Goal: Task Accomplishment & Management: Complete application form

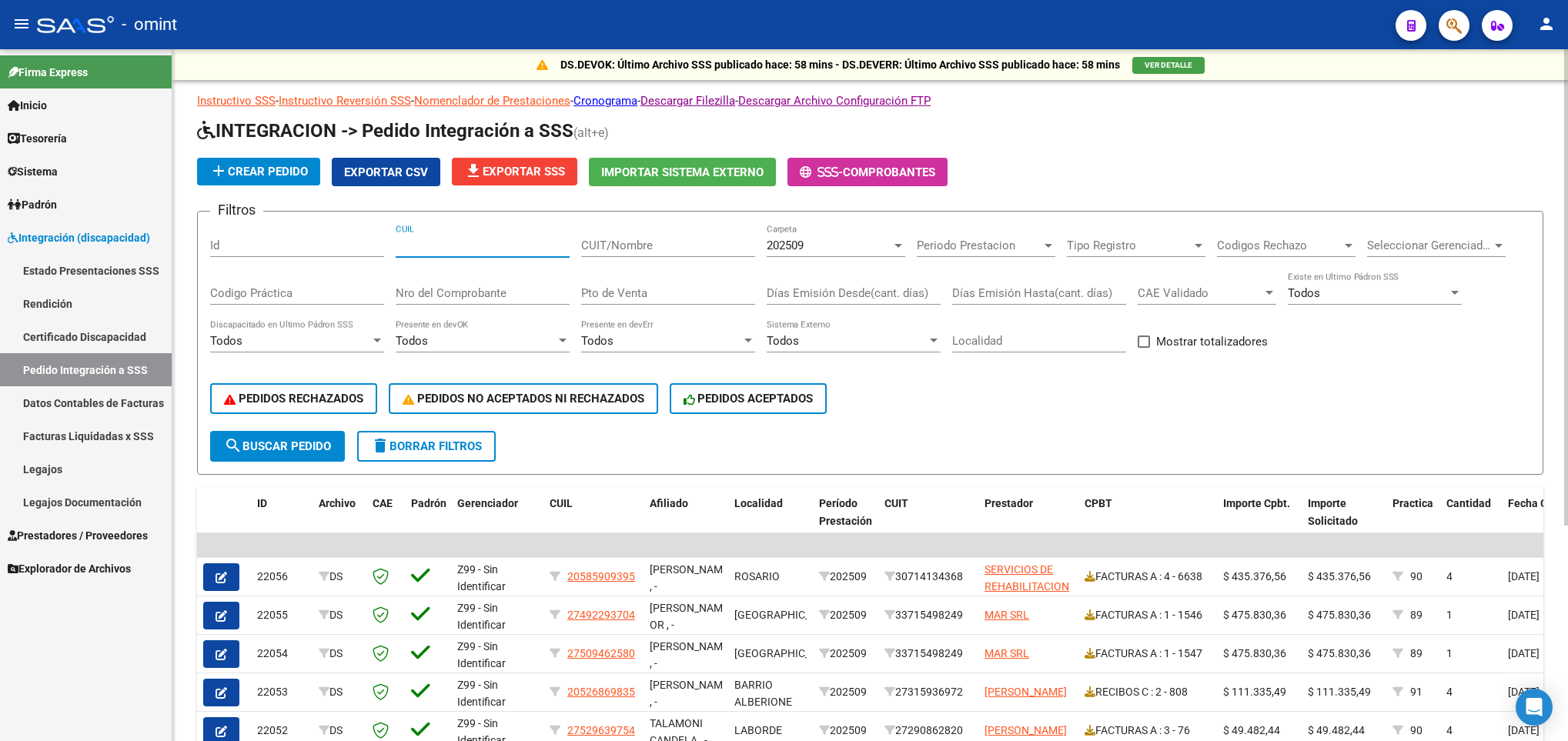
click at [474, 247] on input "CUIL" at bounding box center [482, 245] width 174 height 13
paste input "20534447516"
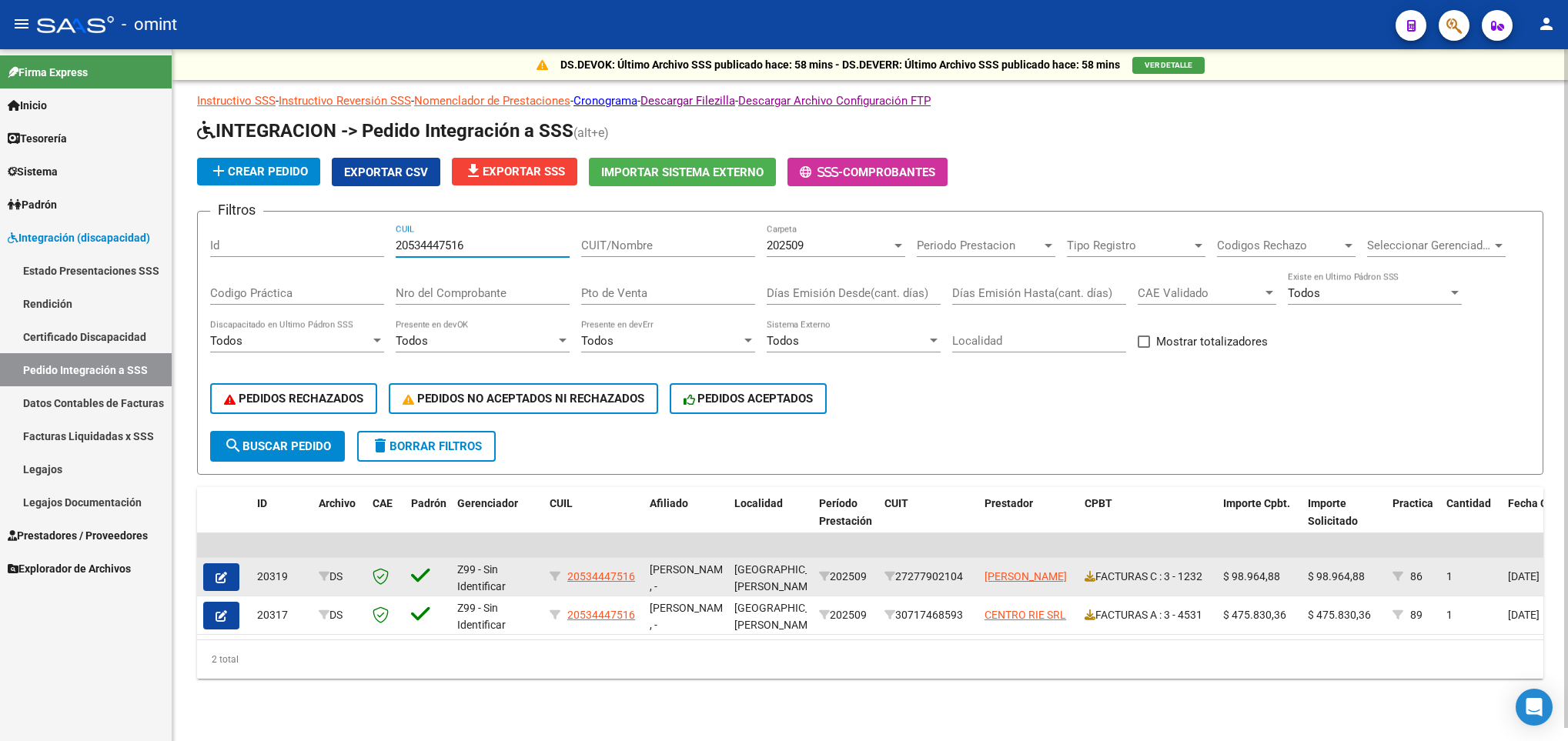
type input "20534447516"
click at [224, 578] on icon "button" at bounding box center [221, 578] width 12 height 12
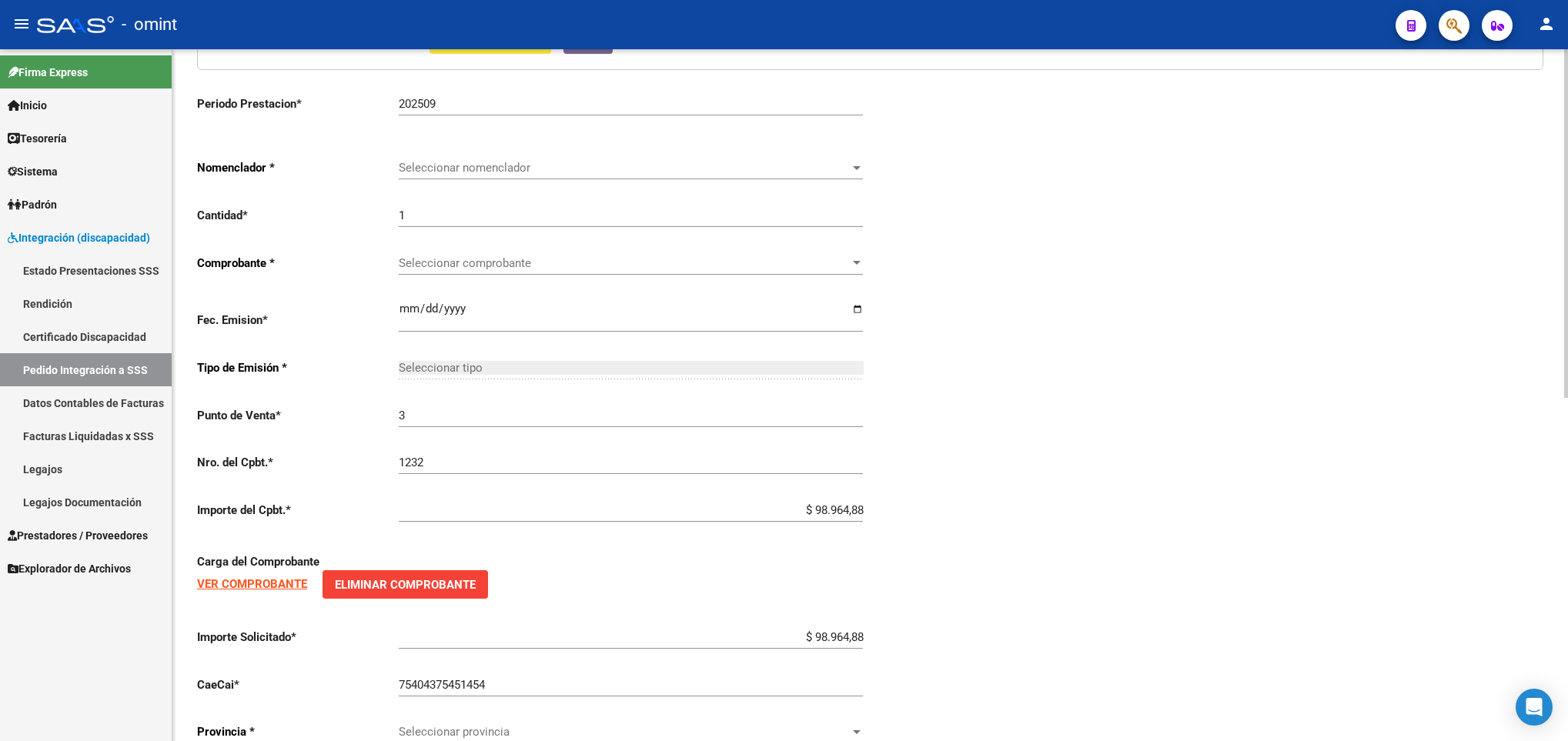
scroll to position [681, 0]
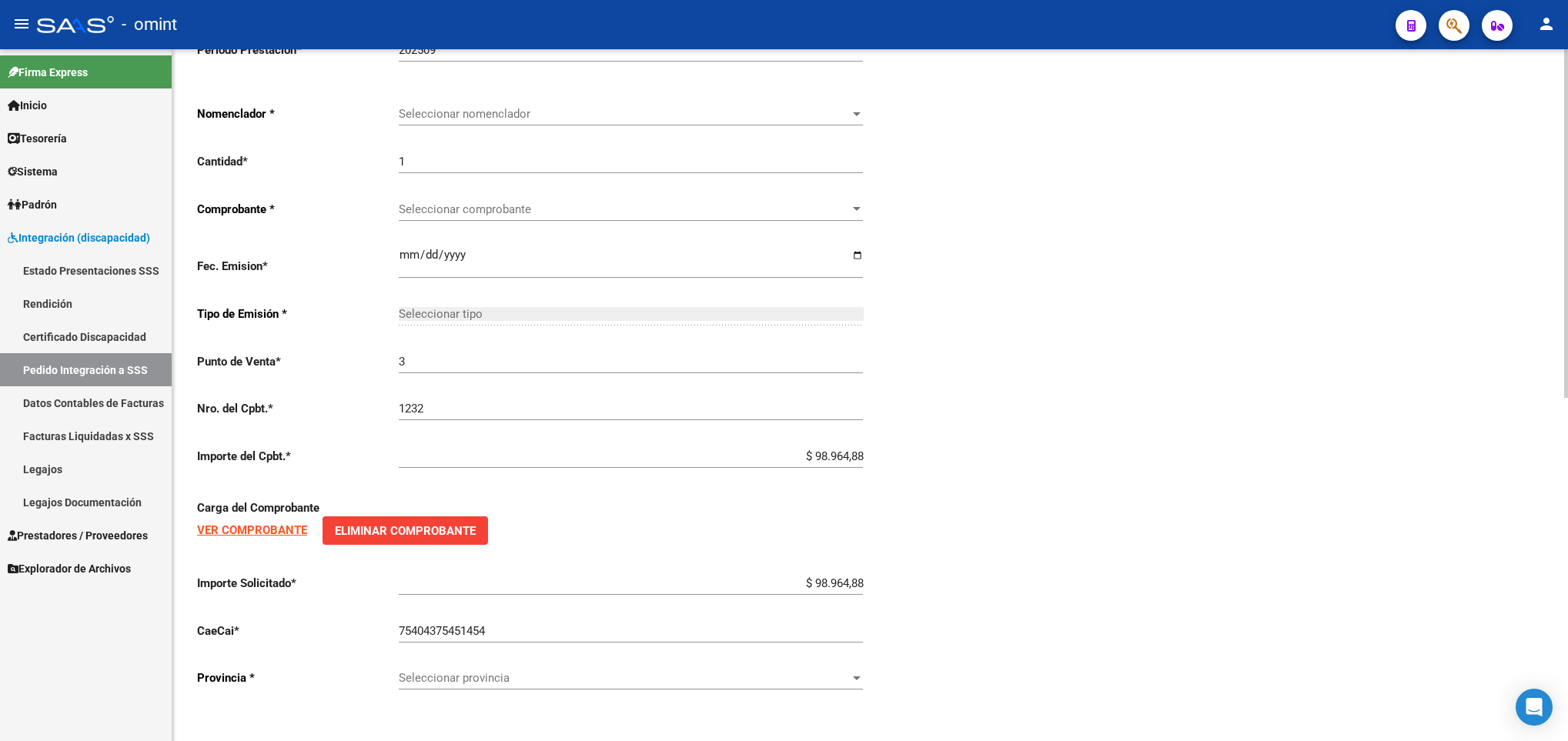
type input "20534447516"
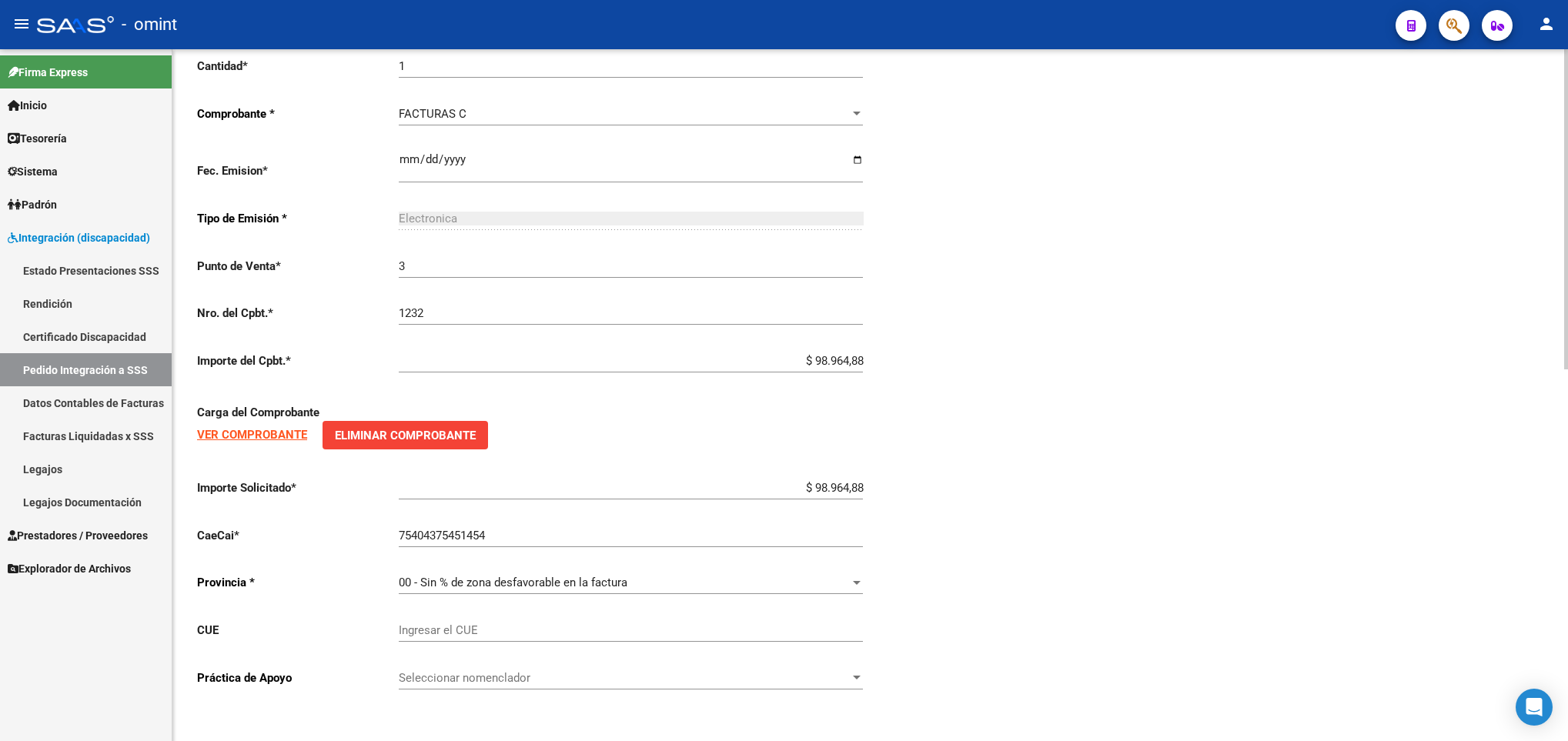
scroll to position [850, 0]
click at [479, 622] on div "Ingresar el CUE" at bounding box center [631, 627] width 464 height 33
paste input "60781600"
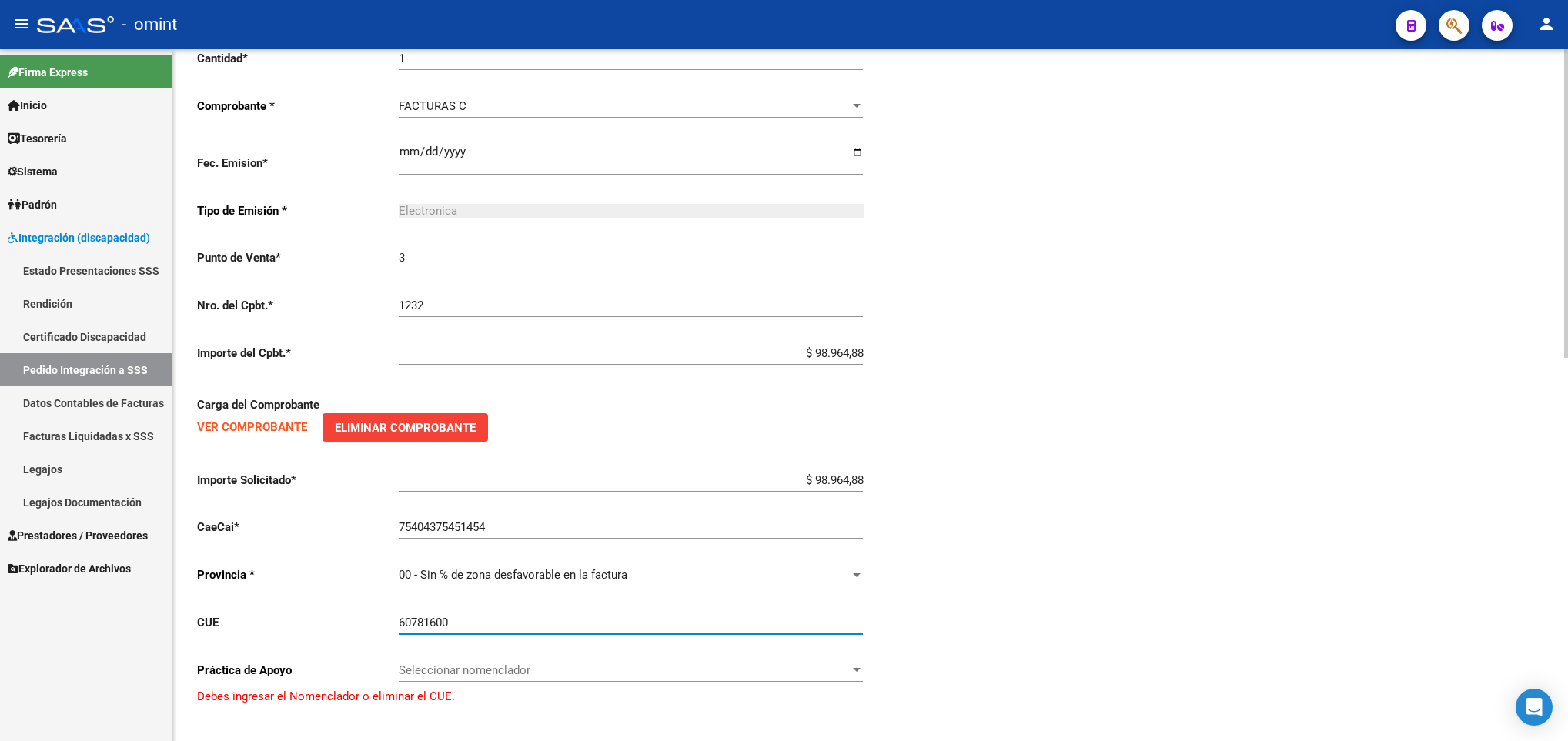
type input "60781600"
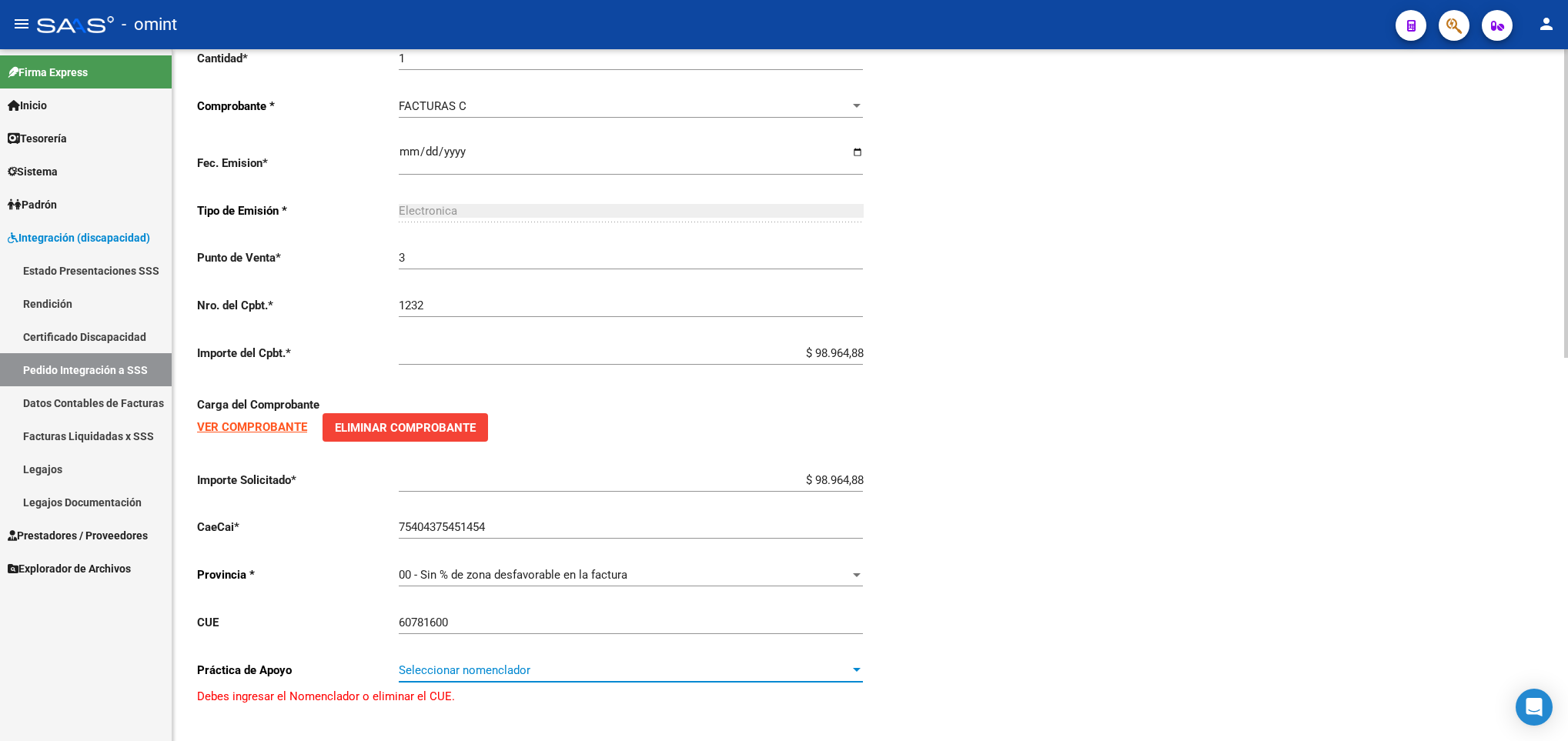
click at [523, 678] on span "Seleccionar nomenclador" at bounding box center [624, 670] width 450 height 13
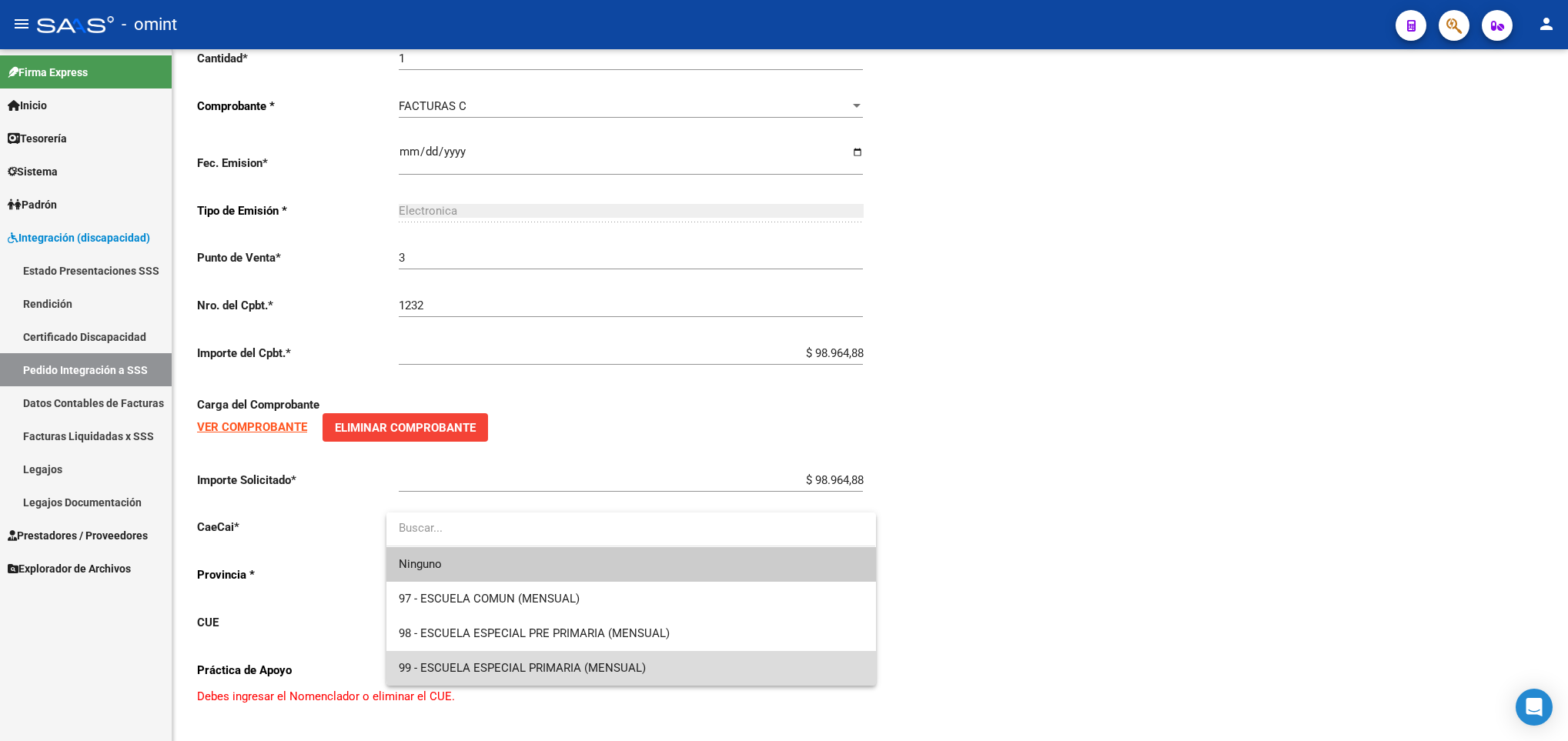
click at [700, 659] on span "99 - ESCUELA ESPECIAL PRIMARIA (MENSUAL)" at bounding box center [631, 669] width 464 height 35
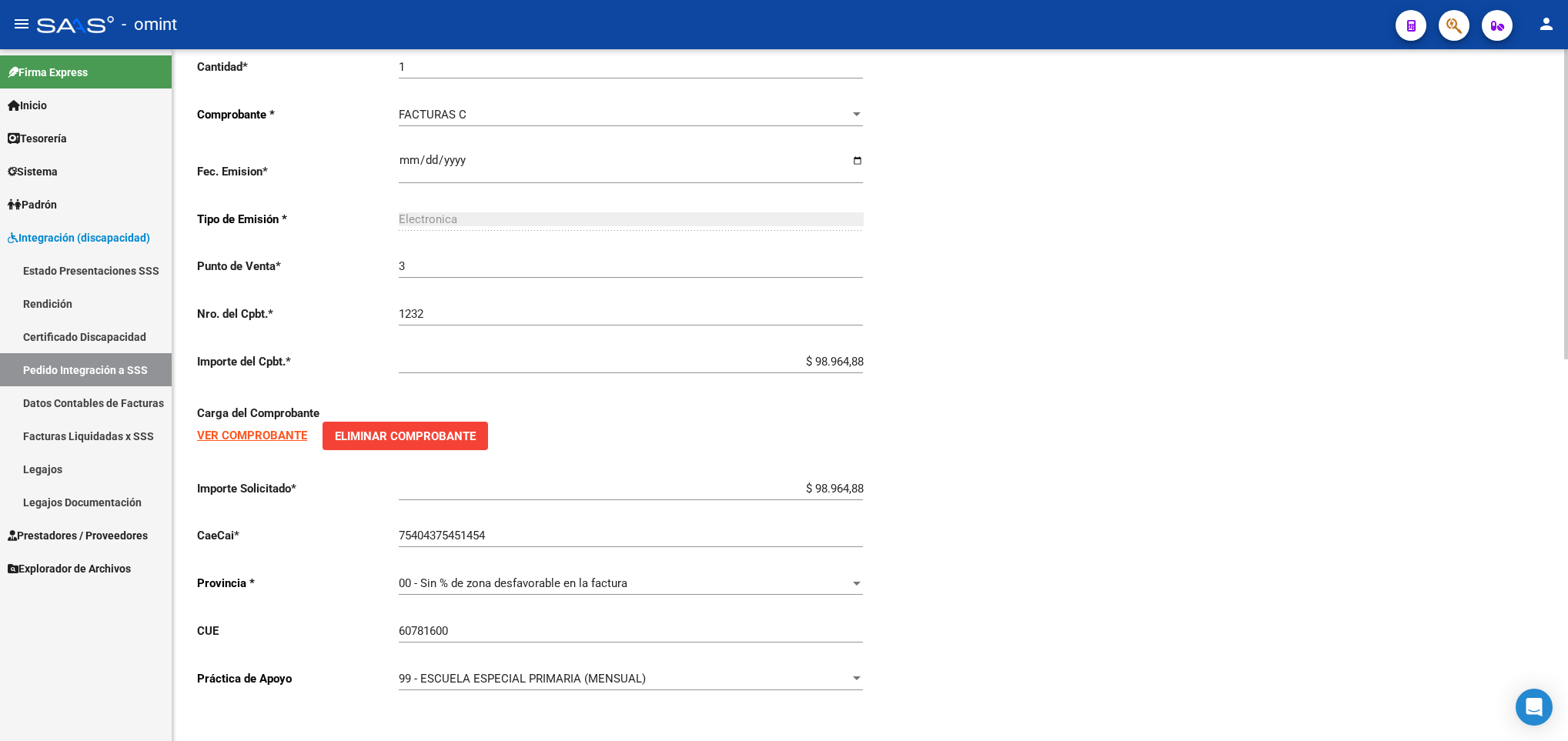
click at [976, 632] on div "Periodo Presentacion * 202509 Ingresar el Periodo Tipo Archivo * DS Seleccionar…" at bounding box center [869, 87] width 1346 height 1232
click at [796, 670] on div "99 - ESCUELA ESPECIAL PRIMARIA (MENSUAL) Seleccionar nomenclador" at bounding box center [631, 674] width 464 height 33
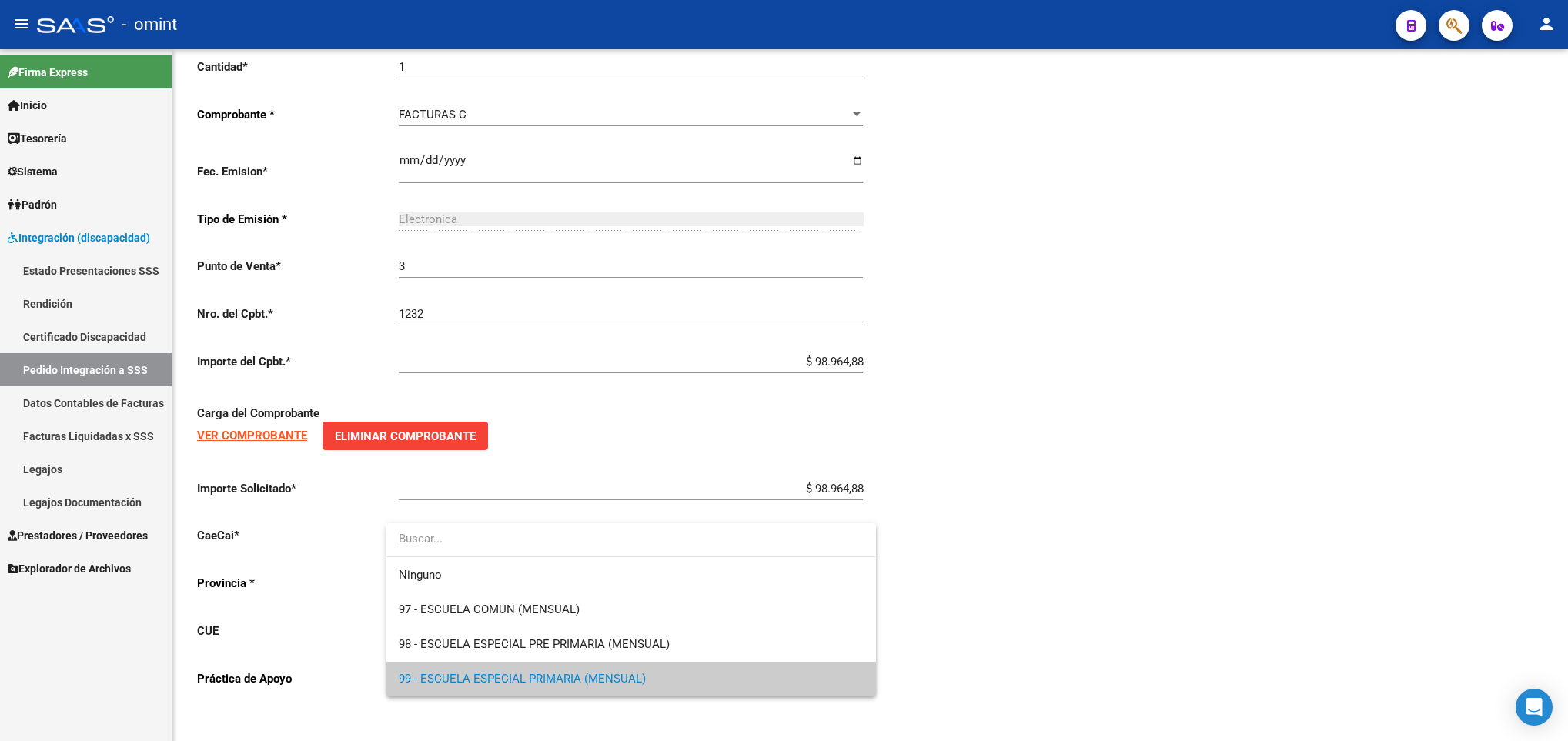
click at [797, 670] on span "99 - ESCUELA ESPECIAL PRIMARIA (MENSUAL)" at bounding box center [631, 679] width 464 height 35
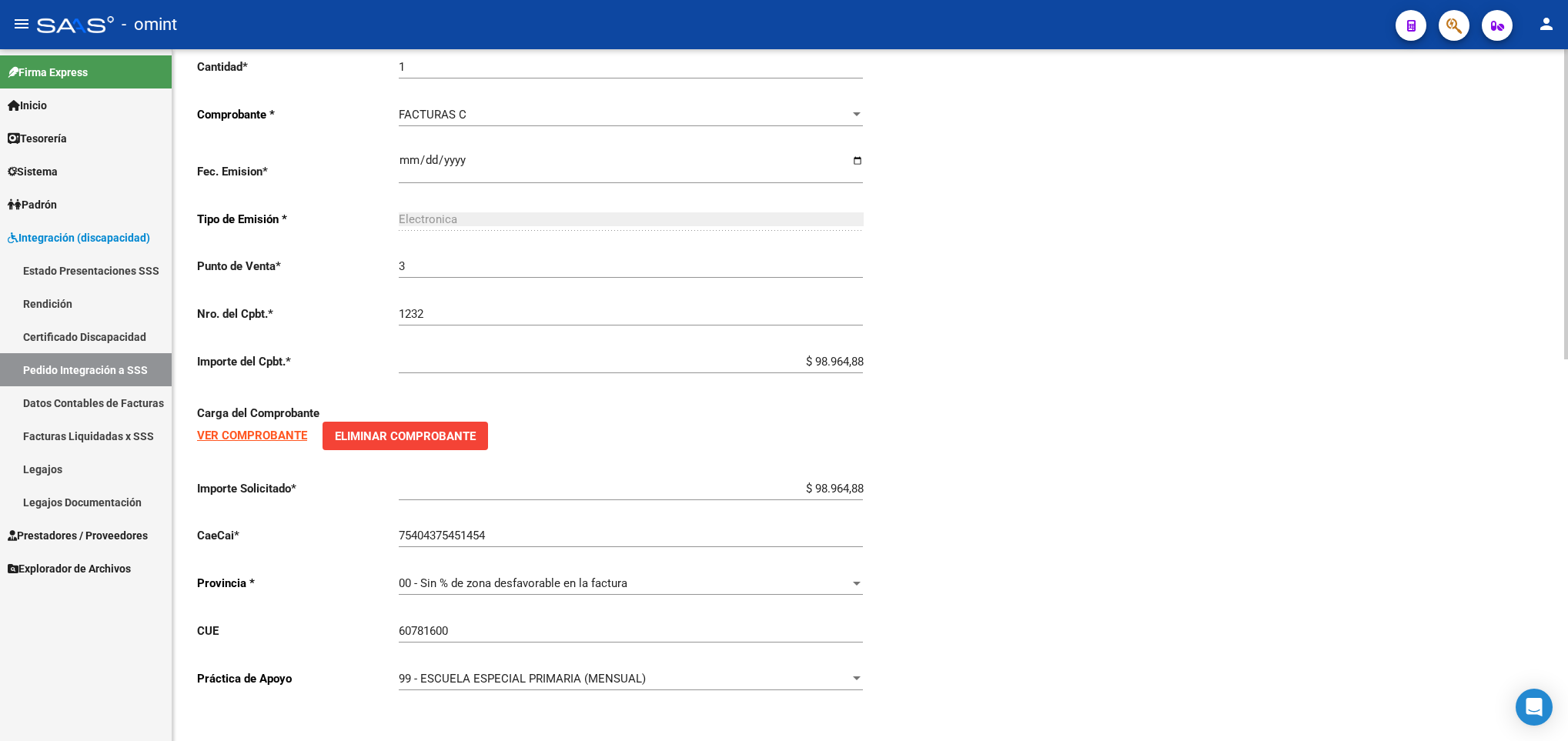
click at [999, 657] on div "Periodo Presentacion * 202509 Ingresar el Periodo Tipo Archivo * DS Seleccionar…" at bounding box center [869, 87] width 1346 height 1232
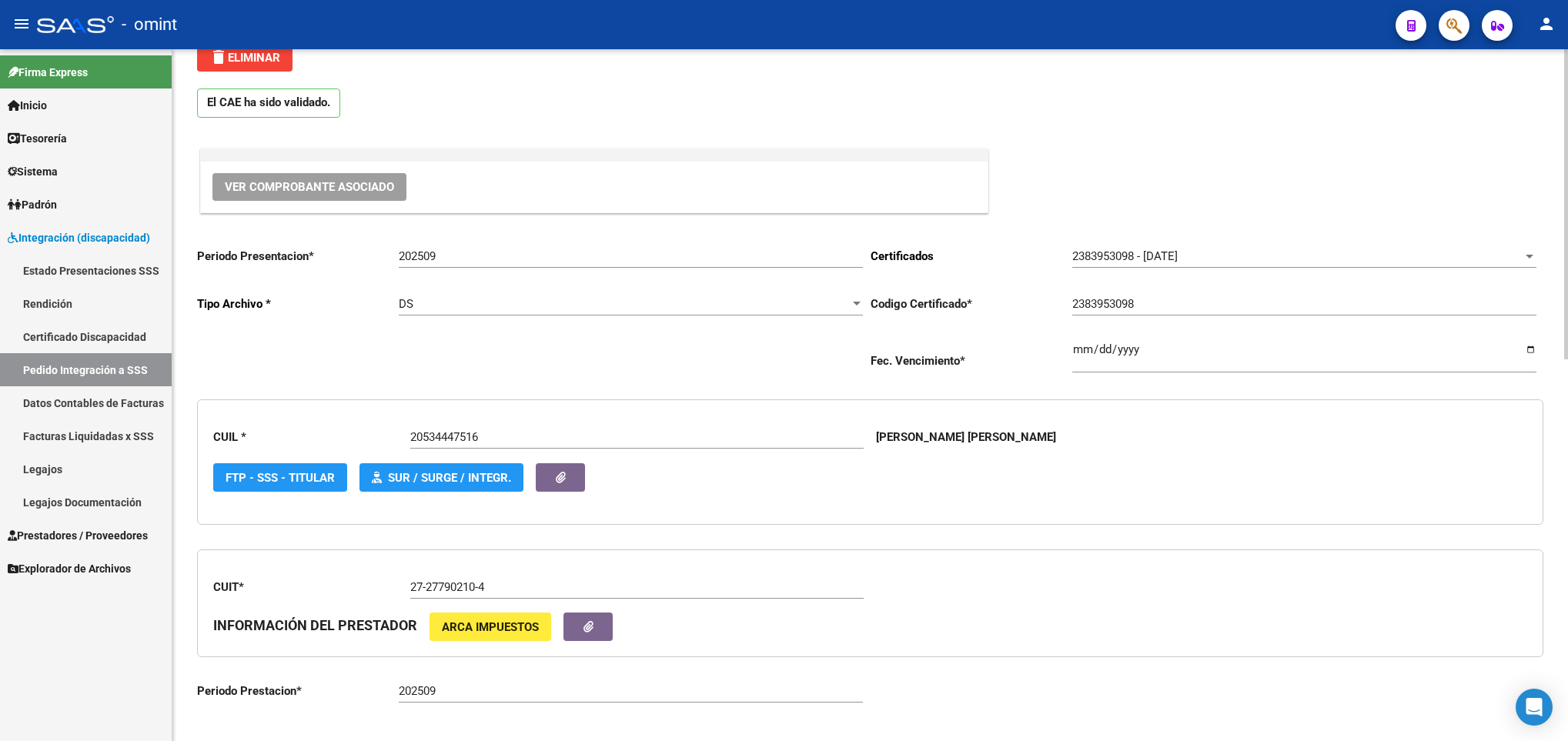
scroll to position [0, 0]
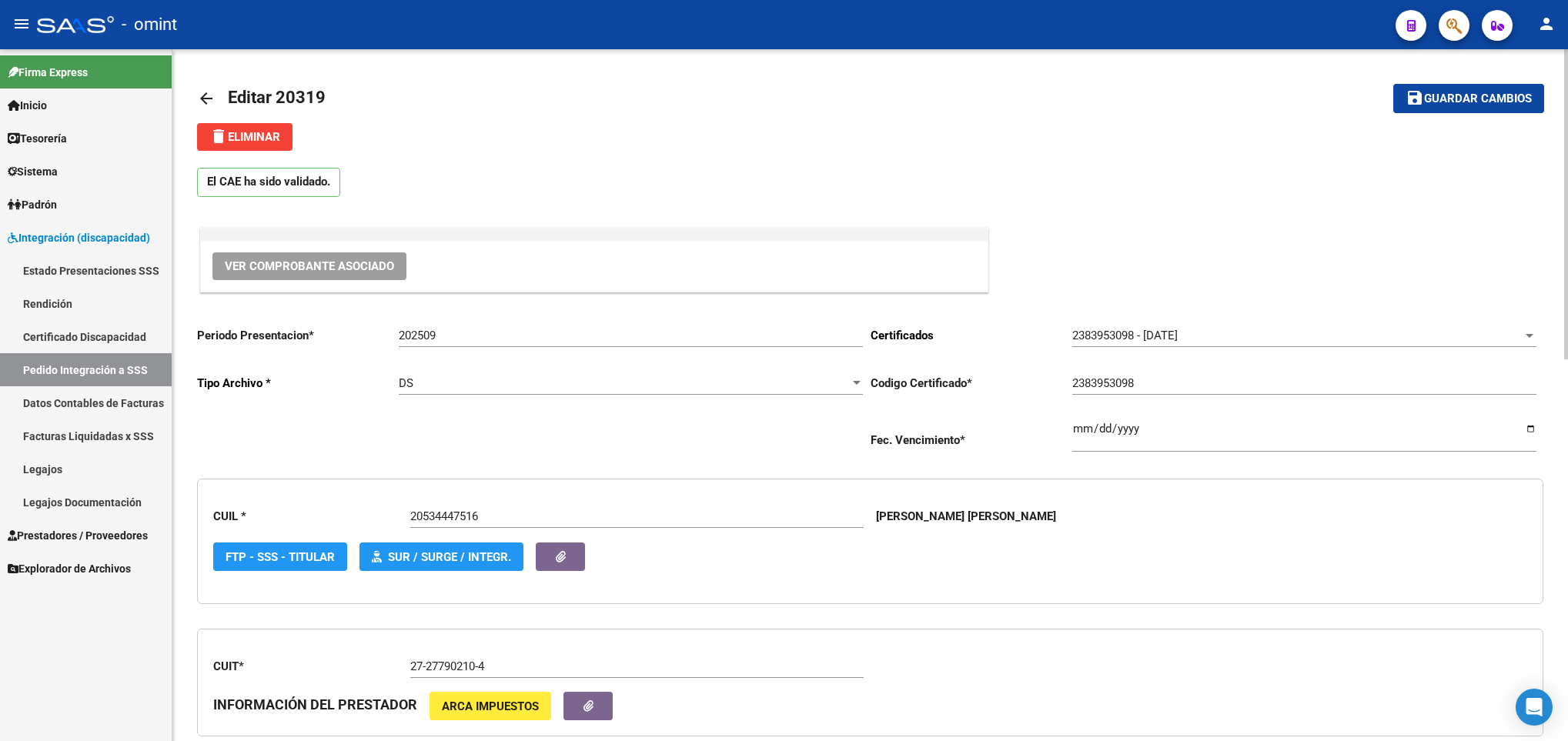
click at [1443, 99] on span "Guardar cambios" at bounding box center [1478, 98] width 108 height 13
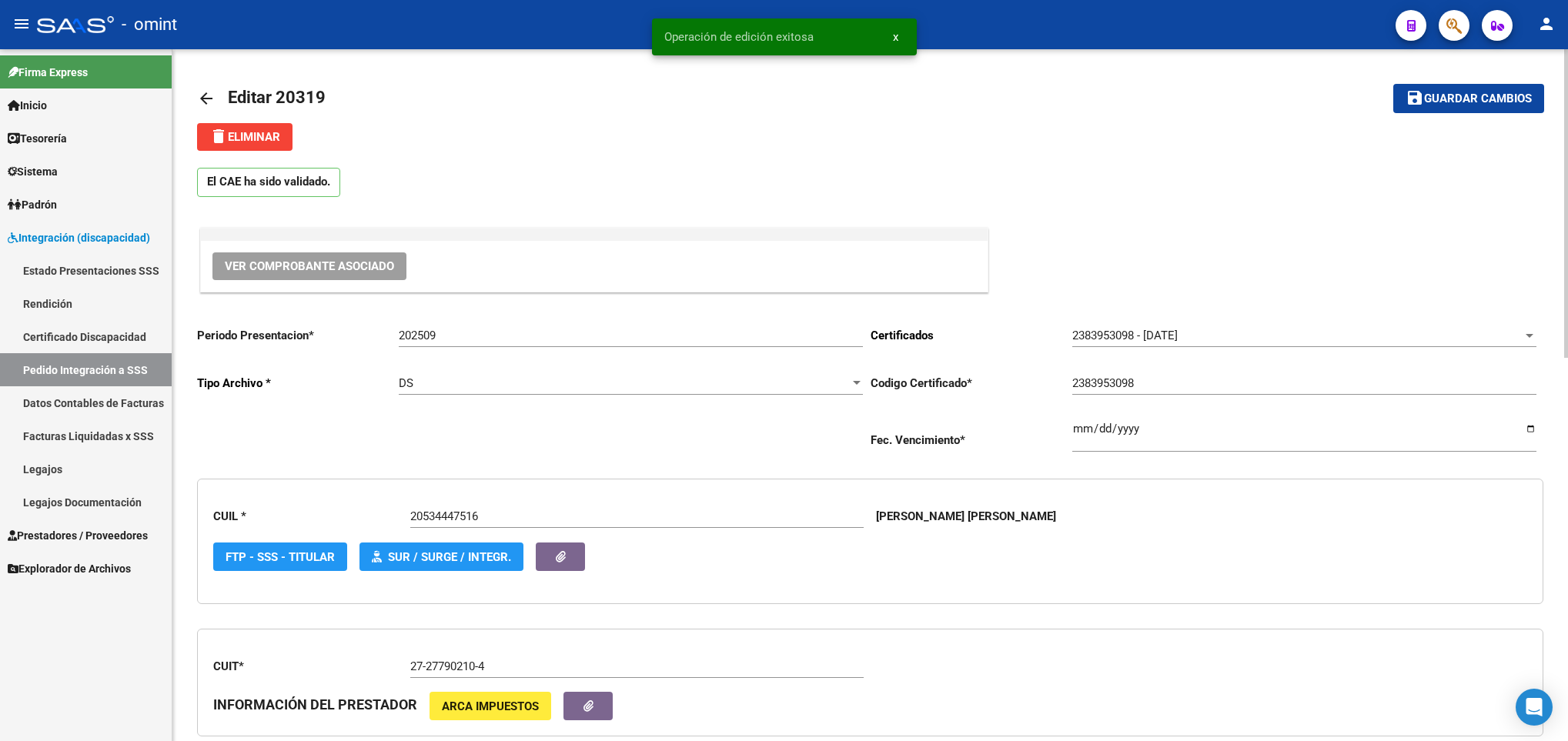
click at [205, 100] on mat-icon "arrow_back" at bounding box center [205, 98] width 18 height 18
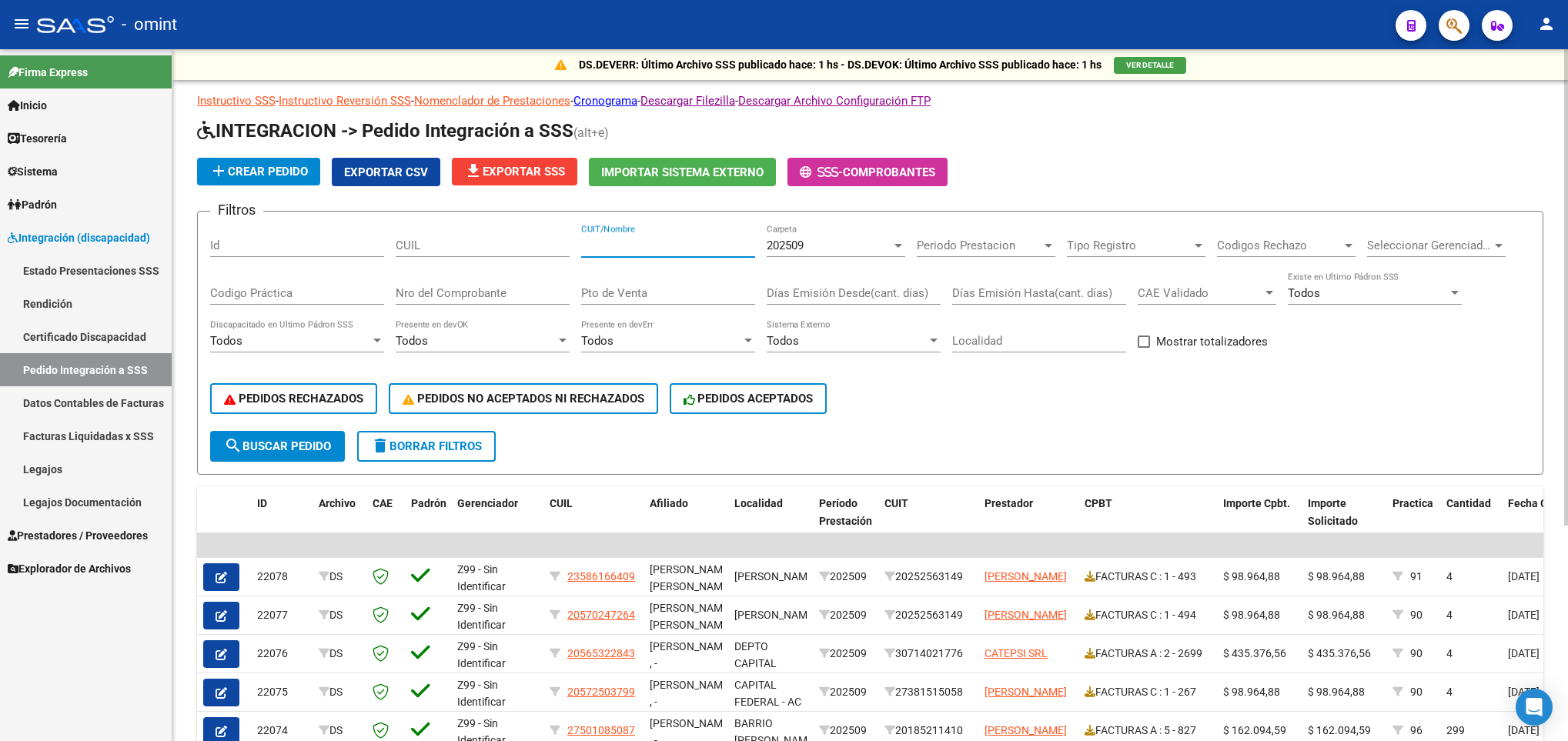
click at [615, 241] on input "CUIT/Nombre" at bounding box center [668, 245] width 174 height 13
click at [527, 241] on input "CUIL" at bounding box center [482, 245] width 174 height 13
paste input "20540675156"
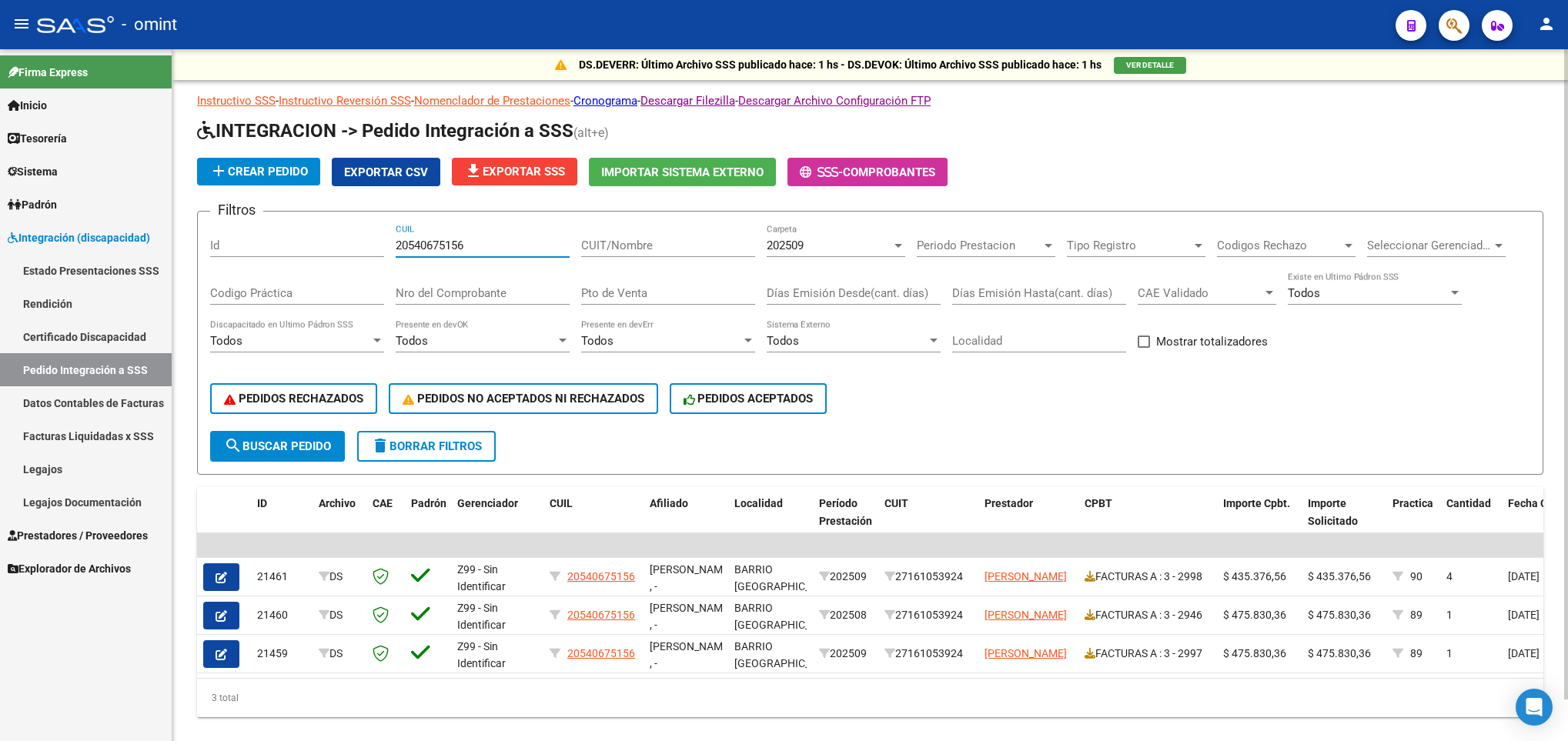
type input "20540675156"
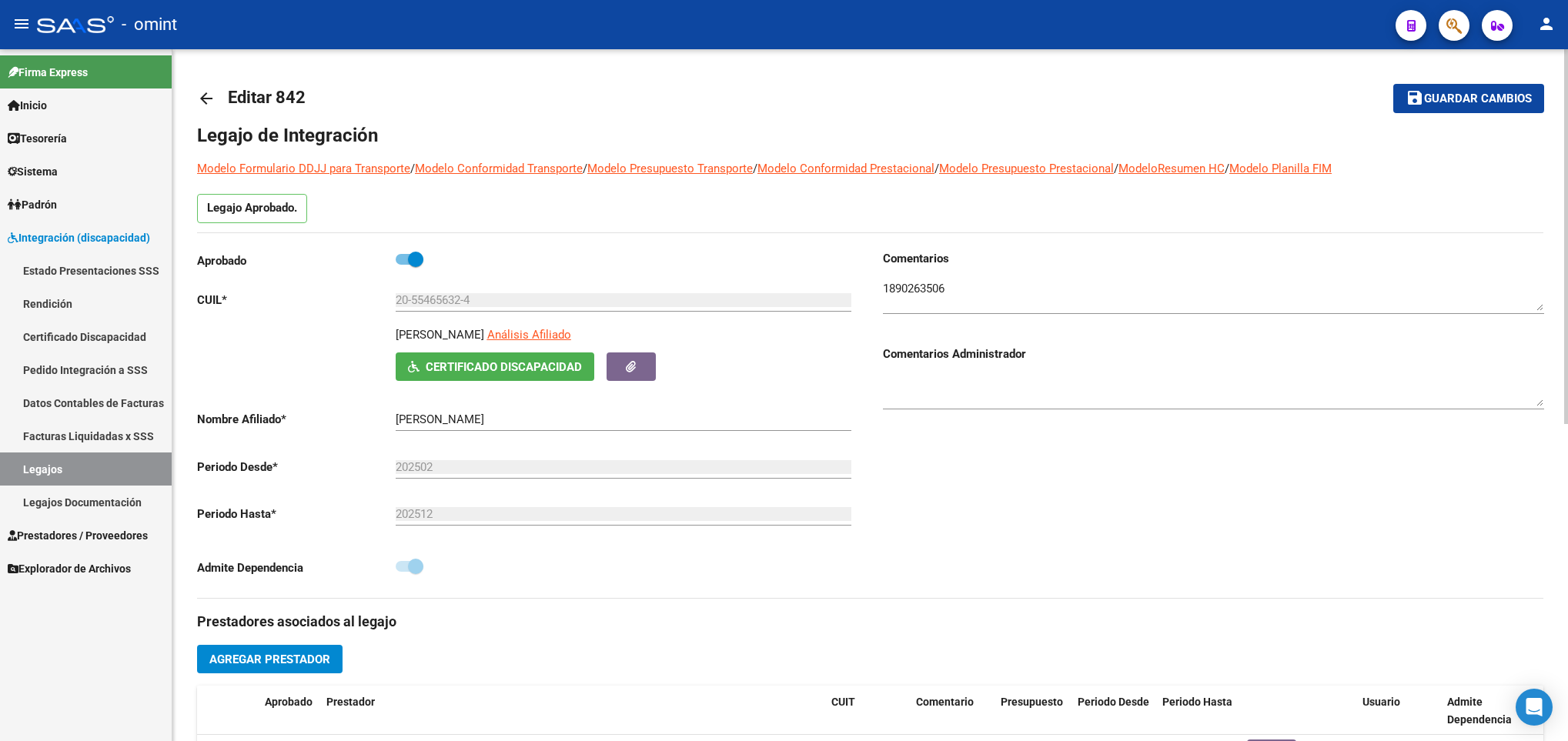
click at [209, 97] on mat-icon "arrow_back" at bounding box center [205, 98] width 18 height 18
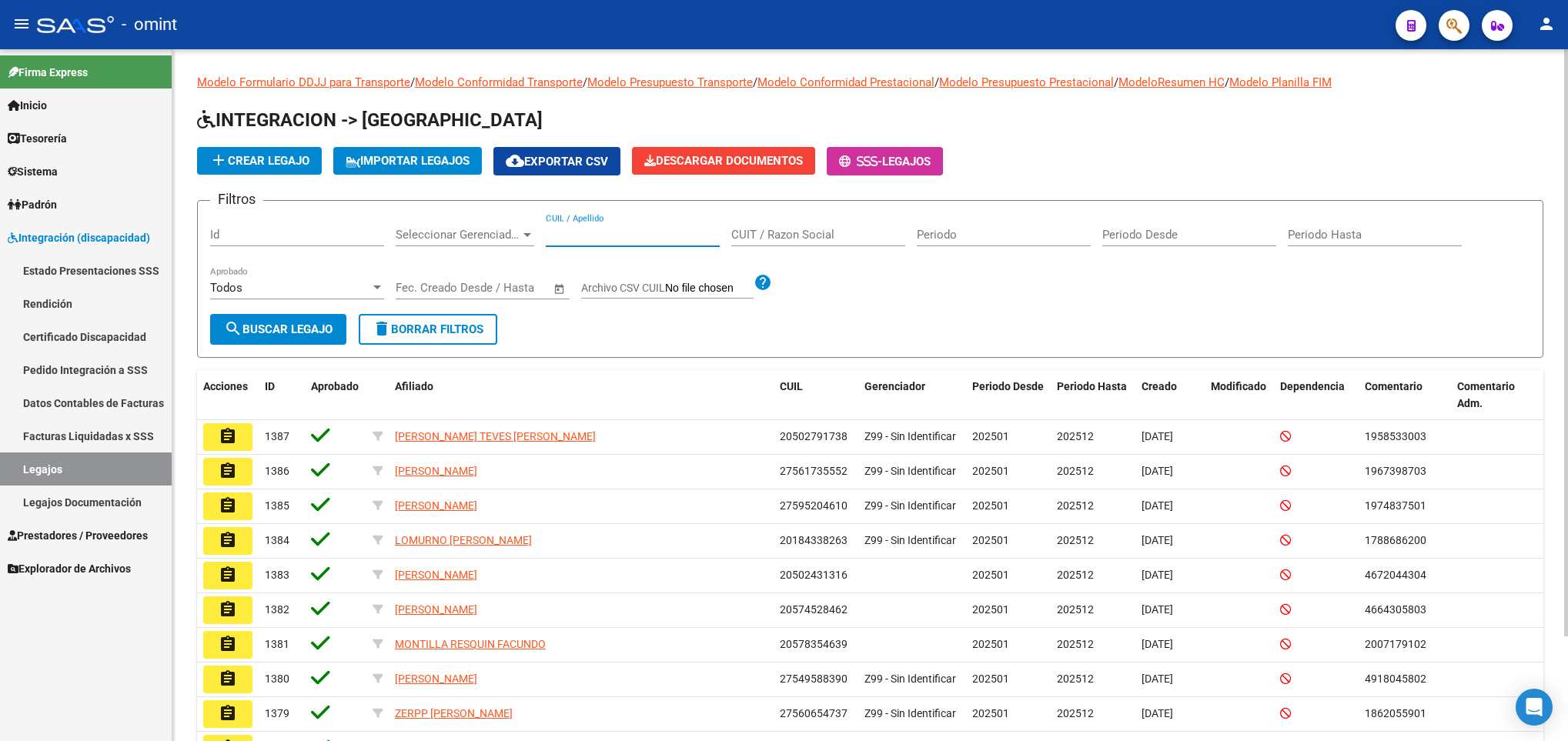
click at [663, 239] on input "CUIL / Apellido" at bounding box center [632, 234] width 174 height 13
paste input "20534447516"
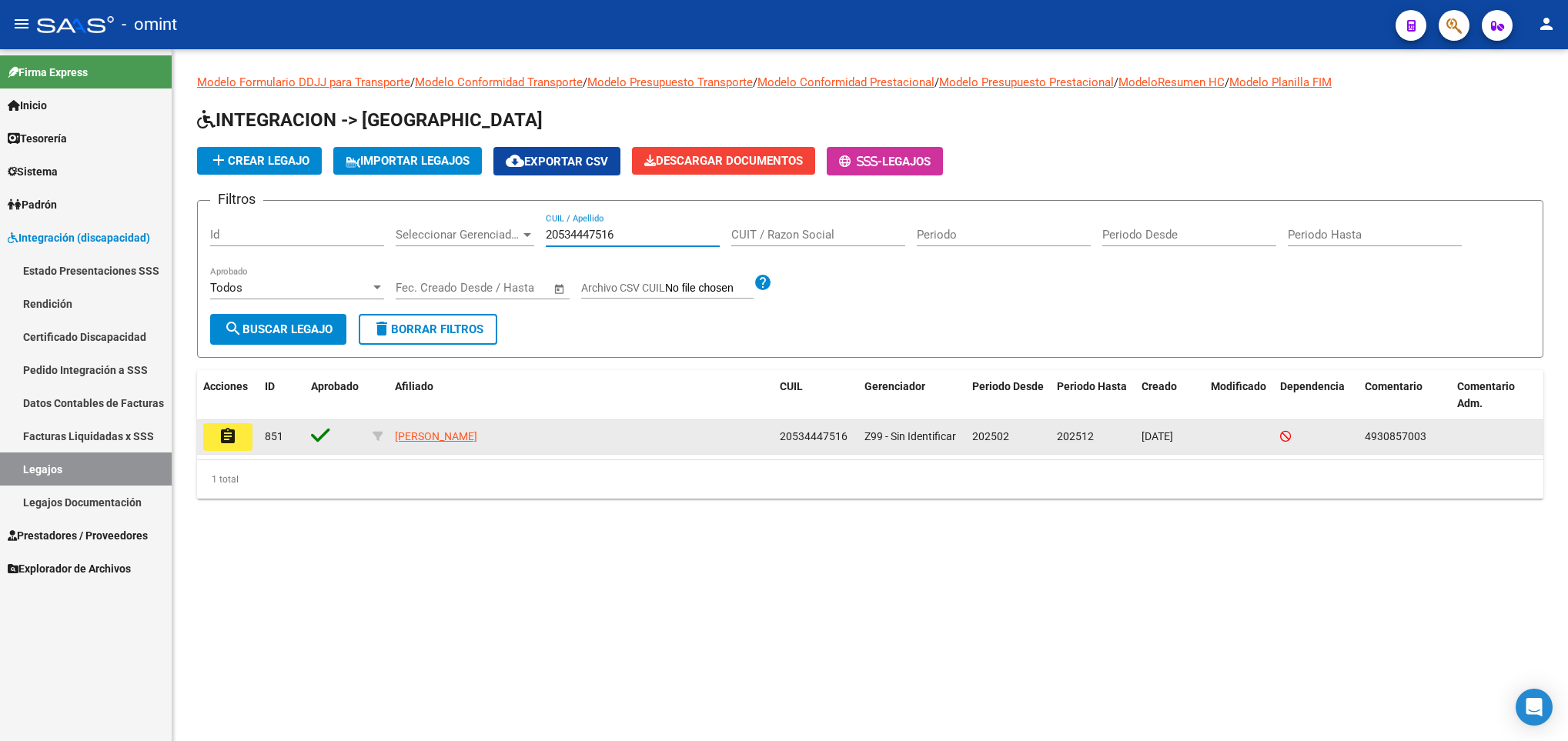
type input "20534447516"
click at [233, 436] on mat-icon "assignment" at bounding box center [228, 436] width 18 height 18
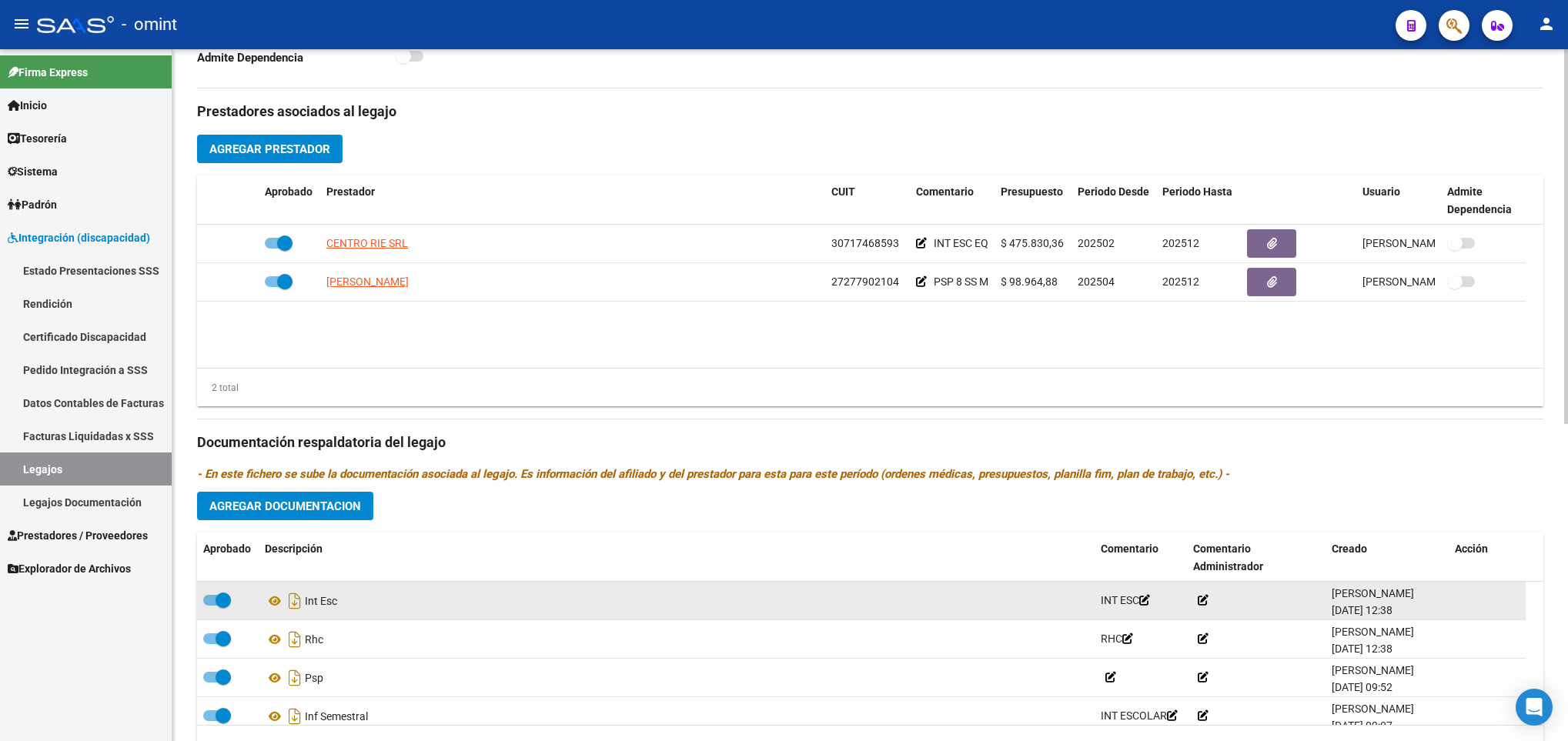
scroll to position [470, 0]
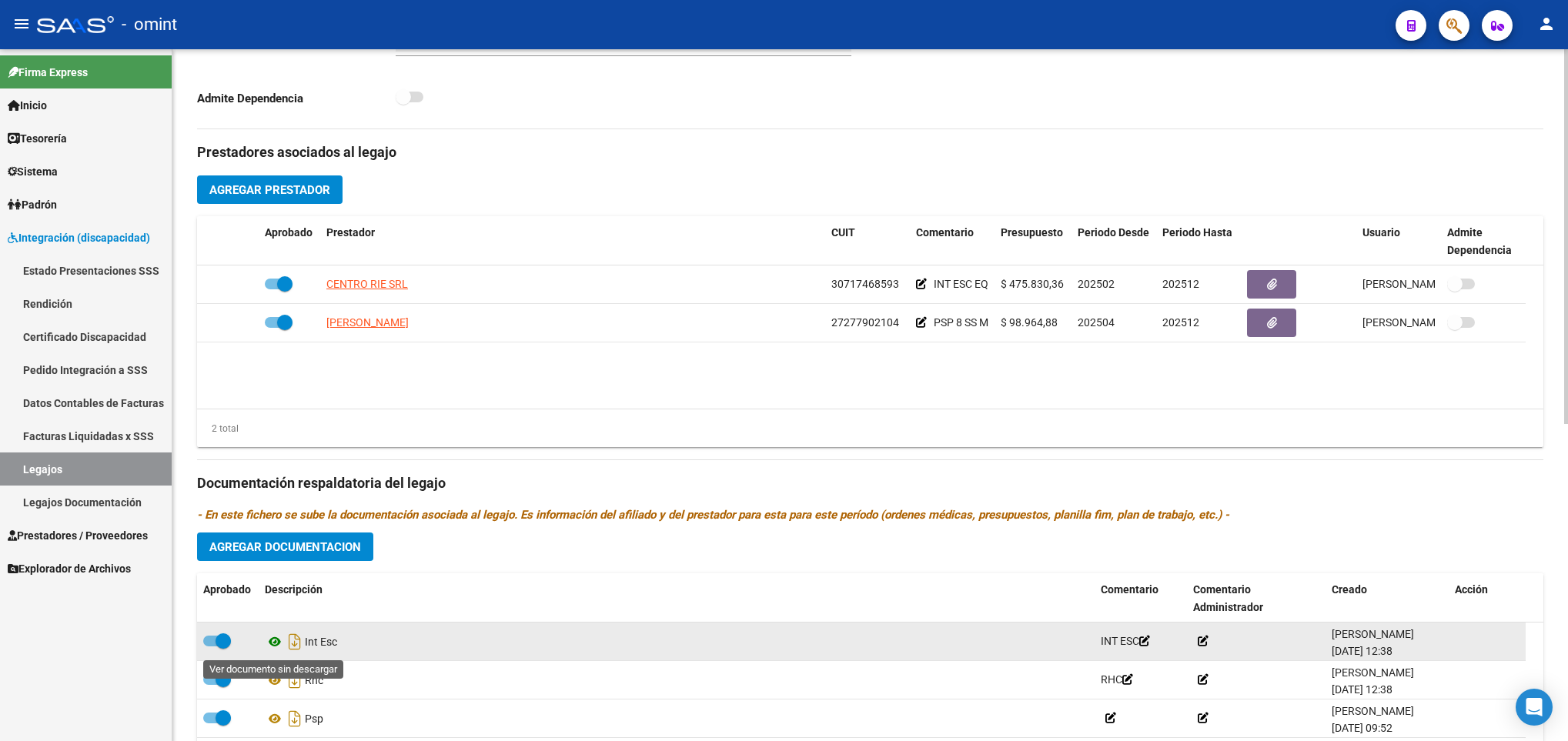
click at [272, 642] on icon at bounding box center [274, 642] width 20 height 18
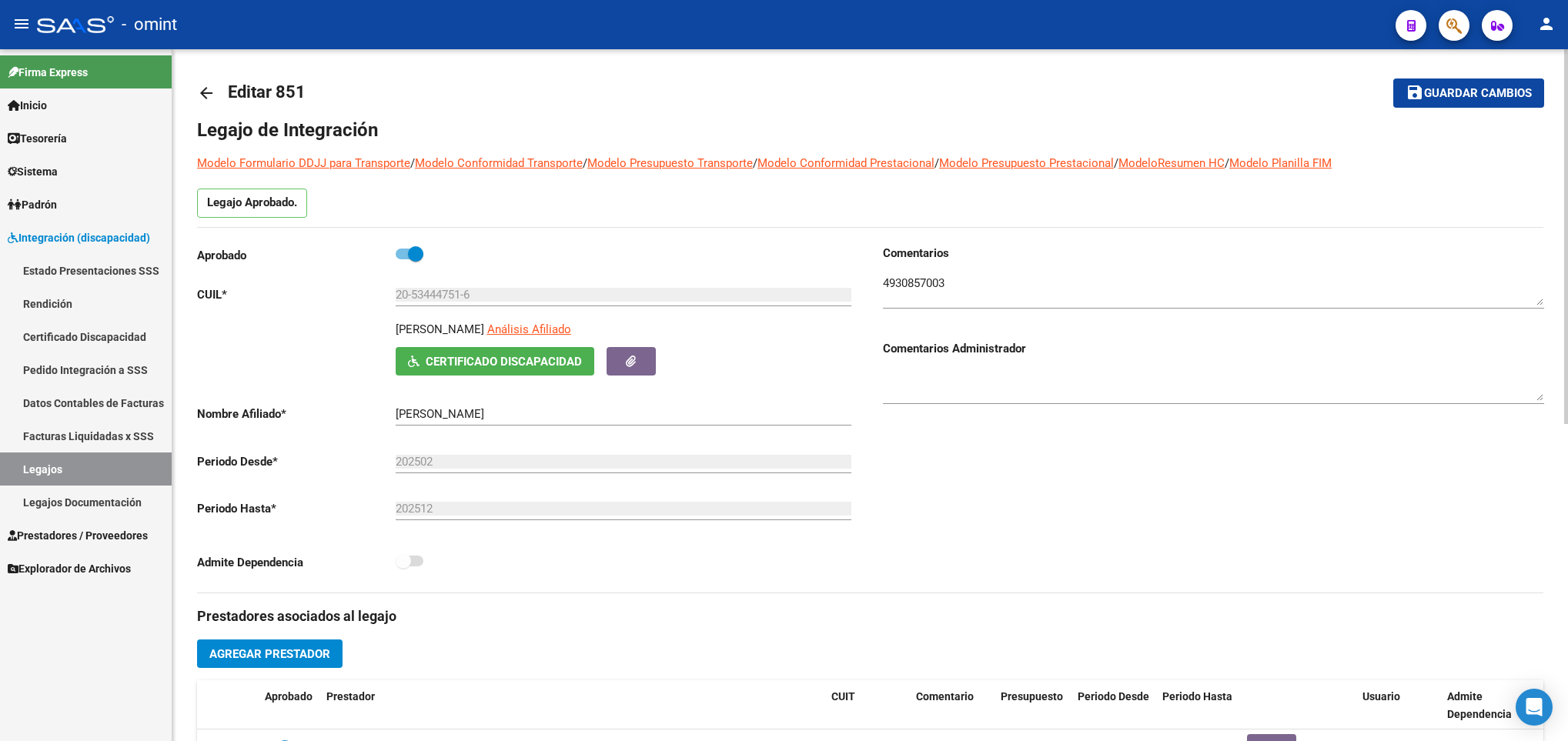
scroll to position [0, 0]
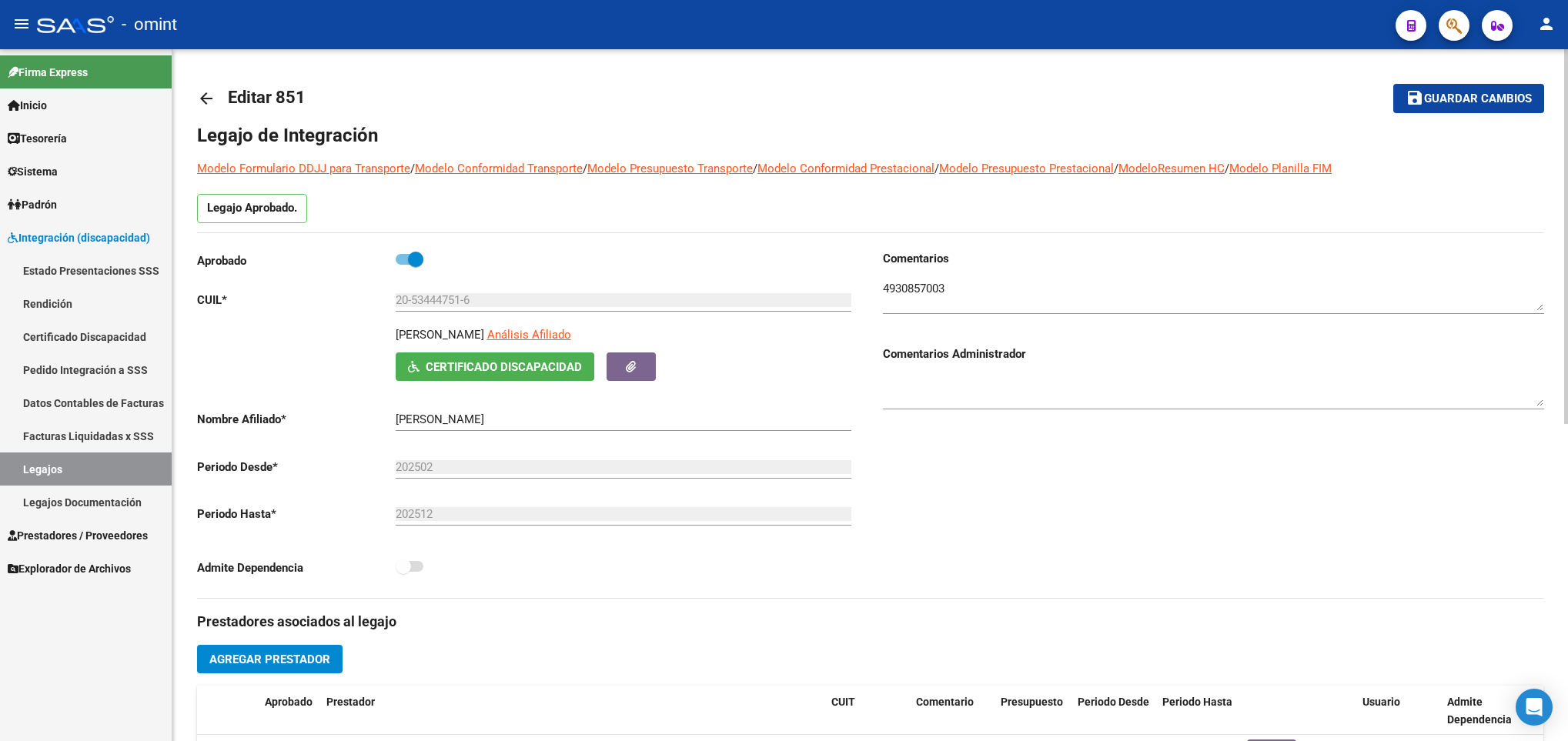
click at [217, 102] on link "arrow_back" at bounding box center [212, 98] width 31 height 36
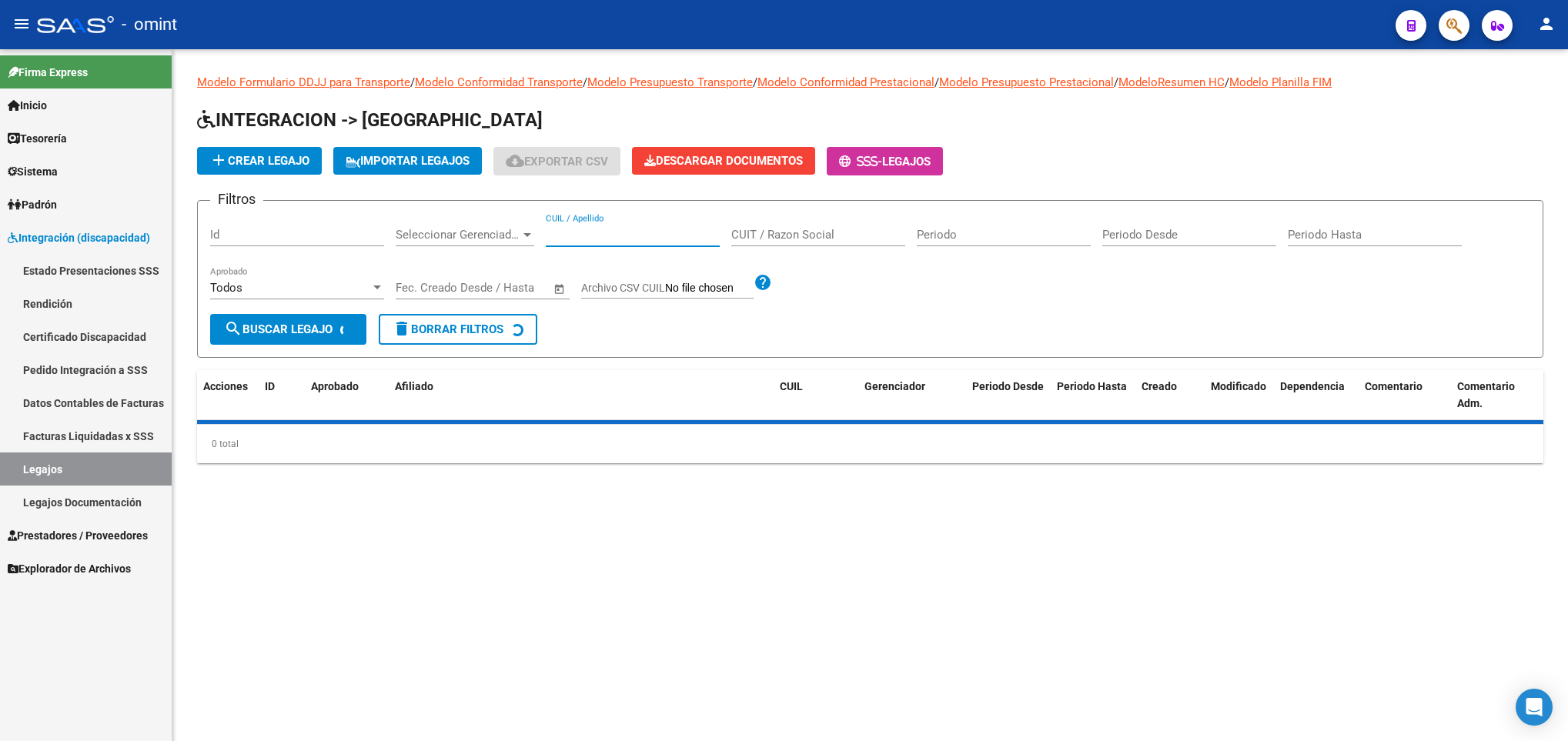
click at [588, 236] on input "CUIL / Apellido" at bounding box center [632, 234] width 174 height 13
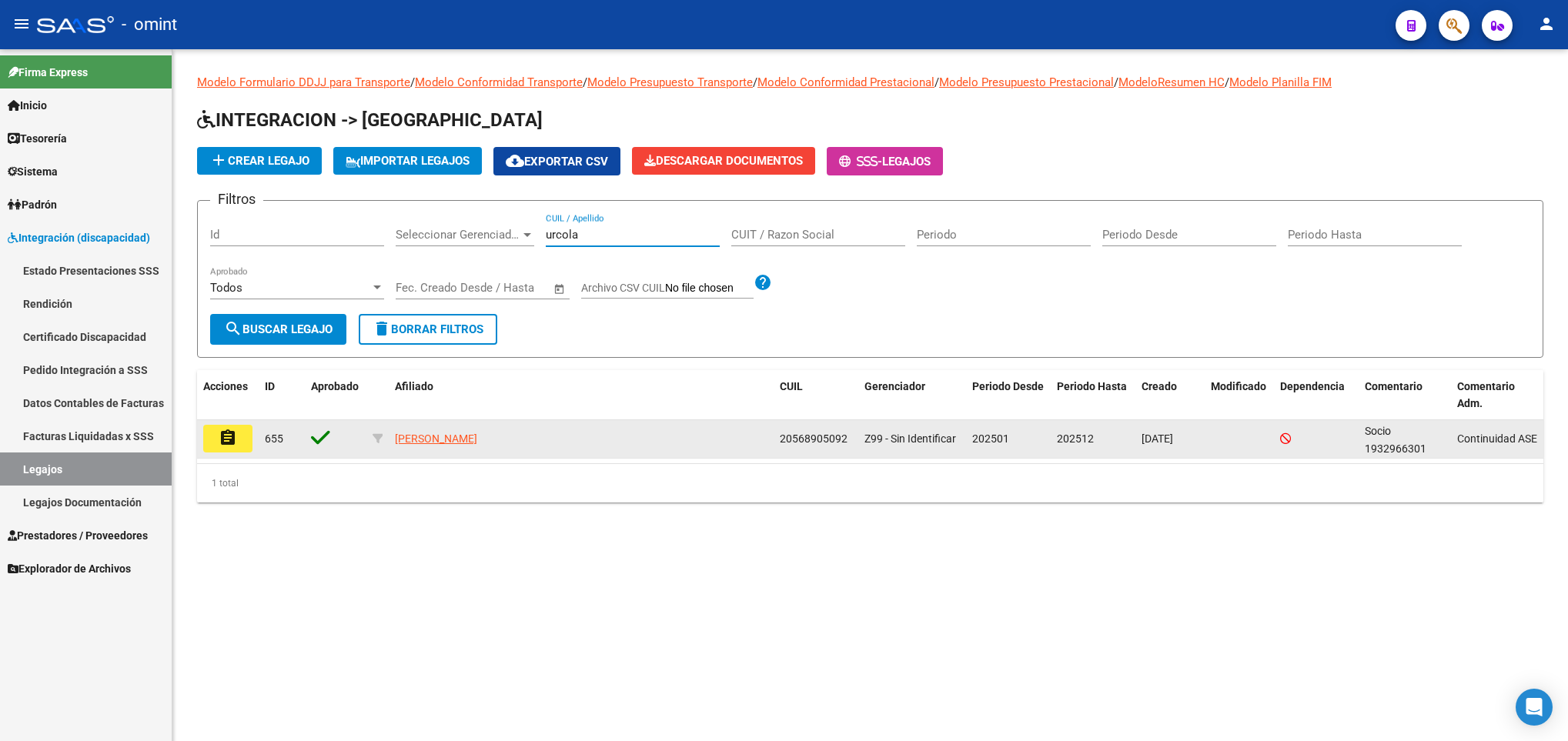
type input "urcola"
click at [234, 434] on mat-icon "assignment" at bounding box center [228, 437] width 18 height 18
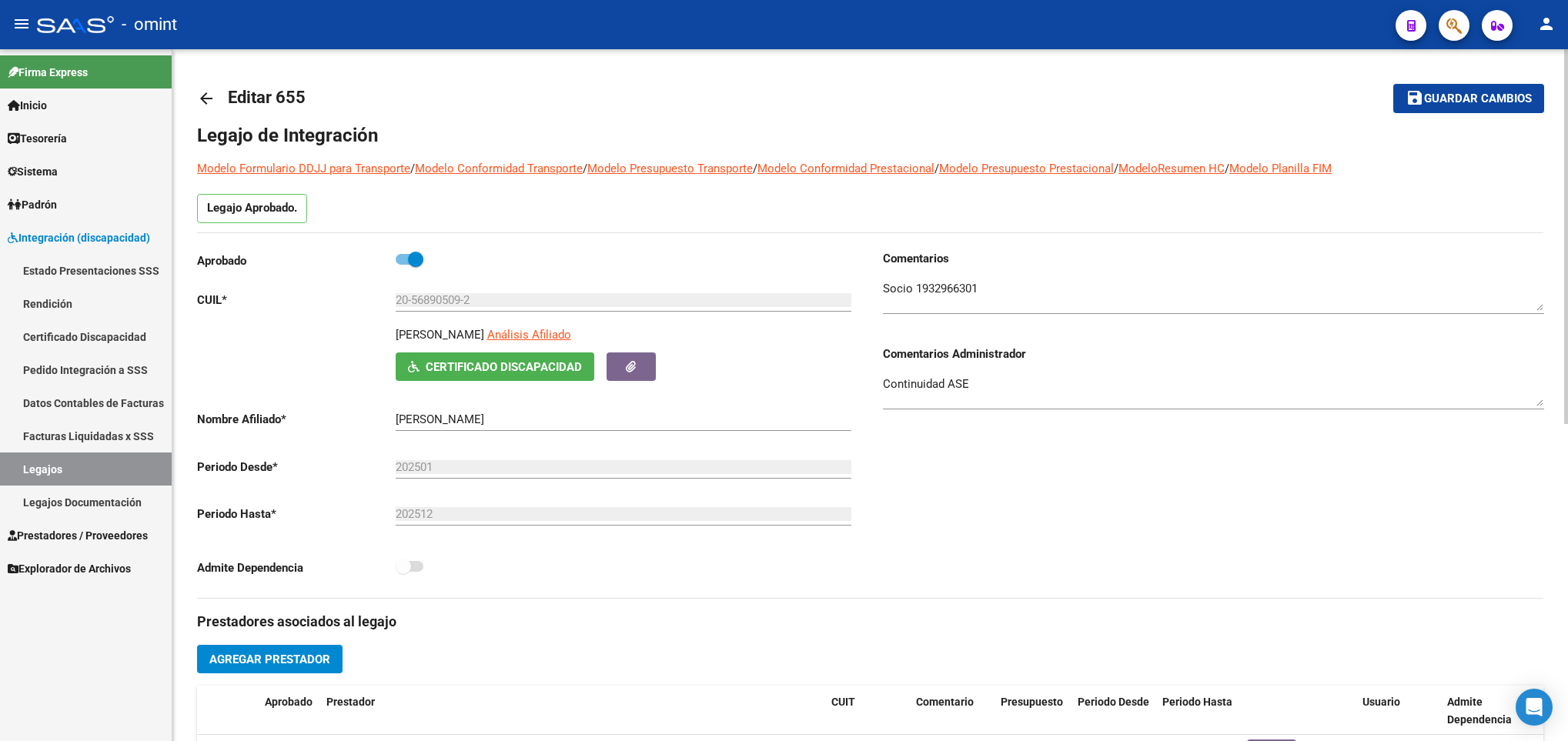
click at [206, 90] on mat-icon "arrow_back" at bounding box center [205, 98] width 18 height 18
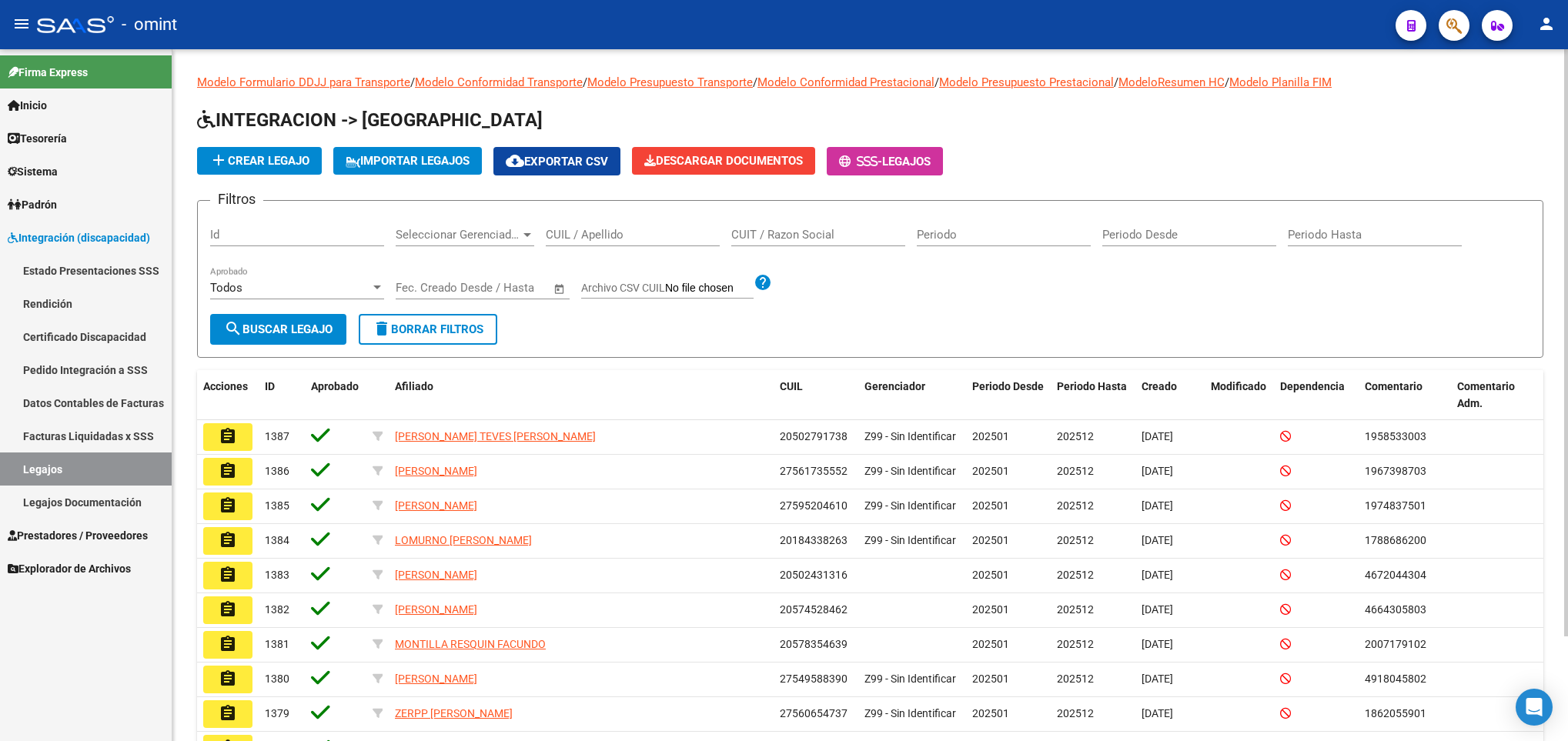
click at [569, 239] on input "CUIL / Apellido" at bounding box center [632, 234] width 174 height 13
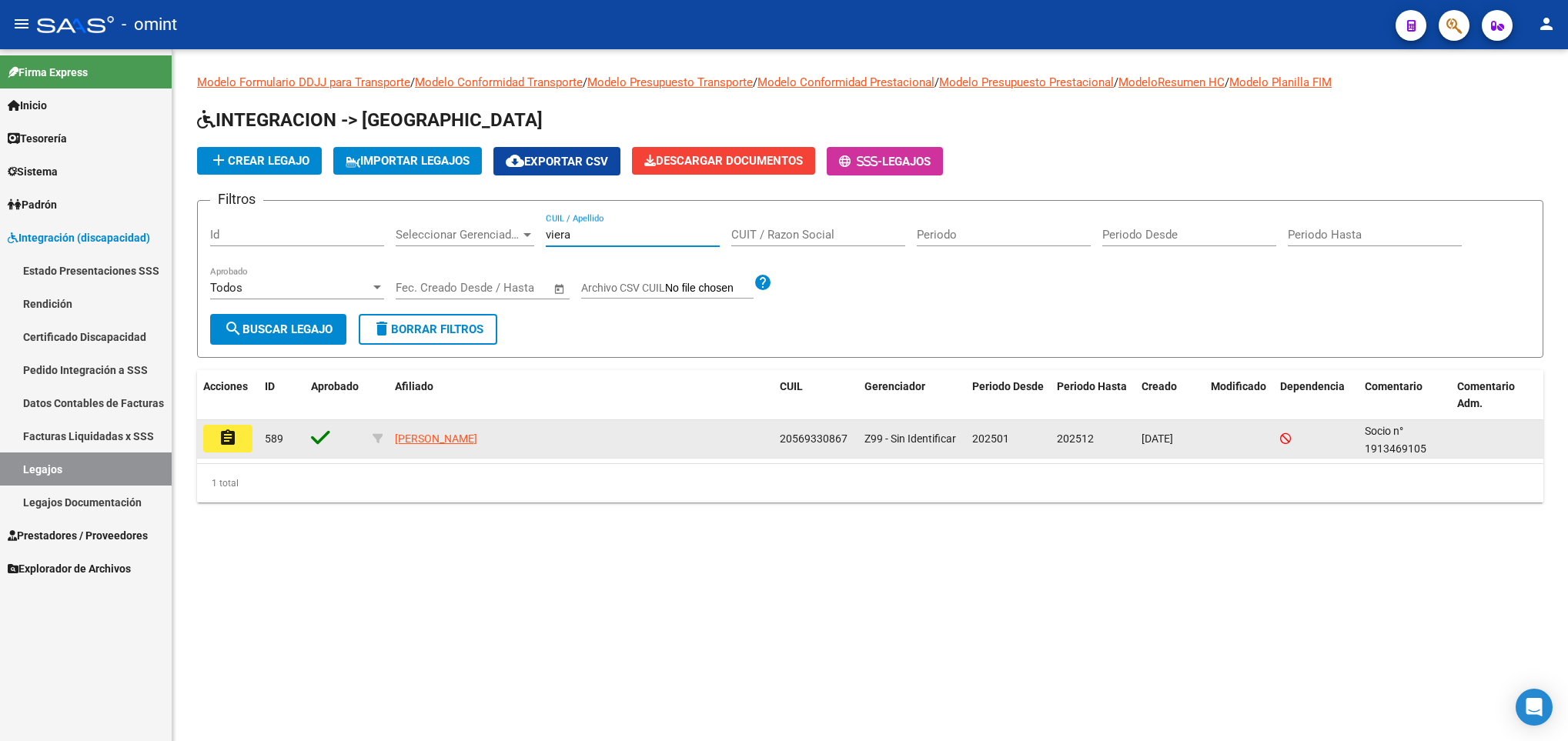
type input "viera"
click at [239, 430] on button "assignment" at bounding box center [228, 439] width 49 height 28
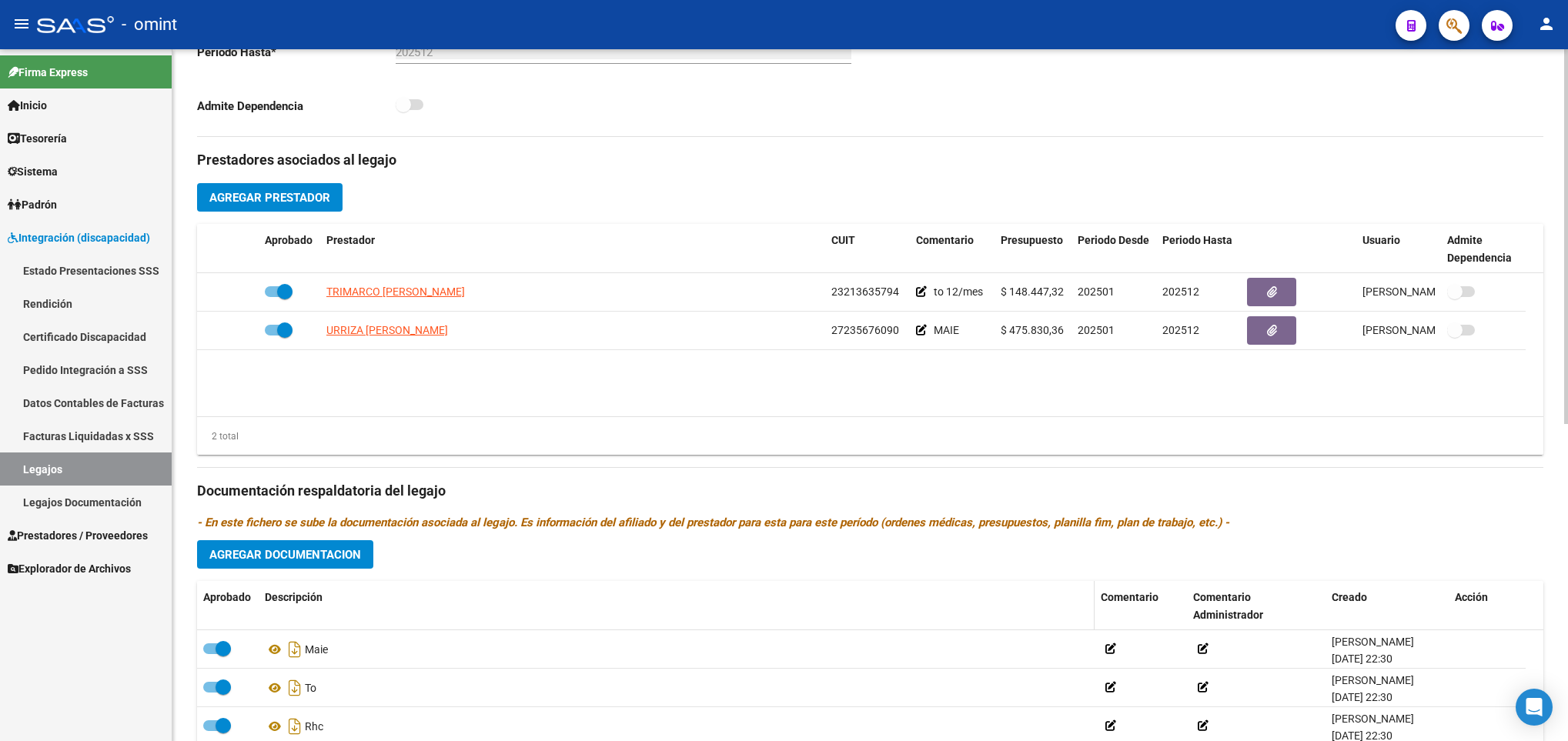
scroll to position [578, 0]
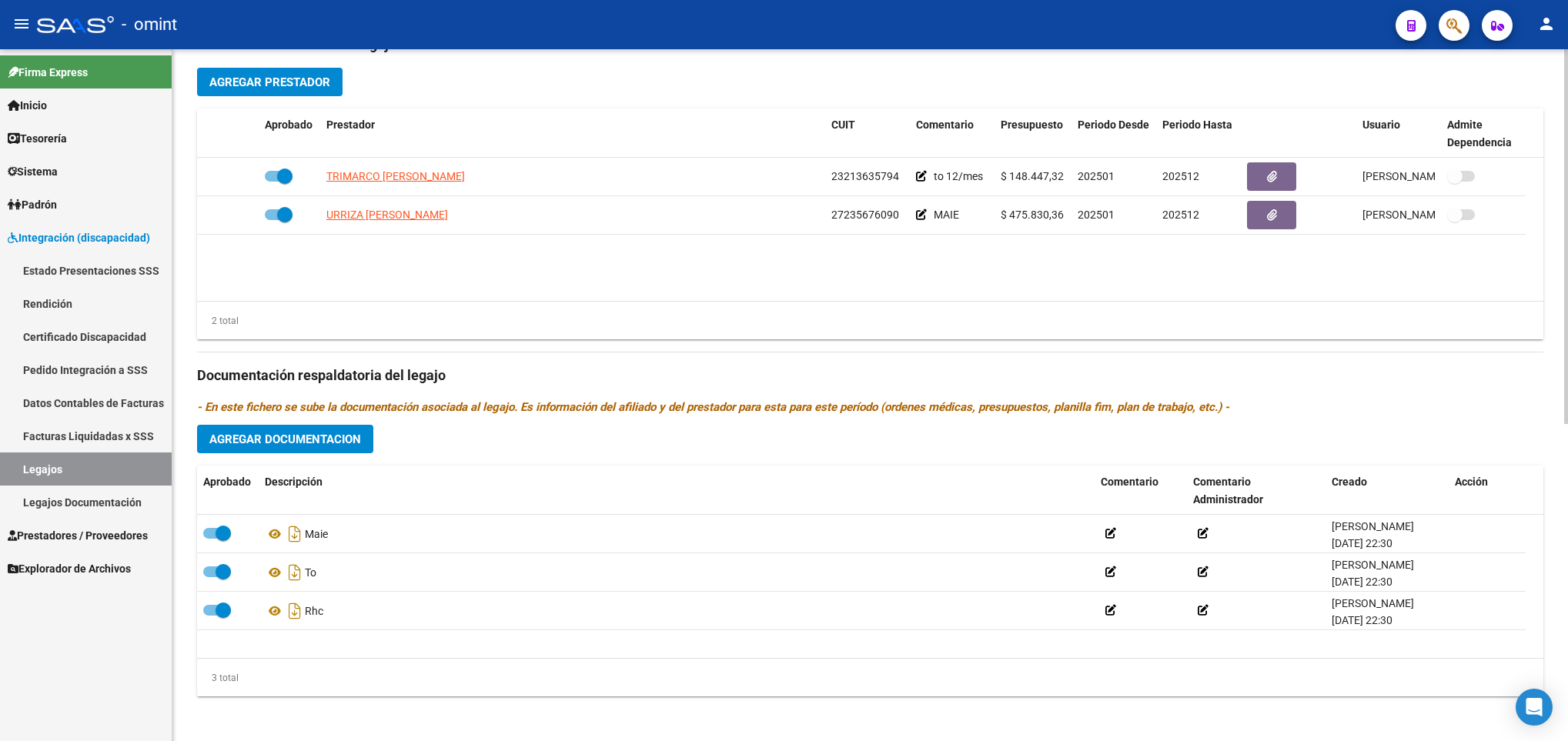
click at [273, 441] on span "Agregar Documentacion" at bounding box center [285, 439] width 151 height 13
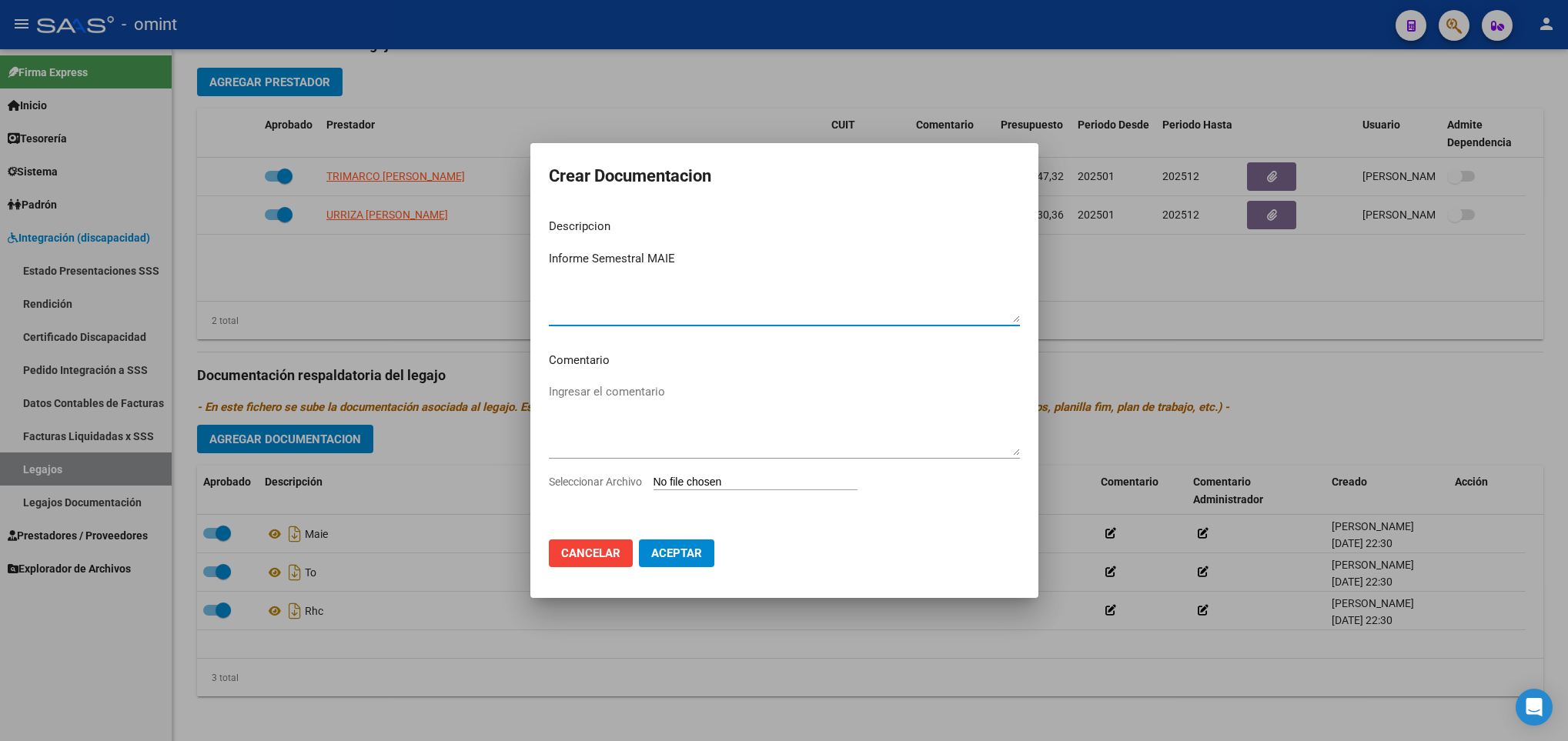
type textarea "Informe Semestral MAIE"
click at [753, 479] on input "Seleccionar Archivo" at bounding box center [755, 483] width 204 height 14
type input "C:\fakepath\1913469105_25100305150_inf-seg-eval-sem.pdf"
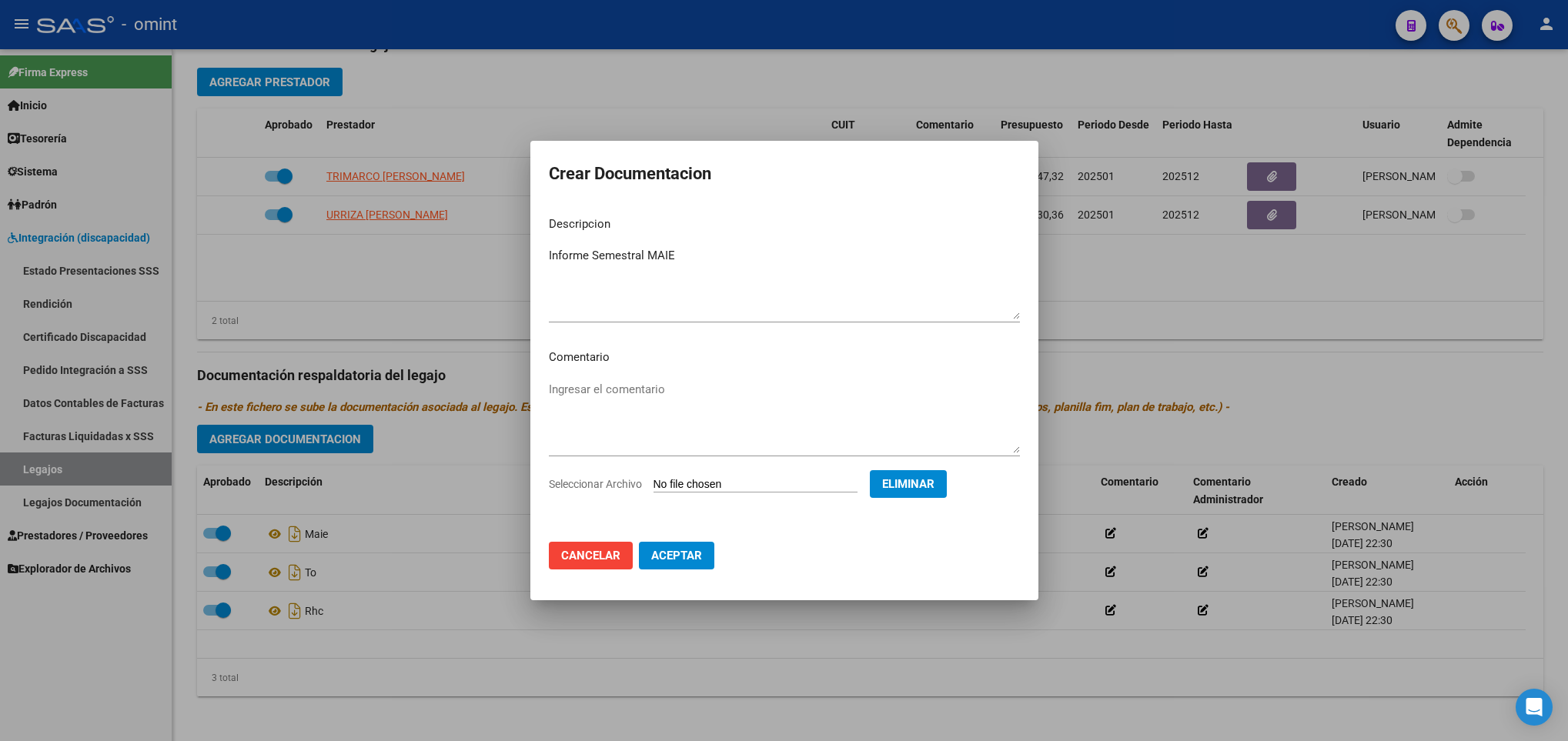
click at [695, 550] on span "Aceptar" at bounding box center [677, 555] width 51 height 13
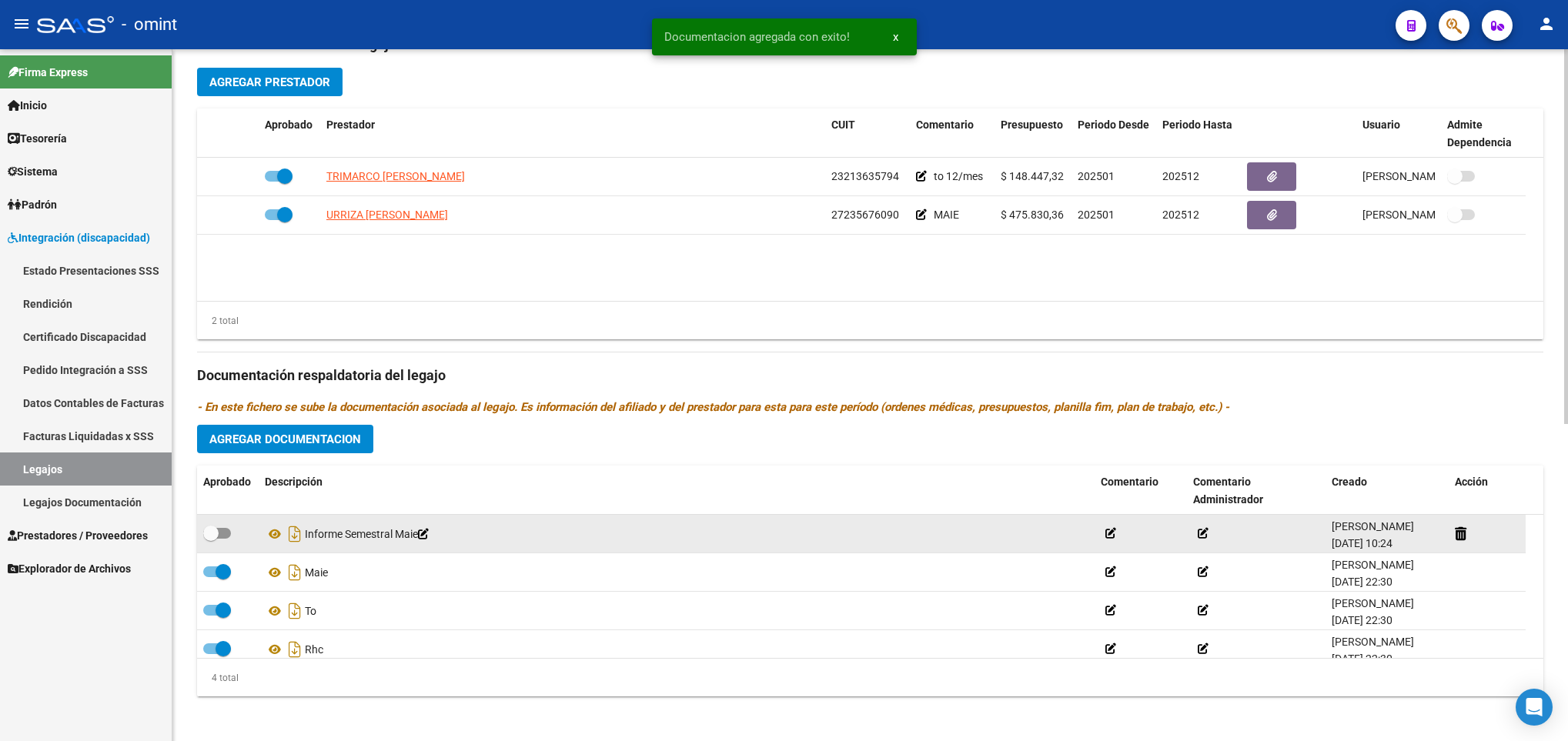
click at [231, 532] on div at bounding box center [228, 534] width 49 height 20
click at [220, 532] on span at bounding box center [217, 534] width 28 height 11
click at [211, 539] on input "checkbox" at bounding box center [210, 539] width 1 height 1
checkbox input "true"
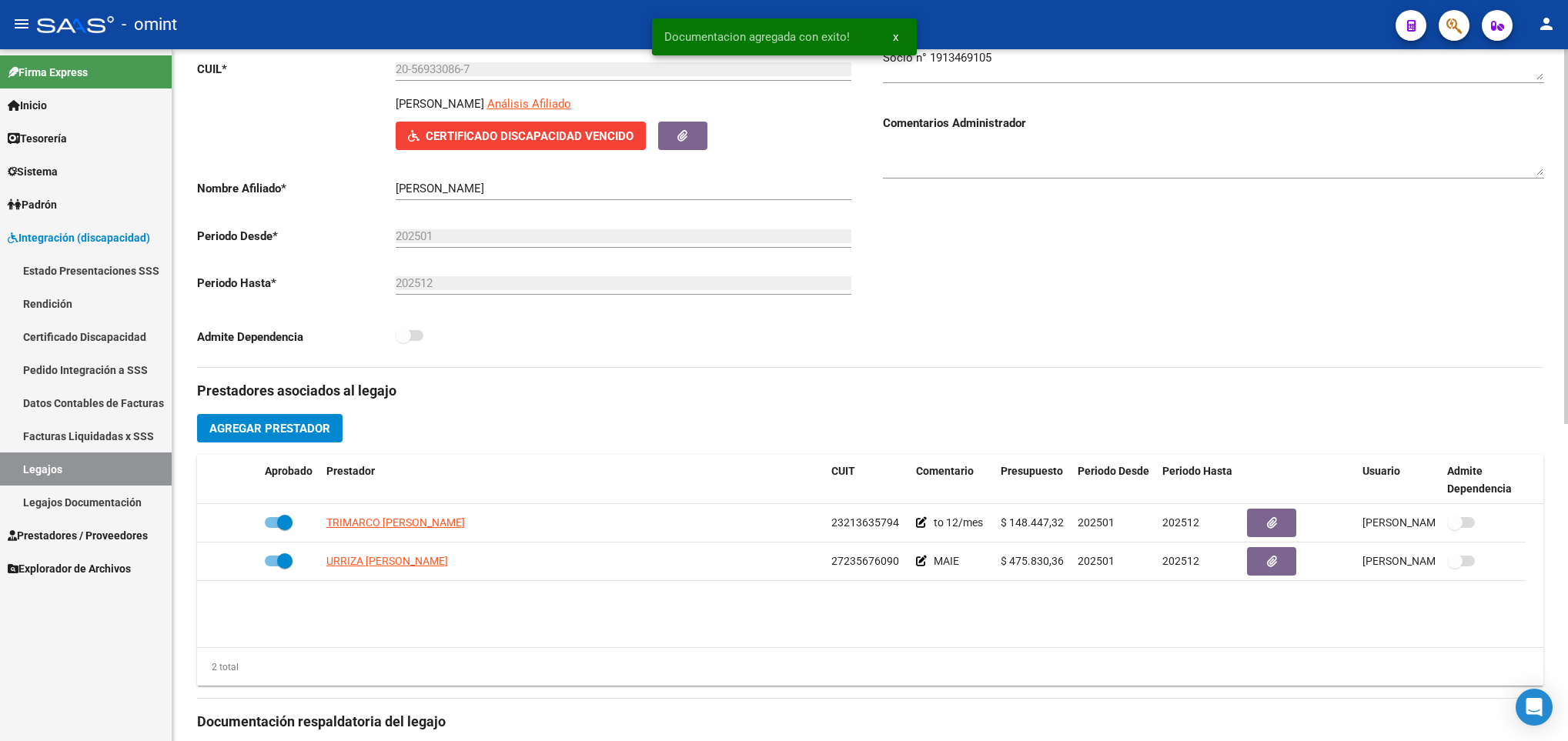
scroll to position [0, 0]
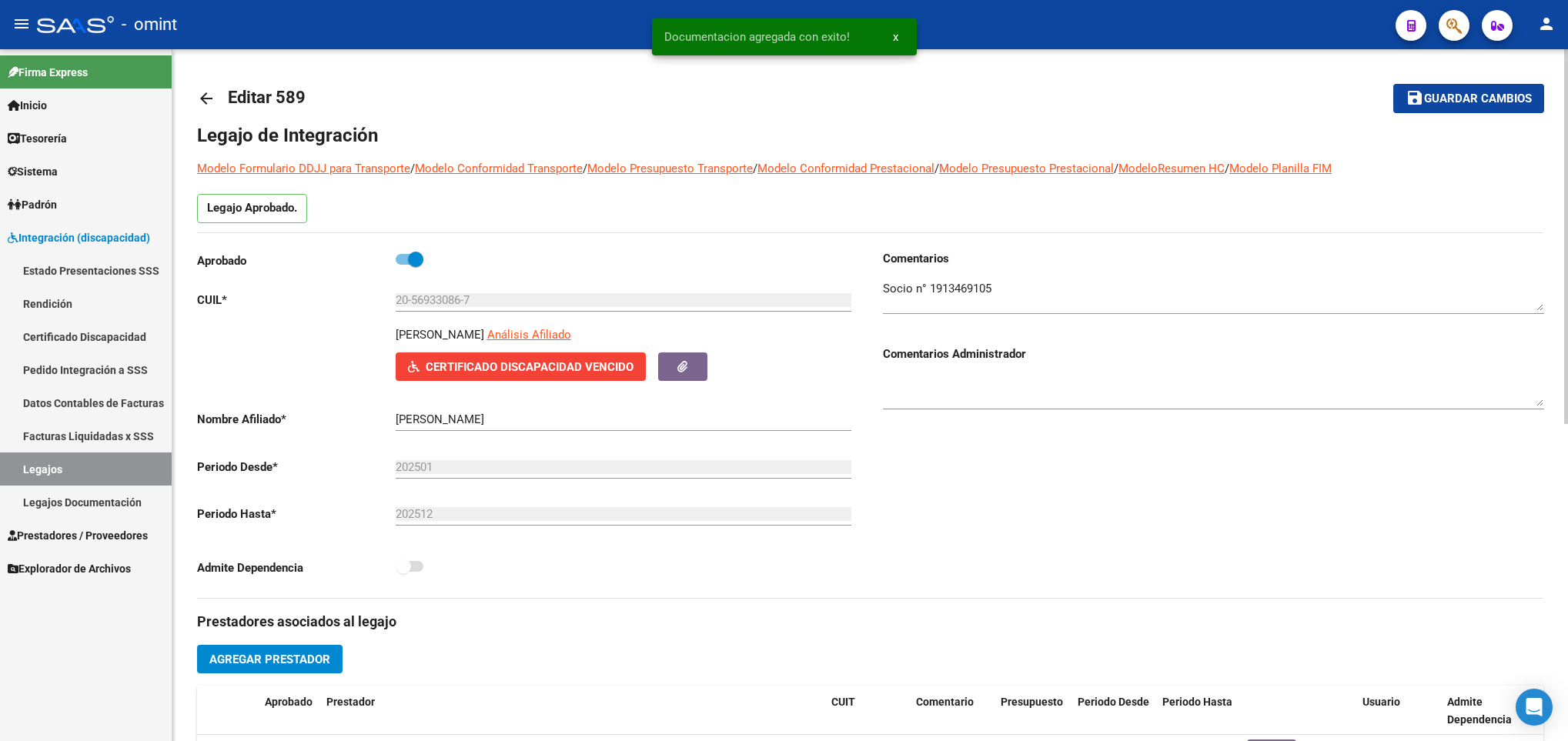
click at [1460, 94] on span "Guardar cambios" at bounding box center [1478, 98] width 108 height 13
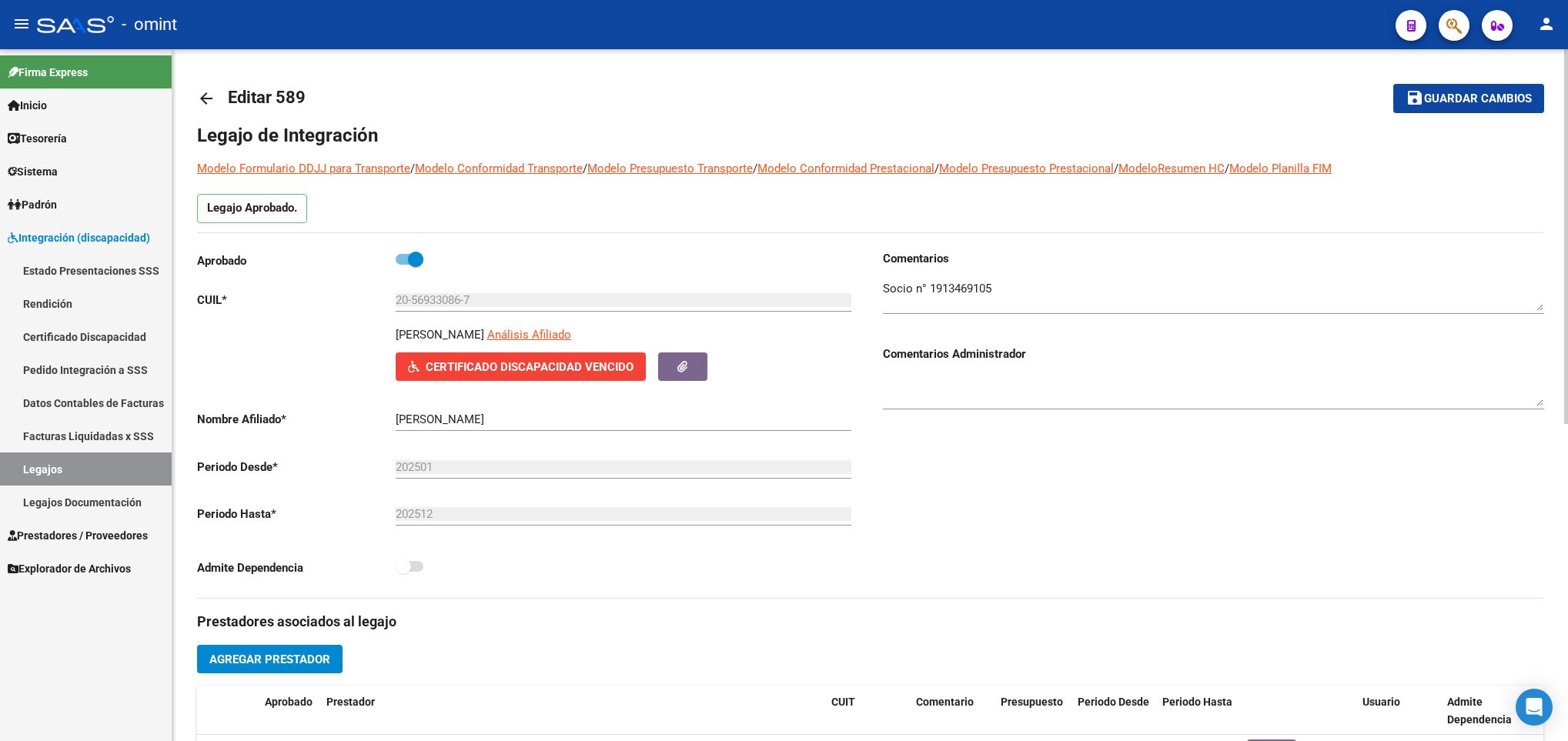
click at [203, 102] on mat-icon "arrow_back" at bounding box center [205, 98] width 18 height 18
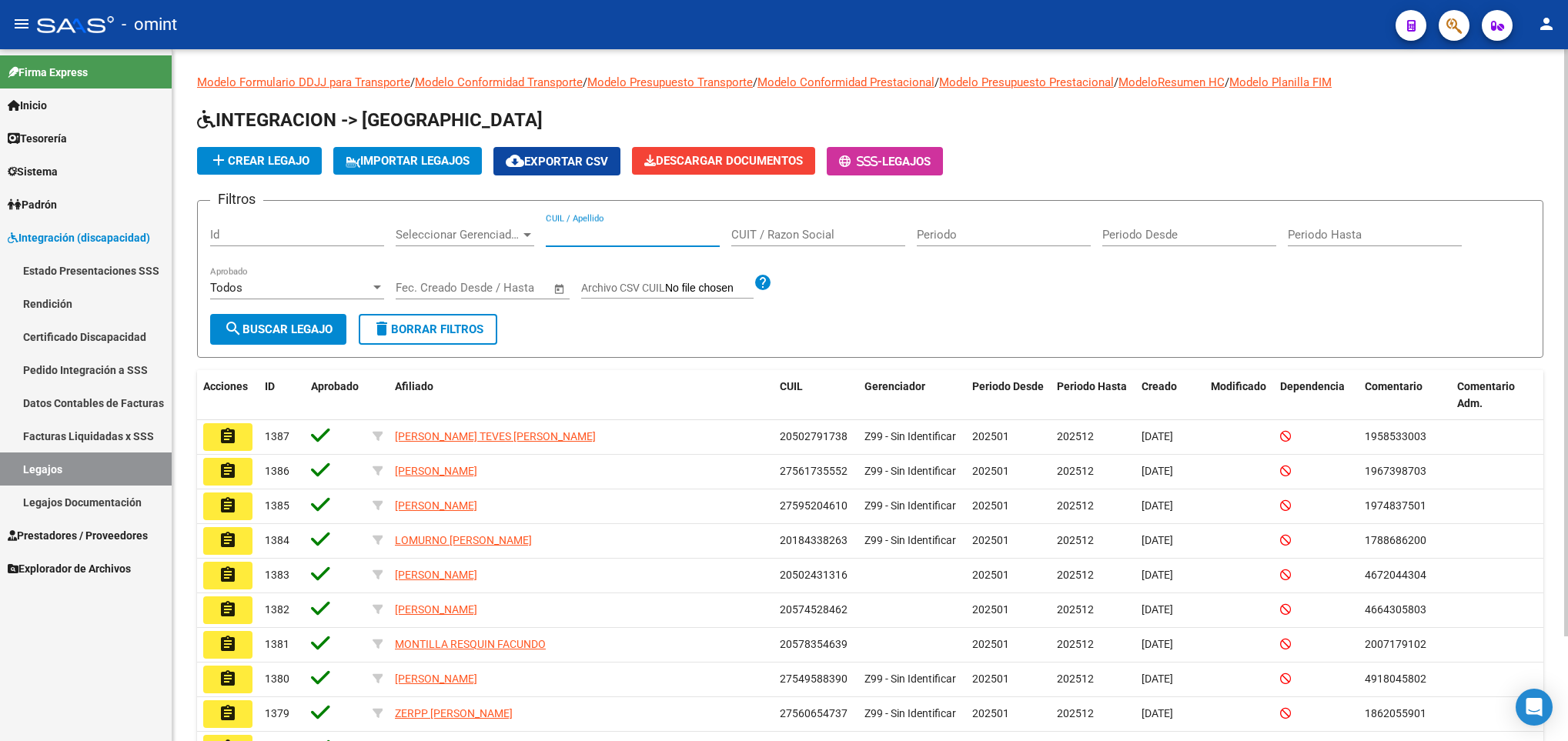
click at [589, 229] on input "CUIL / Apellido" at bounding box center [632, 234] width 174 height 13
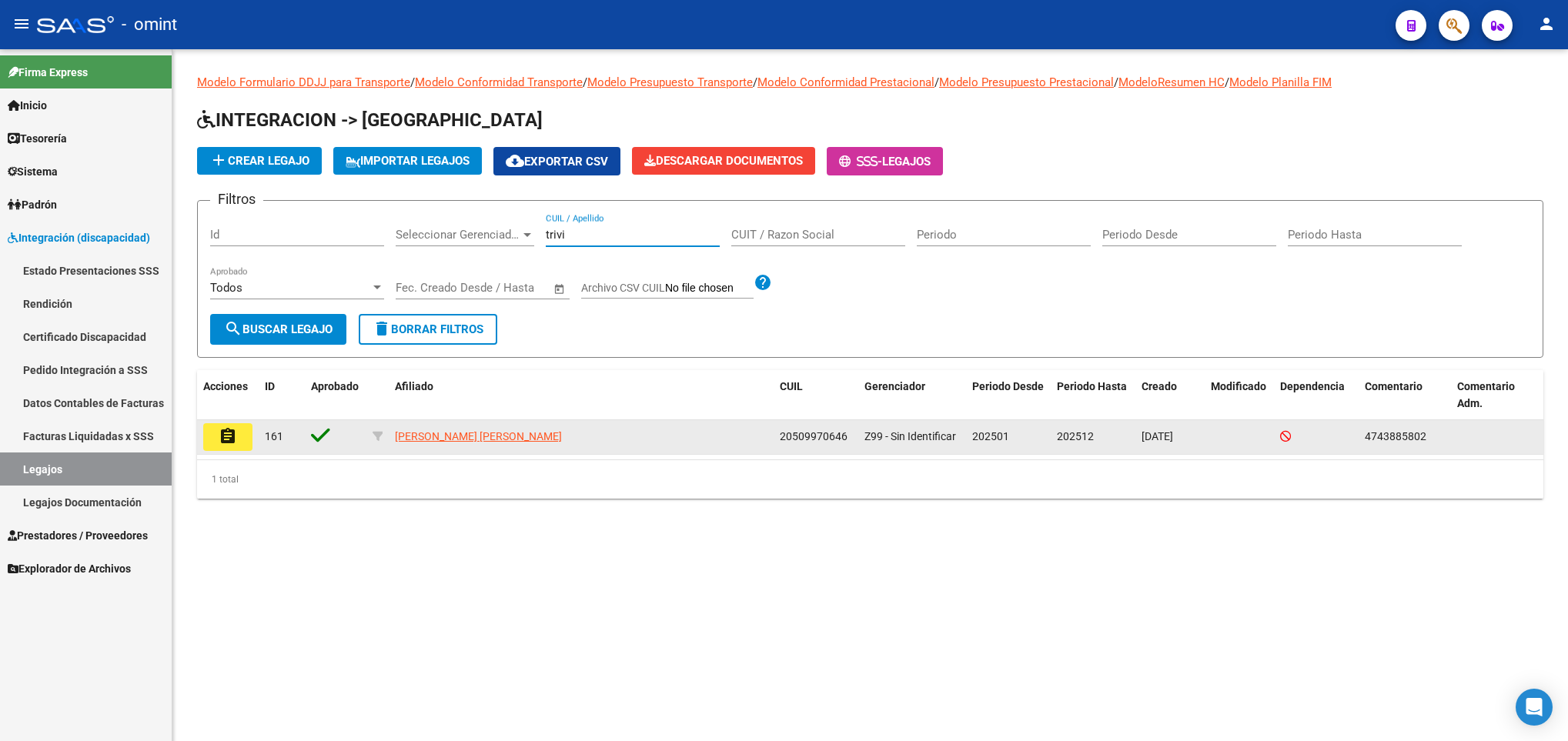
type input "trivi"
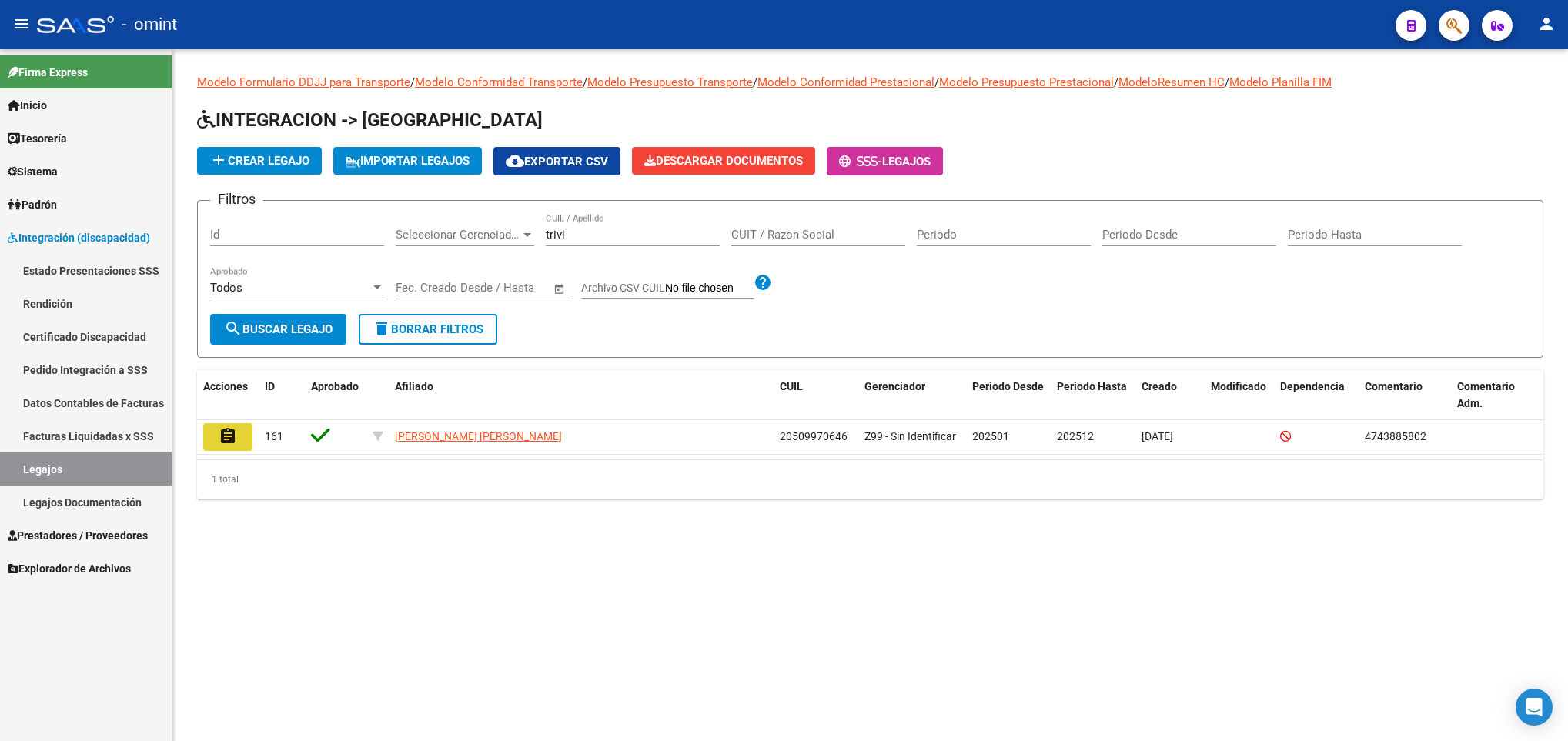
drag, startPoint x: 233, startPoint y: 429, endPoint x: 294, endPoint y: 440, distance: 62.0
click at [238, 429] on button "assignment" at bounding box center [228, 437] width 49 height 28
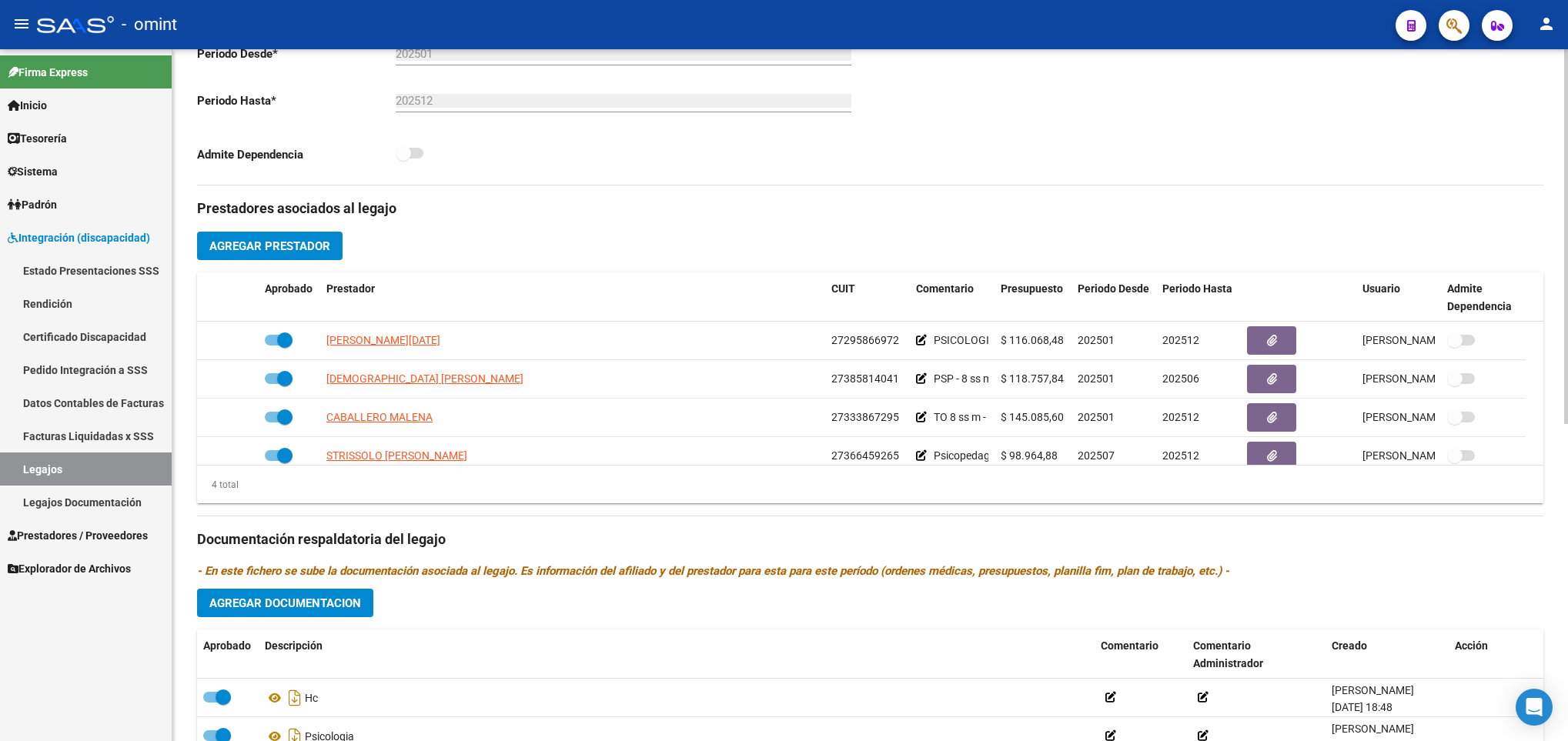
scroll to position [462, 0]
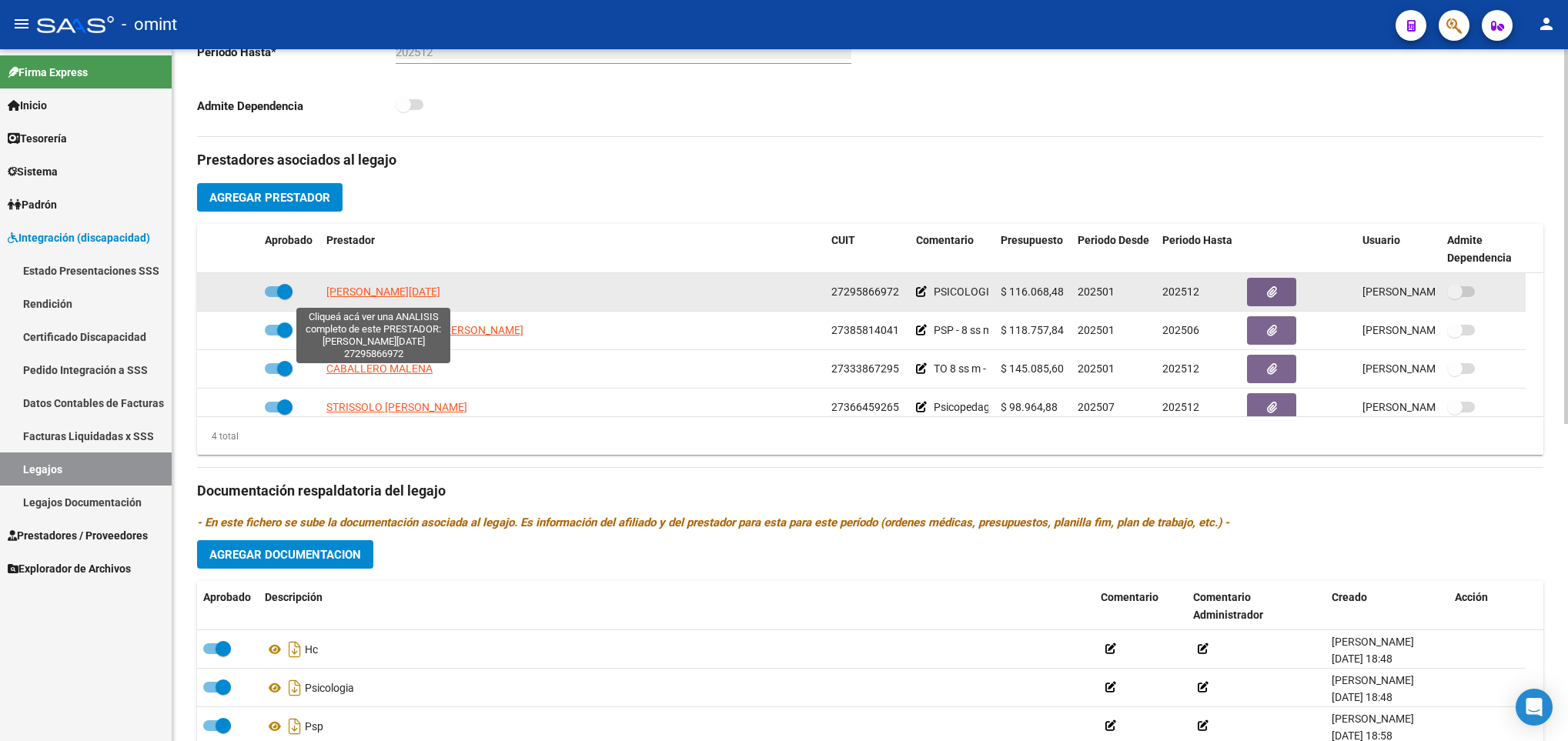
click at [393, 298] on span "TULA MARIA LUCIA" at bounding box center [383, 292] width 114 height 13
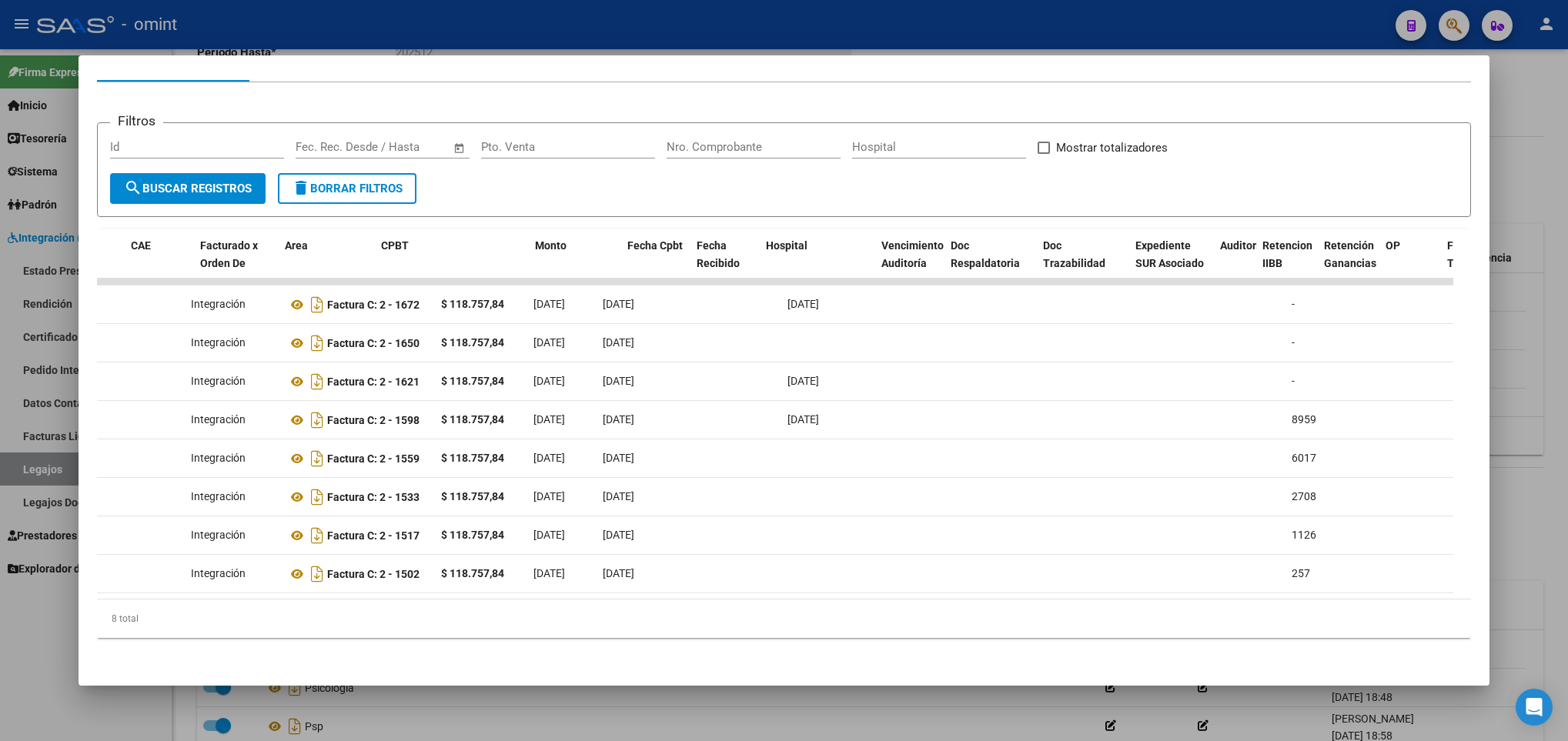
scroll to position [0, 0]
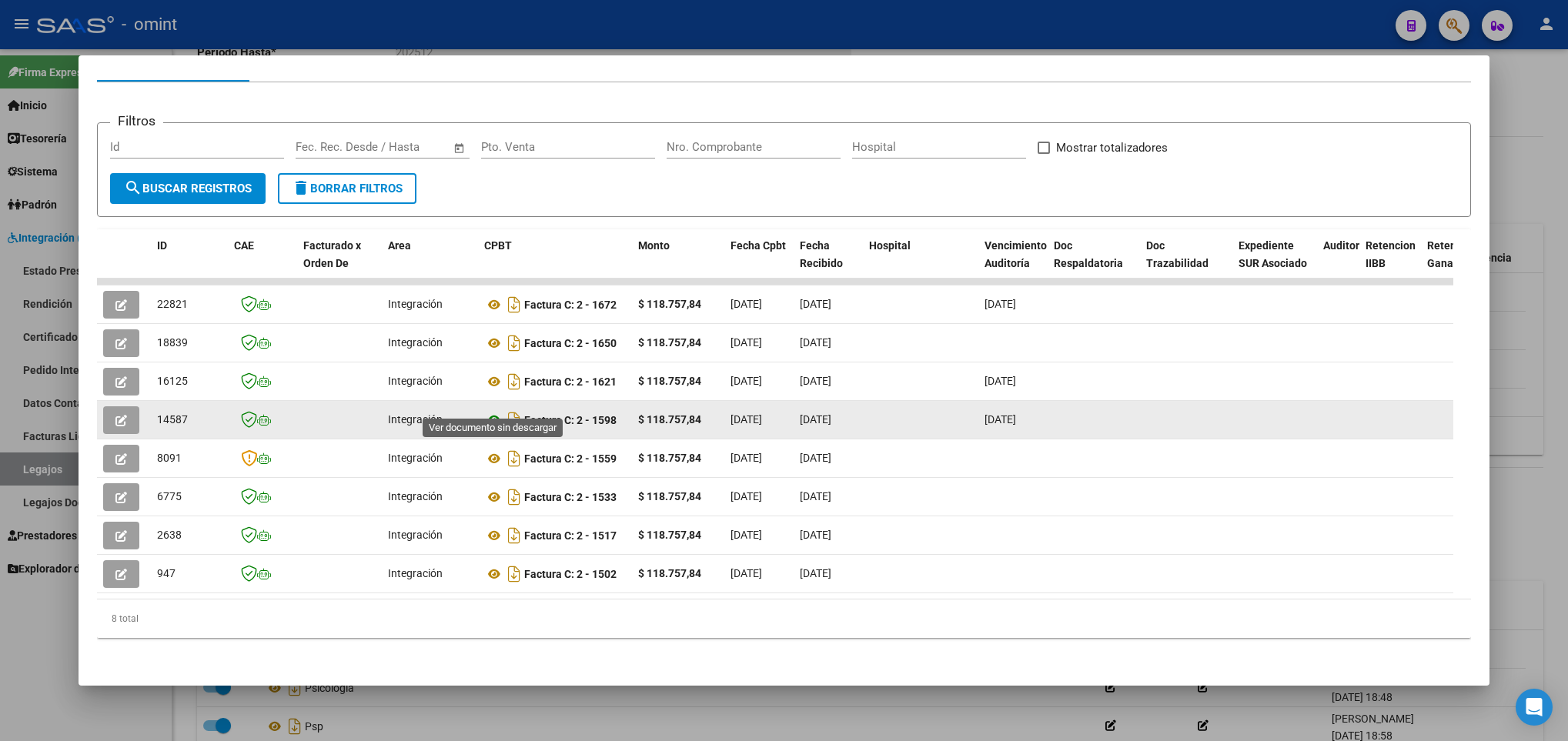
click at [495, 411] on icon at bounding box center [493, 420] width 20 height 18
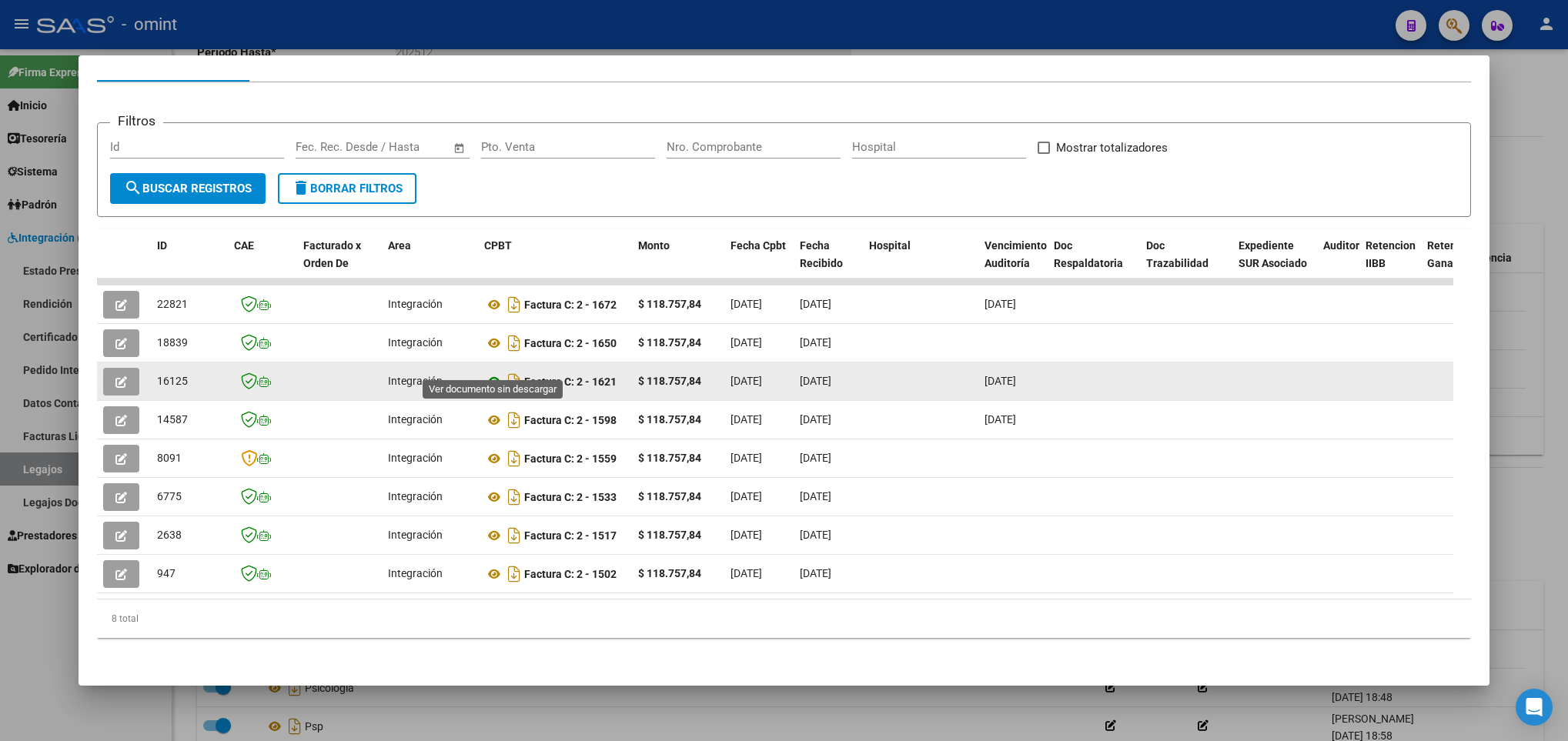
click at [492, 373] on icon at bounding box center [493, 382] width 20 height 18
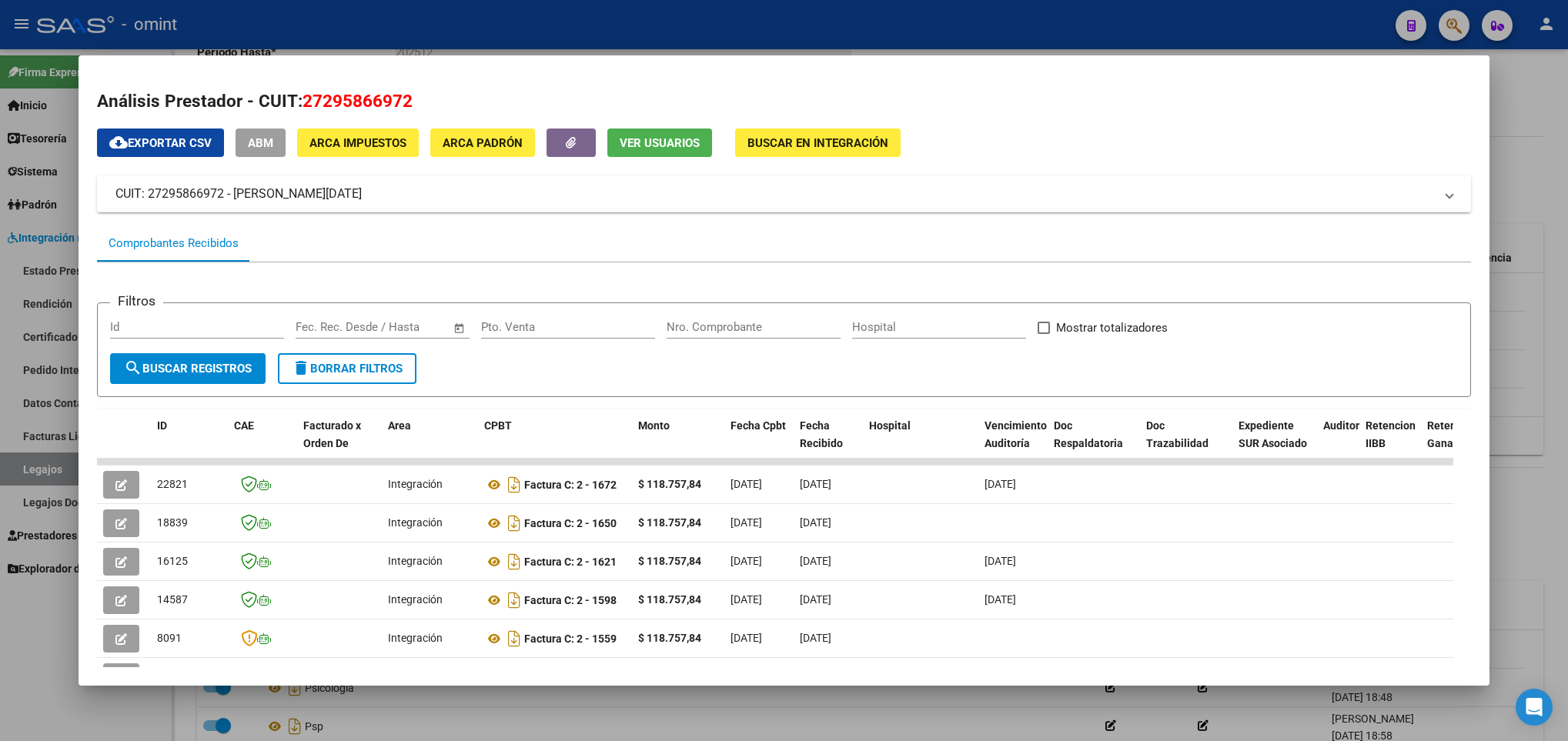
click at [337, 95] on span "27295866972" at bounding box center [357, 100] width 110 height 20
copy span "27295866972"
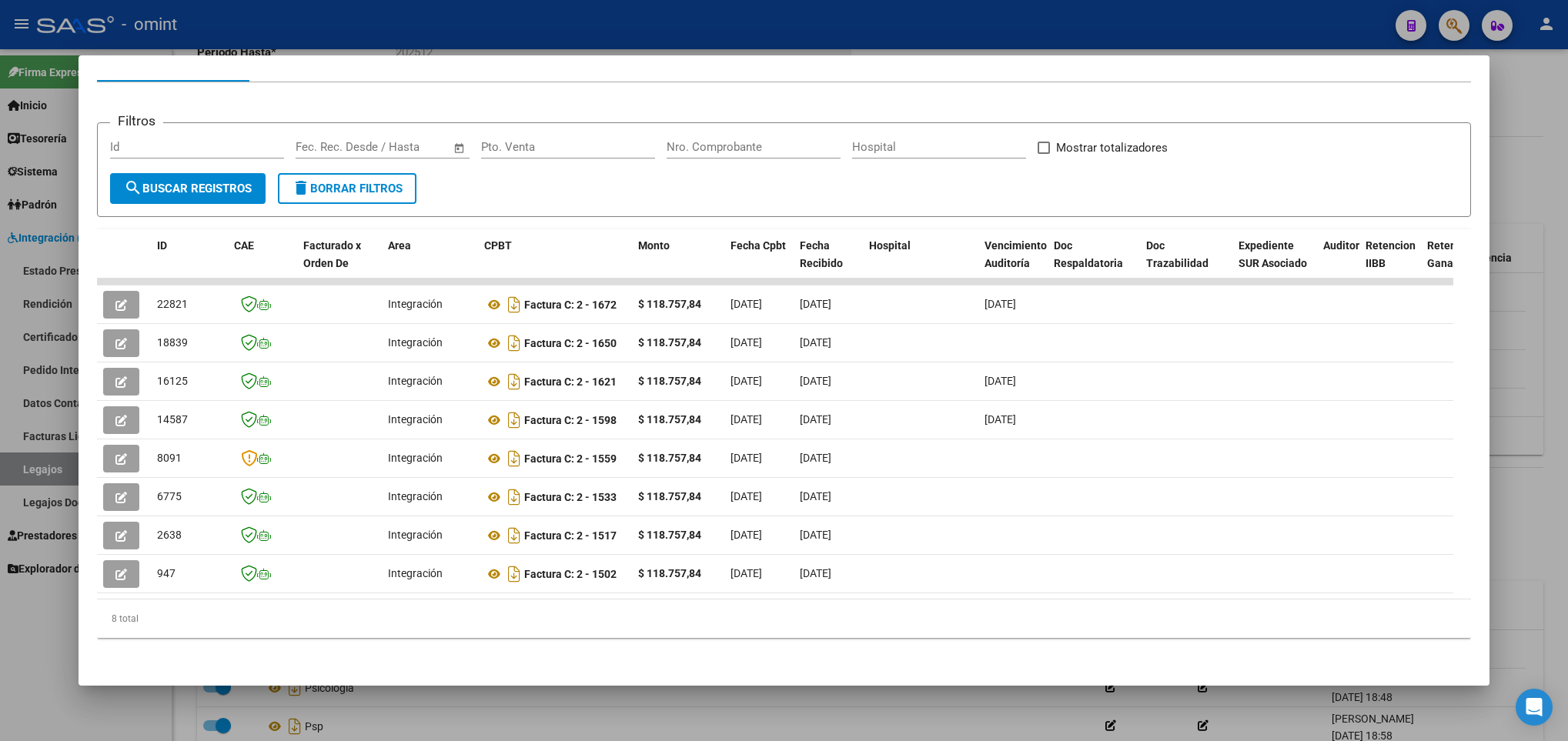
click at [473, 705] on div at bounding box center [784, 370] width 1568 height 741
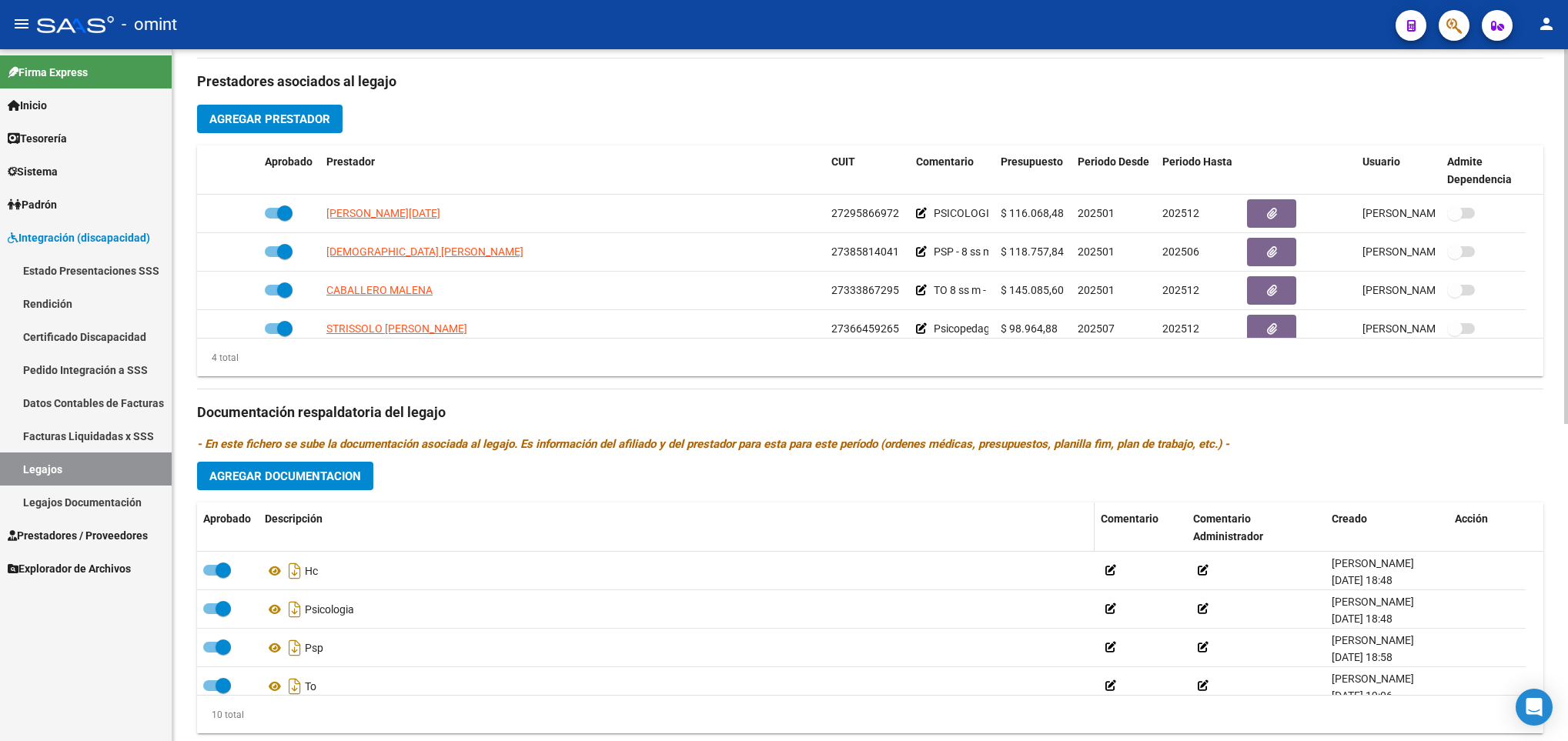
scroll to position [578, 0]
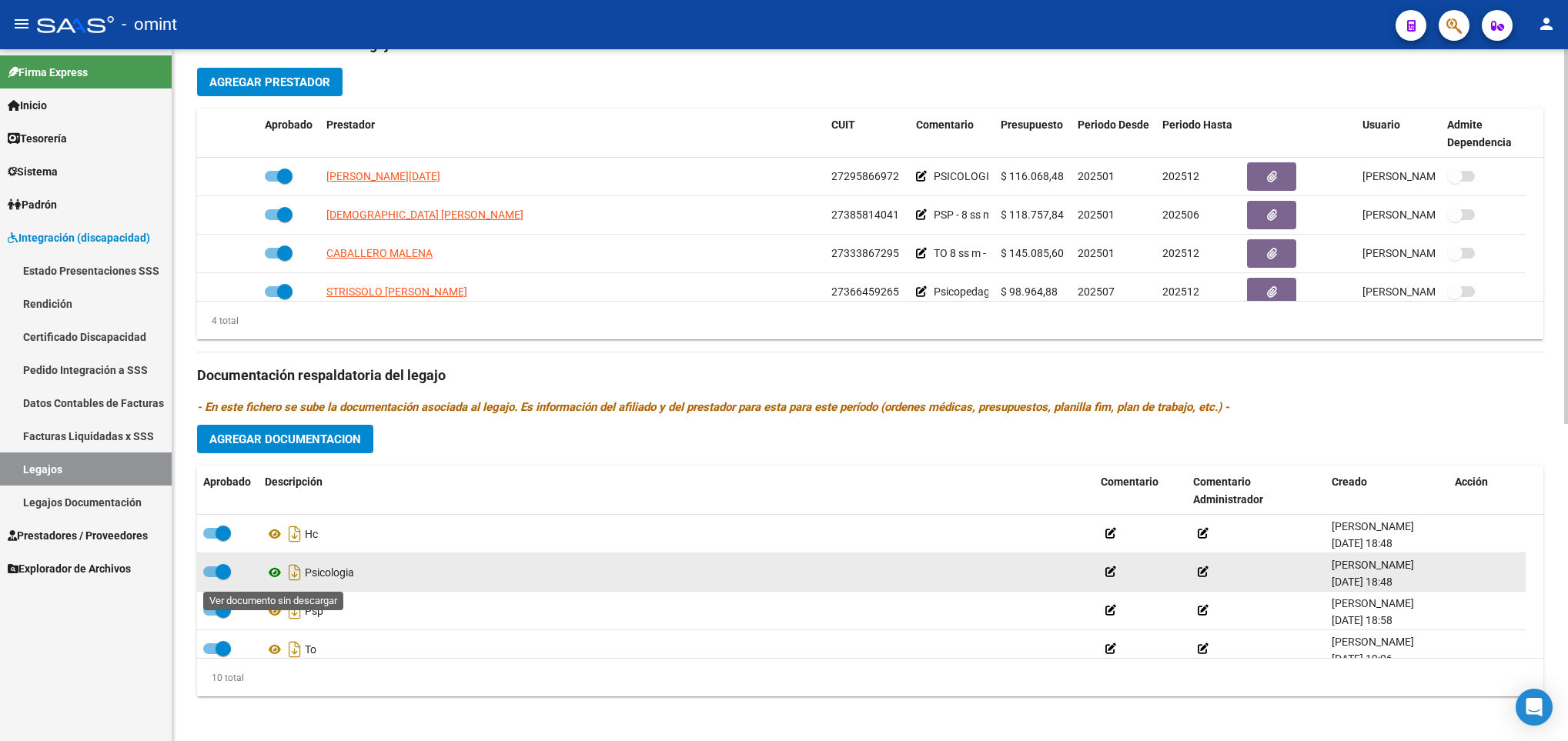
click at [278, 578] on icon at bounding box center [274, 572] width 20 height 18
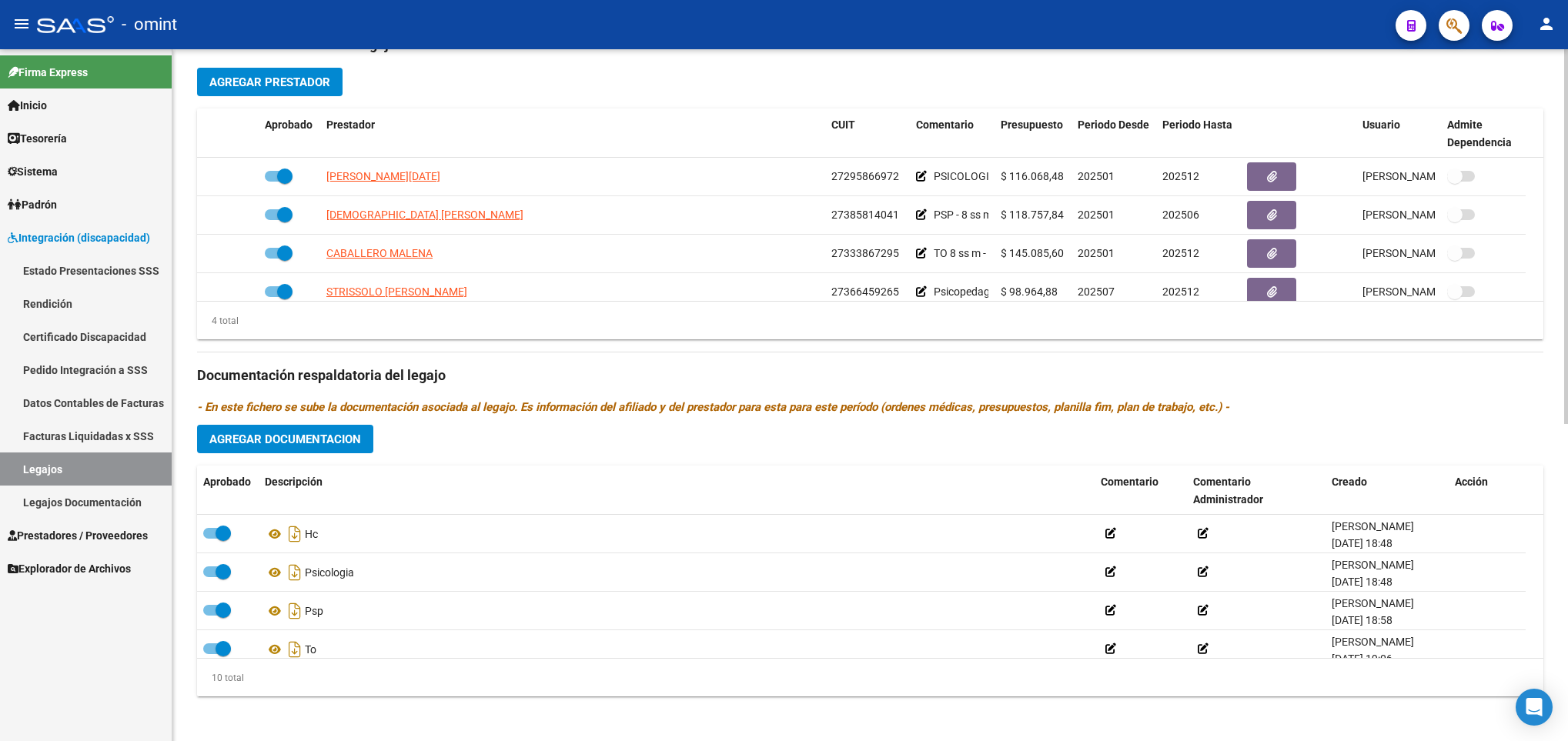
scroll to position [0, 0]
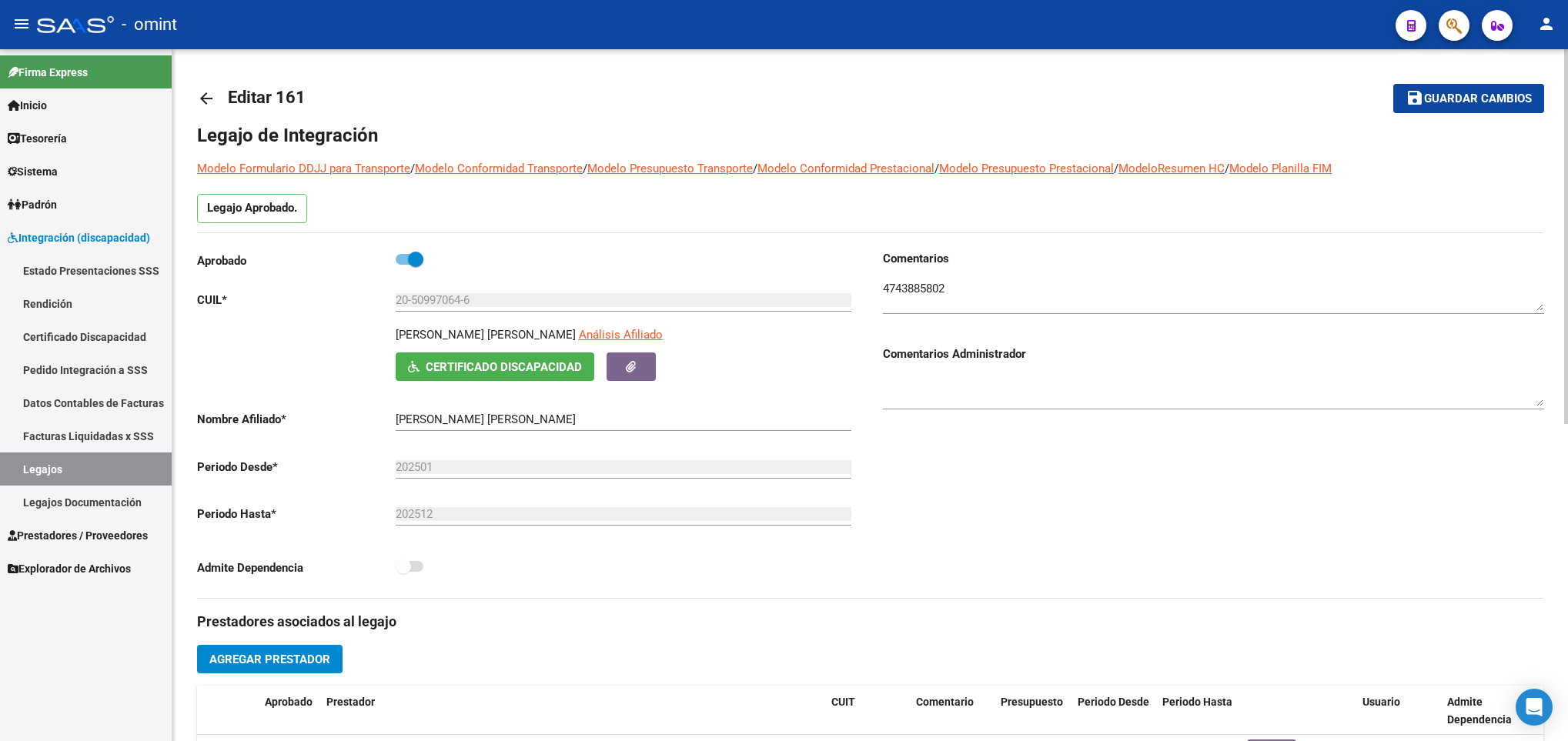
drag, startPoint x: 393, startPoint y: 335, endPoint x: 589, endPoint y: 344, distance: 196.2
click at [589, 344] on div "TRIVIÑO CARANO ANDRES EZEQUIEL Análisis Afiliado Certificado Discapacidad ARCA …" at bounding box center [527, 353] width 661 height 55
copy div "TRIVIÑO CARANO ANDRES EZEQUIEL"
click at [211, 97] on mat-icon "arrow_back" at bounding box center [205, 98] width 18 height 18
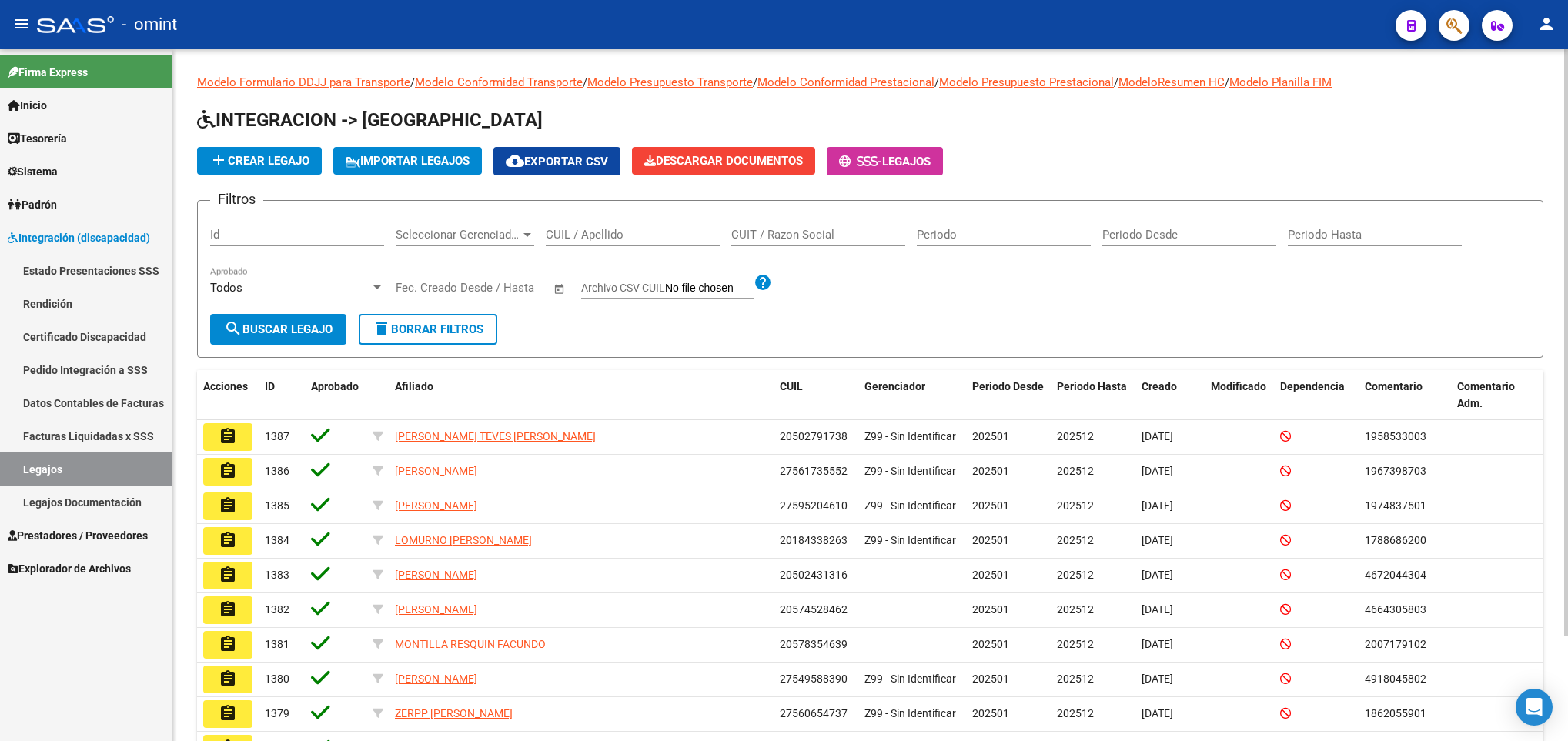
click at [587, 236] on input "CUIL / Apellido" at bounding box center [632, 234] width 174 height 13
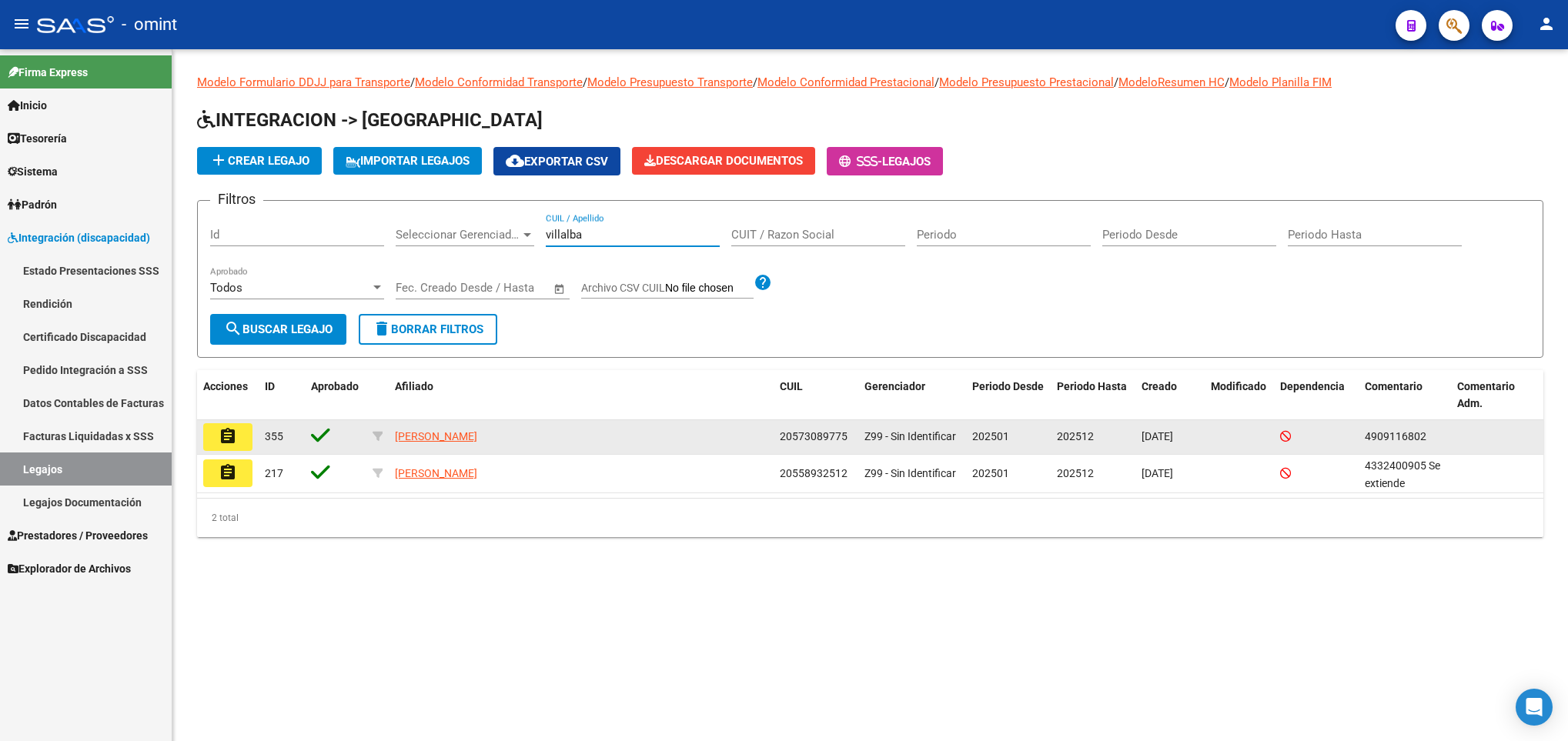
type input "villalba"
click at [226, 432] on mat-icon "assignment" at bounding box center [228, 436] width 18 height 18
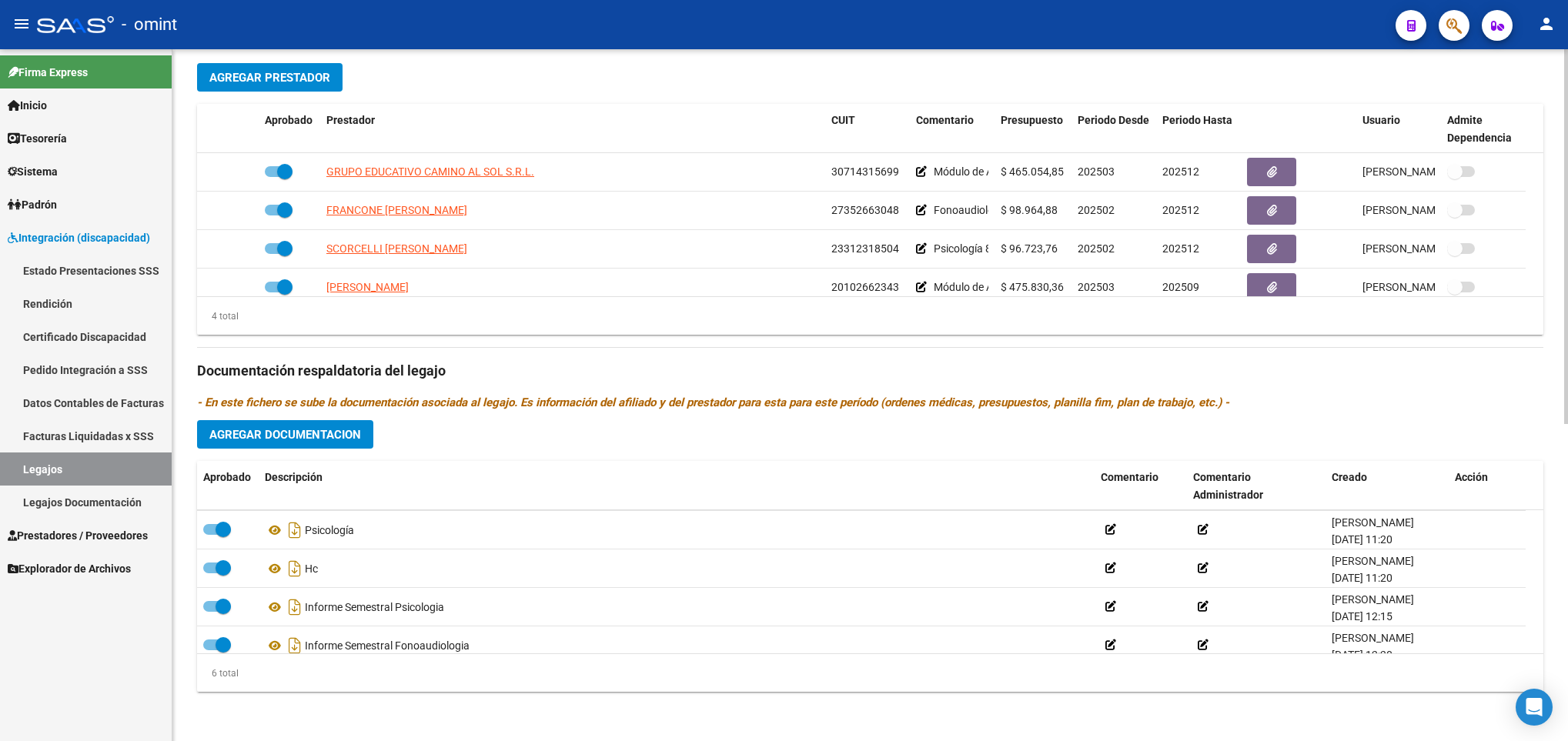
scroll to position [92, 0]
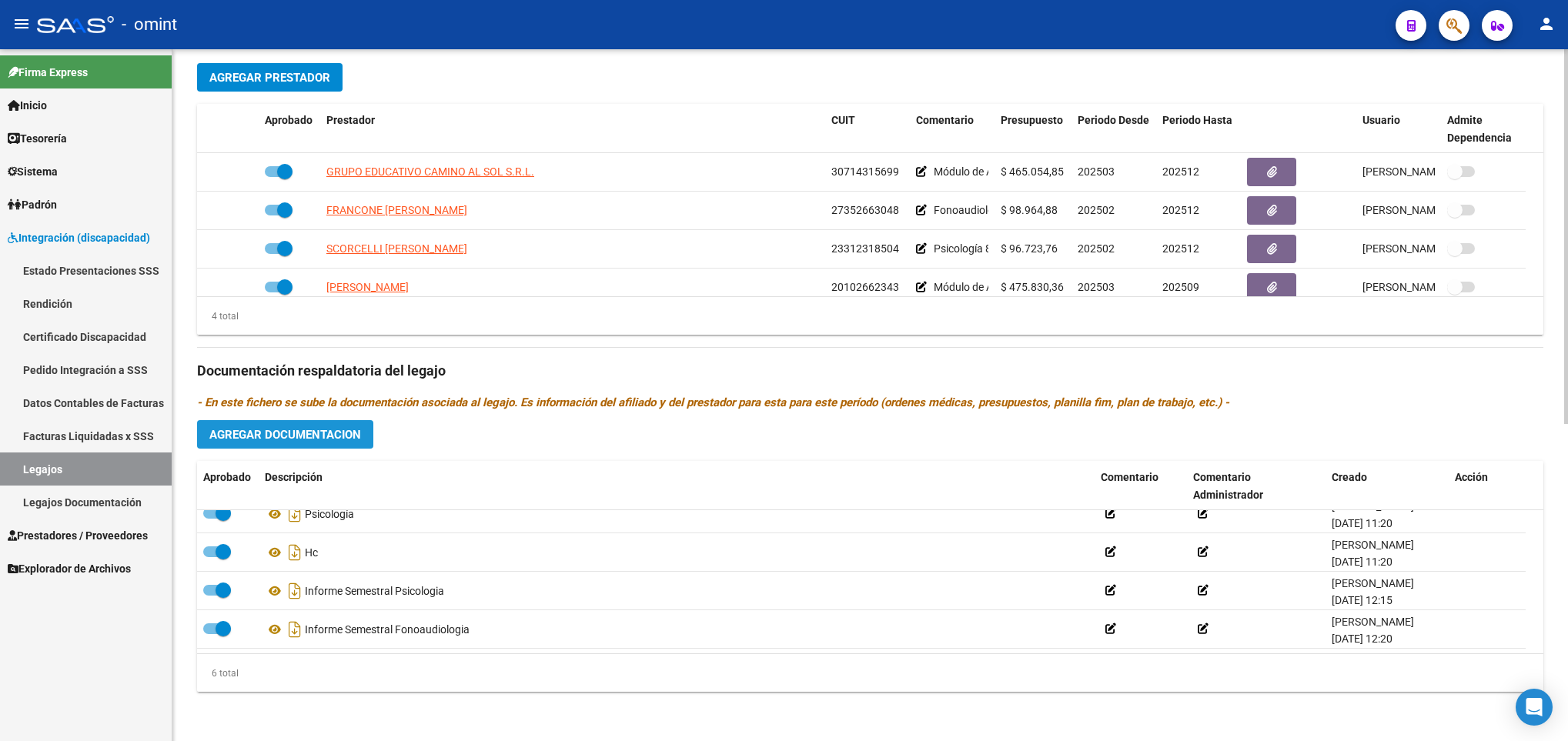
click at [227, 425] on button "Agregar Documentacion" at bounding box center [285, 435] width 176 height 29
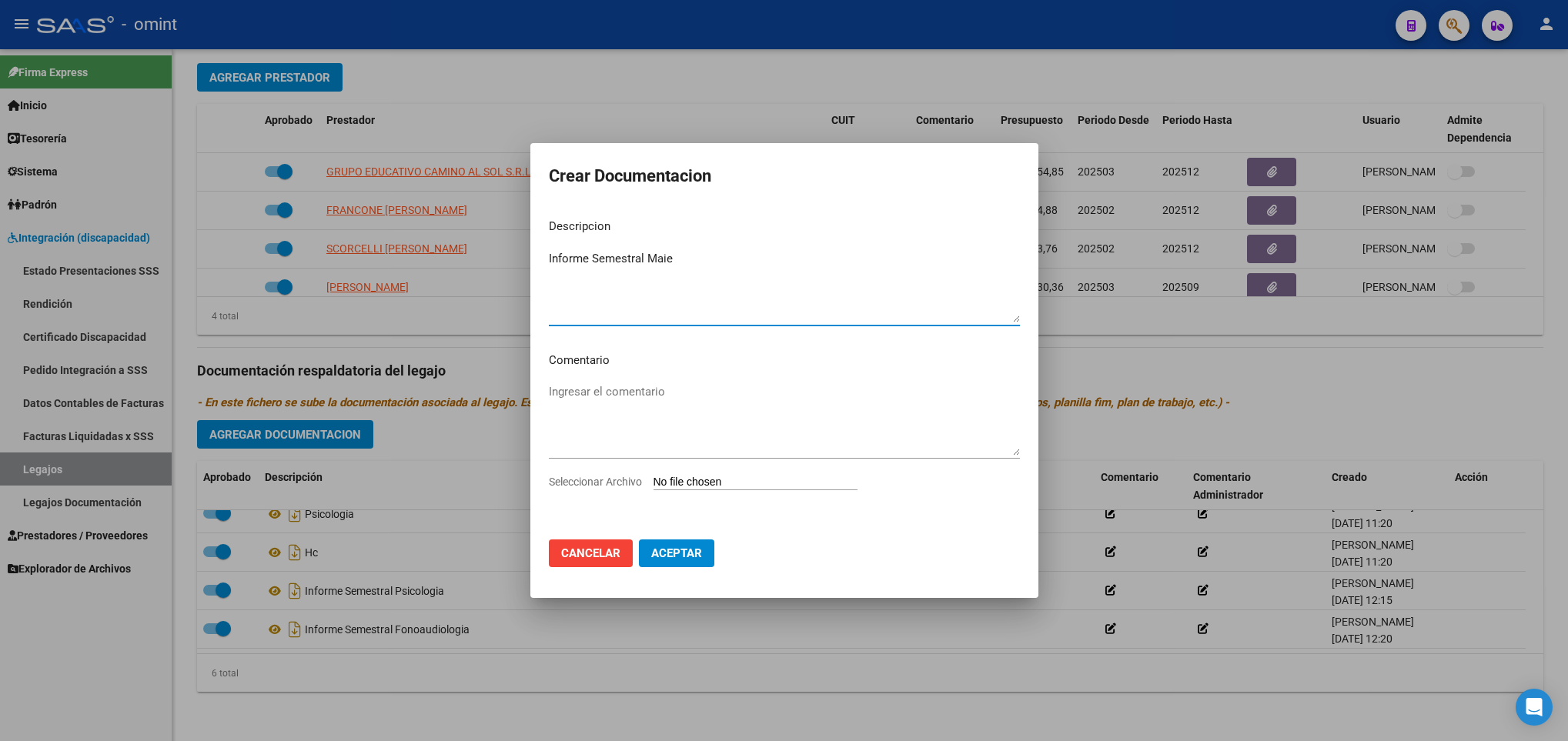
type textarea "Informe Semestral Maie"
click at [773, 475] on app-file-uploader "Seleccionar Archivo" at bounding box center [709, 482] width 321 height 13
click at [790, 483] on input "Seleccionar Archivo" at bounding box center [755, 483] width 204 height 14
type input "C:\fakepath\4909116802_25100509200_inf-seg-eval-sem.pdf"
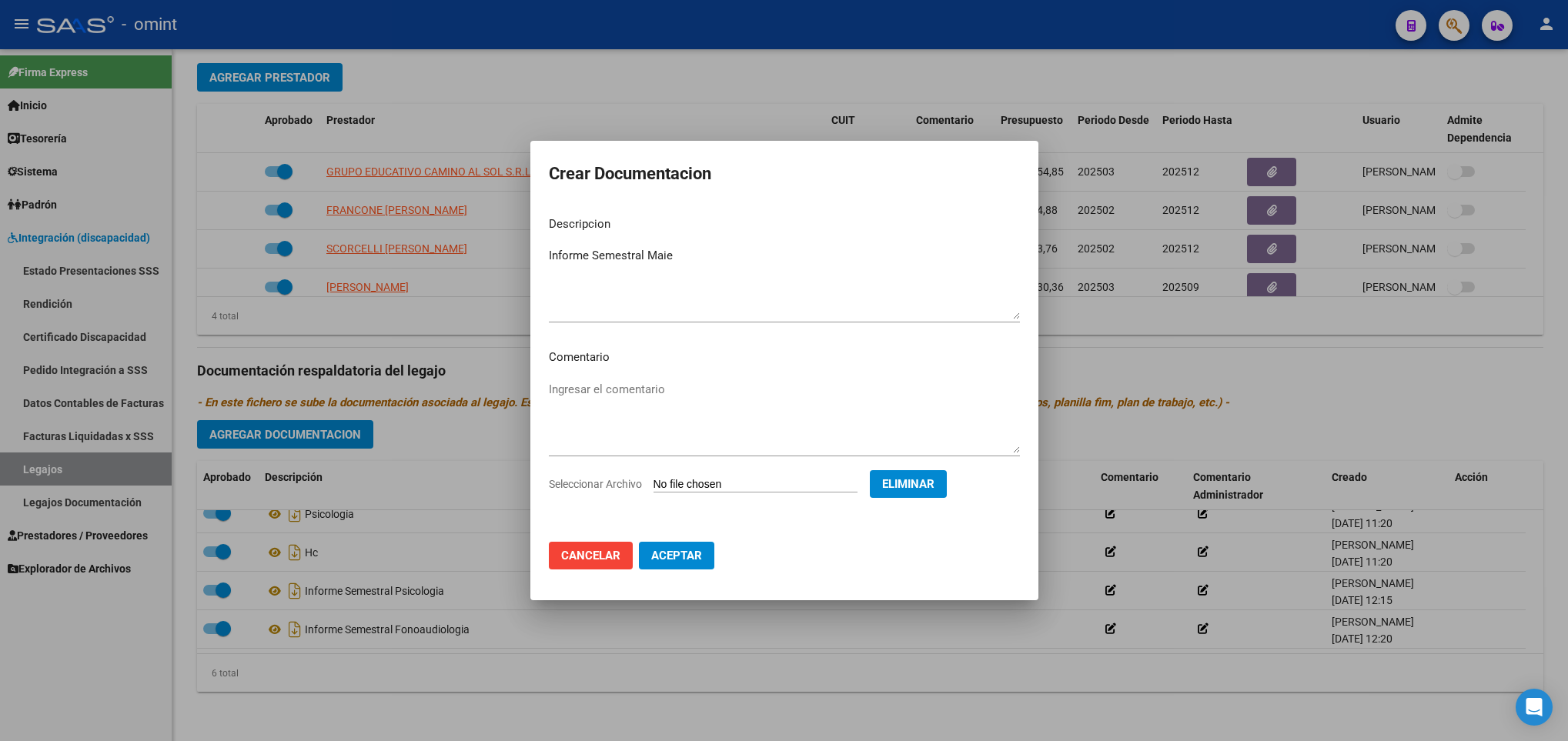
click at [686, 561] on span "Aceptar" at bounding box center [677, 555] width 51 height 13
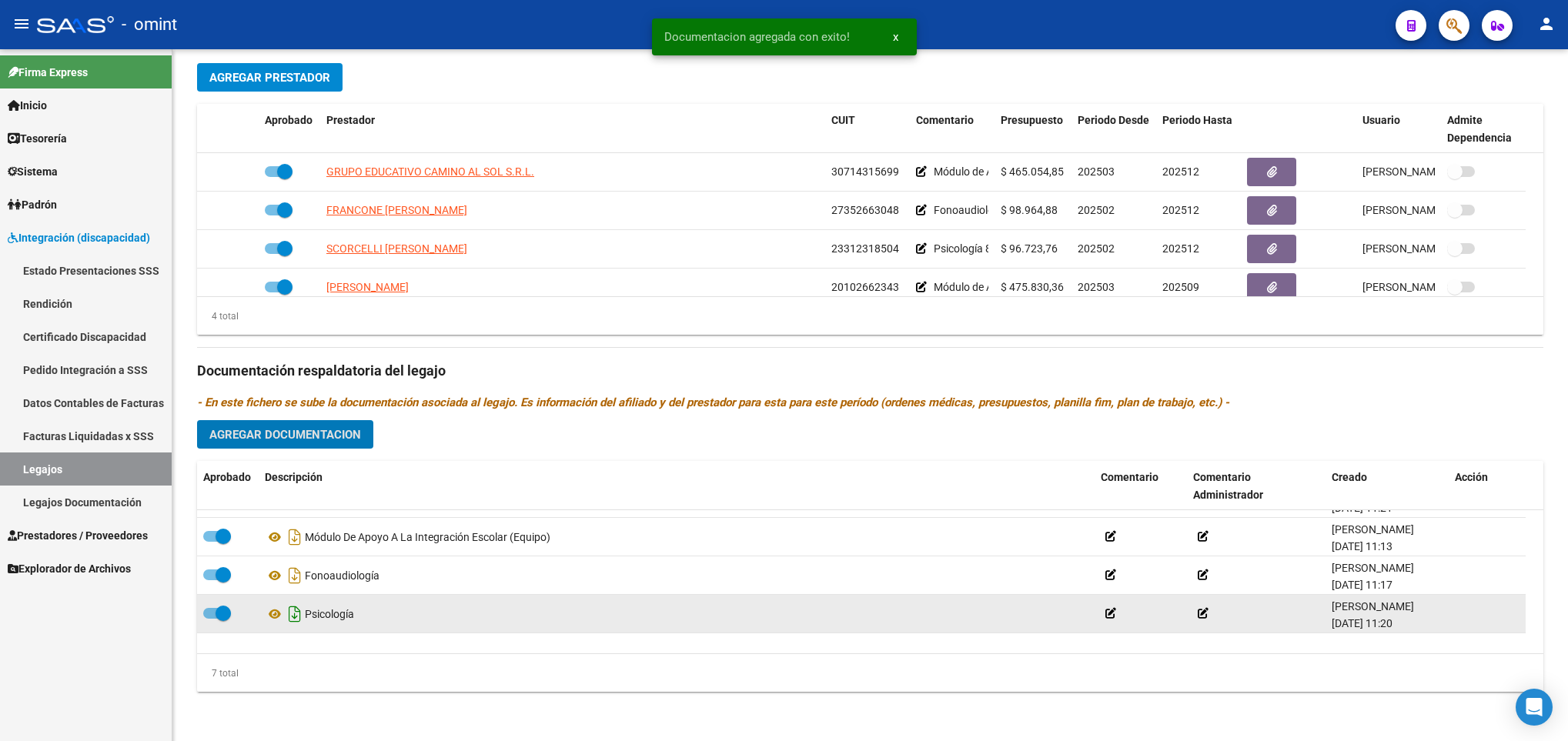
scroll to position [0, 0]
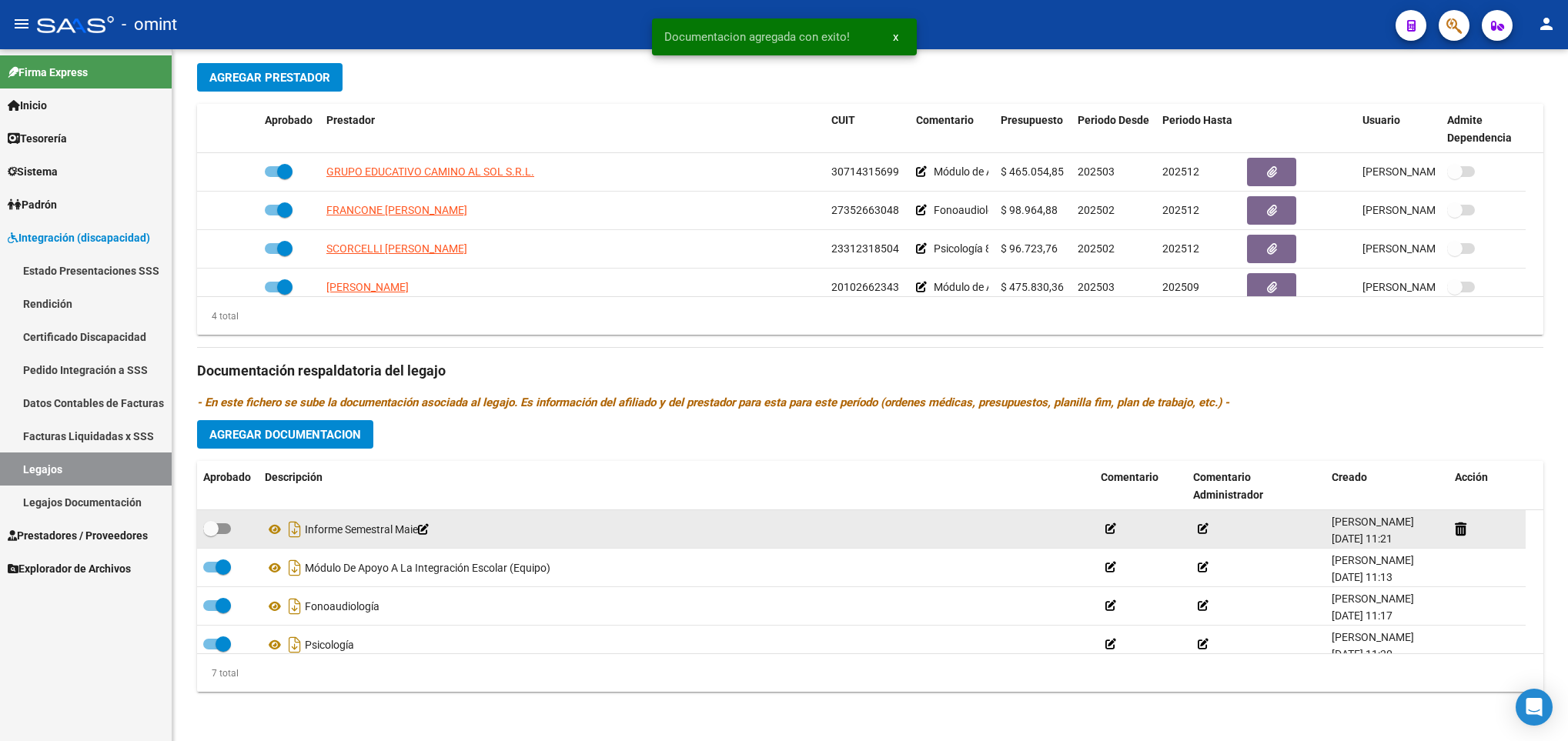
click at [231, 523] on div at bounding box center [228, 529] width 49 height 20
click at [220, 528] on span at bounding box center [217, 529] width 28 height 11
click at [211, 534] on input "checkbox" at bounding box center [210, 534] width 1 height 1
checkbox input "true"
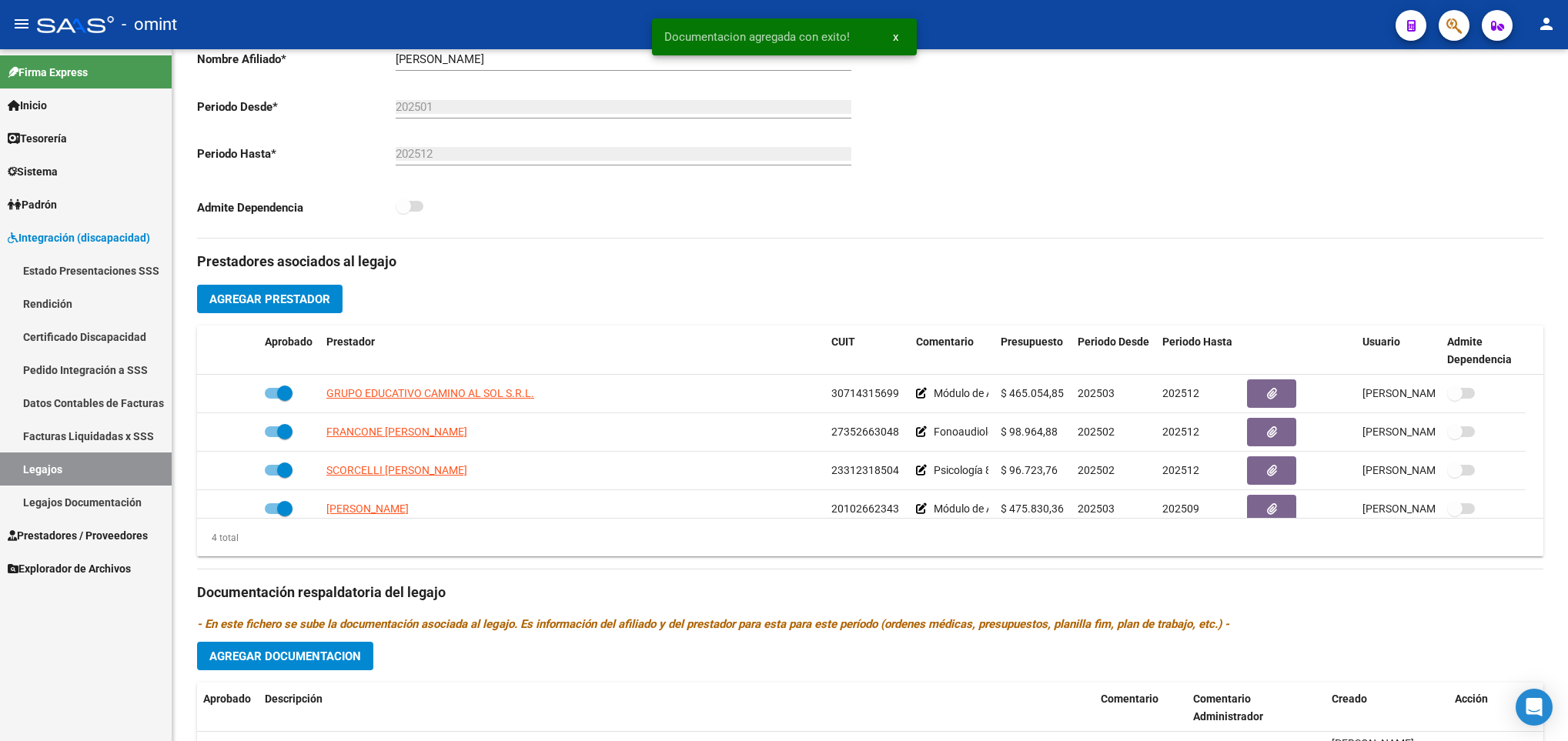
scroll to position [8, 0]
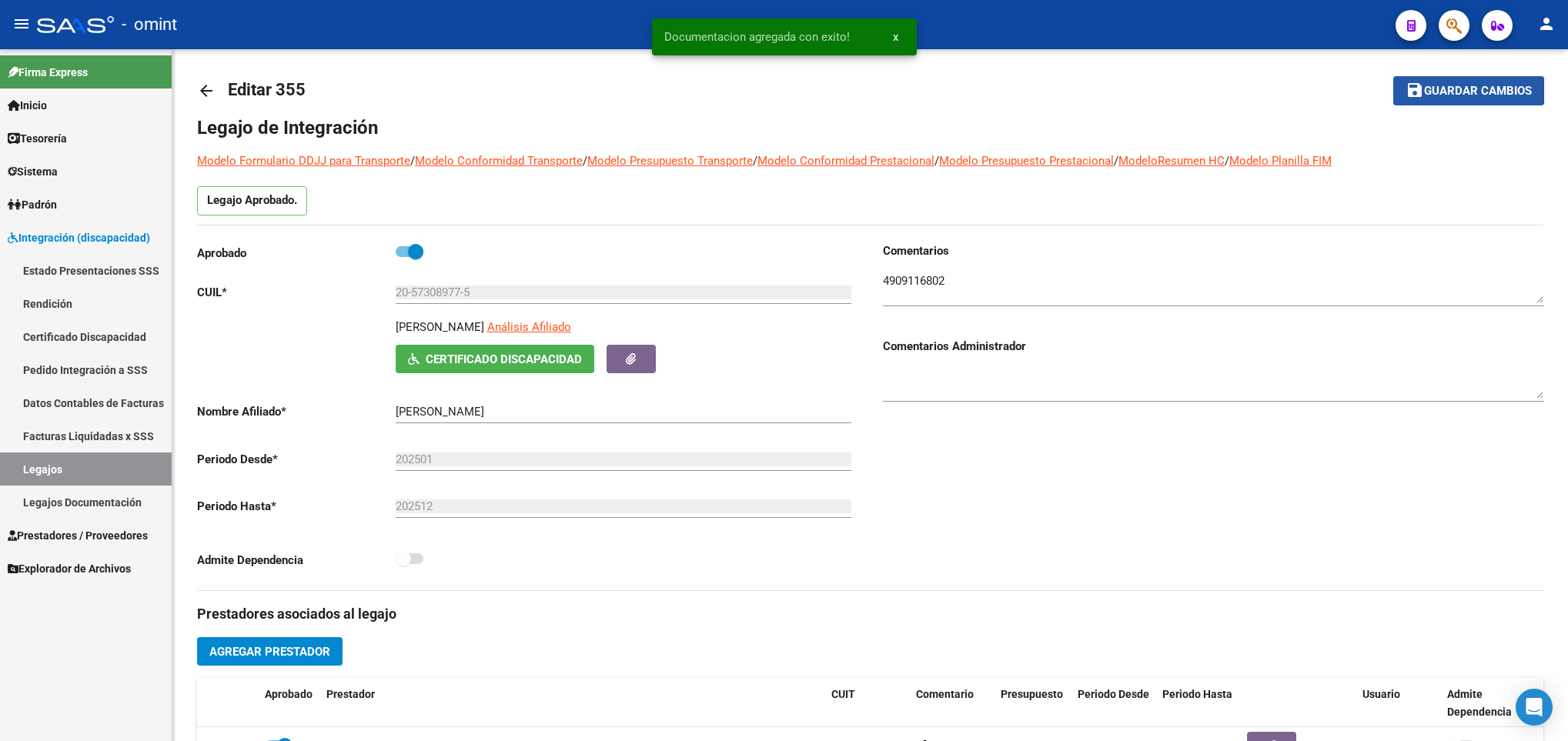
click at [1420, 90] on mat-icon "save" at bounding box center [1414, 90] width 18 height 18
click at [197, 86] on mat-icon "arrow_back" at bounding box center [205, 90] width 18 height 18
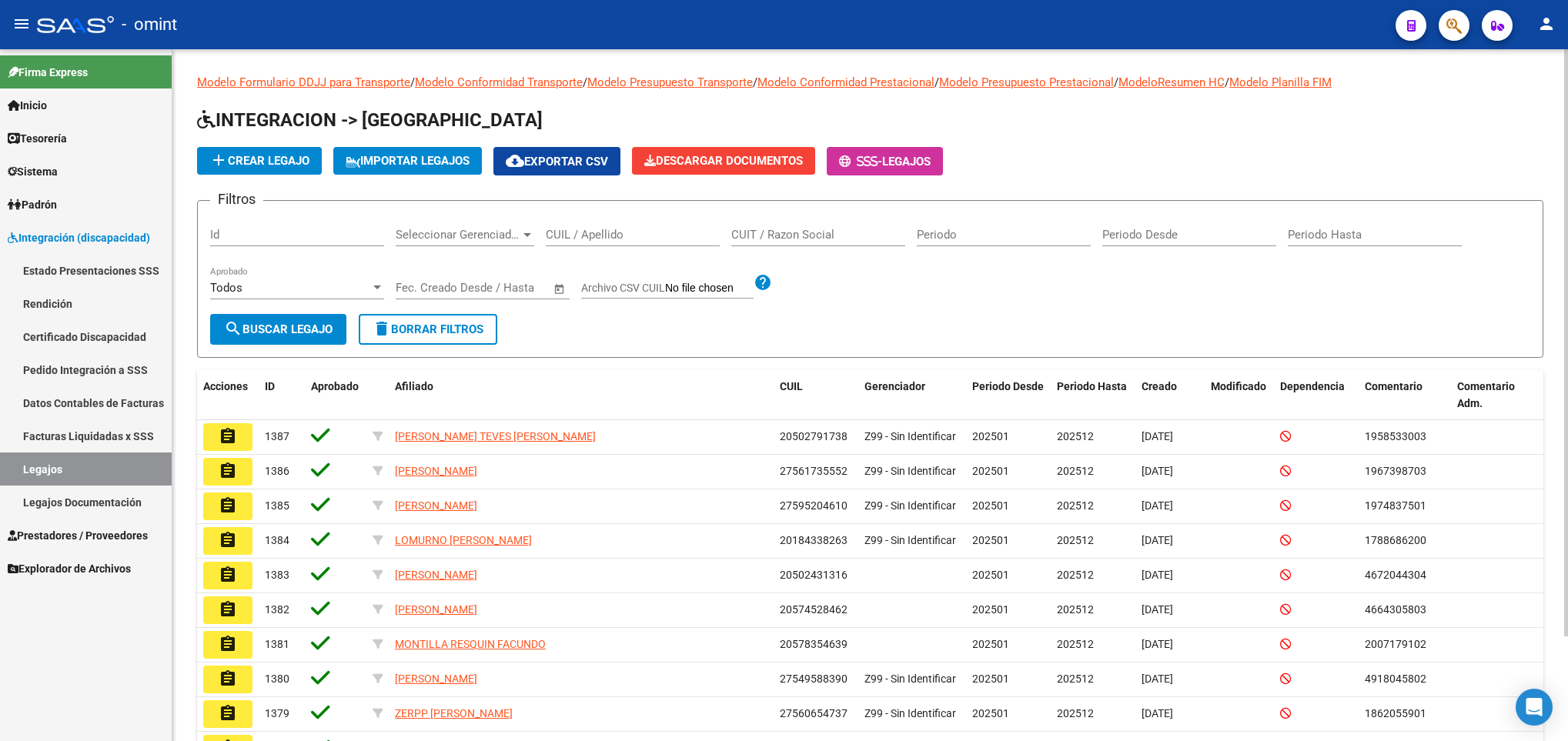
click at [575, 238] on input "CUIL / Apellido" at bounding box center [632, 234] width 174 height 13
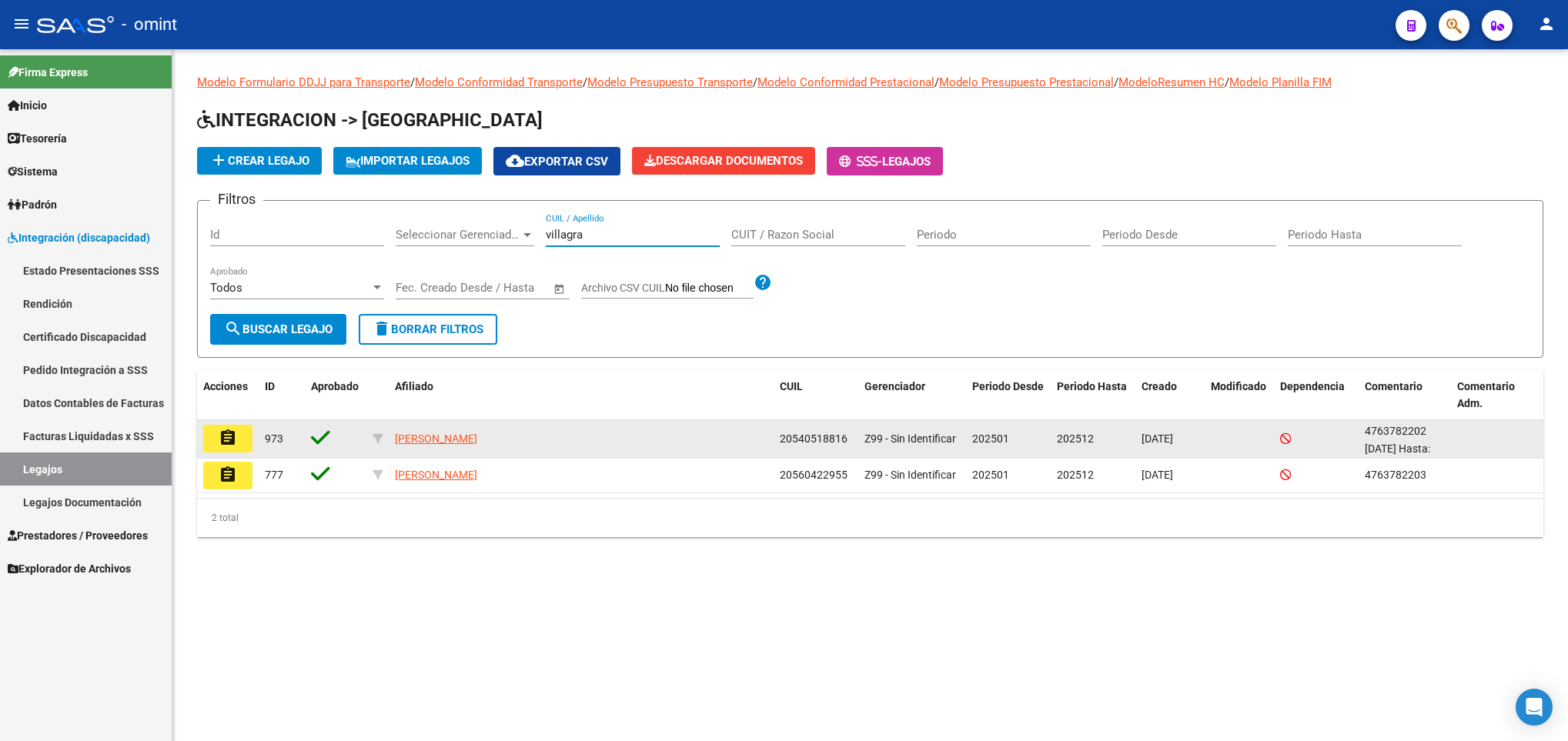
type input "villagra"
click at [231, 439] on mat-icon "assignment" at bounding box center [228, 437] width 18 height 18
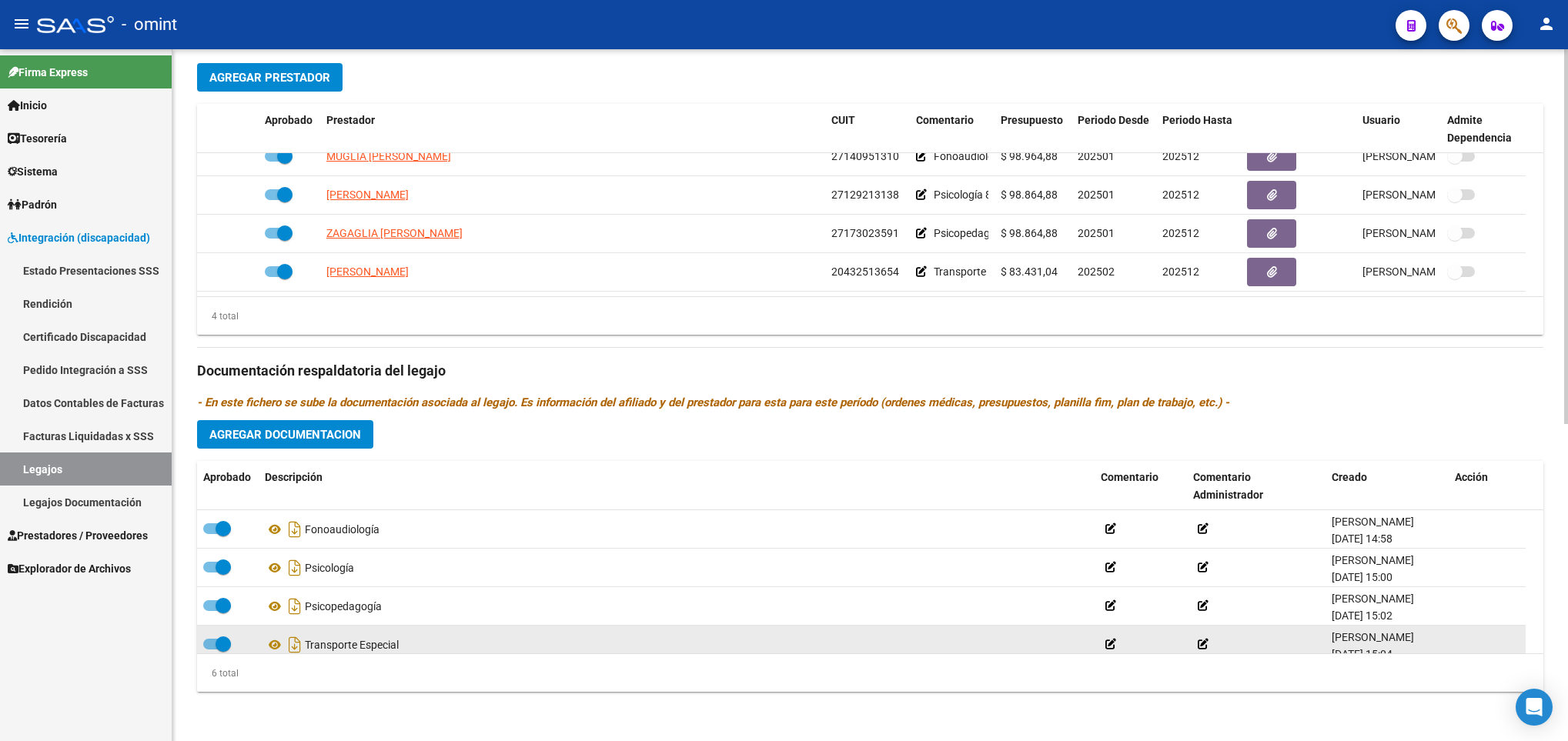
scroll to position [92, 0]
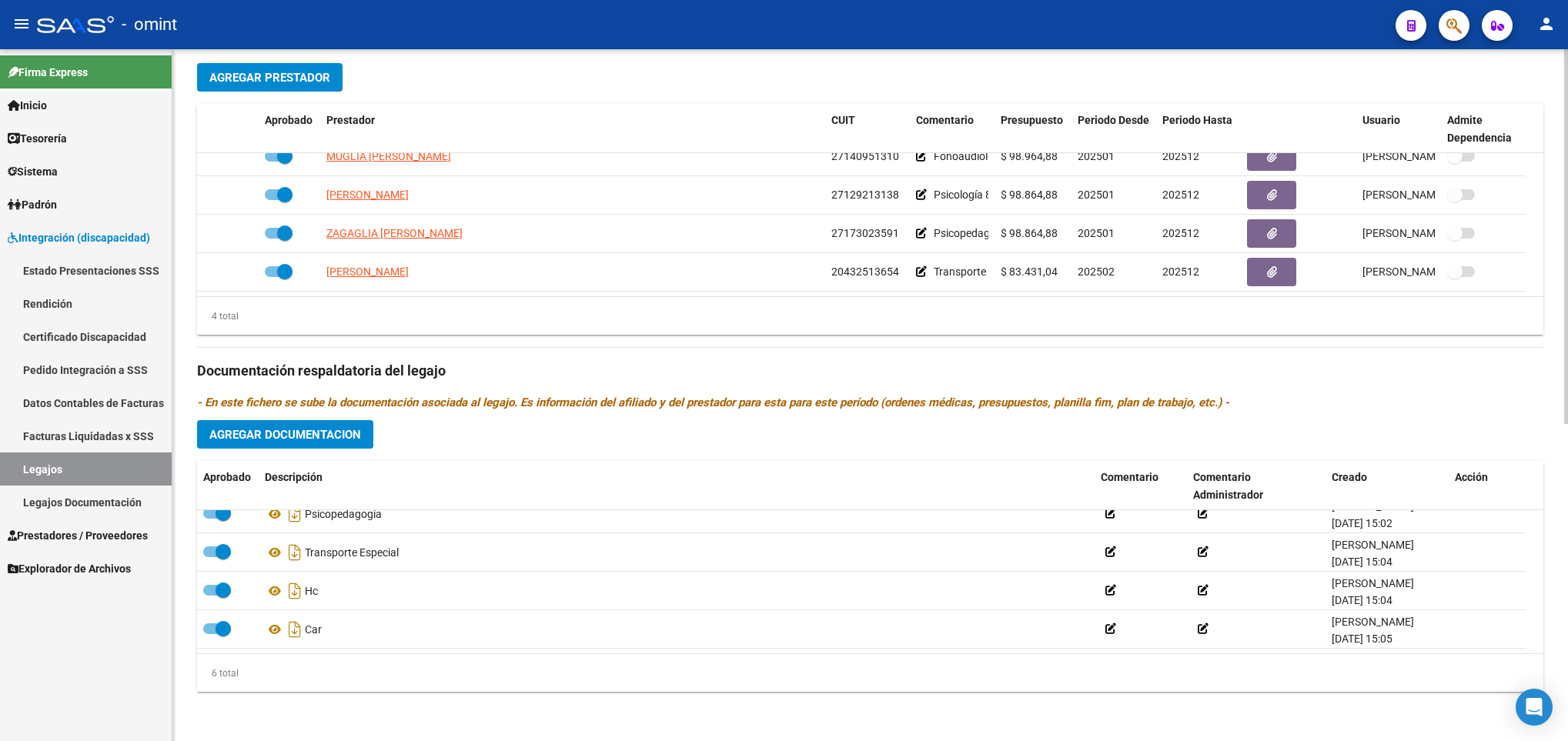
click at [349, 428] on span "Agregar Documentacion" at bounding box center [285, 435] width 151 height 13
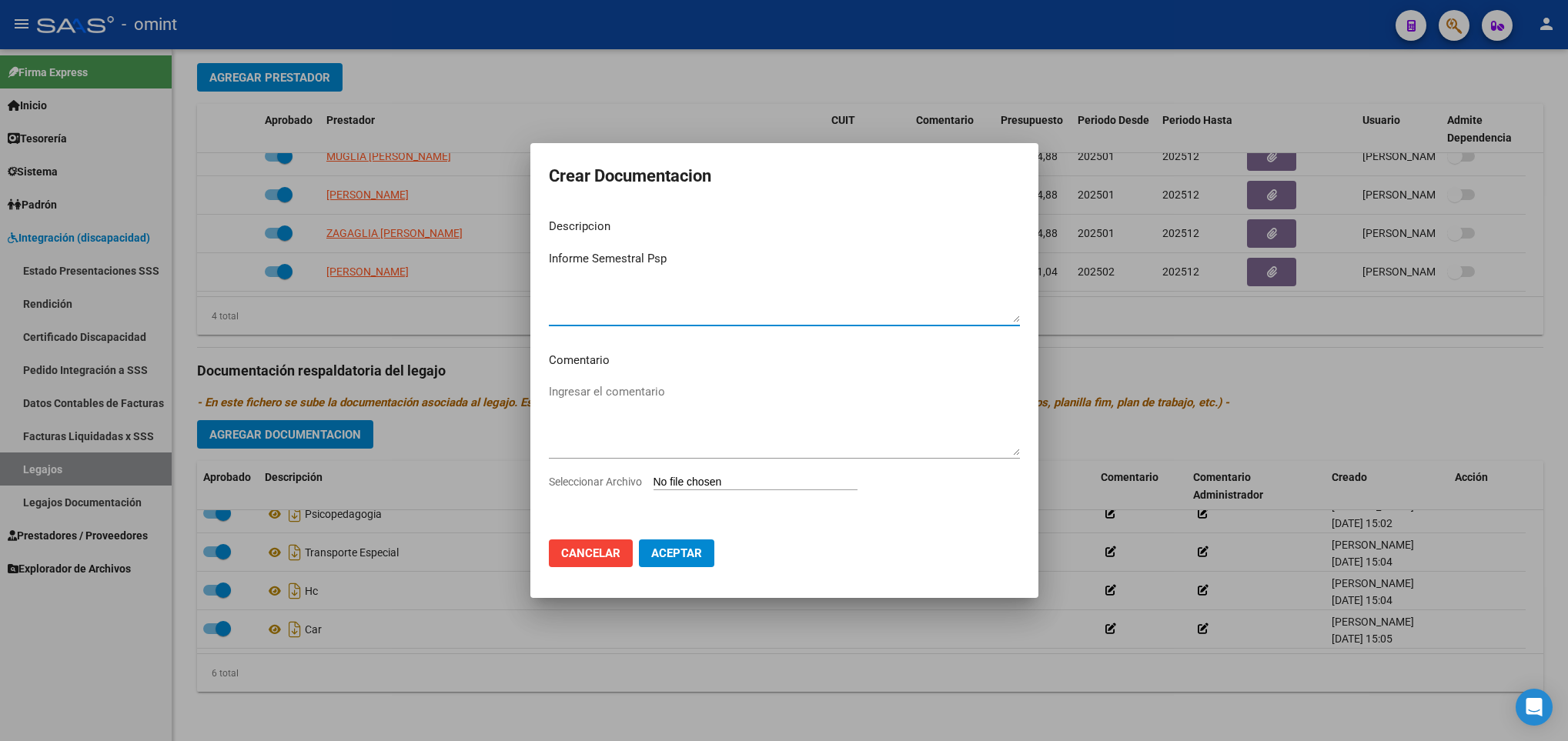
type textarea "Informe Semestral Psp"
click at [760, 475] on app-file-uploader "Seleccionar Archivo" at bounding box center [709, 482] width 321 height 13
click at [792, 479] on input "Seleccionar Archivo" at bounding box center [755, 483] width 204 height 14
type input "C:\fakepath\psicopedagogia form048.pdf"
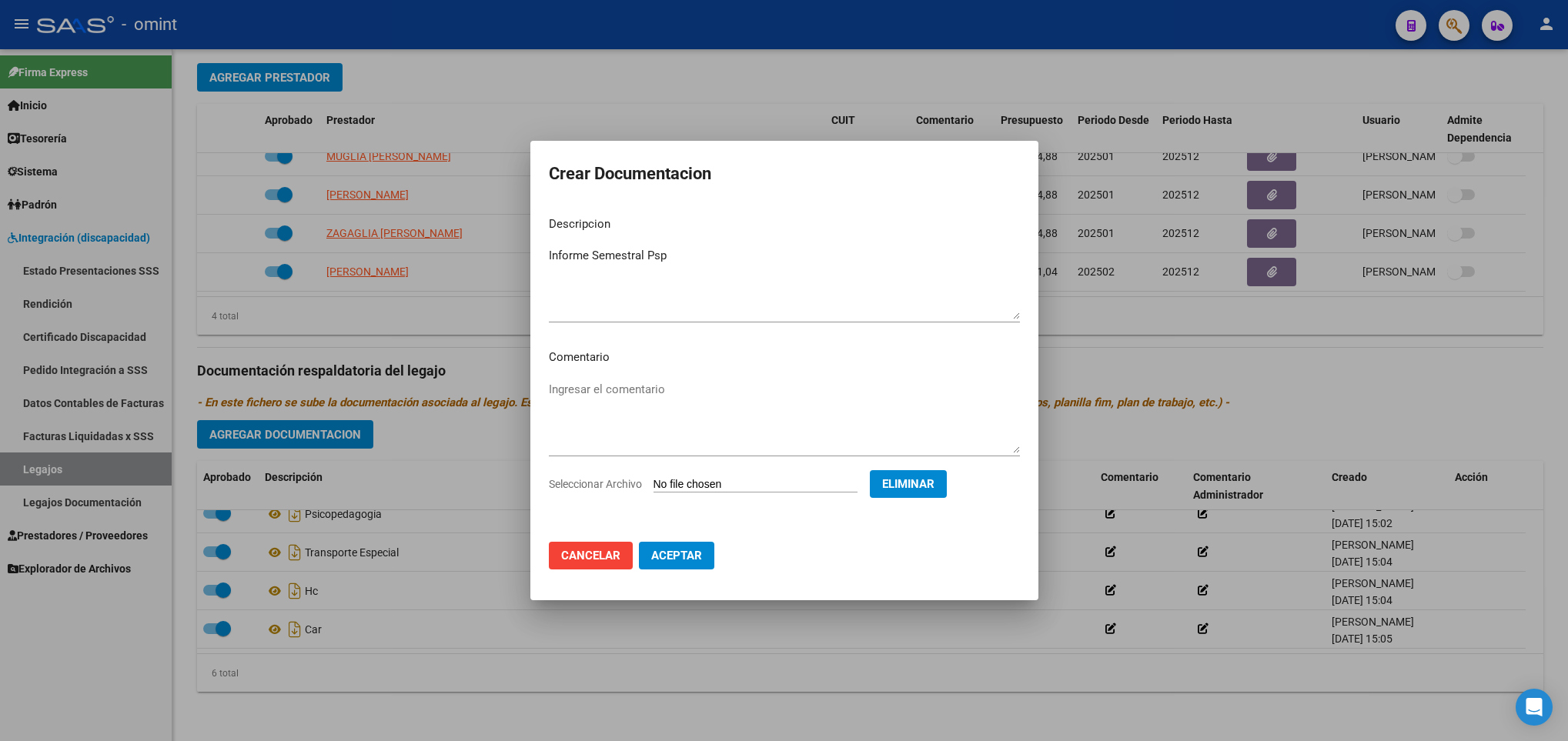
click at [677, 542] on button "Aceptar" at bounding box center [676, 555] width 75 height 28
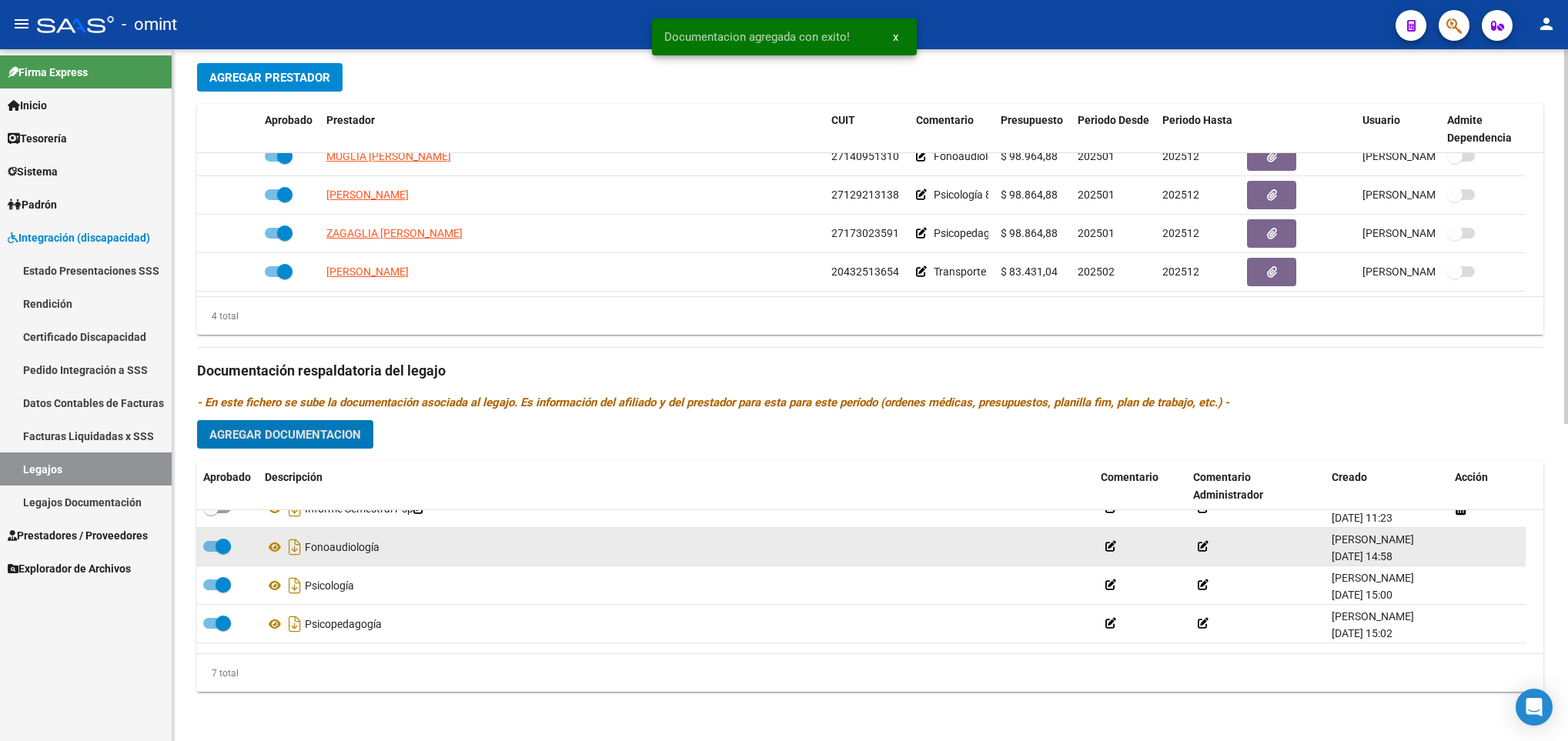
scroll to position [0, 0]
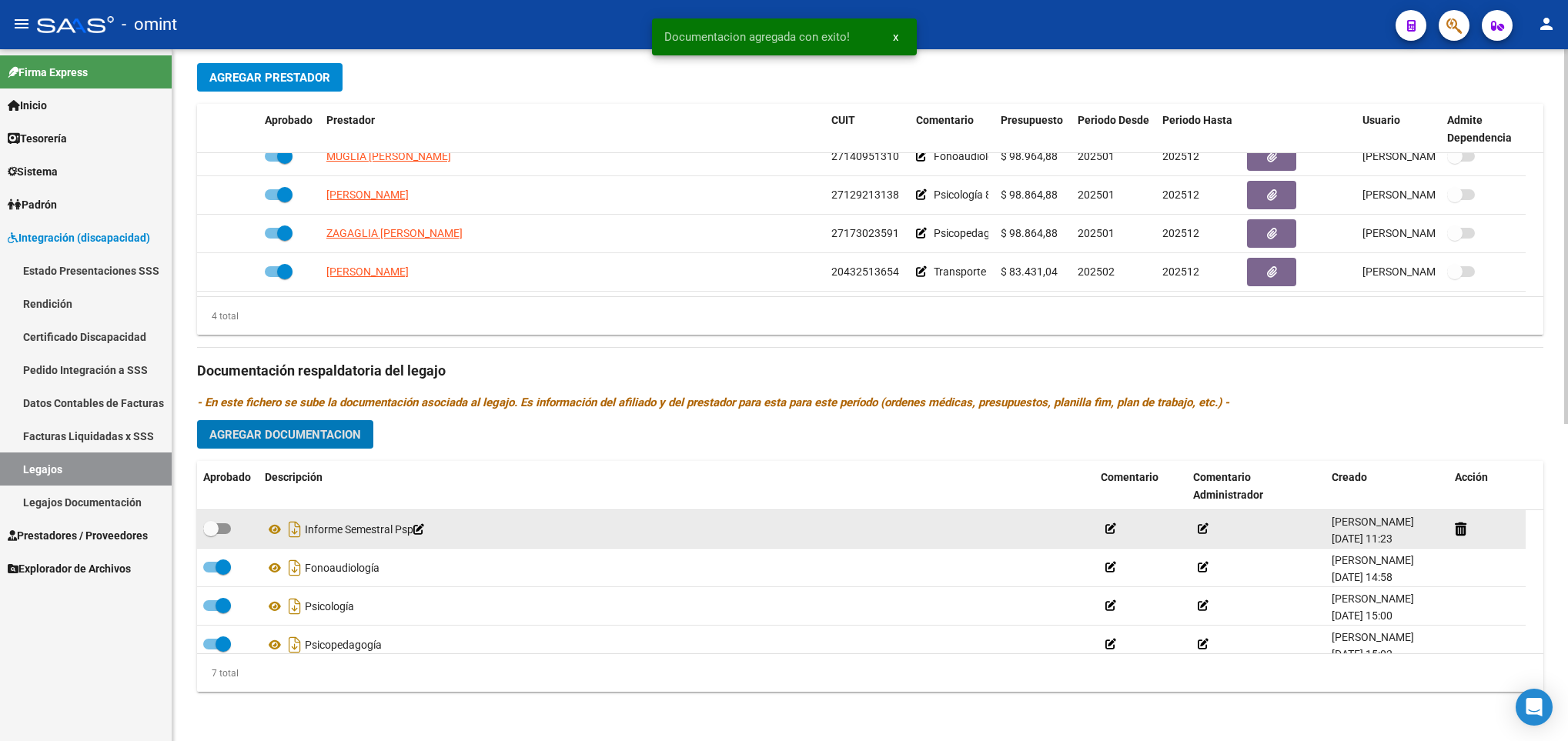
click at [224, 524] on span at bounding box center [217, 529] width 28 height 11
click at [211, 534] on input "checkbox" at bounding box center [210, 534] width 1 height 1
checkbox input "true"
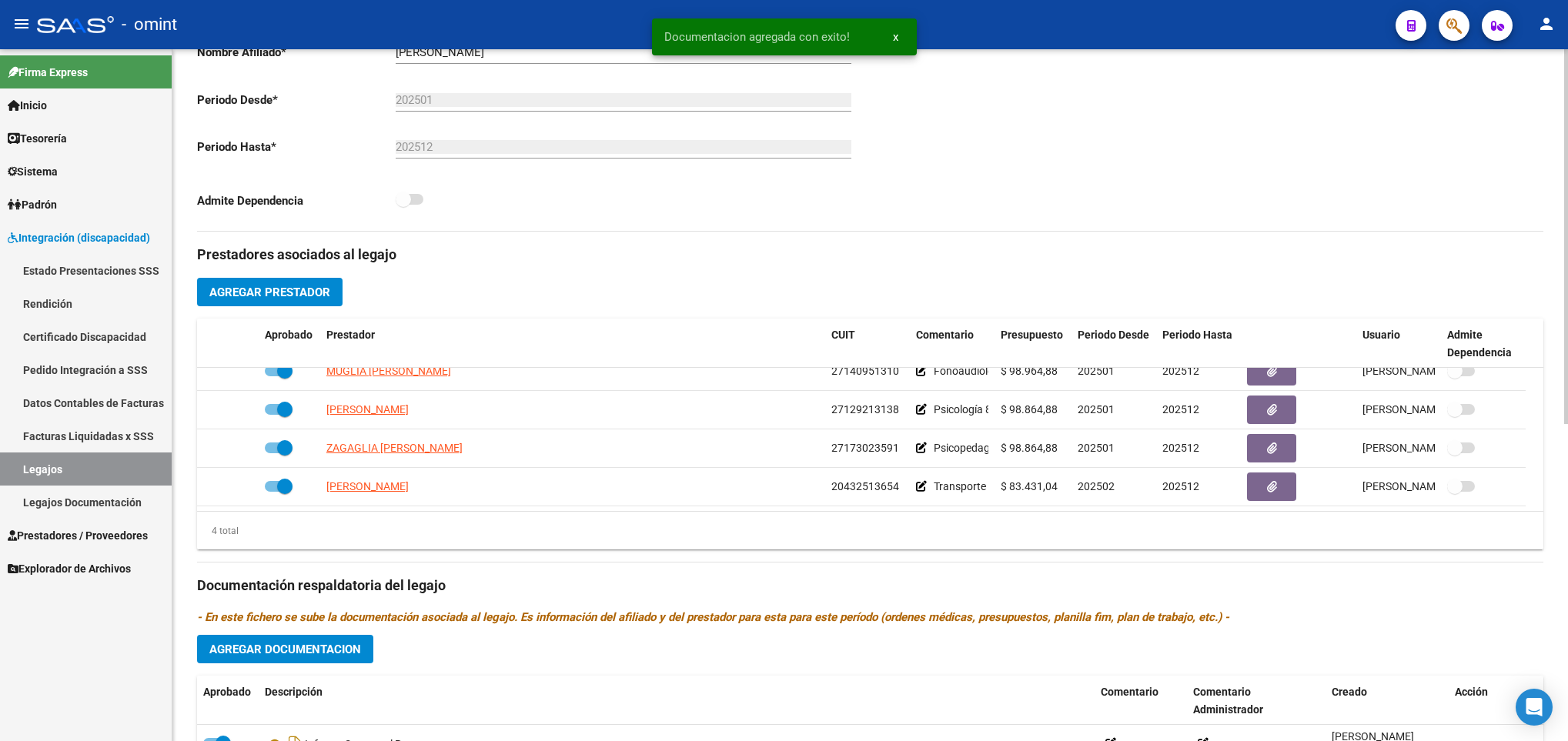
scroll to position [8, 0]
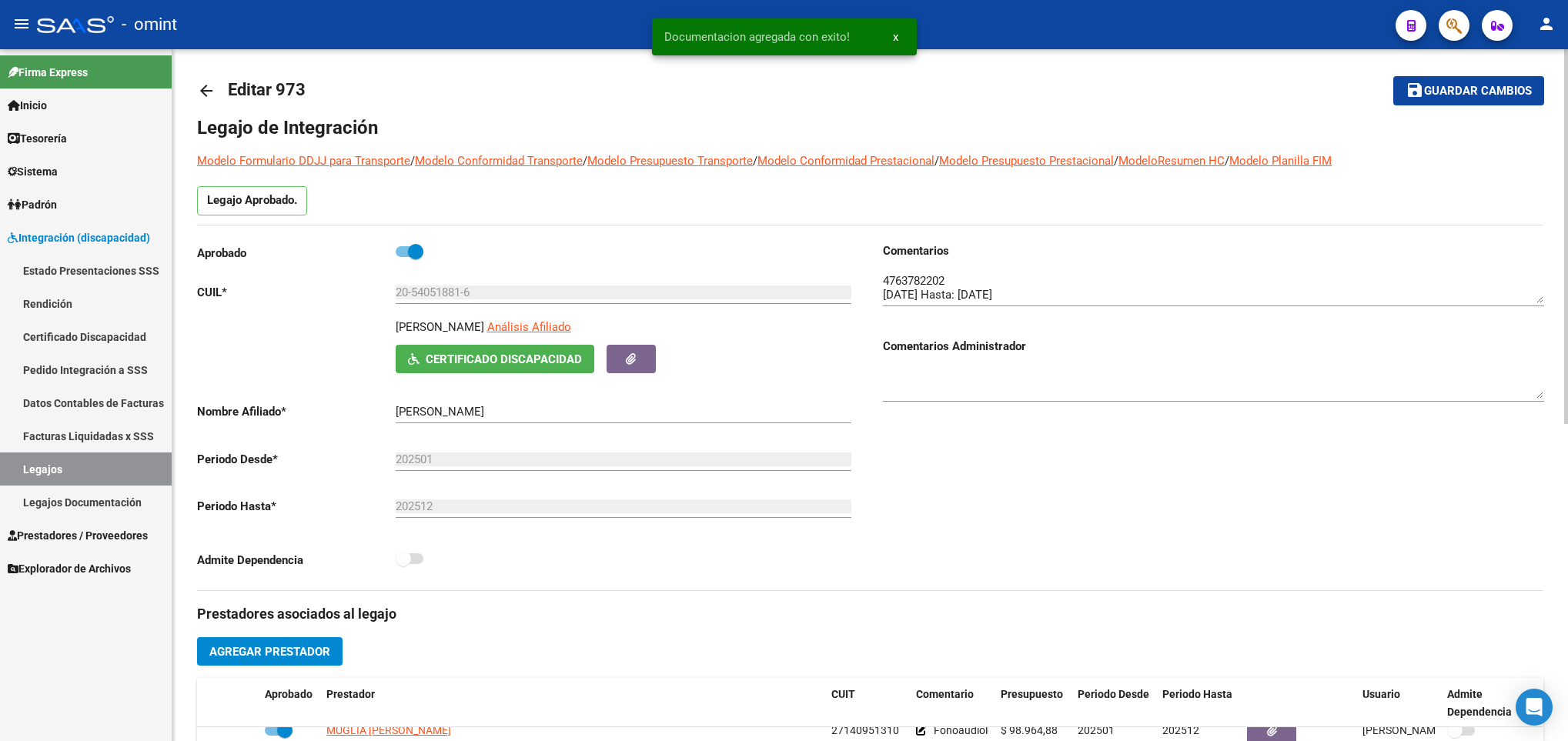
click at [1485, 89] on span "Guardar cambios" at bounding box center [1478, 91] width 108 height 13
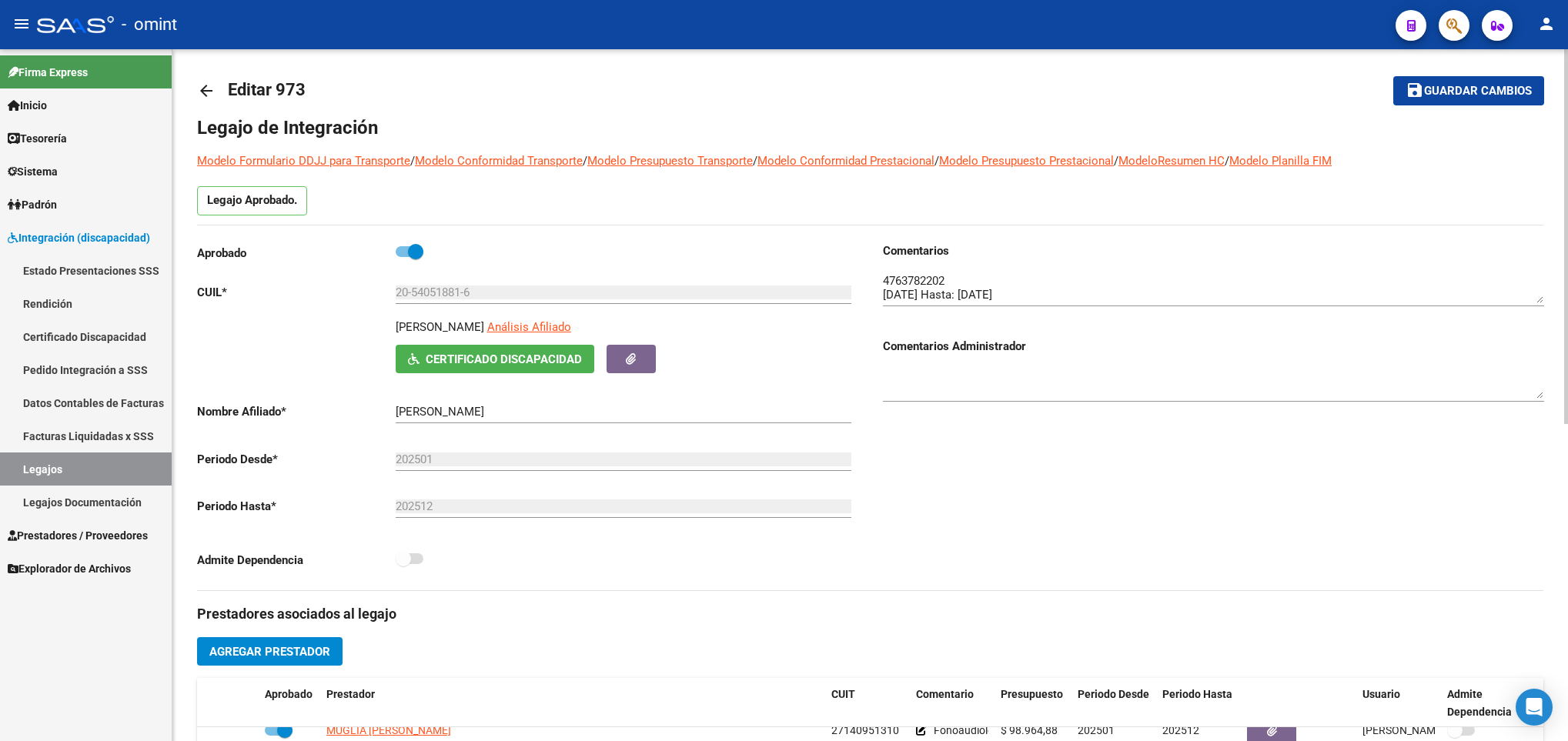
click at [211, 82] on mat-icon "arrow_back" at bounding box center [205, 90] width 18 height 18
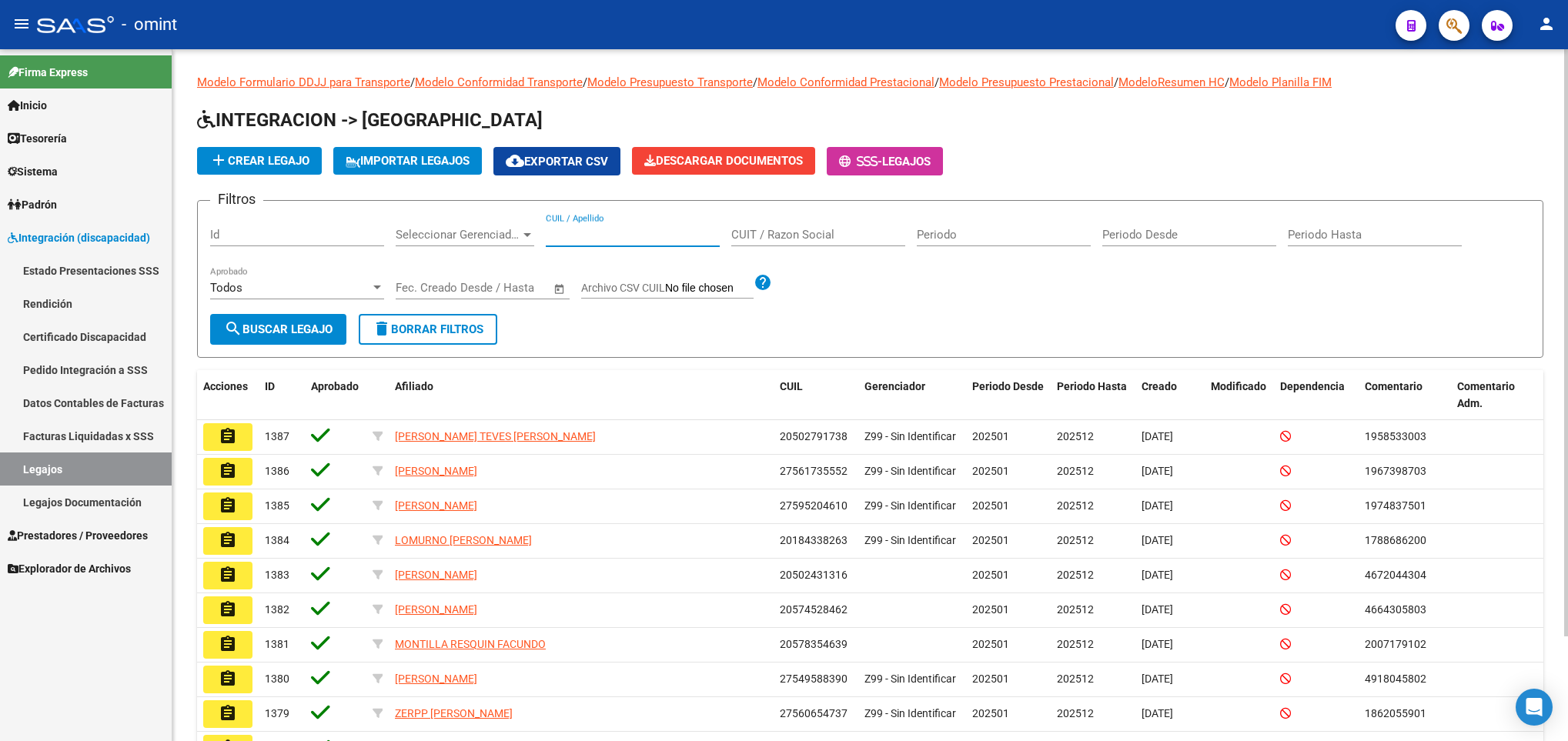
click at [610, 234] on input "CUIL / Apellido" at bounding box center [632, 234] width 174 height 13
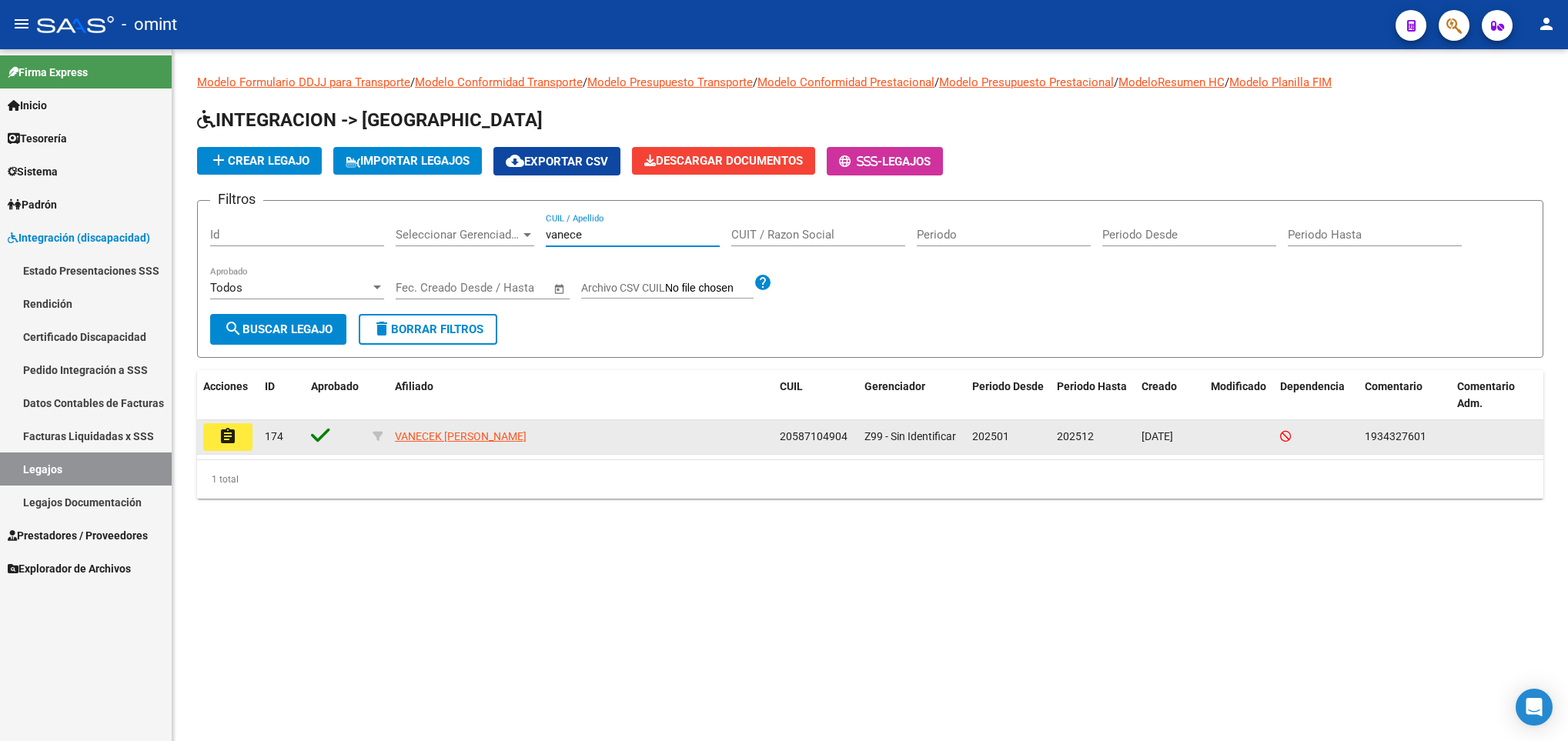
type input "vanece"
click at [236, 432] on button "assignment" at bounding box center [228, 437] width 49 height 28
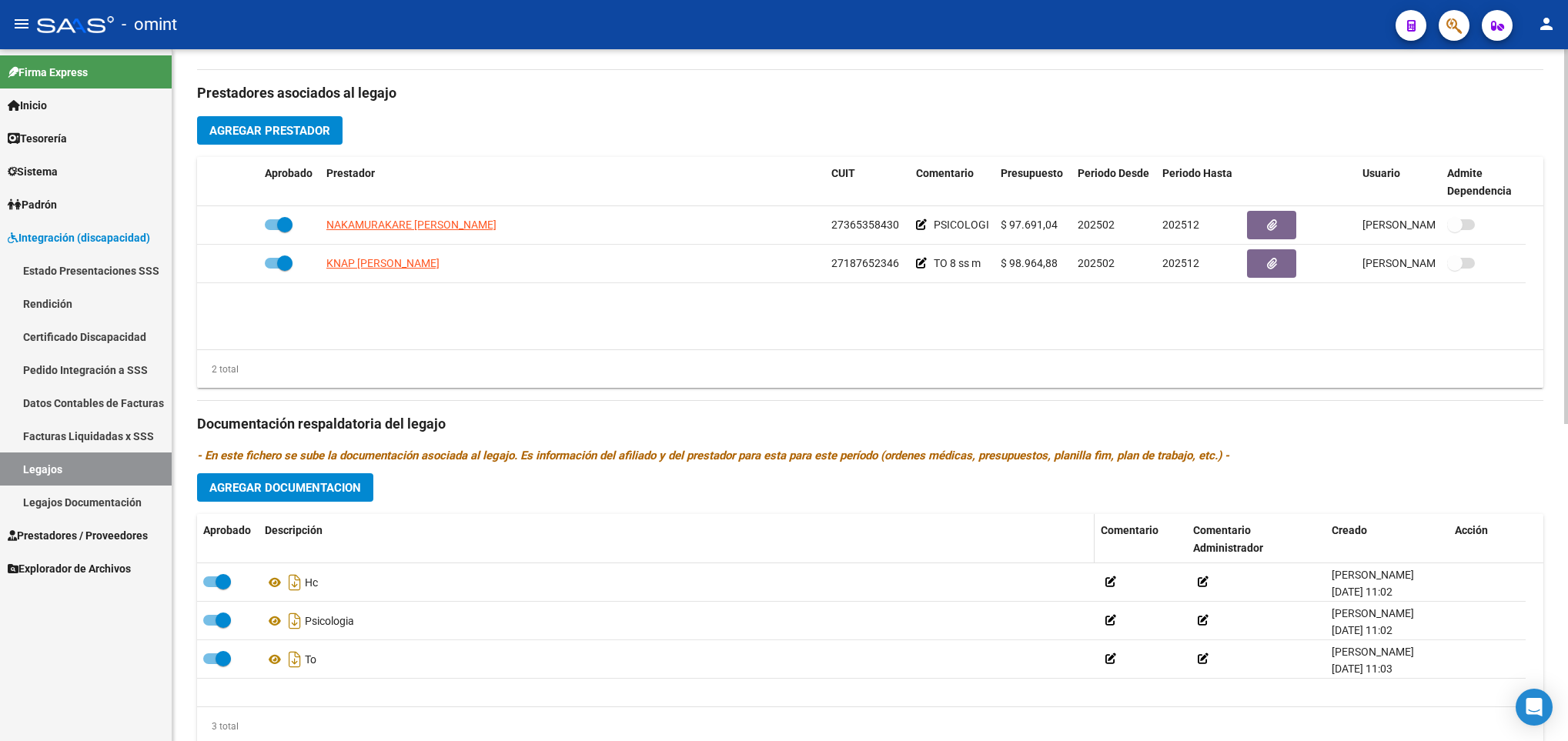
scroll to position [578, 0]
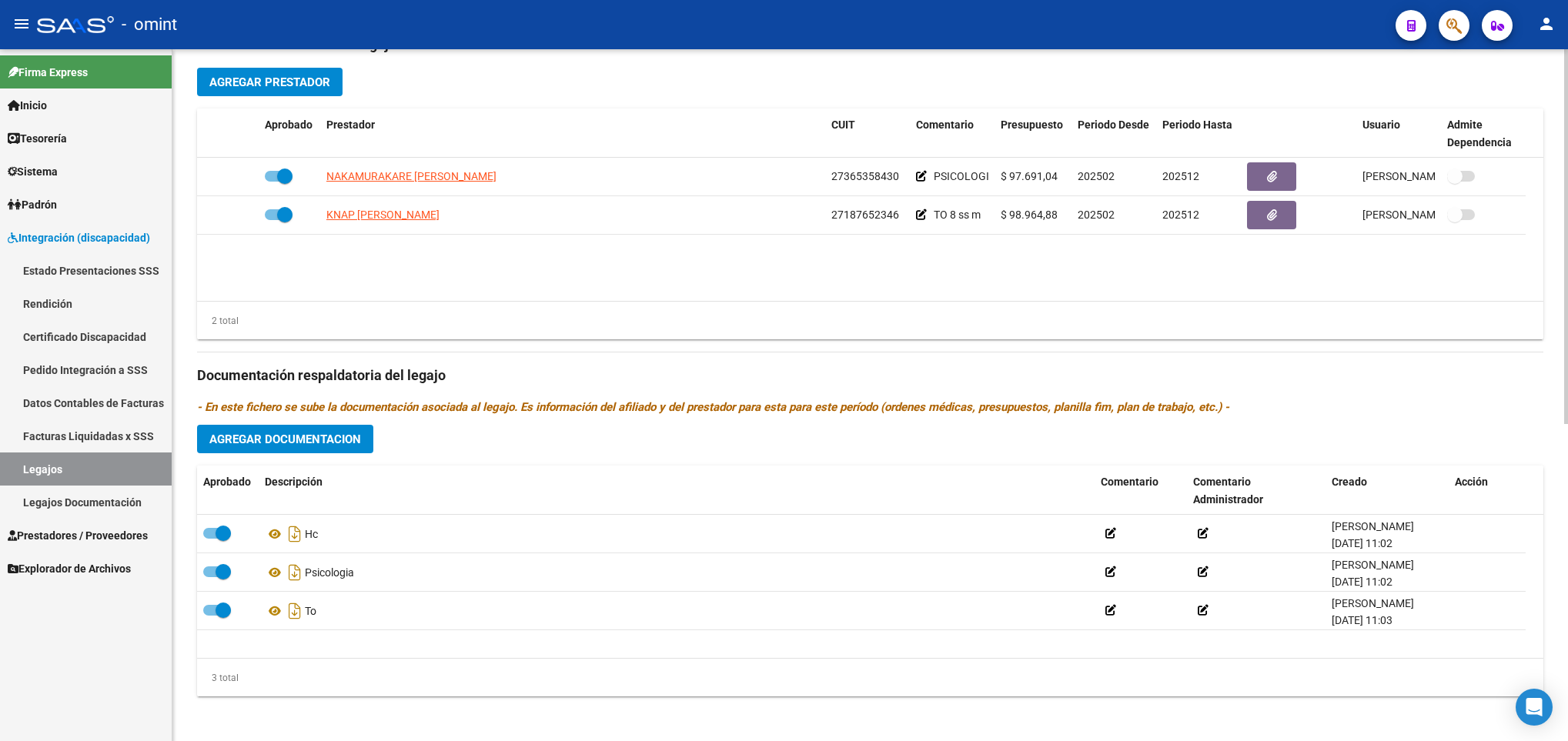
click at [320, 439] on span "Agregar Documentacion" at bounding box center [285, 439] width 151 height 13
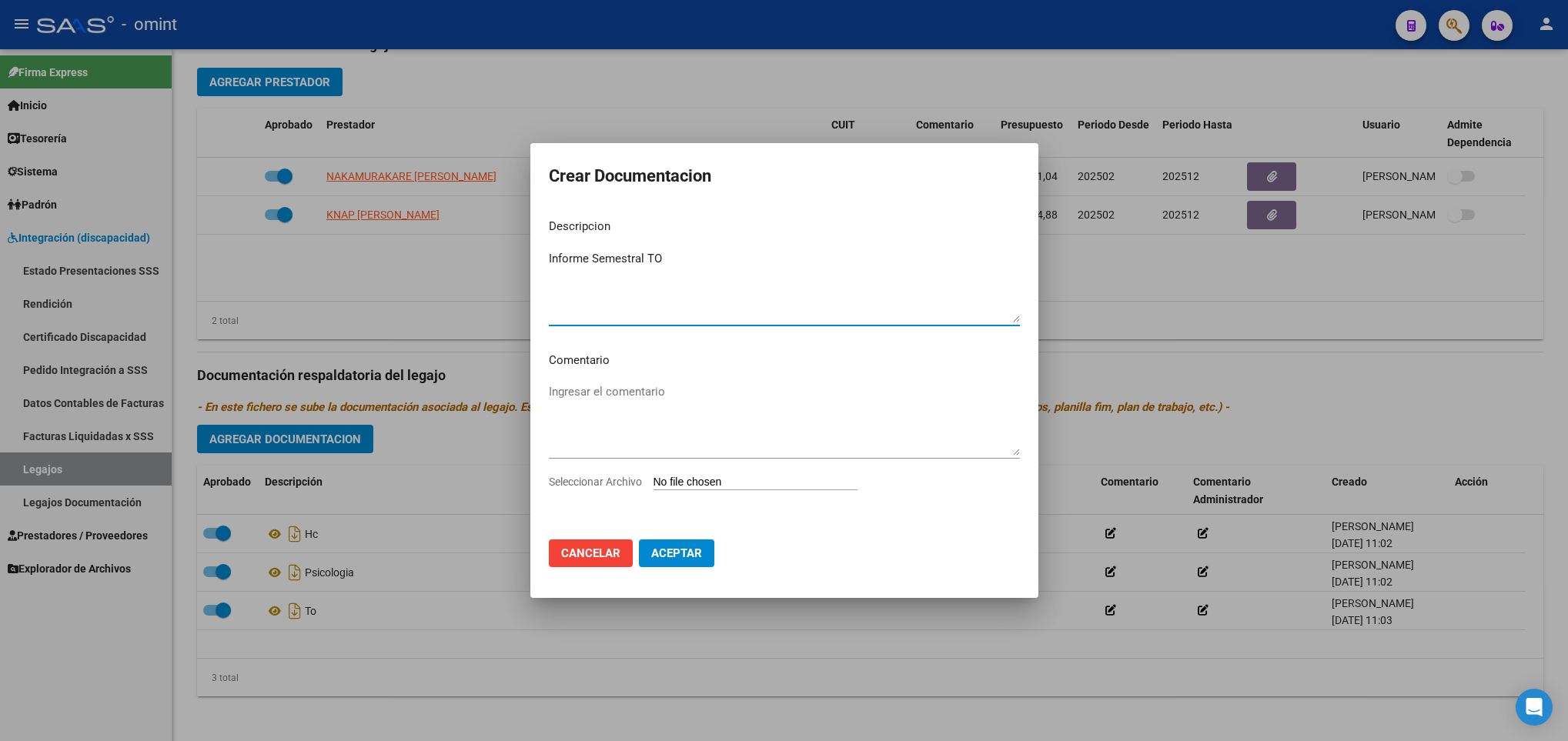
type textarea "Informe Semestral TO"
click at [727, 478] on input "Seleccionar Archivo" at bounding box center [755, 483] width 204 height 14
type input "C:\fakepath\1934327601_25100702250_form048.pdf"
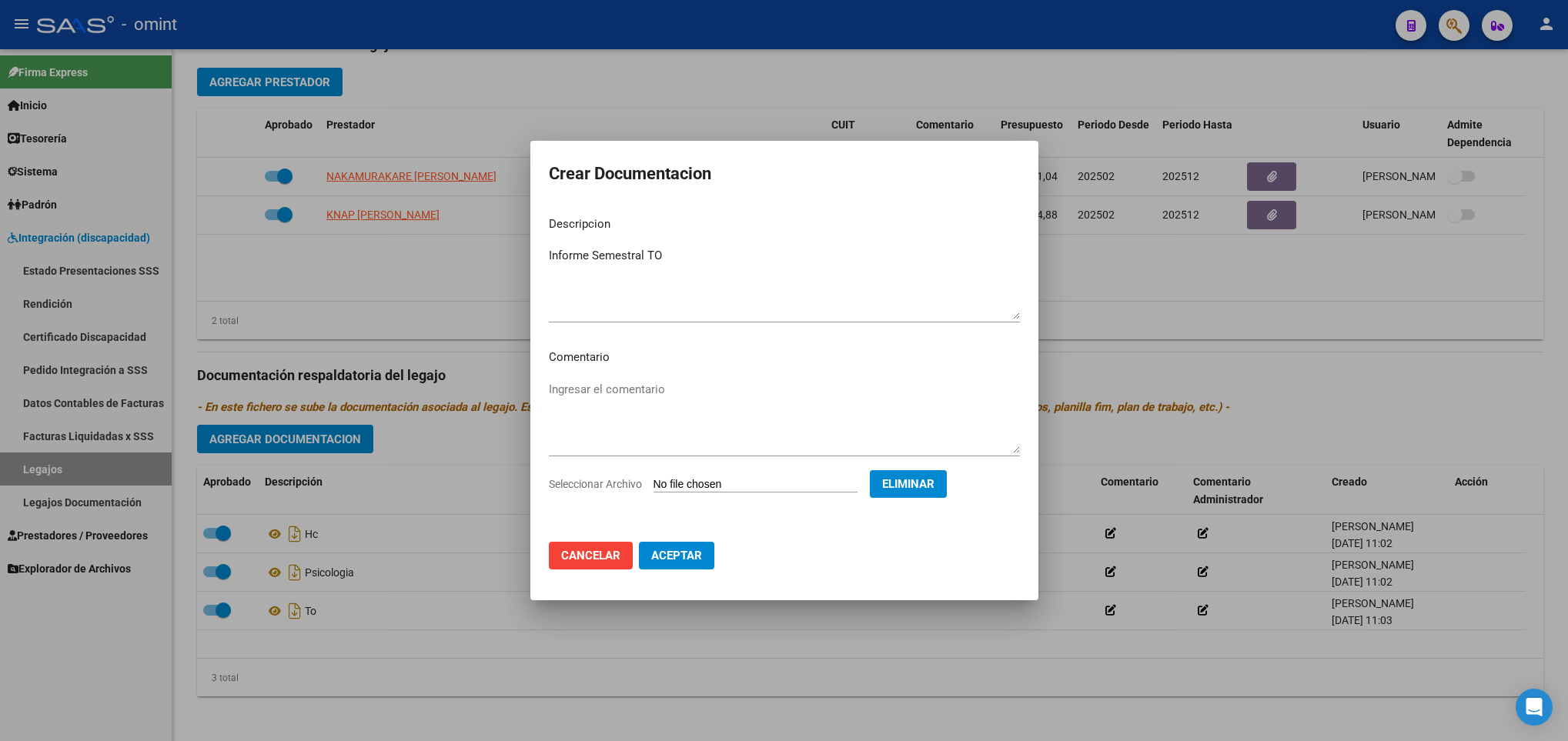
click at [665, 558] on span "Aceptar" at bounding box center [677, 555] width 51 height 13
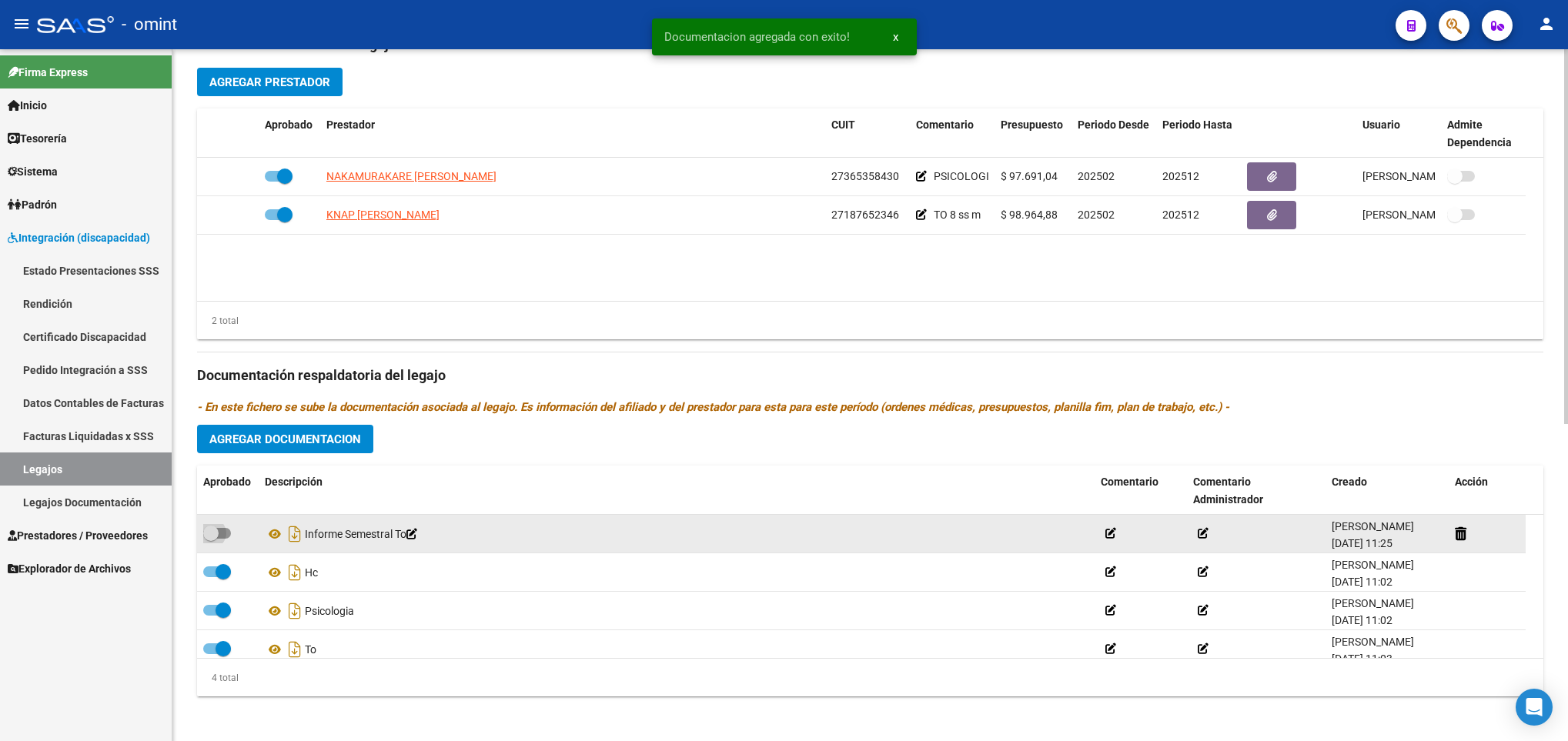
drag, startPoint x: 227, startPoint y: 529, endPoint x: 236, endPoint y: 529, distance: 9.0
click at [227, 529] on label at bounding box center [217, 533] width 28 height 18
click at [211, 539] on input "checkbox" at bounding box center [210, 539] width 1 height 1
checkbox input "true"
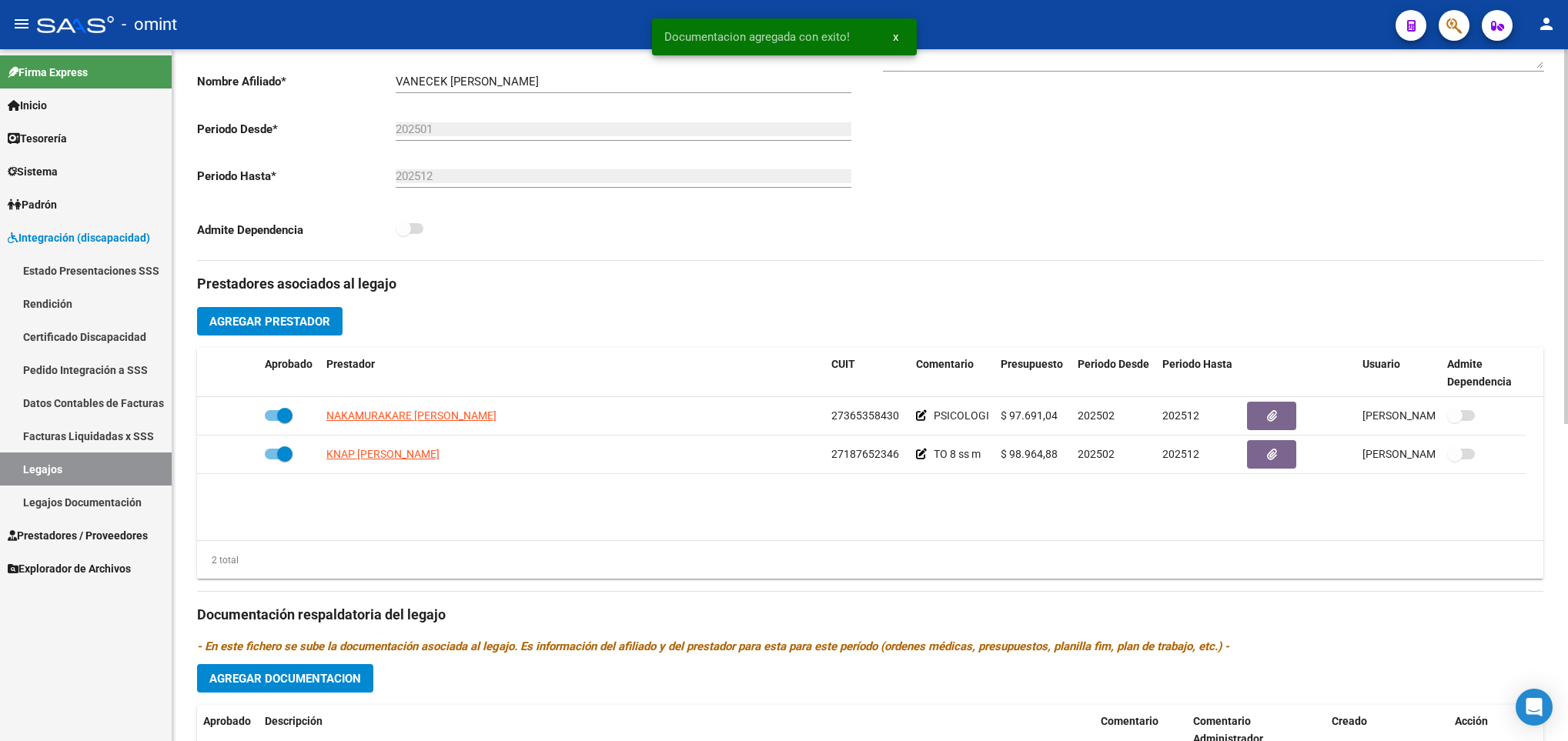
scroll to position [0, 0]
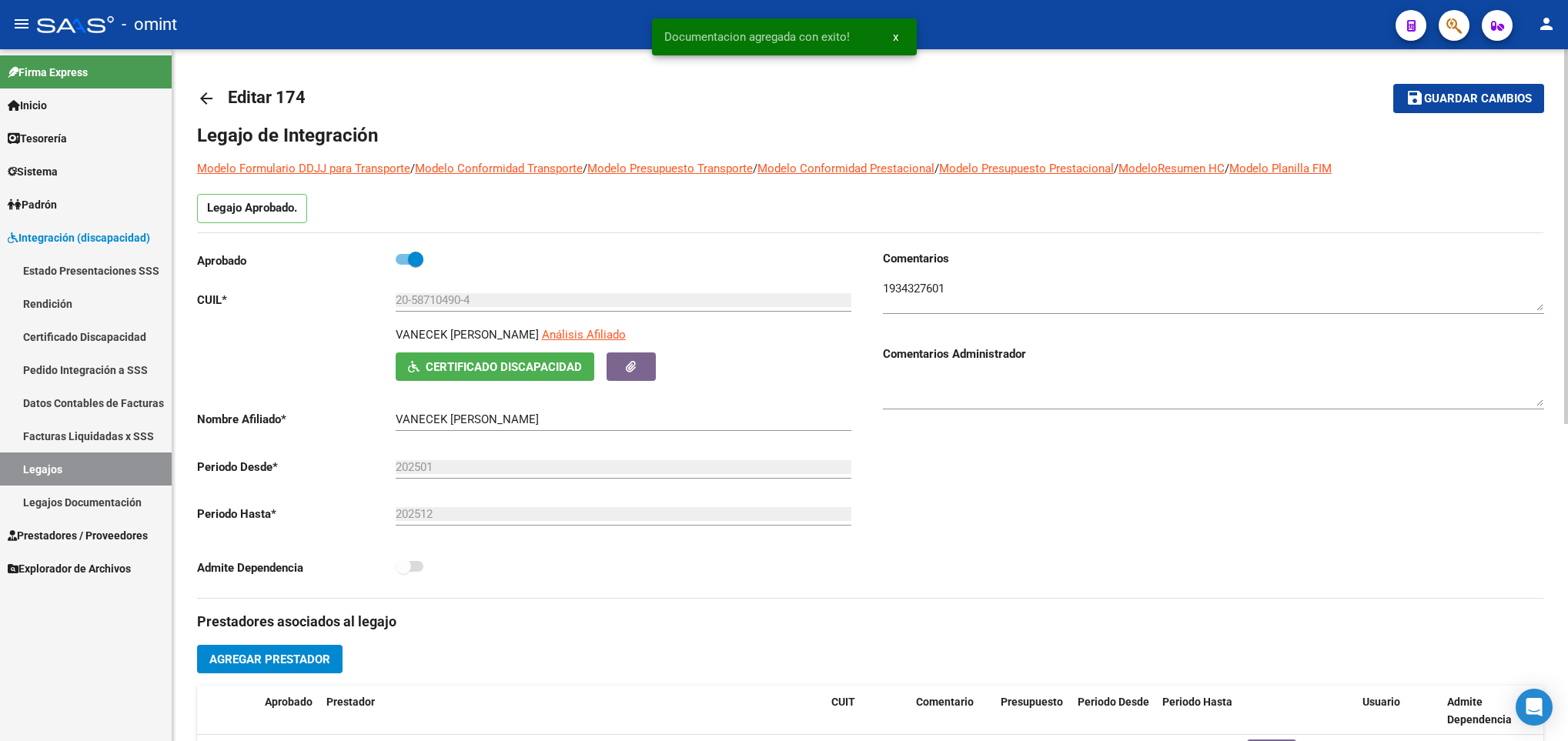
click at [1483, 94] on span "Guardar cambios" at bounding box center [1478, 98] width 108 height 13
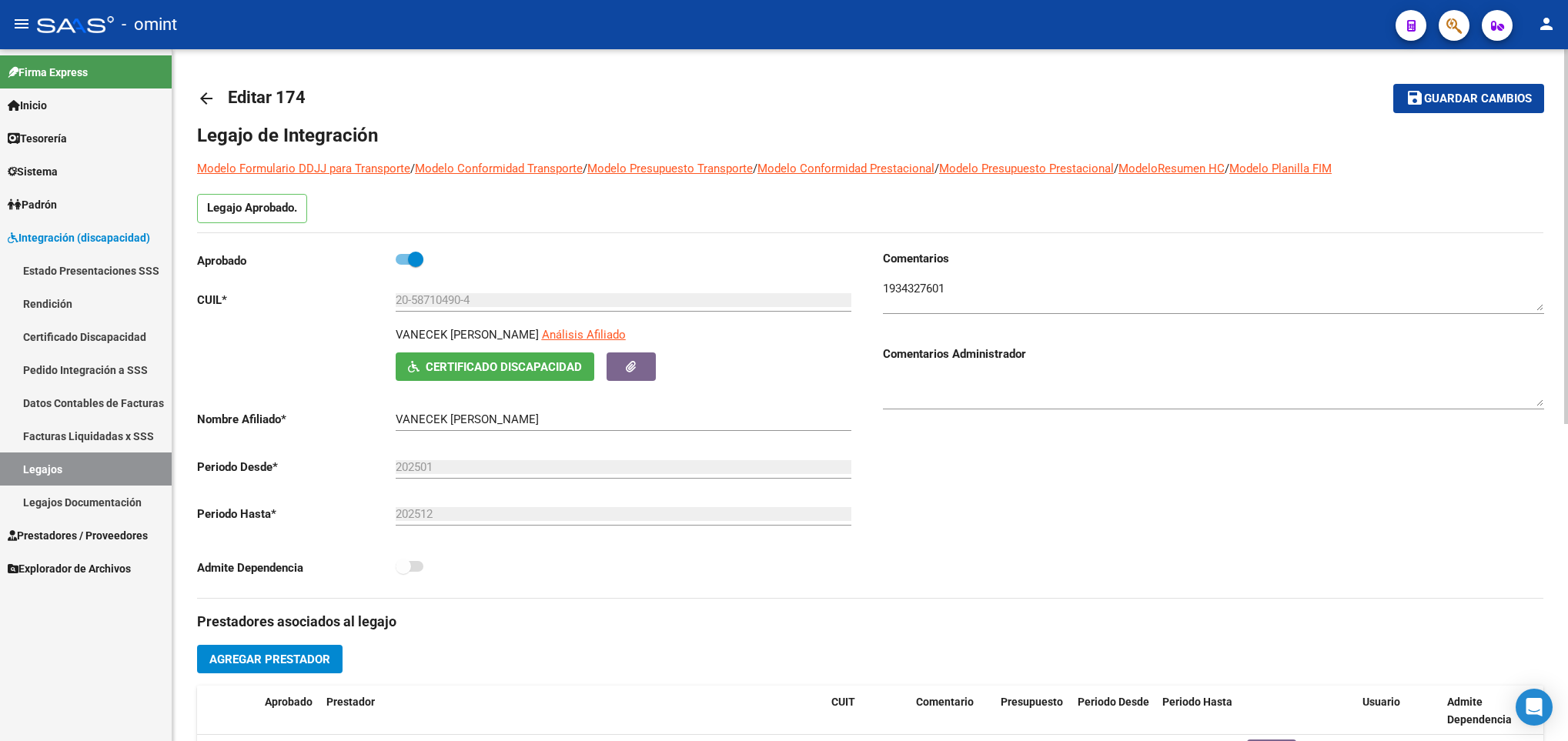
click at [203, 92] on mat-icon "arrow_back" at bounding box center [205, 98] width 18 height 18
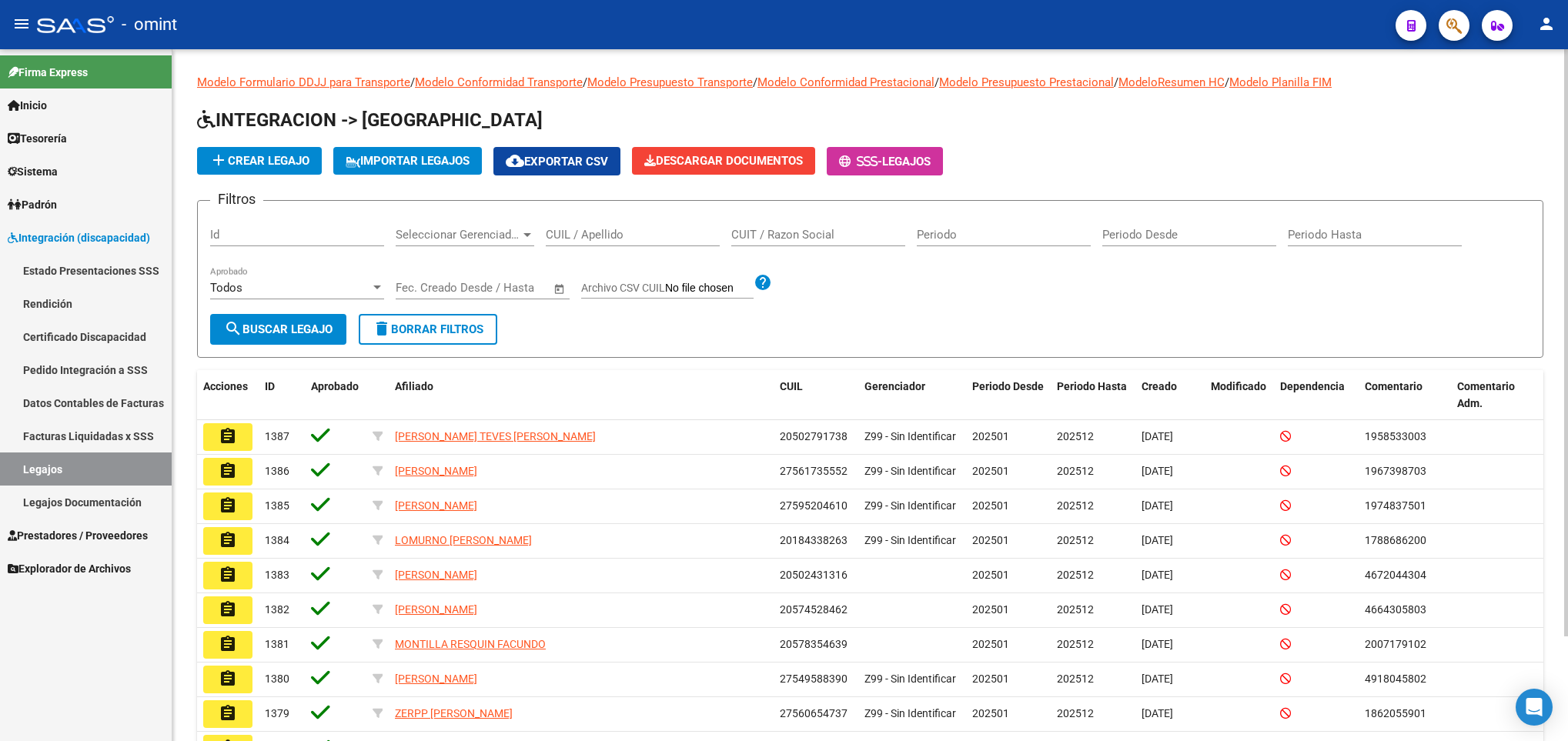
click at [651, 228] on input "CUIL / Apellido" at bounding box center [632, 234] width 174 height 13
paste input "27464505763"
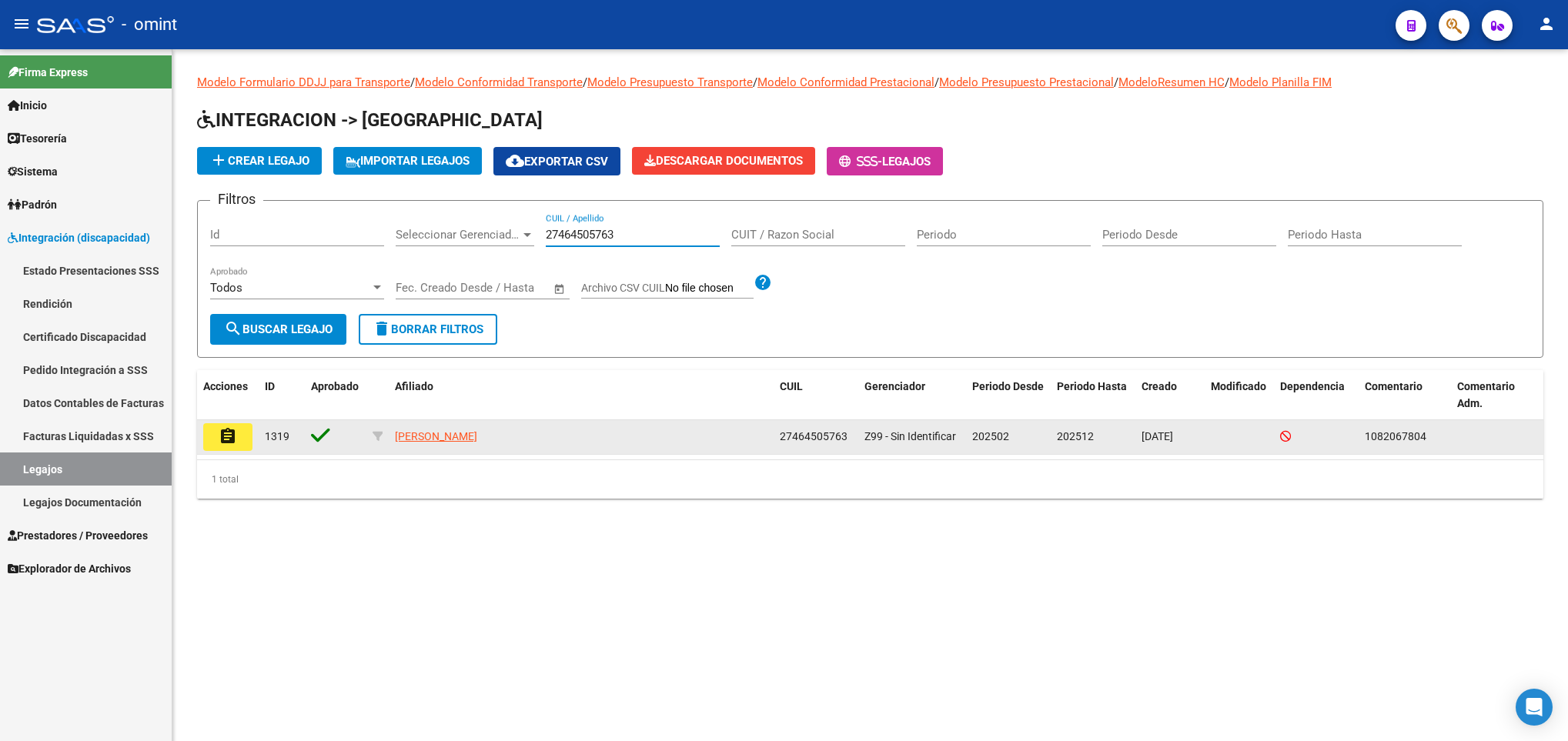
type input "27464505763"
click at [210, 437] on button "assignment" at bounding box center [228, 437] width 49 height 28
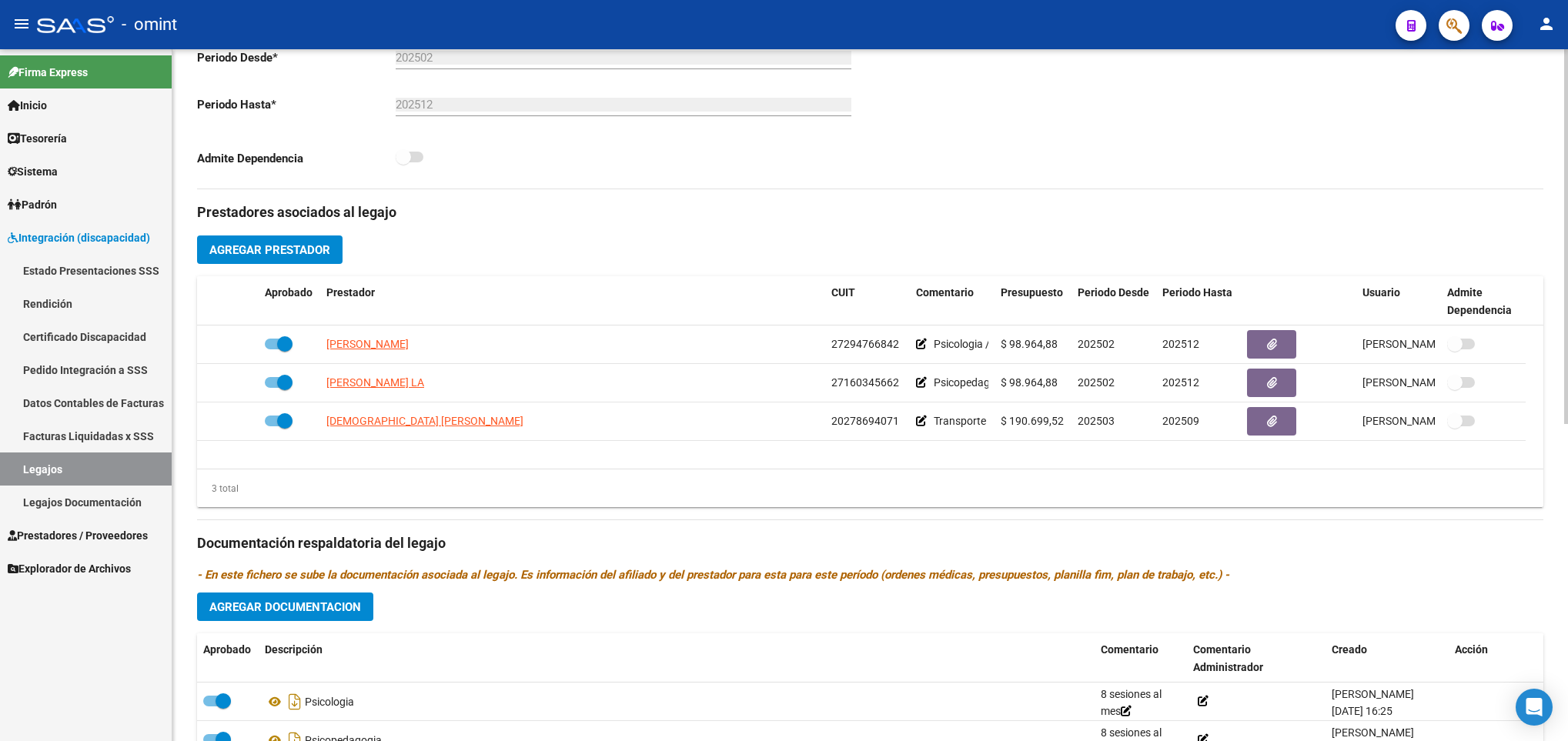
scroll to position [462, 0]
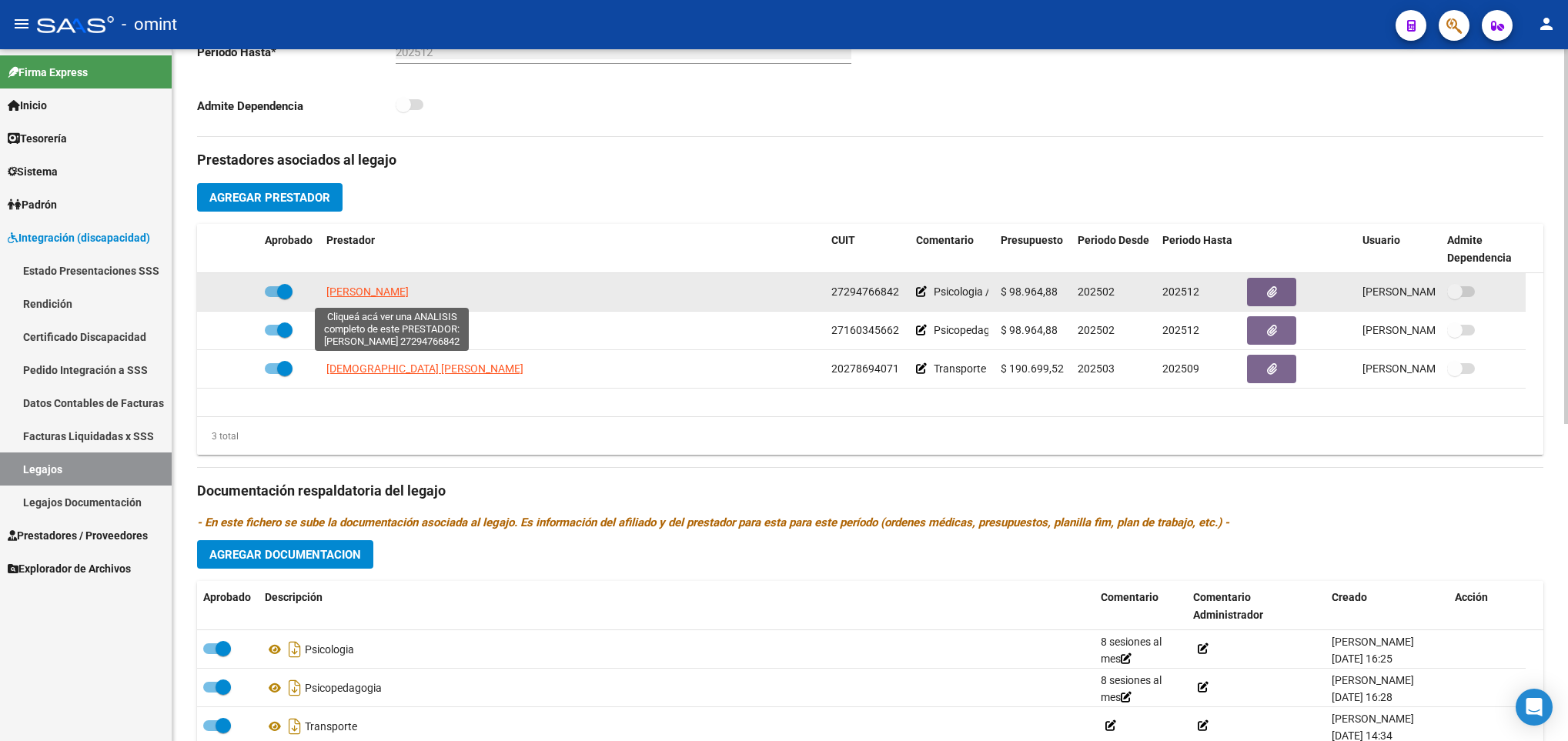
click at [408, 294] on span "MORICONI ANA CAROLINA" at bounding box center [367, 292] width 82 height 13
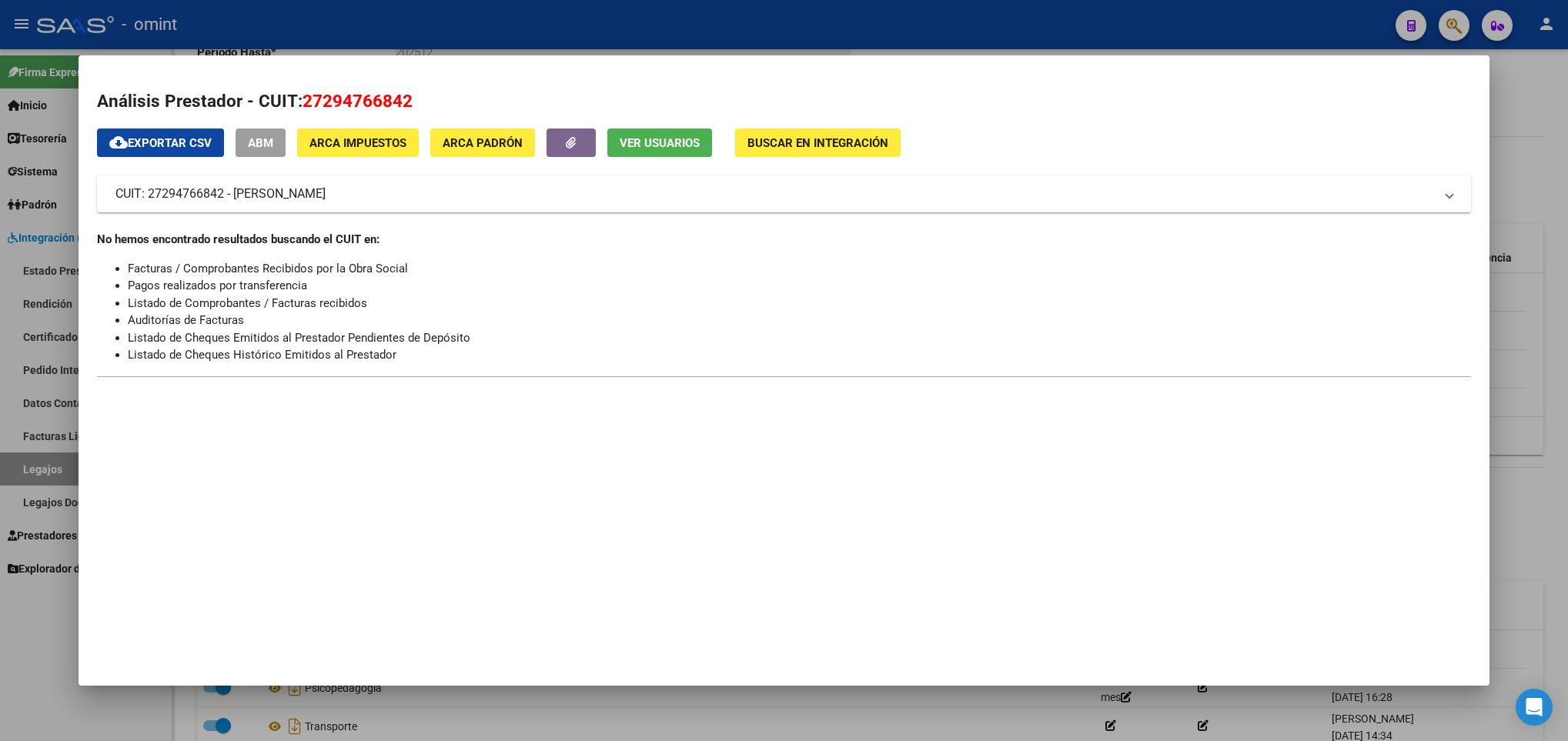
drag, startPoint x: 610, startPoint y: 730, endPoint x: 504, endPoint y: 559, distance: 201.2
click at [612, 728] on div at bounding box center [784, 370] width 1568 height 741
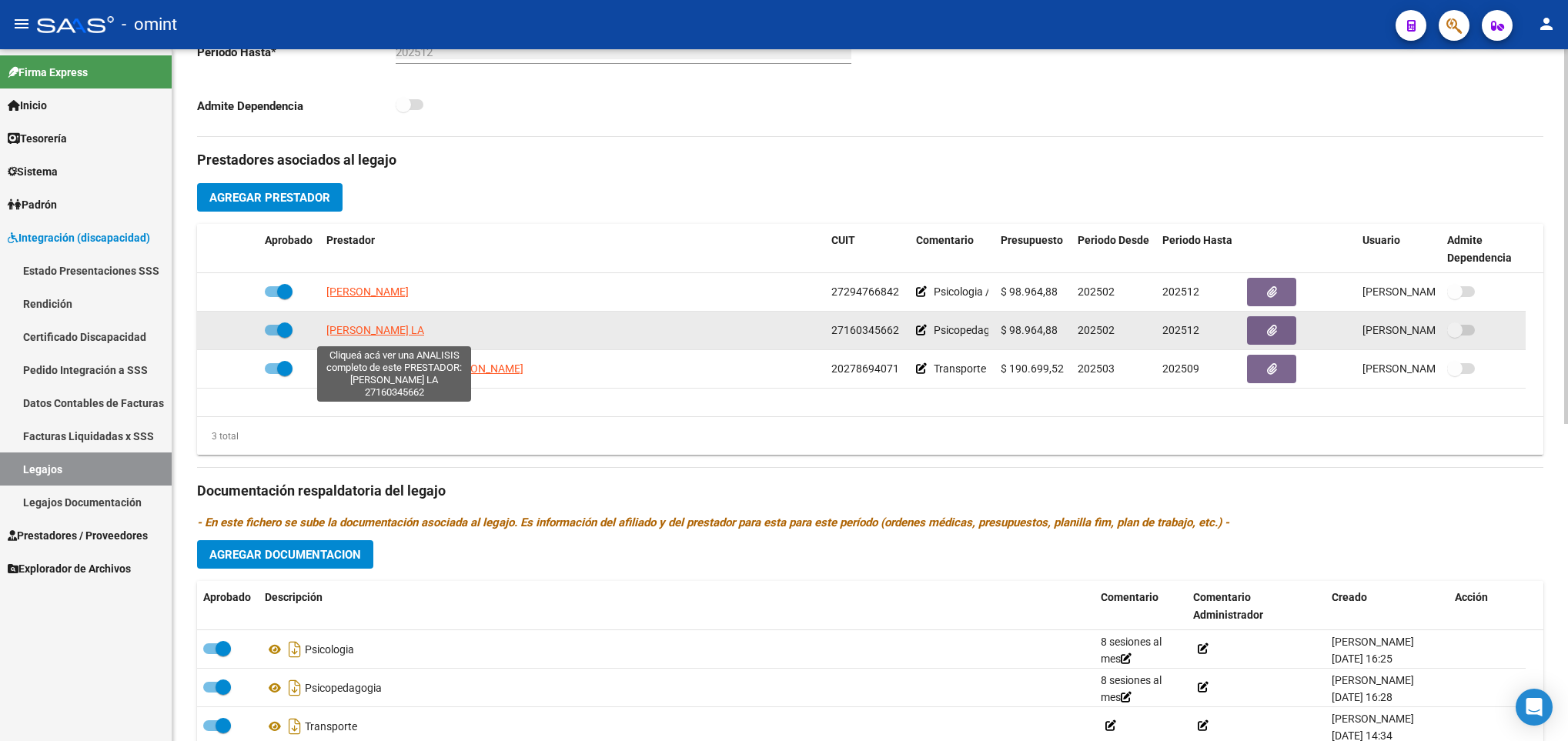
click at [363, 328] on span "BELEN ADRIANA GRACIE LA" at bounding box center [374, 331] width 98 height 13
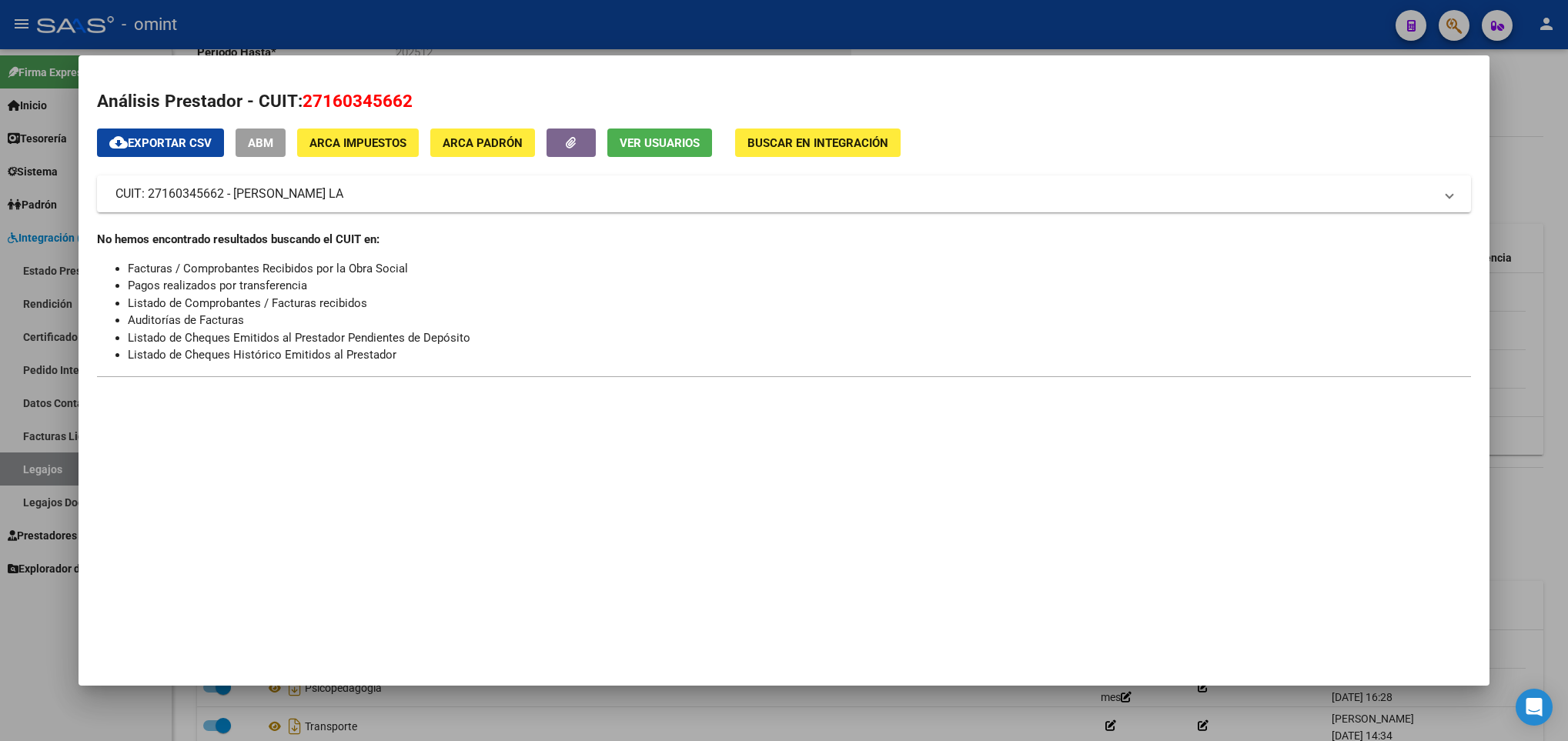
click at [533, 703] on div at bounding box center [784, 370] width 1568 height 741
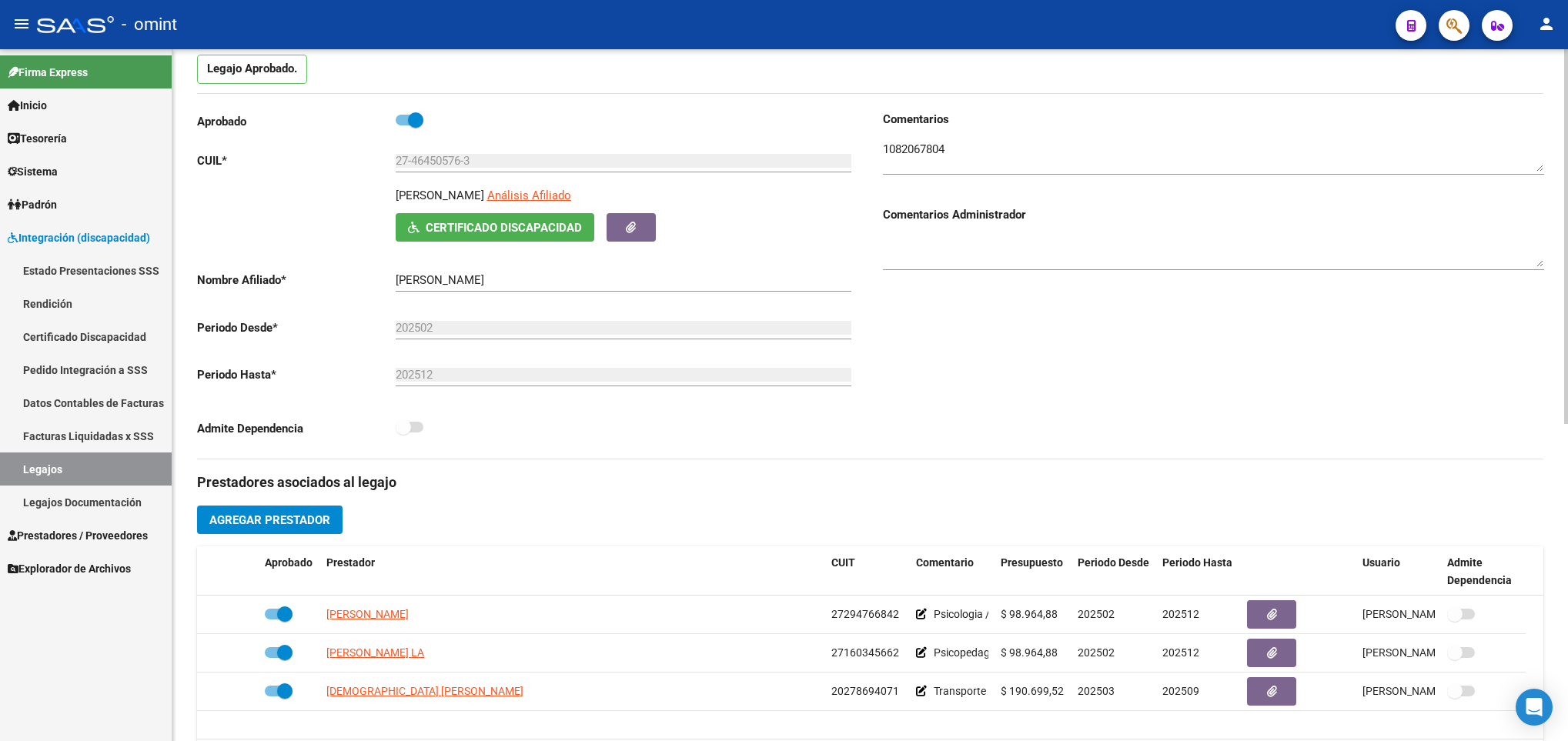
scroll to position [116, 0]
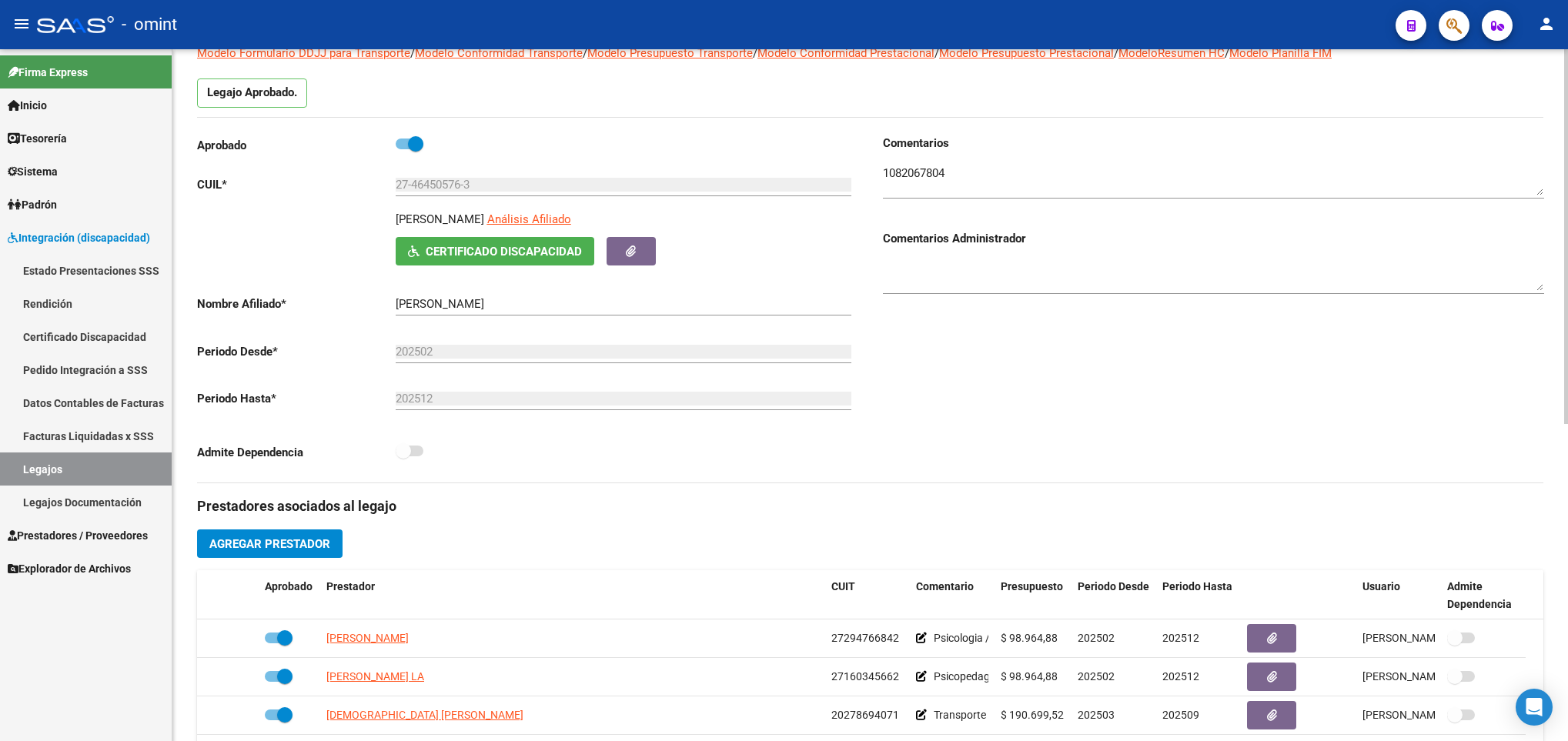
click at [494, 250] on span "Certificado Discapacidad" at bounding box center [504, 251] width 156 height 13
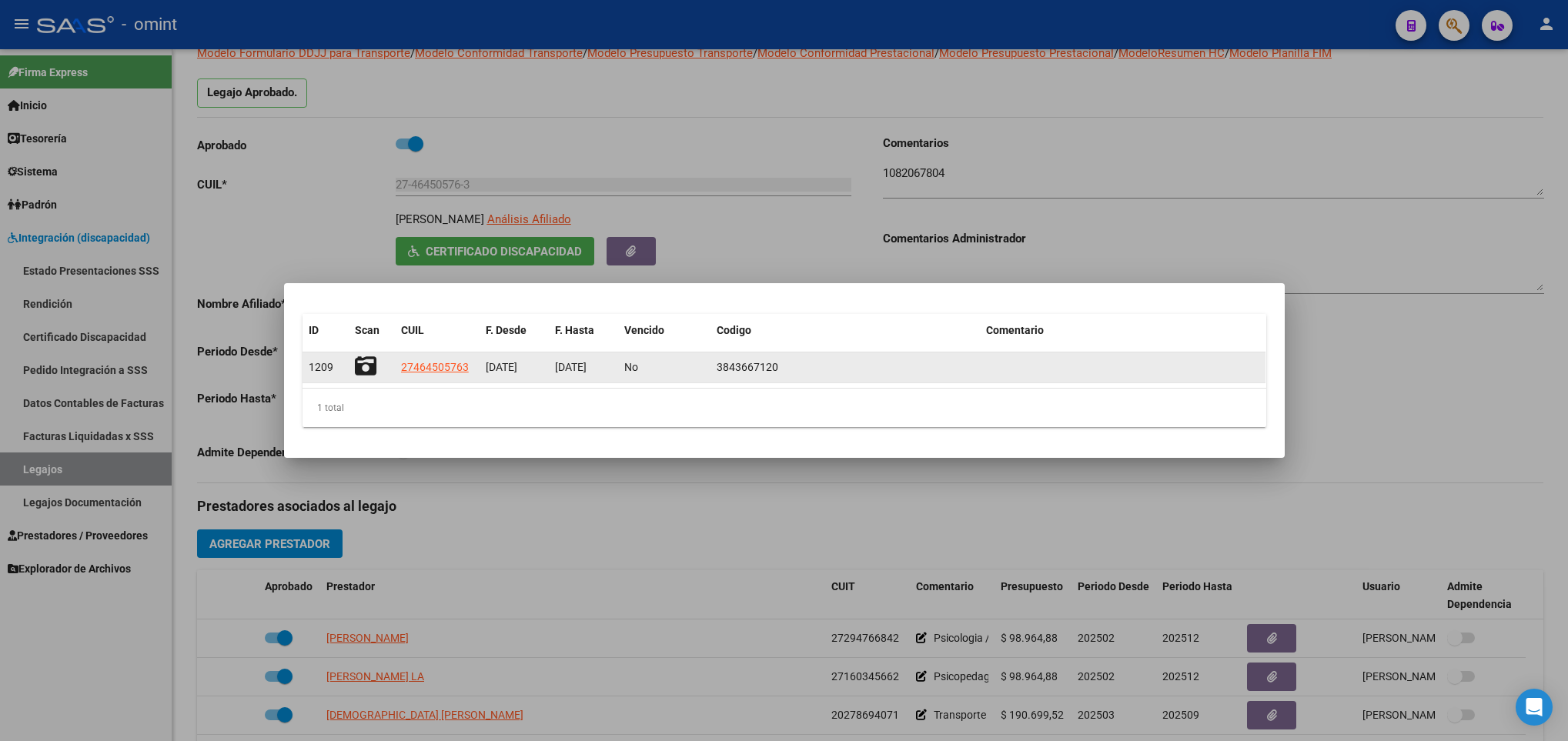
click at [368, 363] on icon at bounding box center [365, 366] width 21 height 21
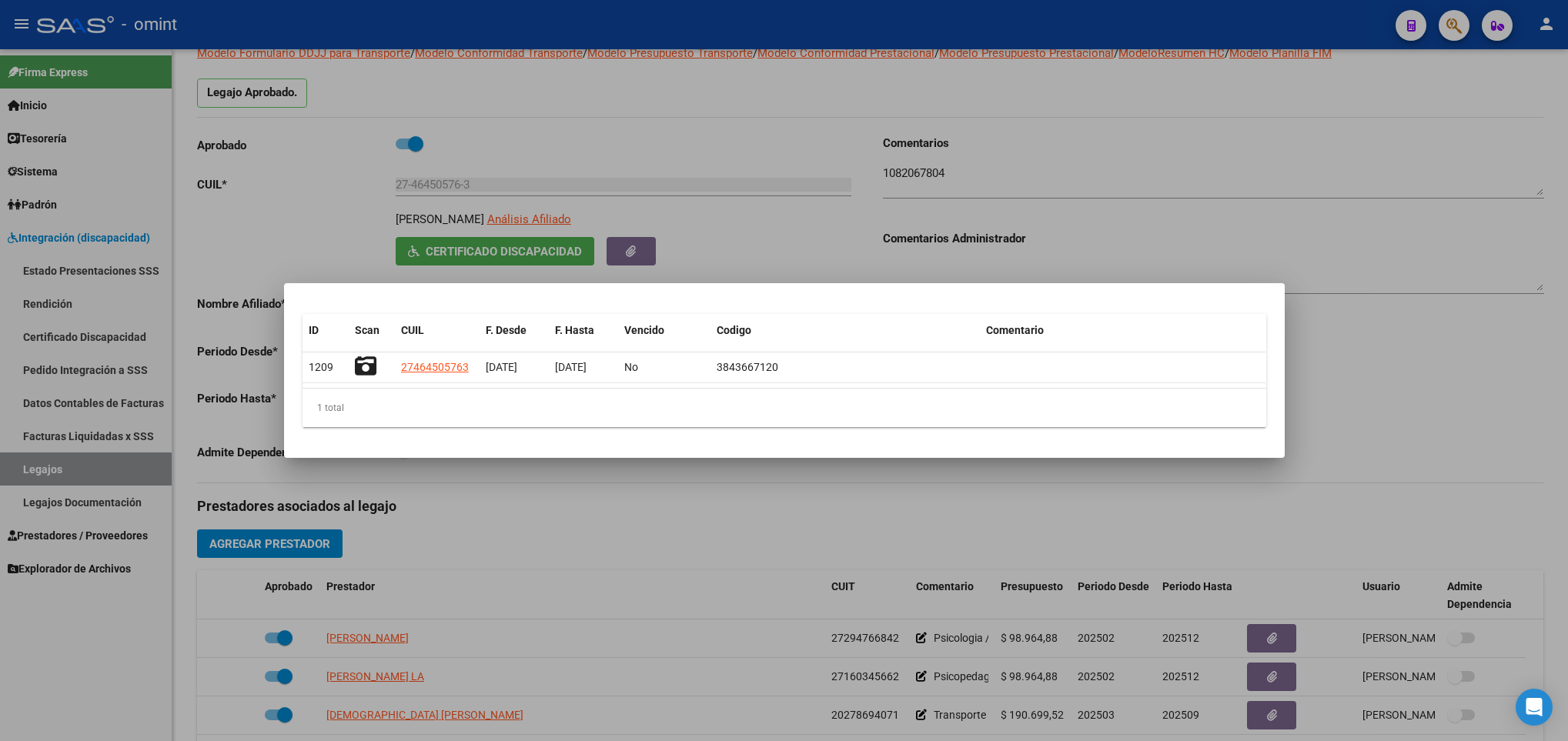
click at [500, 513] on div at bounding box center [784, 370] width 1568 height 741
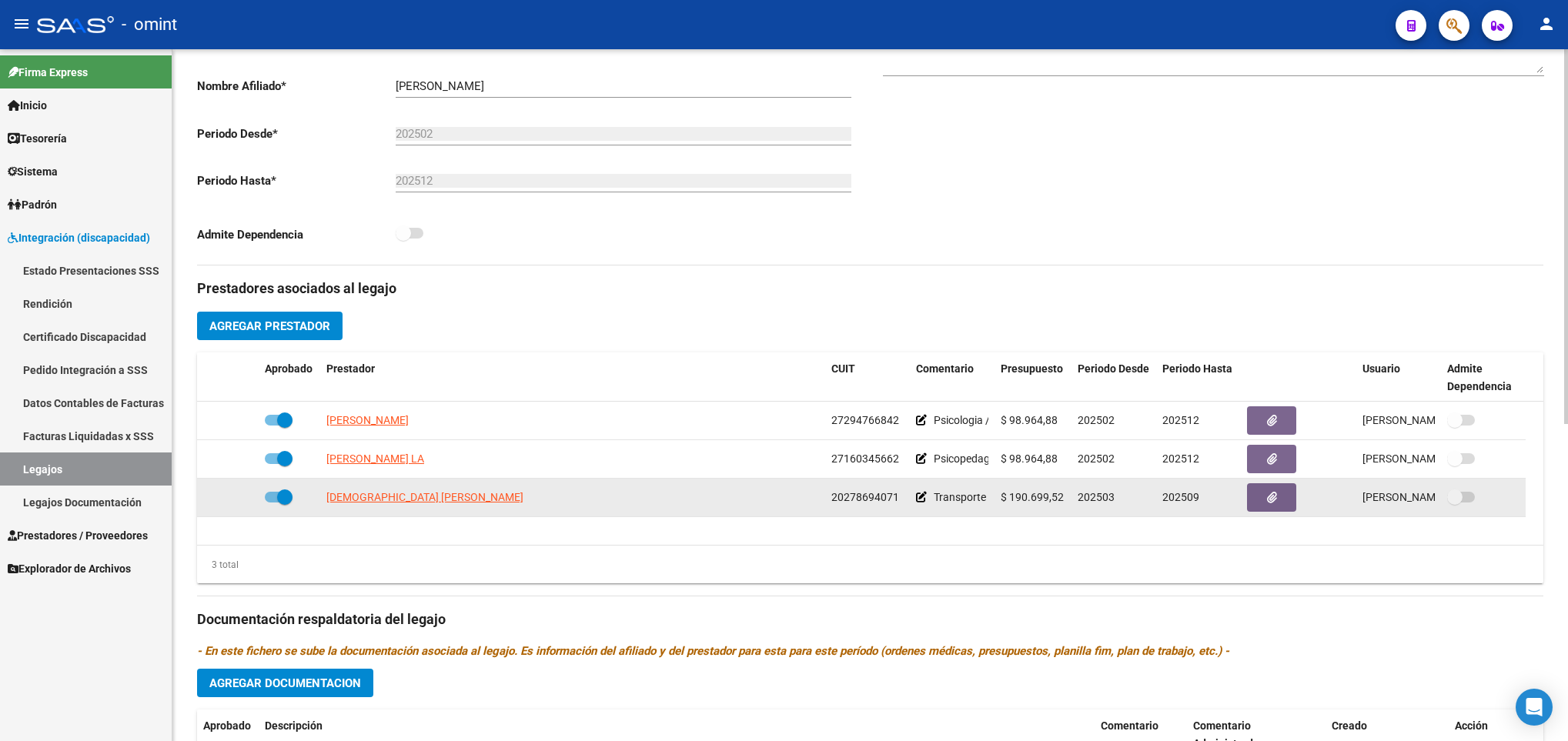
scroll to position [347, 0]
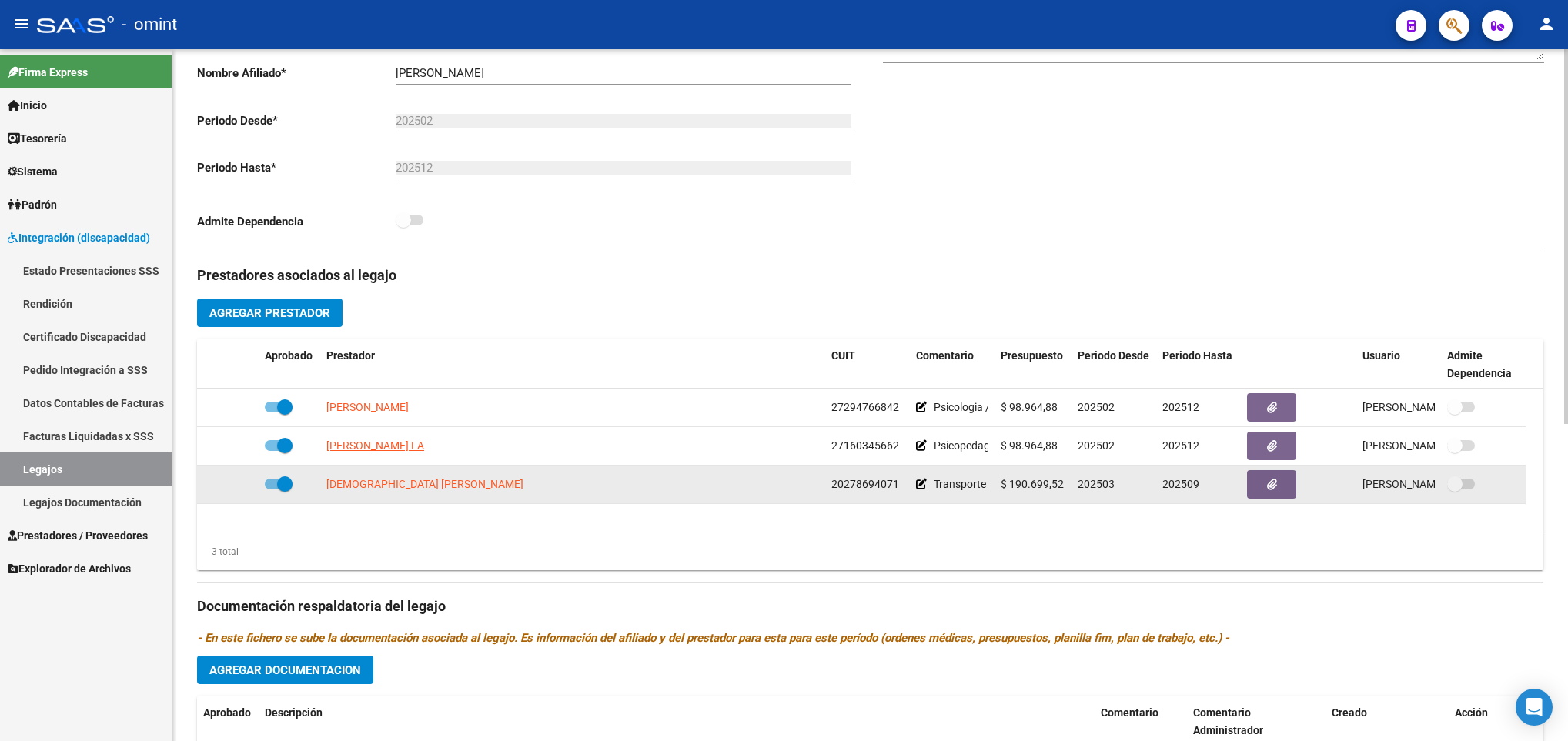
click at [370, 479] on app-link-go-to "LUDUEÑA SERGIO ROBERTO" at bounding box center [424, 485] width 197 height 17
click at [378, 485] on span "LUDUEÑA SERGIO ROBERTO" at bounding box center [424, 485] width 197 height 13
type textarea "20278694071"
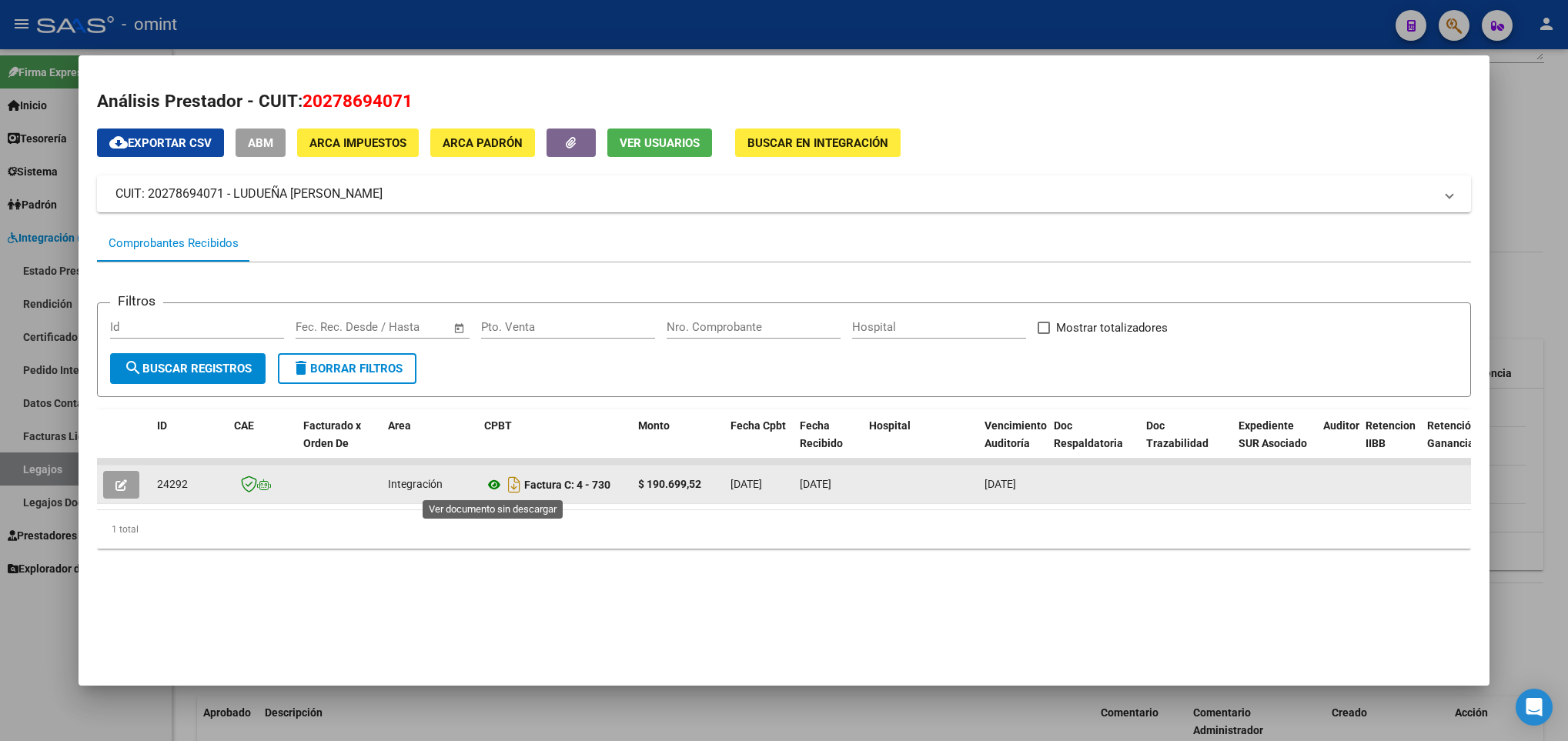
click at [495, 477] on icon at bounding box center [493, 485] width 20 height 18
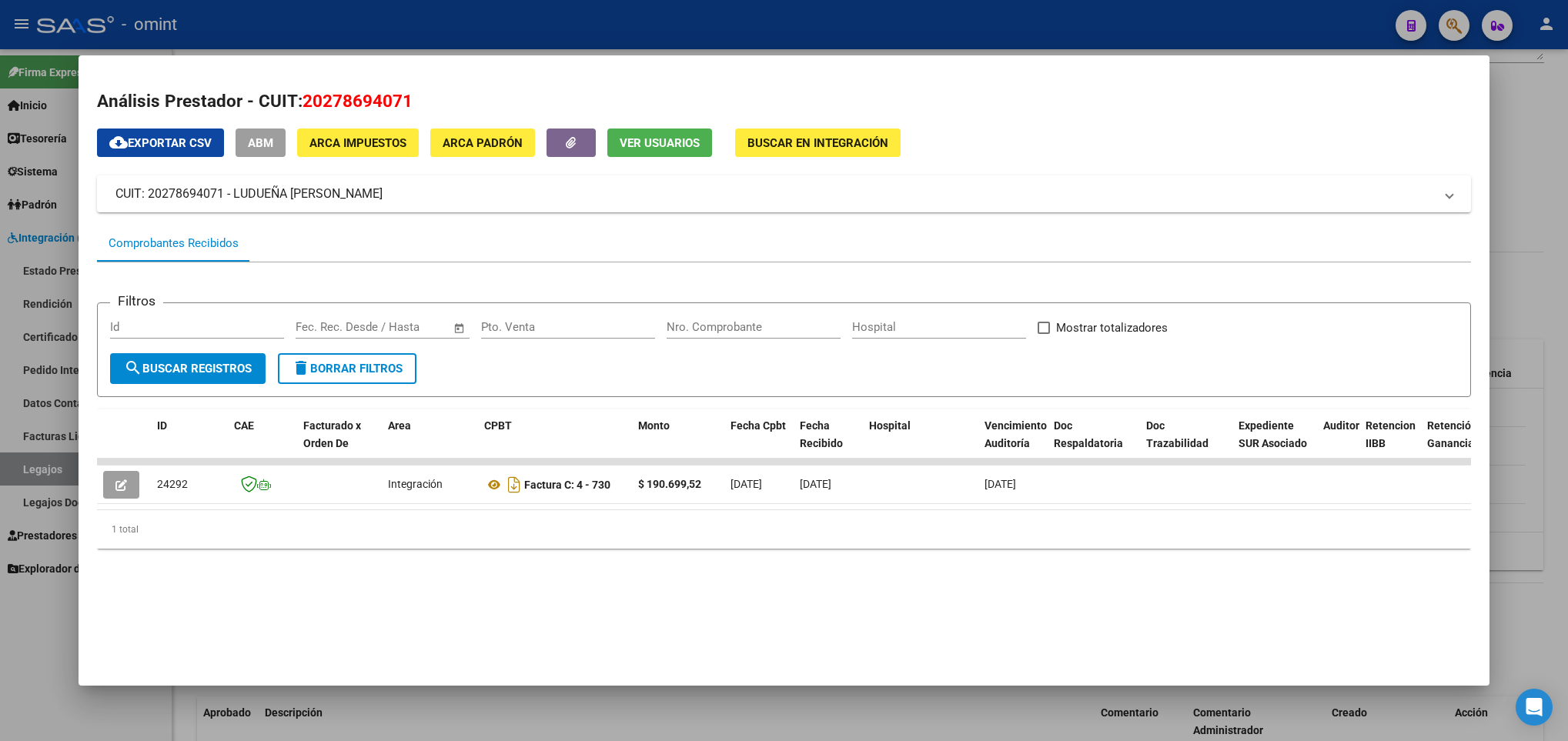
click at [1528, 523] on div at bounding box center [784, 370] width 1568 height 741
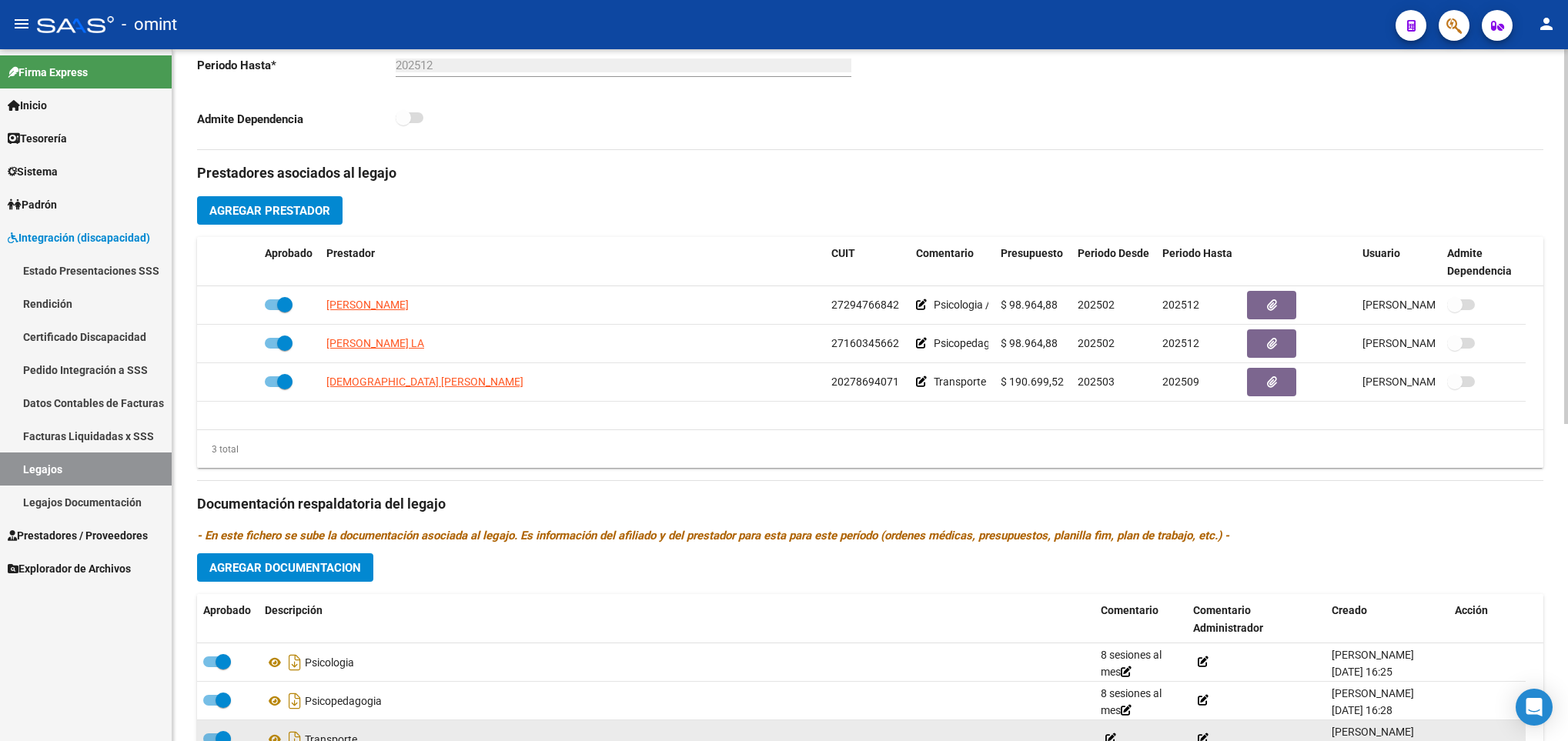
scroll to position [462, 0]
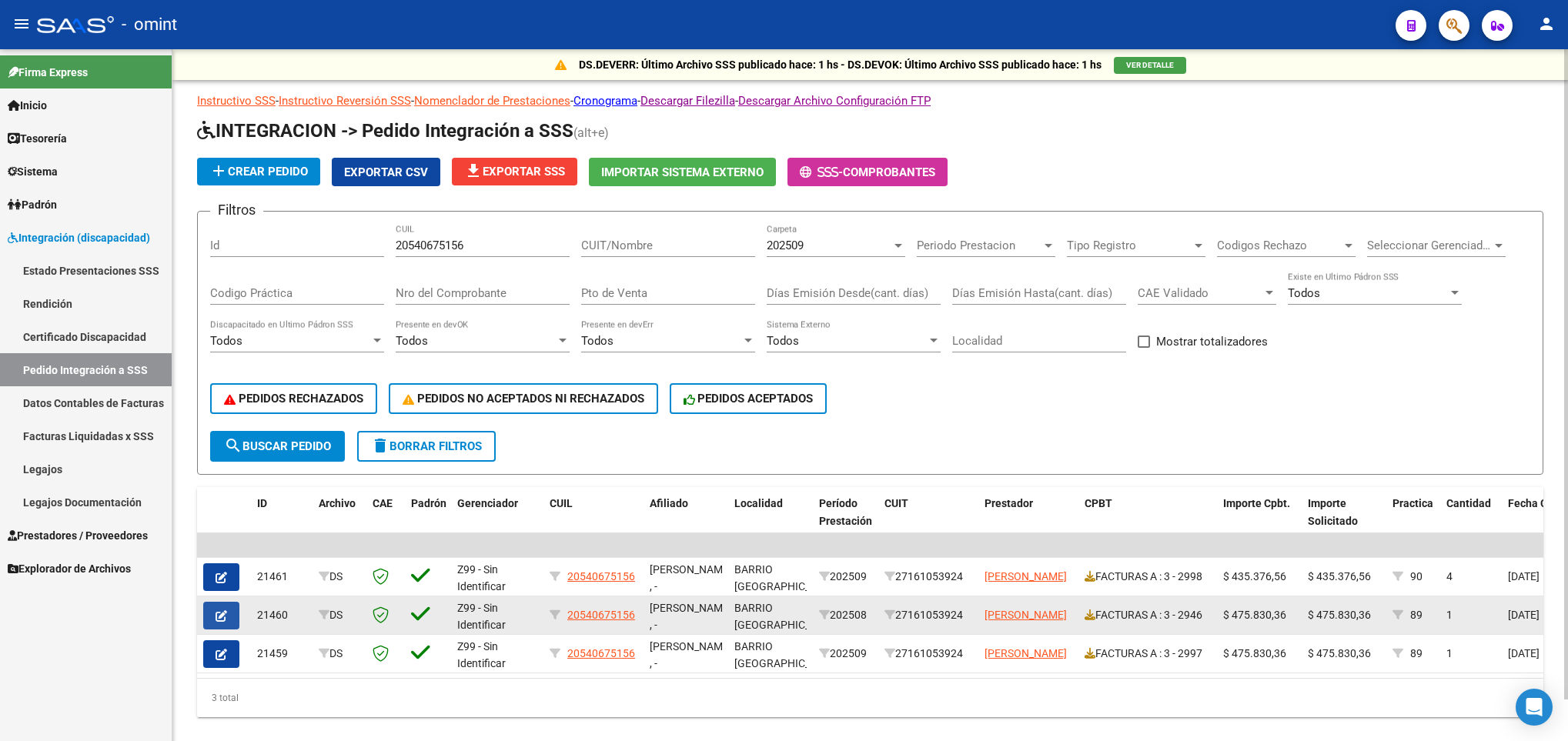
click at [221, 619] on icon "button" at bounding box center [221, 616] width 12 height 12
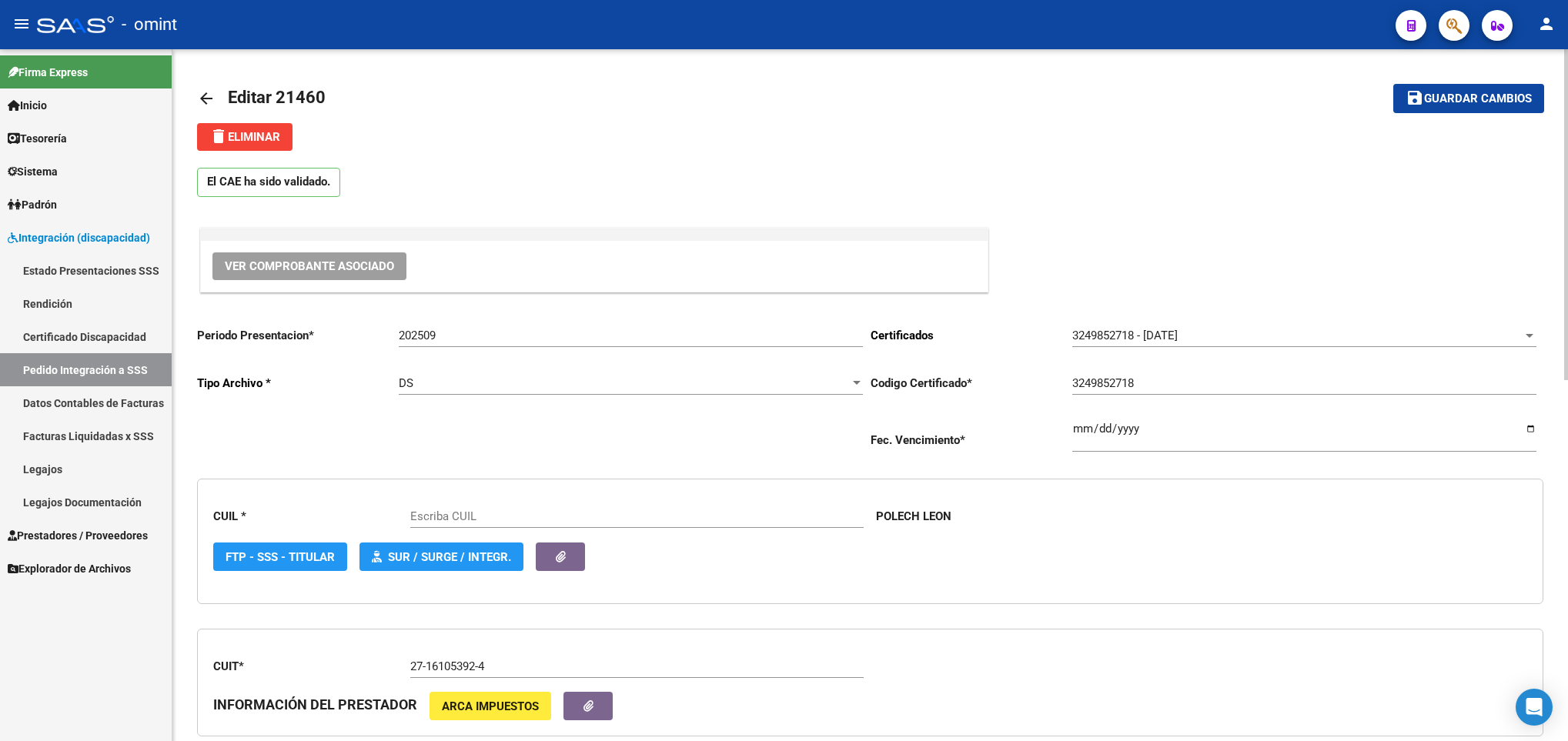
type input "20540675156"
click at [247, 130] on span "delete Eliminar" at bounding box center [244, 136] width 71 height 13
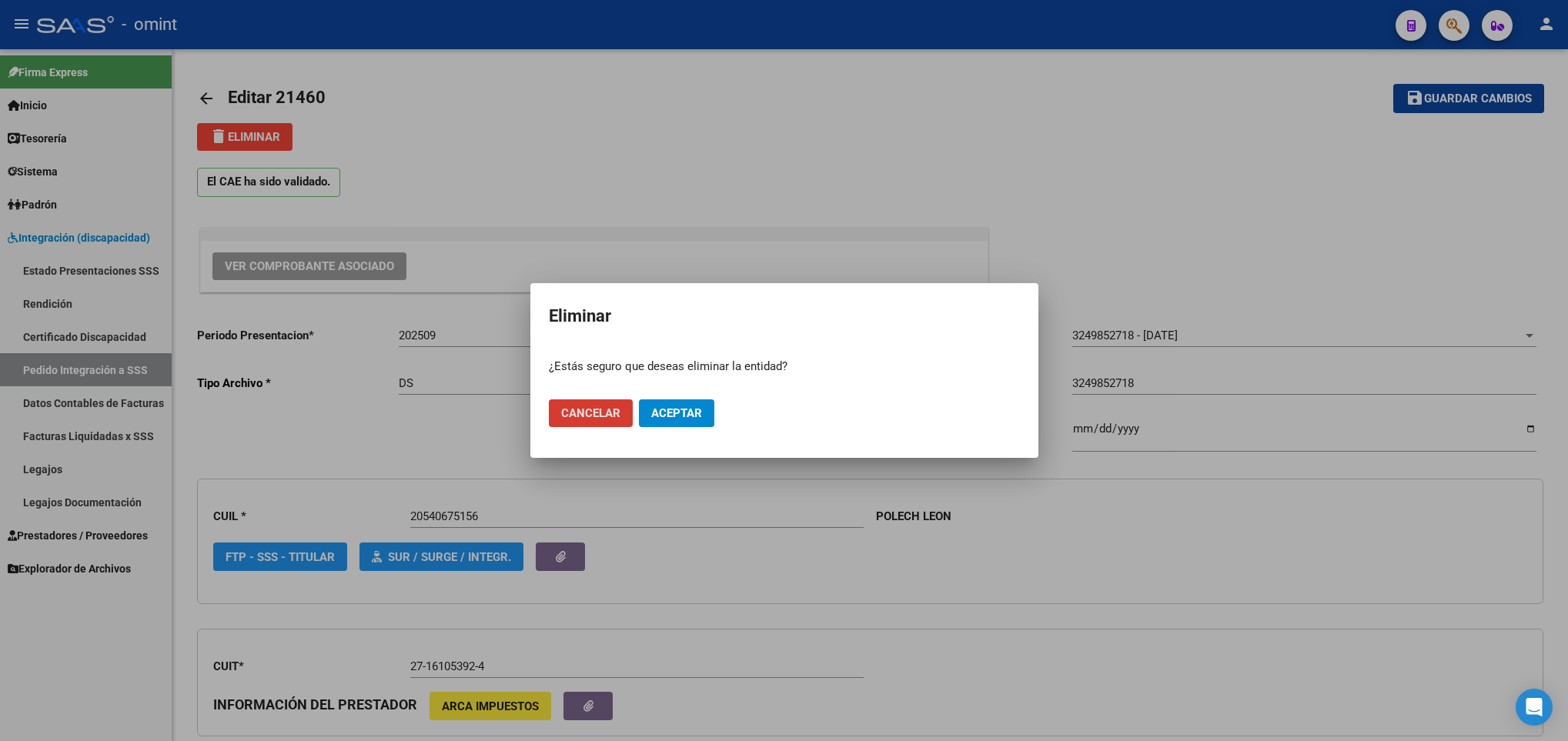
click at [675, 411] on span "Aceptar" at bounding box center [677, 413] width 51 height 13
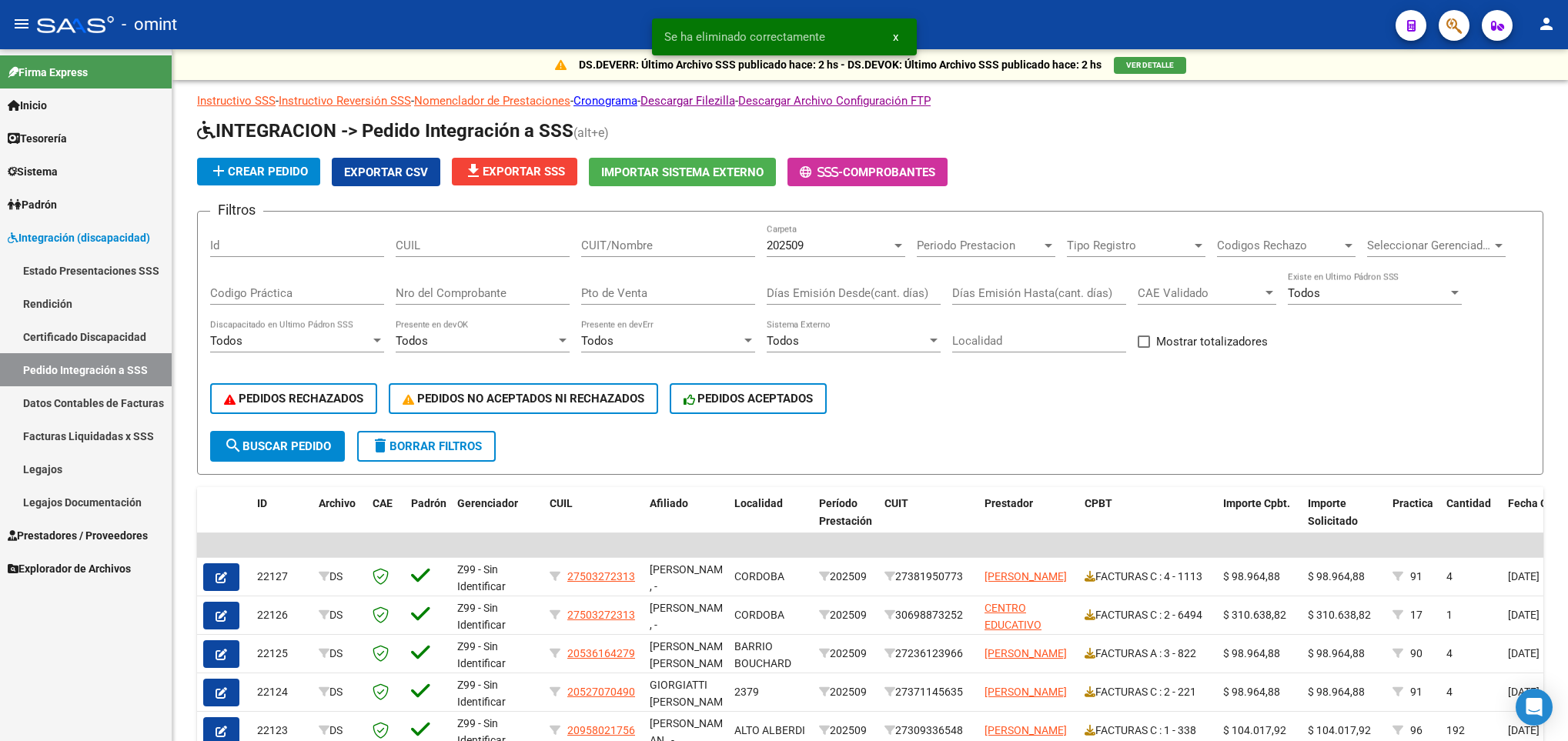
click at [74, 530] on span "Prestadores / Proveedores" at bounding box center [78, 536] width 140 height 17
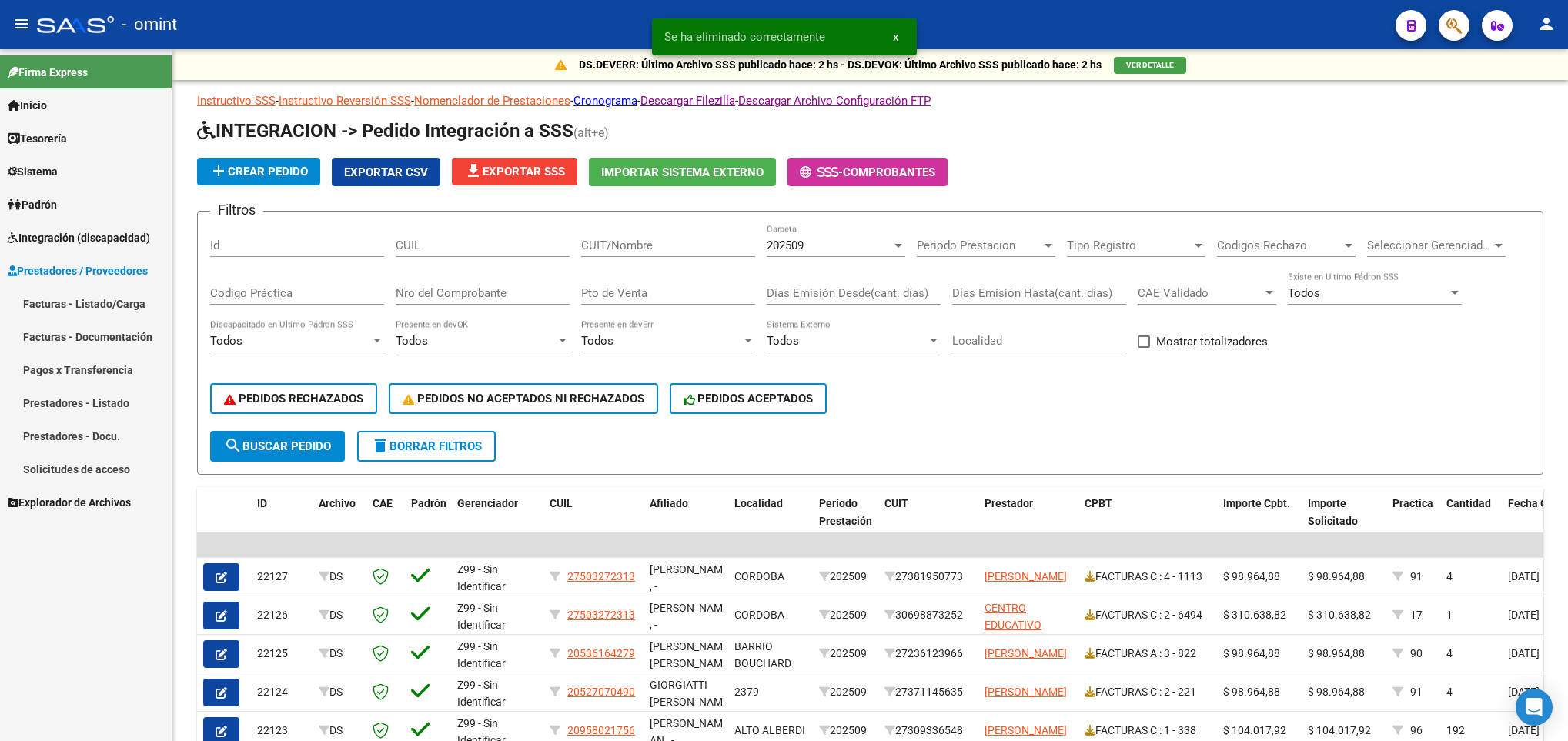
click at [89, 305] on link "Facturas - Listado/Carga" at bounding box center [86, 304] width 171 height 33
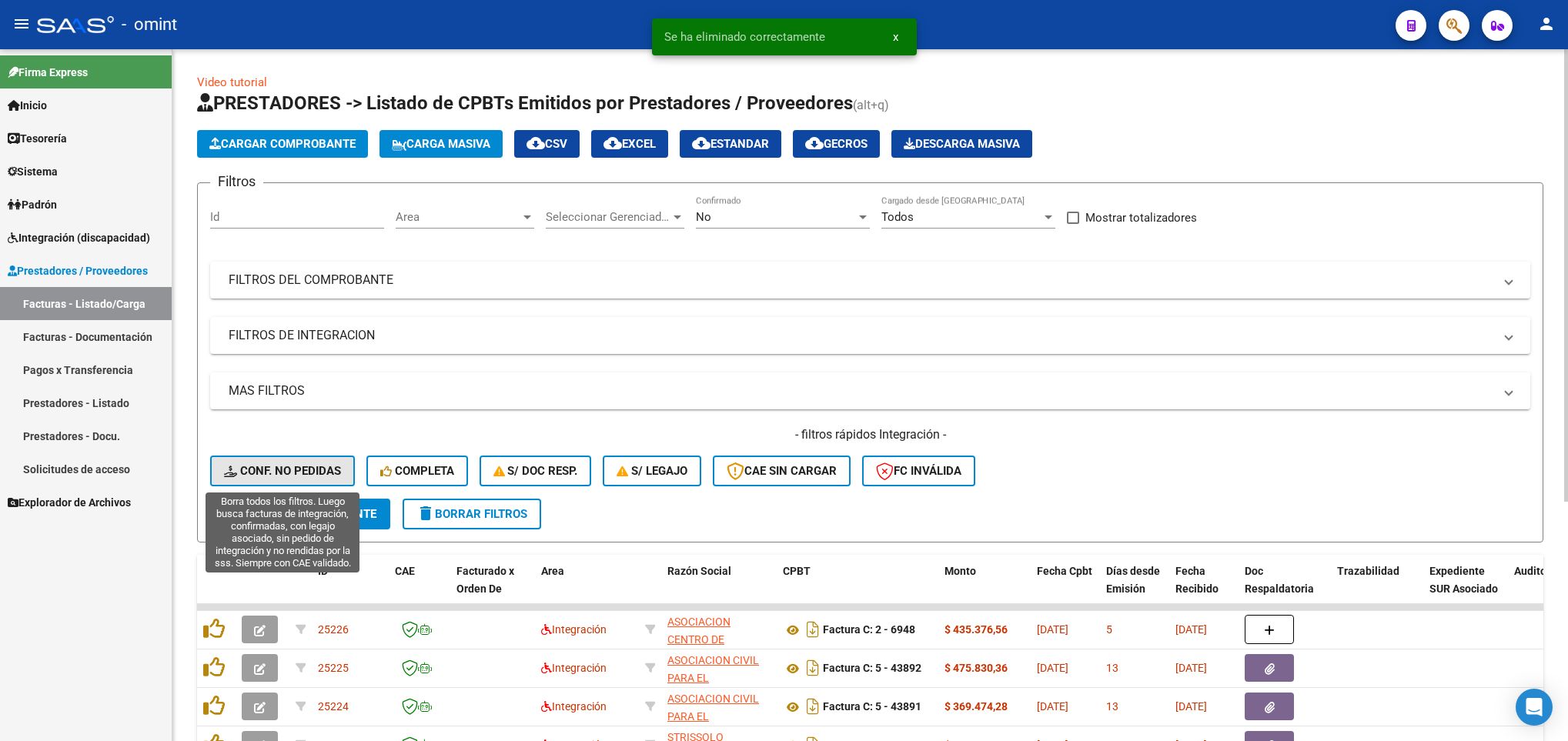
click at [308, 476] on span "Conf. no pedidas" at bounding box center [282, 470] width 117 height 13
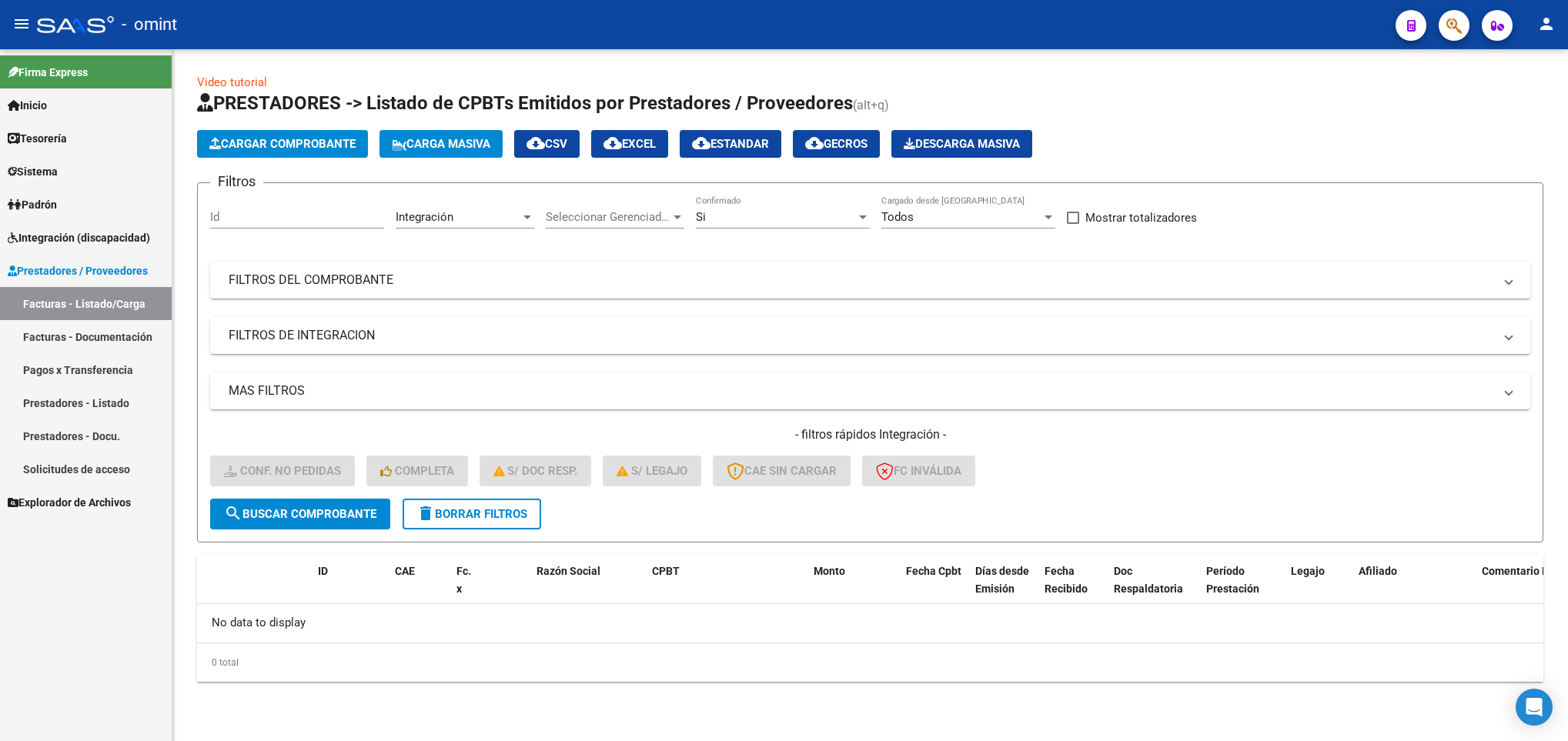
drag, startPoint x: 117, startPoint y: 243, endPoint x: 109, endPoint y: 252, distance: 12.0
click at [117, 243] on span "Integración (discapacidad)" at bounding box center [79, 237] width 143 height 17
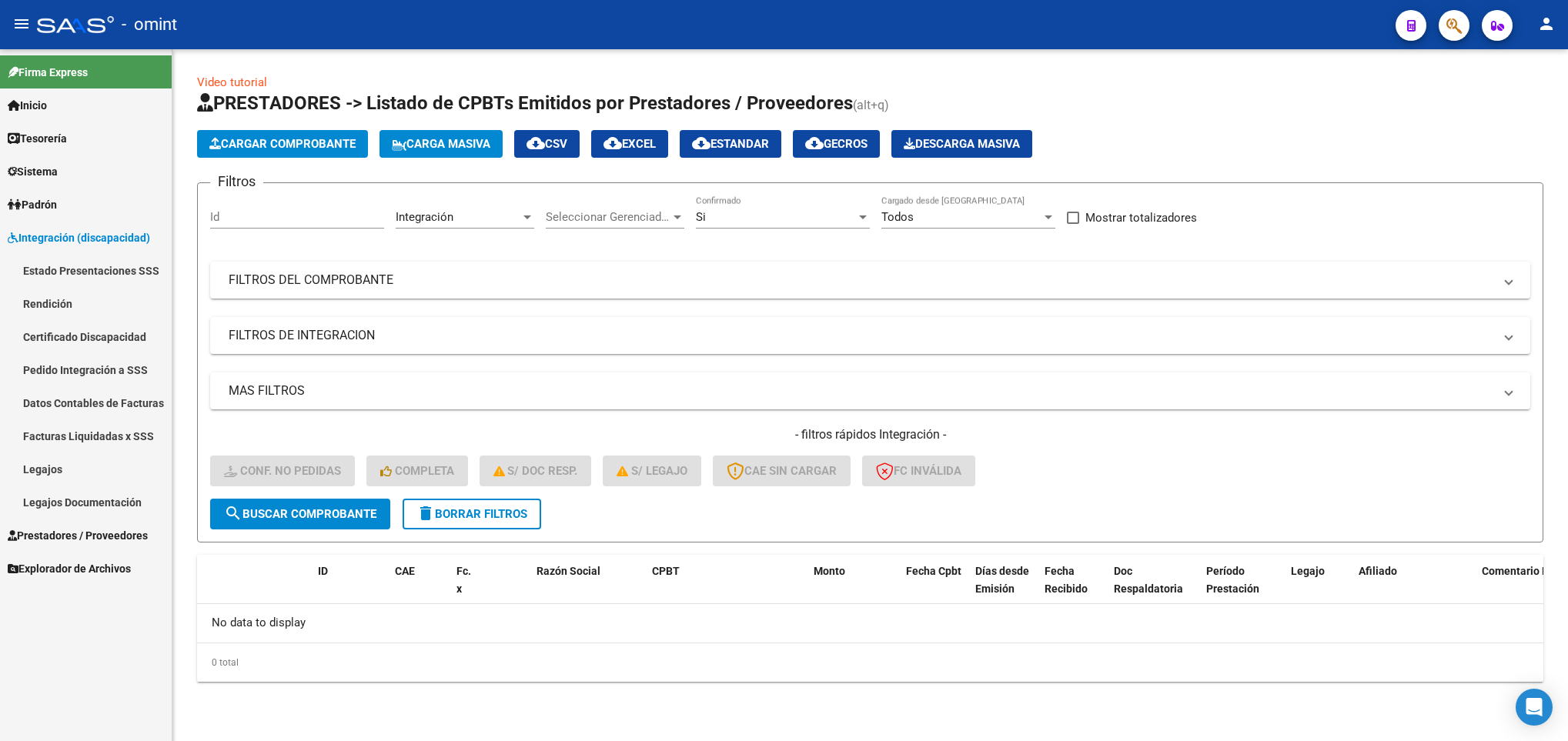
click at [79, 375] on link "Pedido Integración a SSS" at bounding box center [86, 370] width 171 height 33
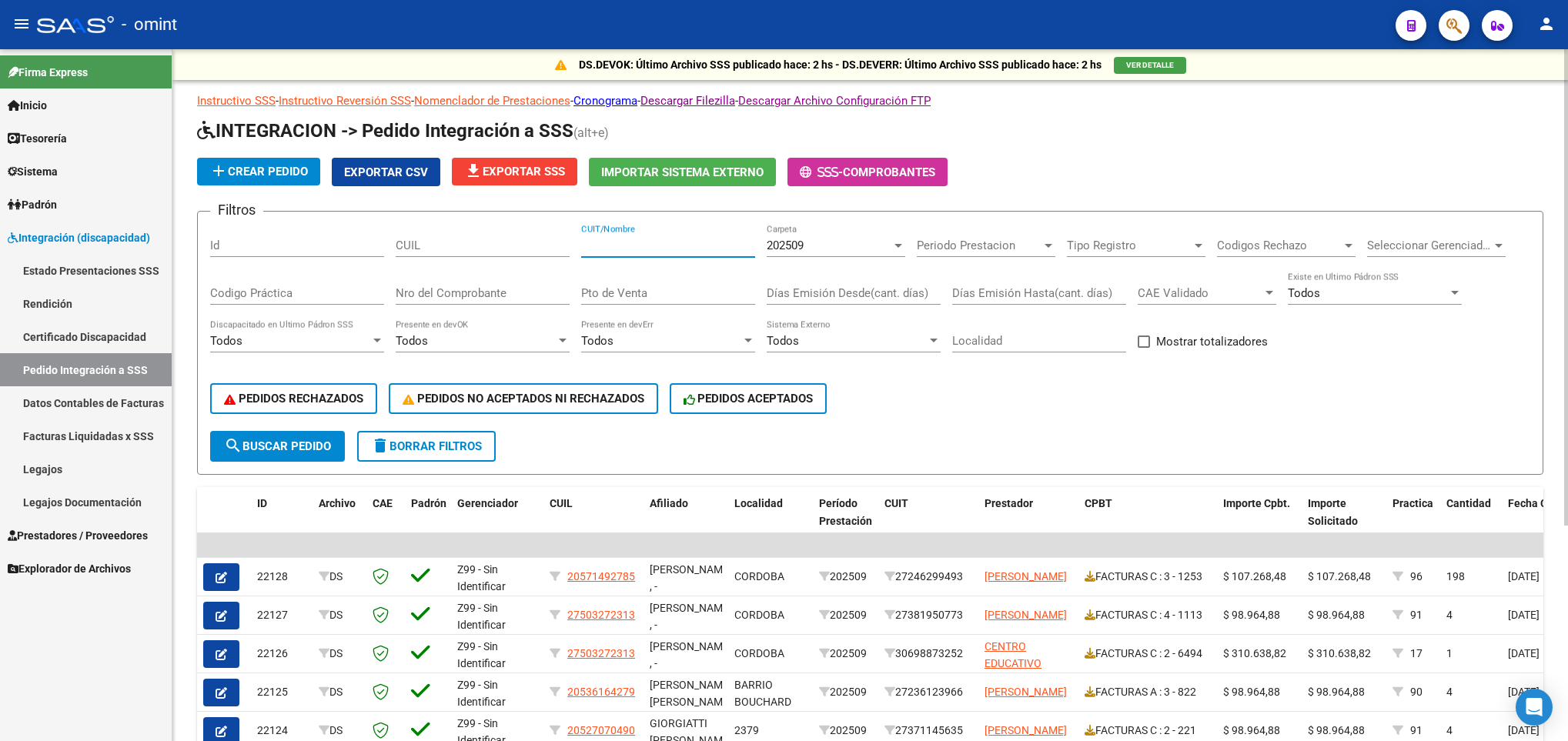
click at [695, 244] on input "CUIT/Nombre" at bounding box center [668, 245] width 174 height 13
click at [425, 247] on input "CUIL" at bounding box center [482, 245] width 174 height 13
paste input "23575978614"
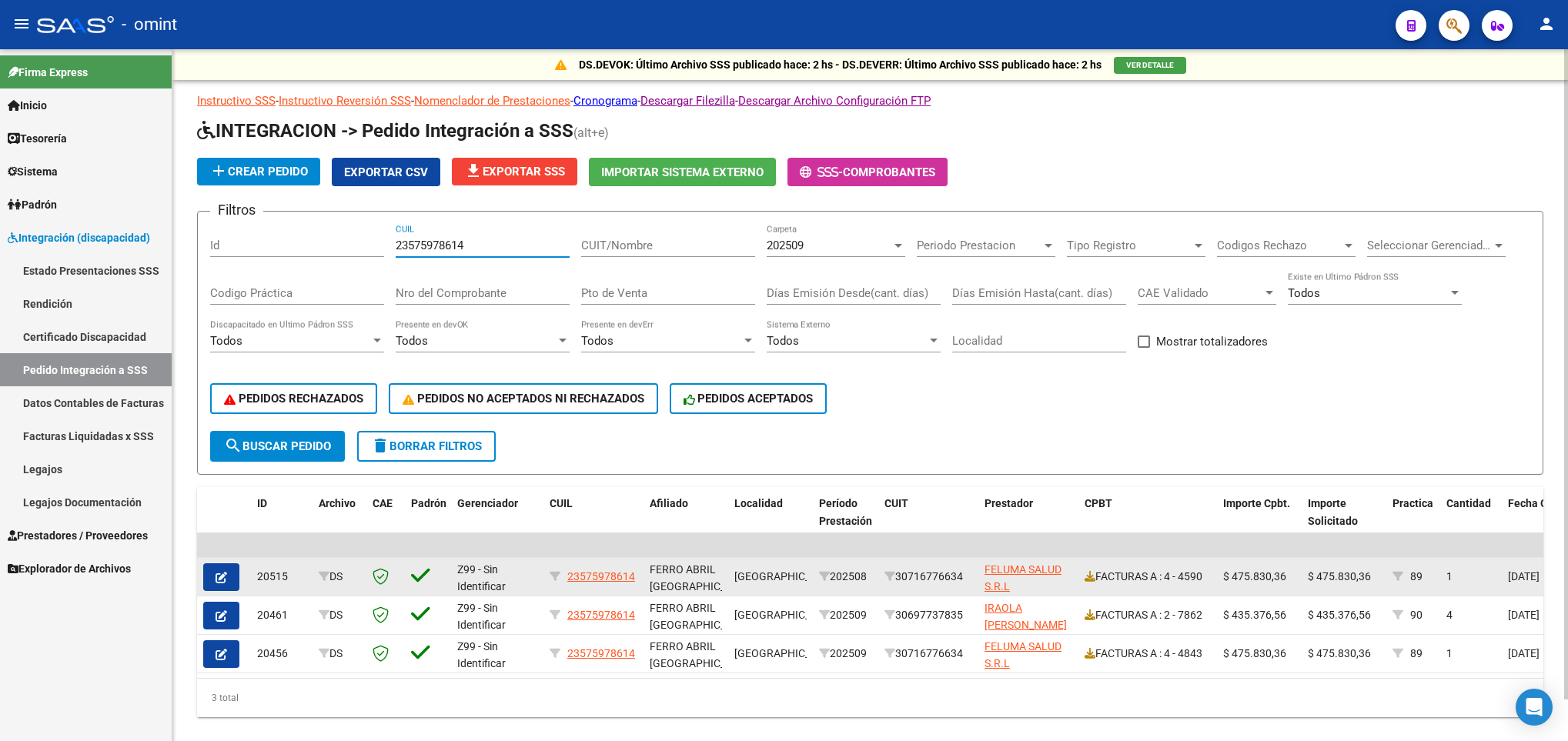
type input "23575978614"
click at [210, 575] on button "button" at bounding box center [221, 577] width 36 height 28
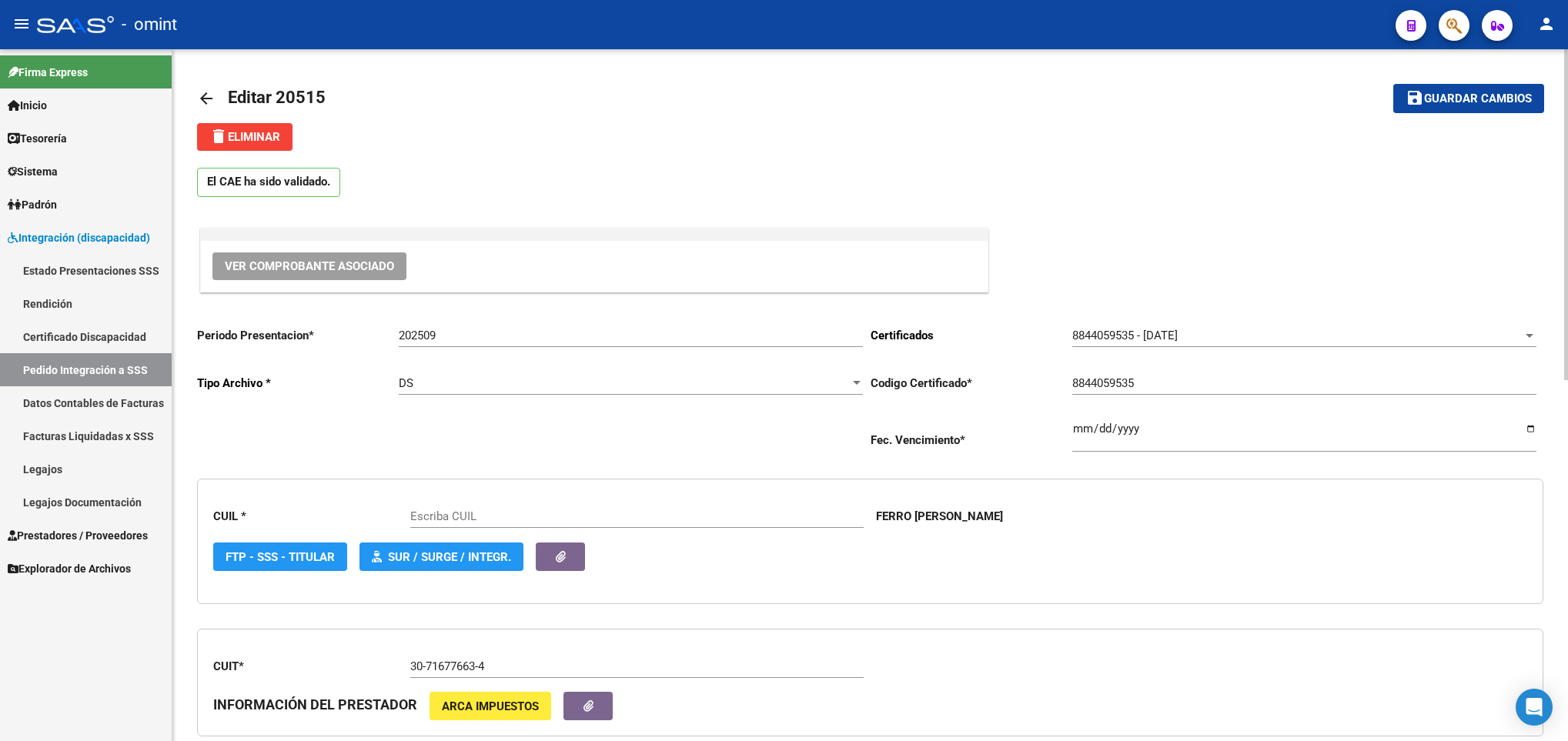
click at [243, 130] on span "delete Eliminar" at bounding box center [244, 136] width 71 height 13
type input "23575978614"
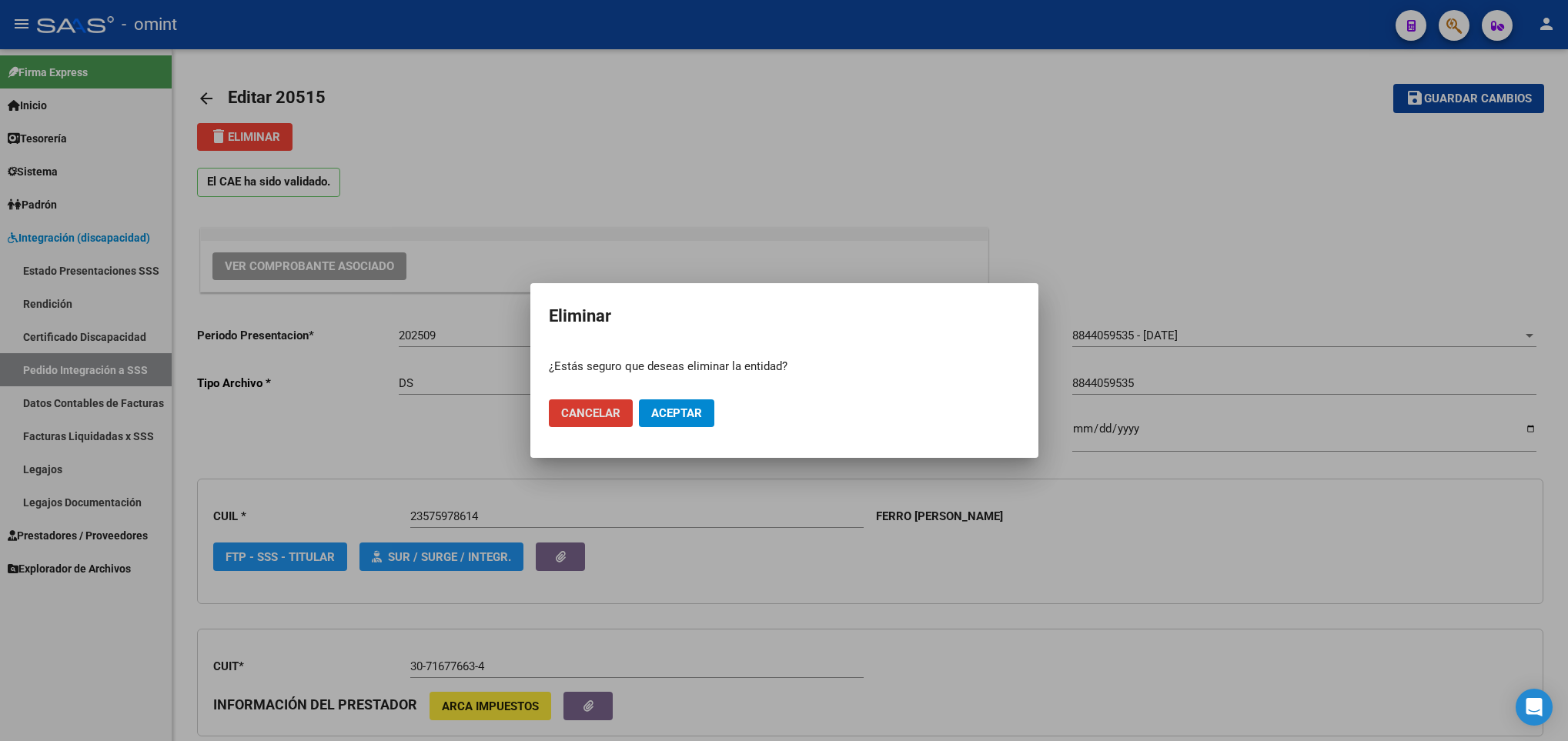
click at [687, 423] on button "Aceptar" at bounding box center [676, 413] width 75 height 28
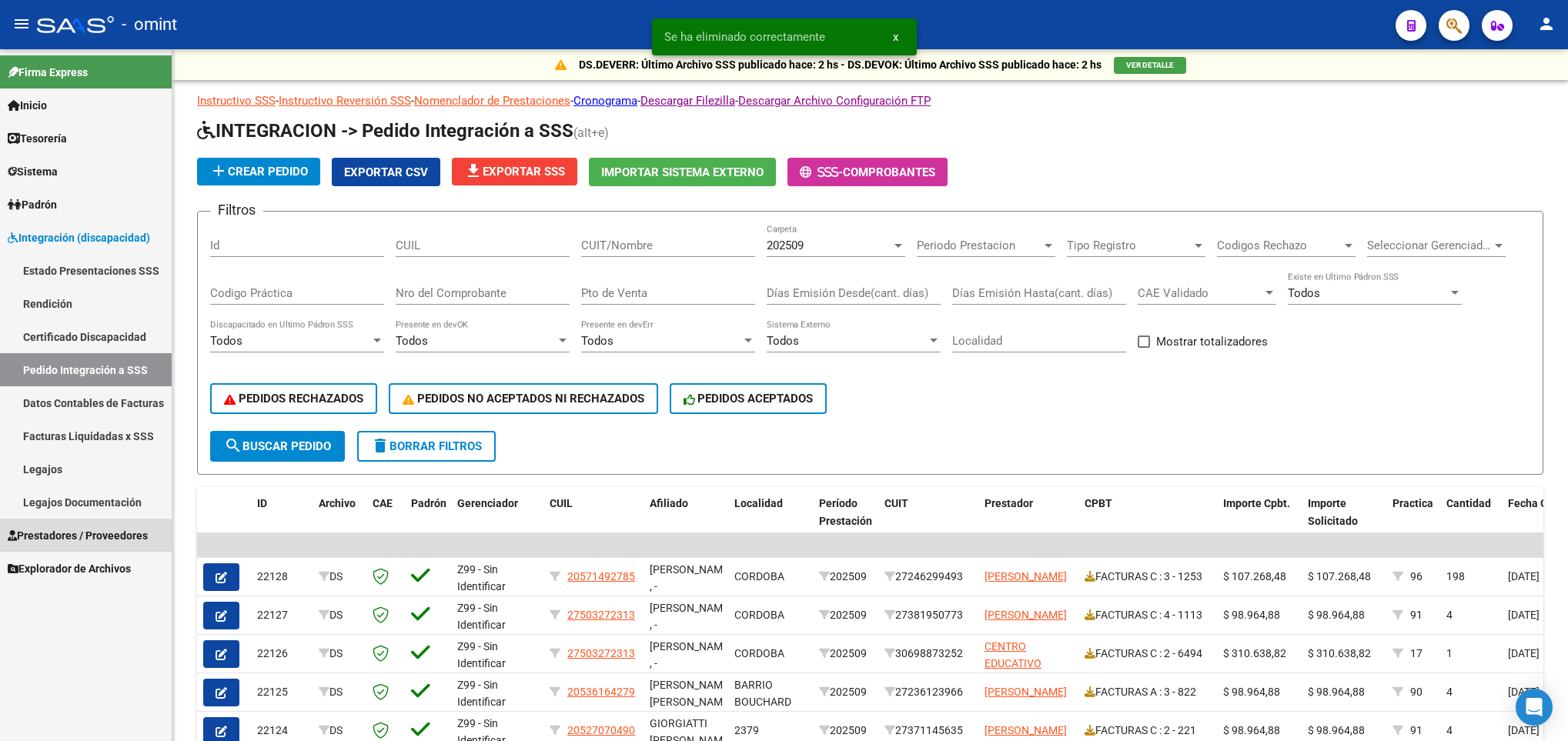
click at [107, 532] on span "Prestadores / Proveedores" at bounding box center [78, 536] width 140 height 17
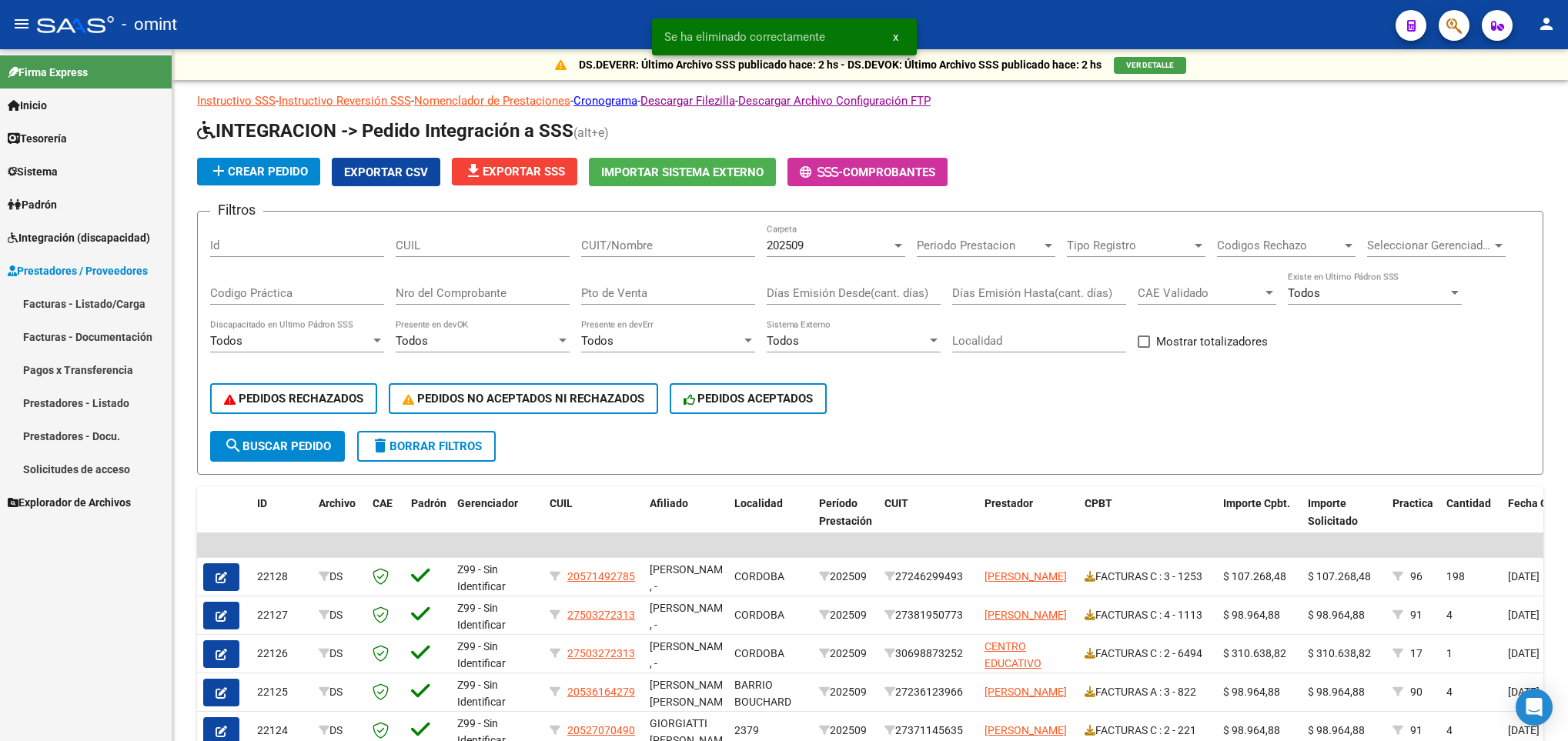
click at [79, 305] on link "Facturas - Listado/Carga" at bounding box center [86, 304] width 171 height 33
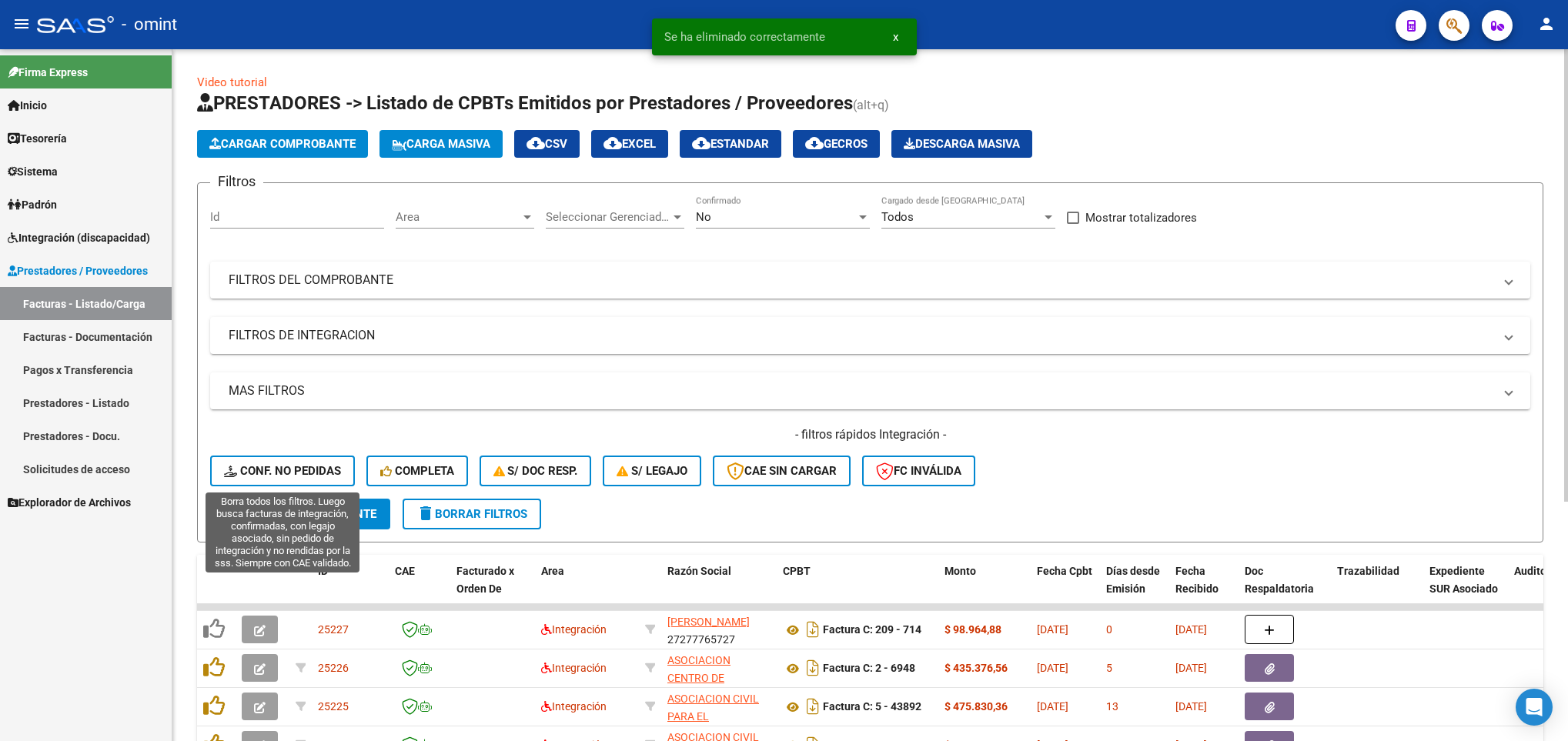
click at [289, 464] on span "Conf. no pedidas" at bounding box center [282, 470] width 117 height 13
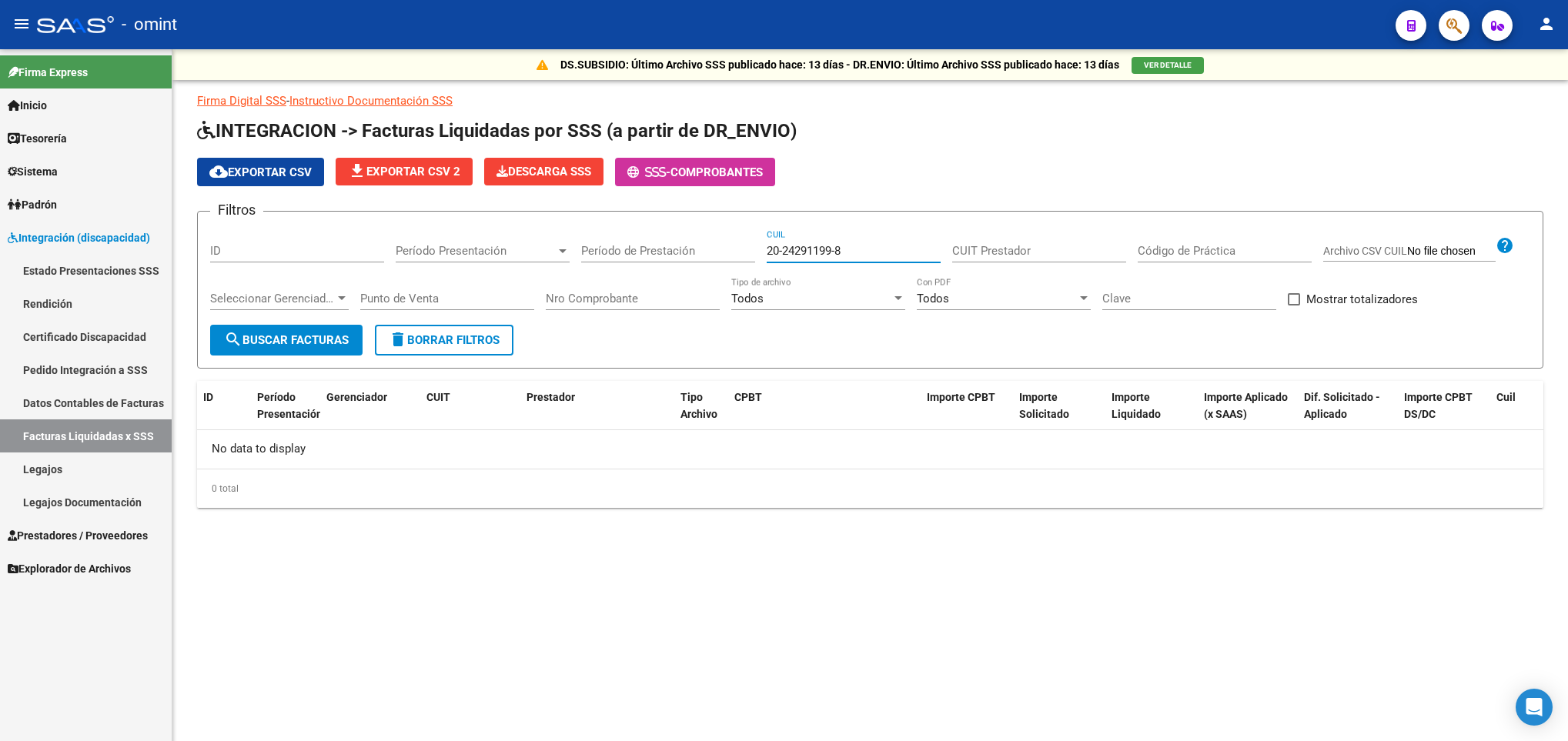
drag, startPoint x: 866, startPoint y: 257, endPoint x: 587, endPoint y: 257, distance: 279.0
click at [587, 257] on div "Filtros ID Período Presentación Período Presentación Período de Prestación 20-2…" at bounding box center [870, 274] width 1320 height 101
paste input "57403606-3"
click at [331, 340] on span "search Buscar Facturas" at bounding box center [286, 340] width 125 height 13
drag, startPoint x: 869, startPoint y: 254, endPoint x: 587, endPoint y: 254, distance: 282.0
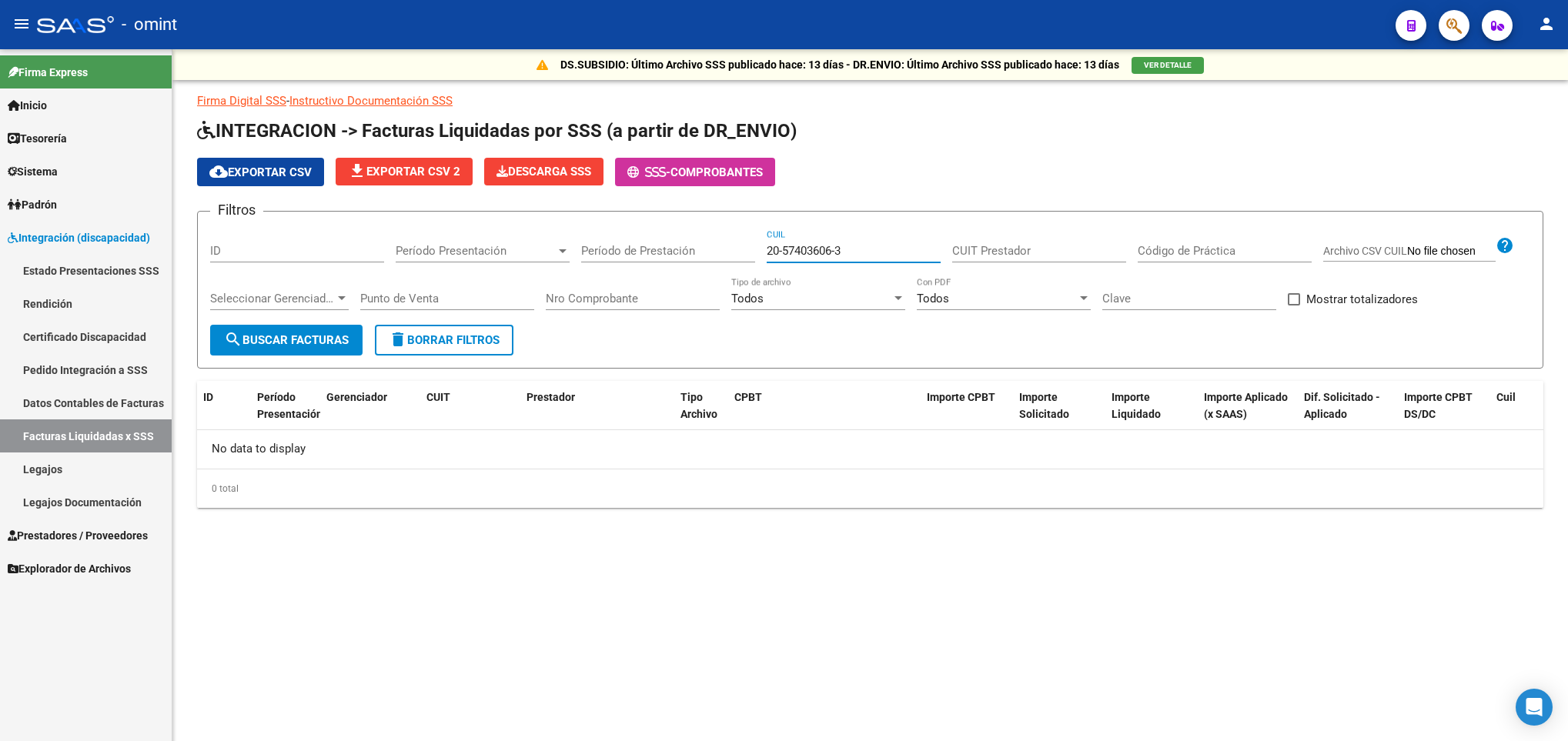
click at [587, 254] on div "Filtros ID Período Presentación Período Presentación Período de Prestación 20-5…" at bounding box center [870, 274] width 1320 height 101
paste input "52846-2"
click at [308, 340] on span "search Buscar Facturas" at bounding box center [286, 340] width 125 height 13
click at [878, 252] on input "20-57452846-2" at bounding box center [853, 251] width 174 height 13
drag, startPoint x: 878, startPoint y: 244, endPoint x: 654, endPoint y: 243, distance: 224.0
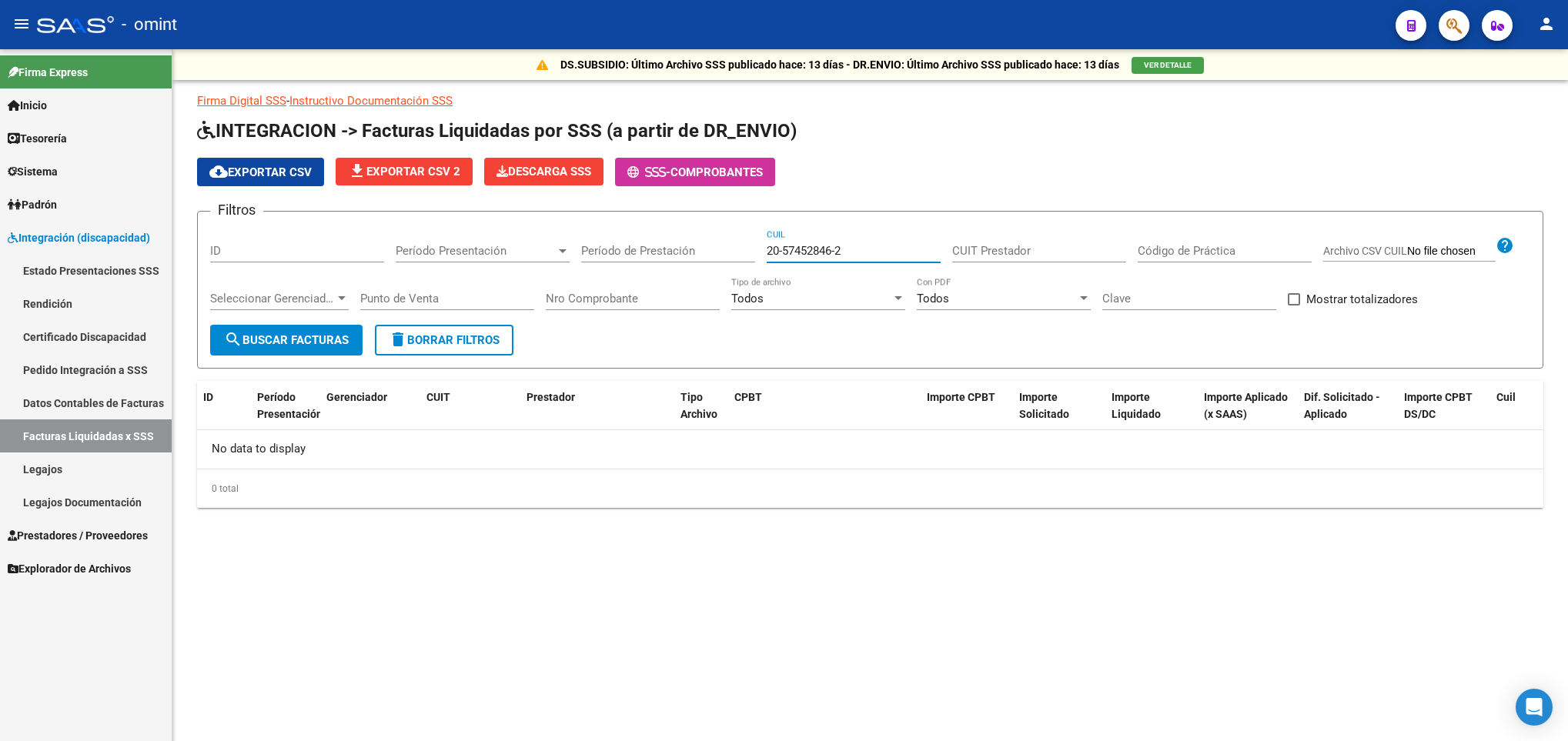
click at [654, 243] on div "Filtros ID Período Presentación Período Presentación Período de Prestación 20-5…" at bounding box center [870, 274] width 1320 height 101
paste input "8148189-7"
type input "20-58148189-7"
click at [305, 340] on span "search Buscar Facturas" at bounding box center [286, 340] width 125 height 13
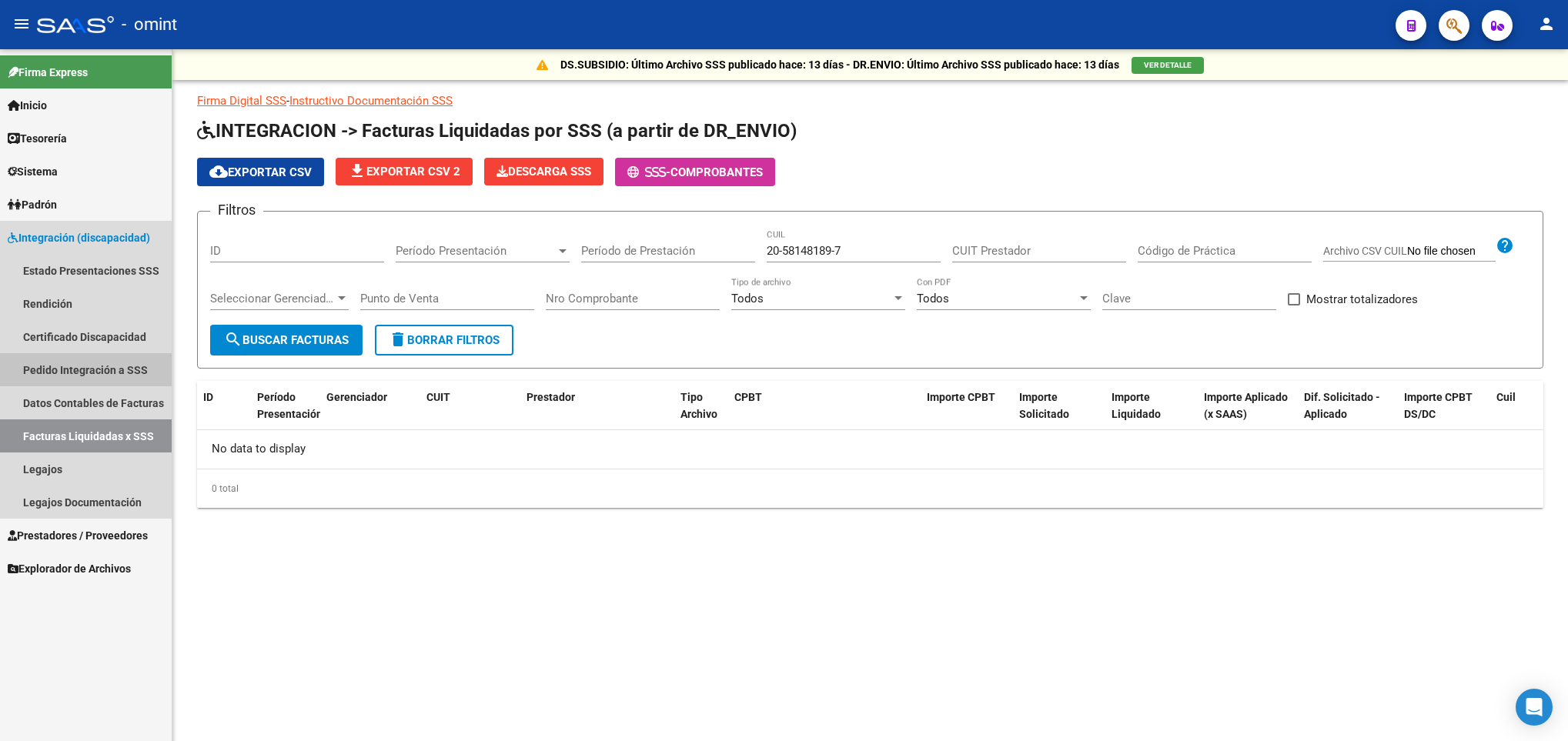
click at [112, 370] on link "Pedido Integración a SSS" at bounding box center [86, 370] width 171 height 33
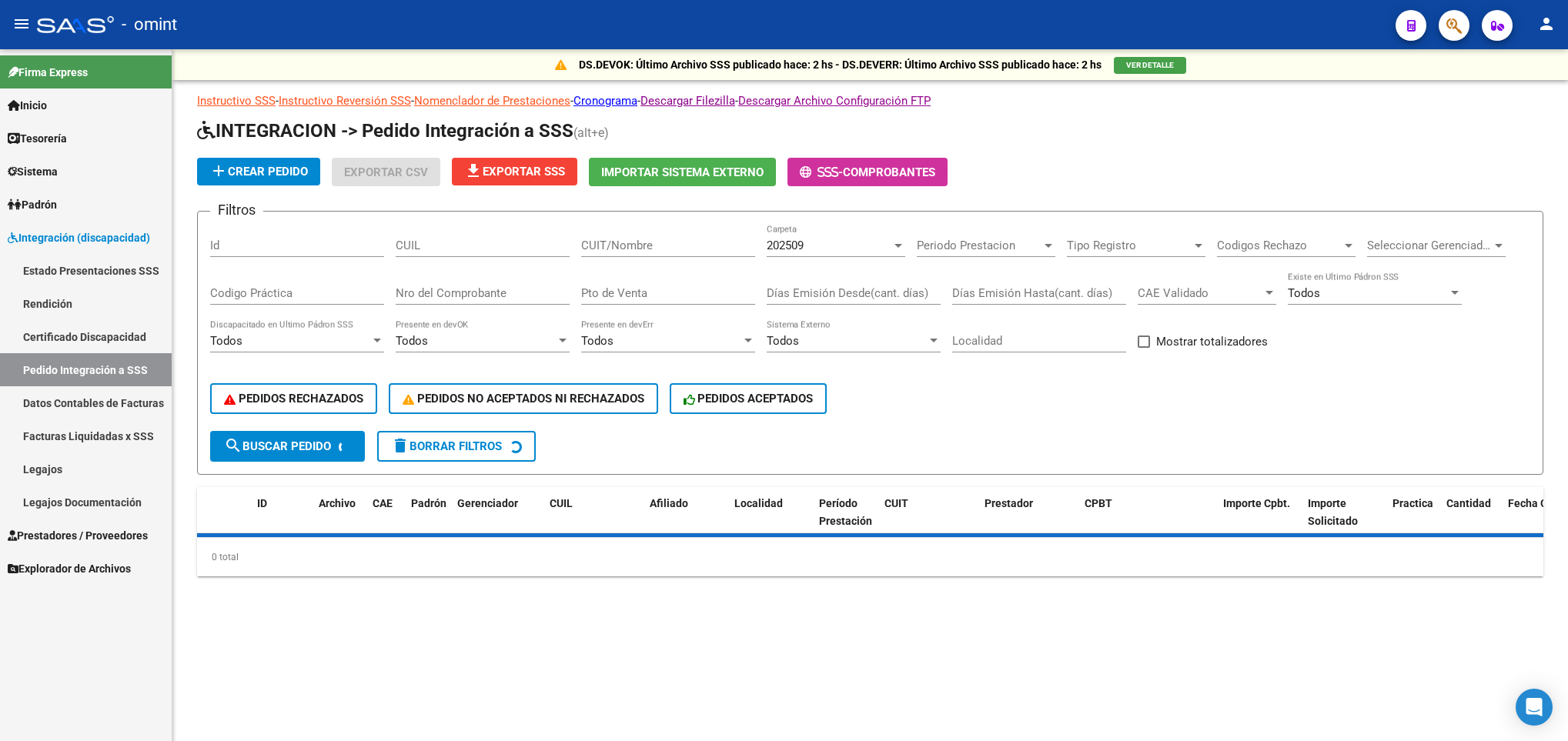
click at [592, 240] on input "CUIT/Nombre" at bounding box center [668, 245] width 174 height 13
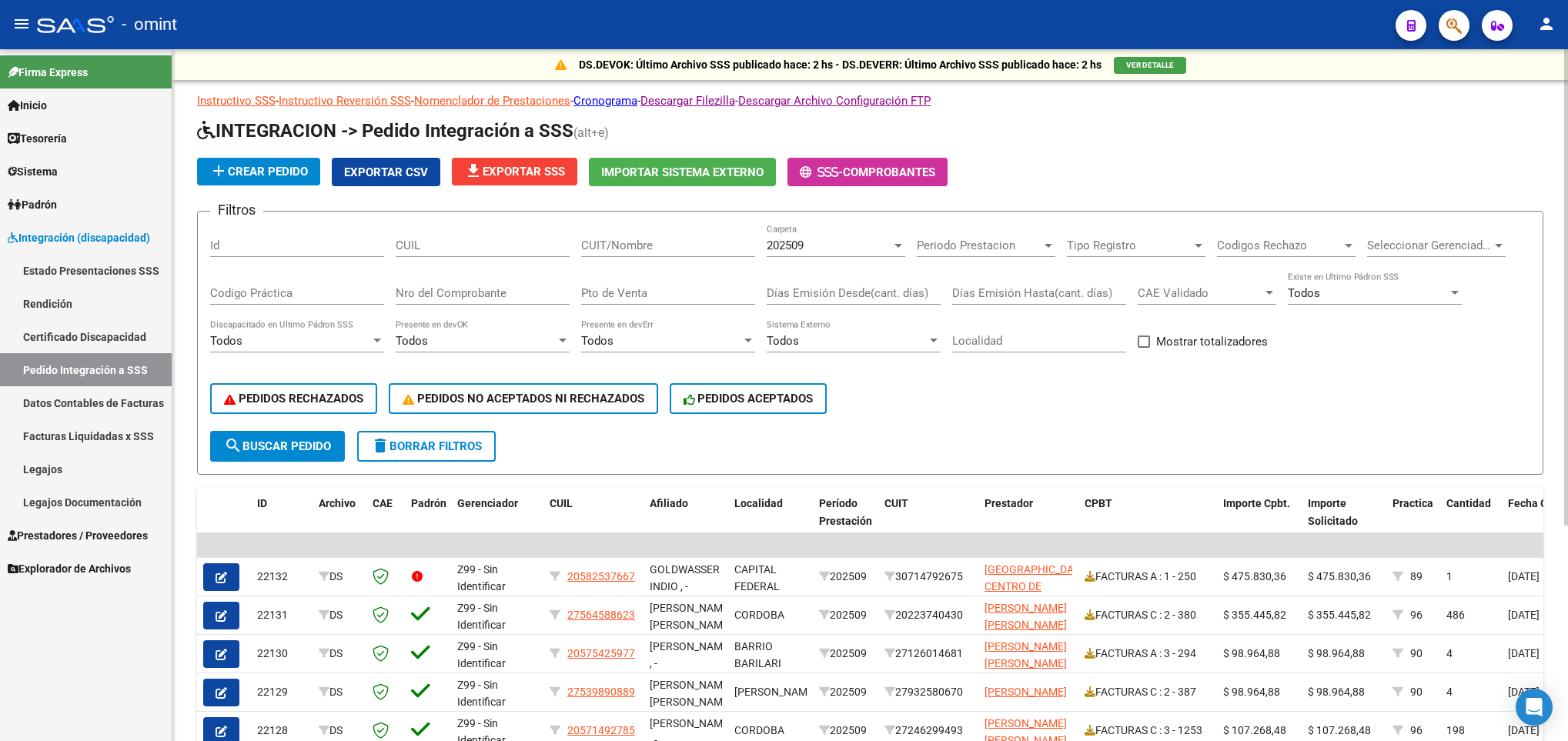
click at [522, 254] on div "CUIL" at bounding box center [482, 240] width 174 height 33
paste input "20587409519"
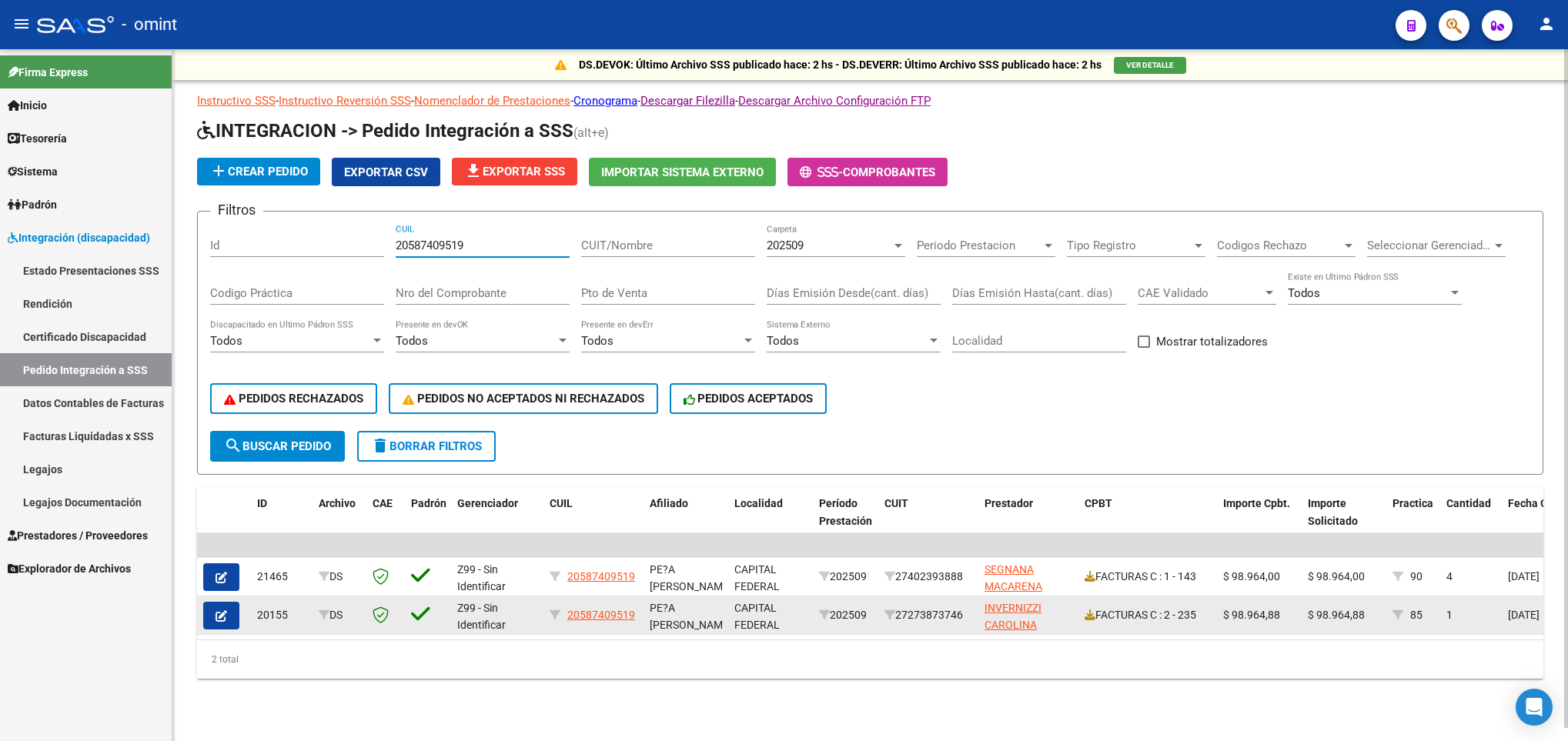
type input "20587409519"
click at [220, 615] on icon "button" at bounding box center [221, 616] width 12 height 12
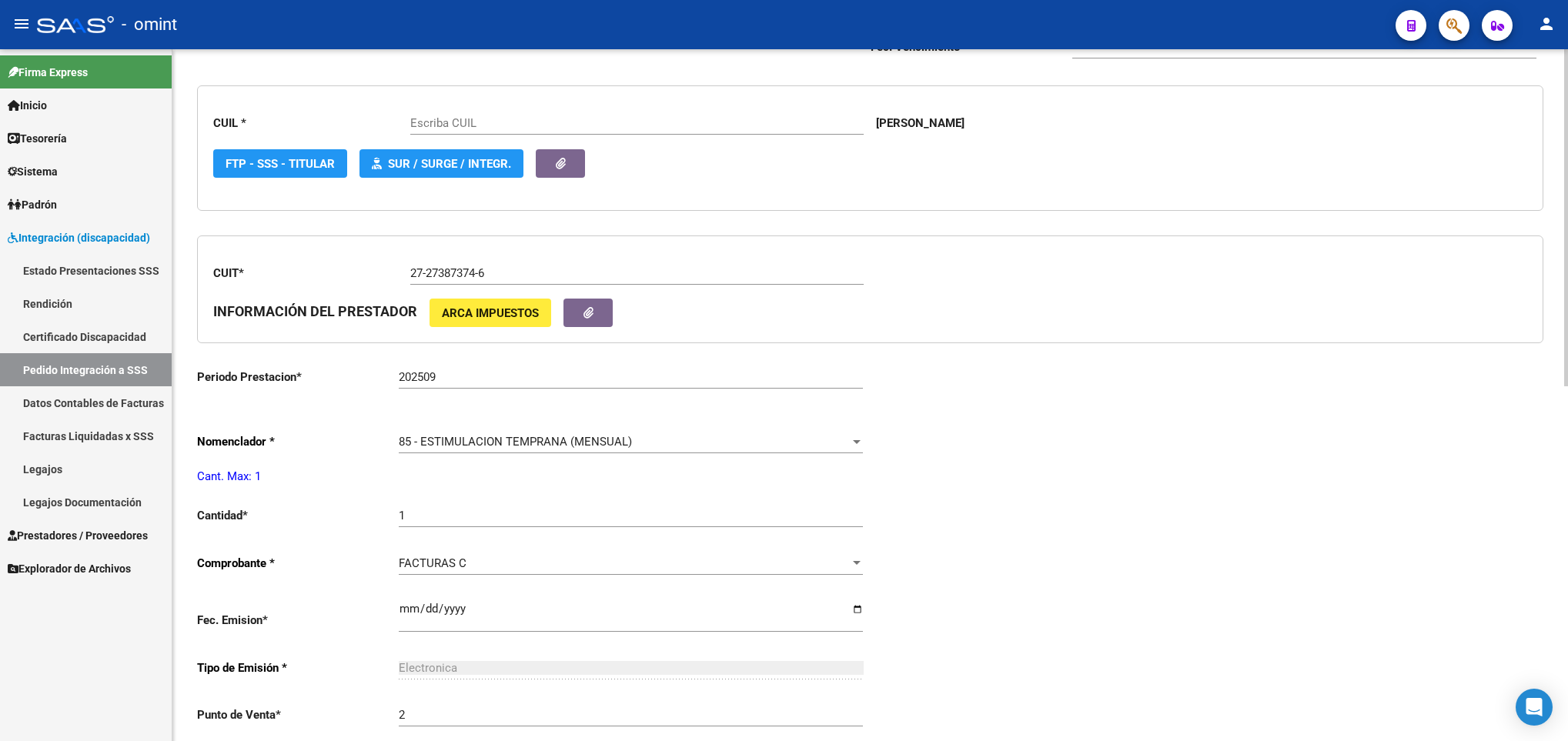
scroll to position [462, 0]
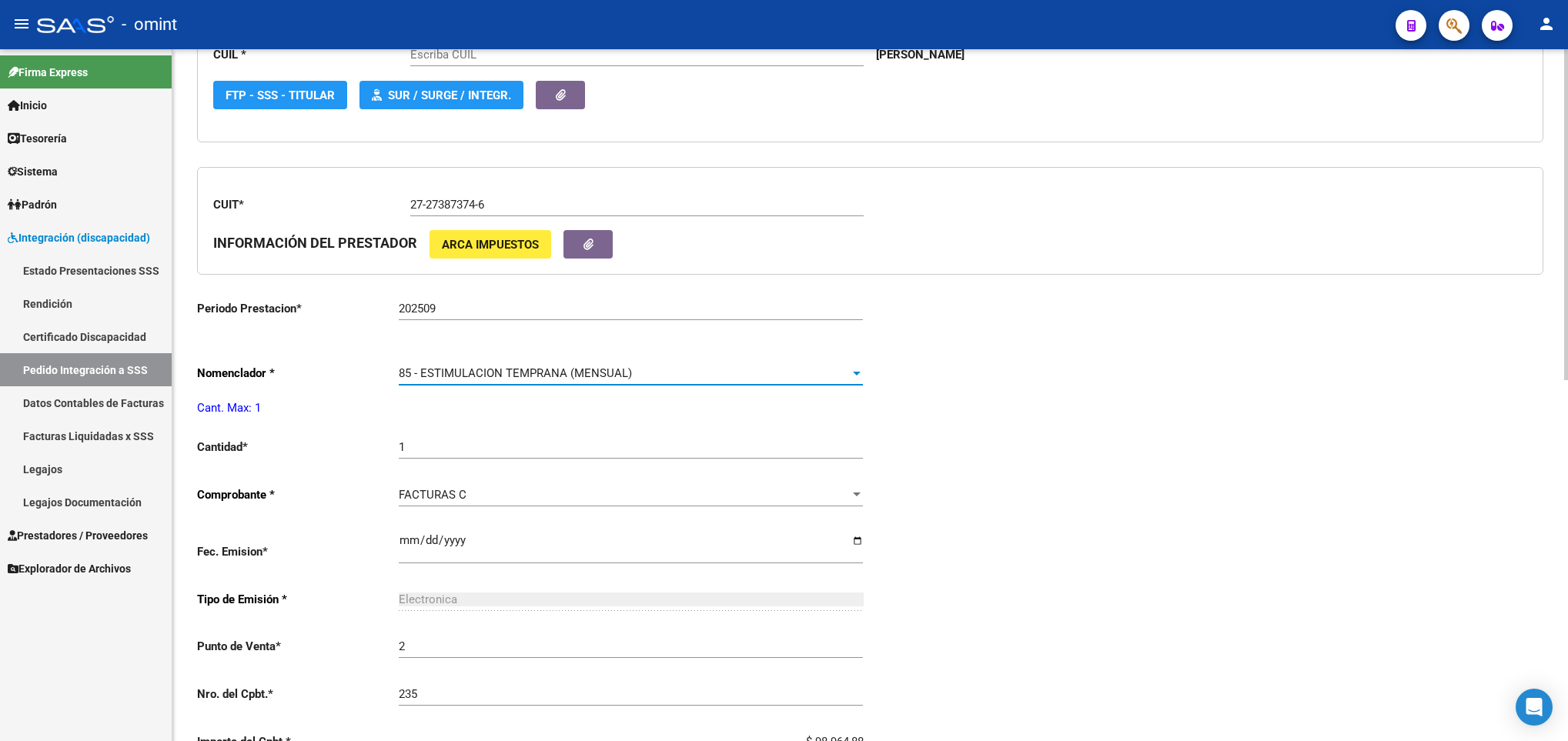
click at [493, 370] on span "85 - ESTIMULACION TEMPRANA (MENSUAL)" at bounding box center [516, 373] width 233 height 13
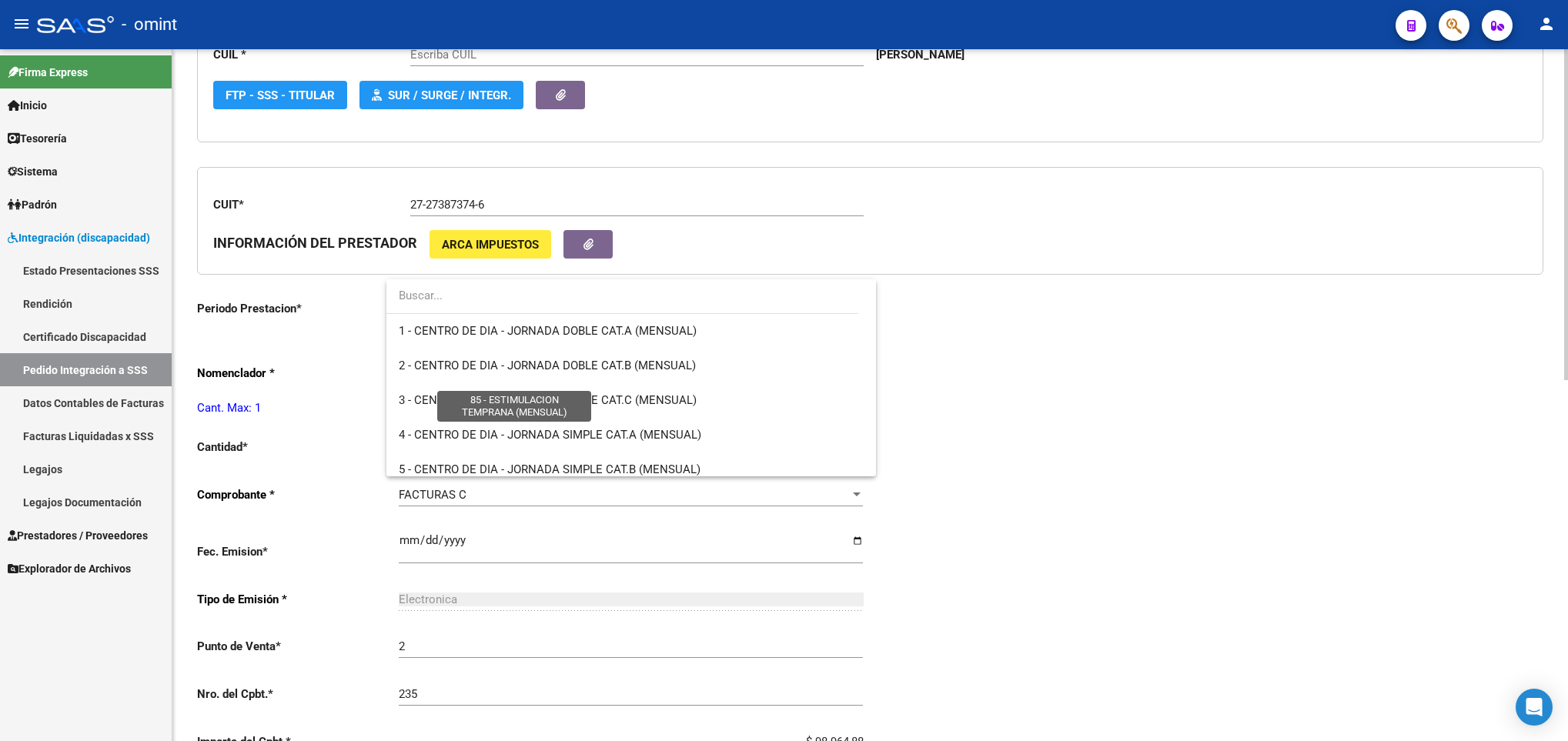
type input "20587409519"
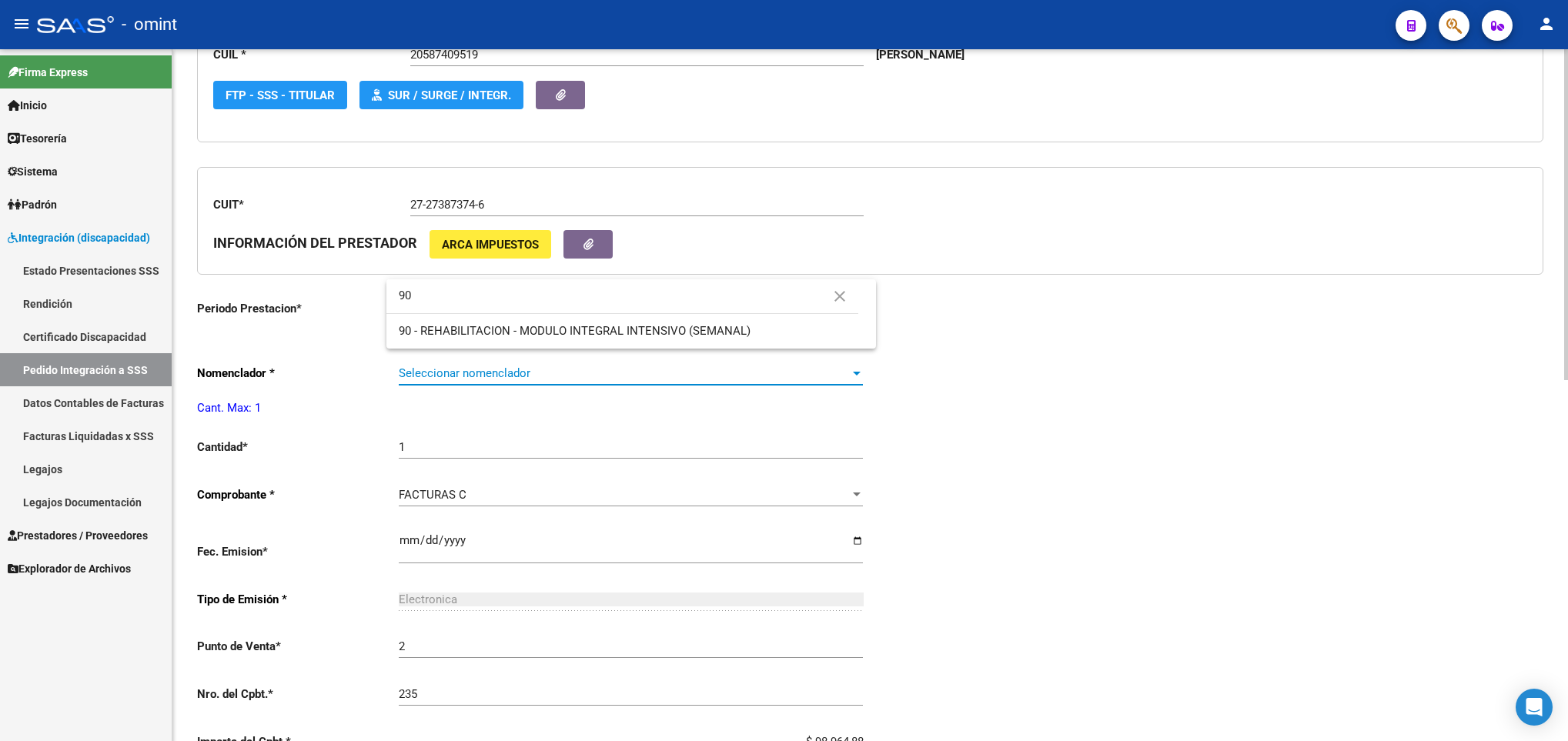
scroll to position [0, 0]
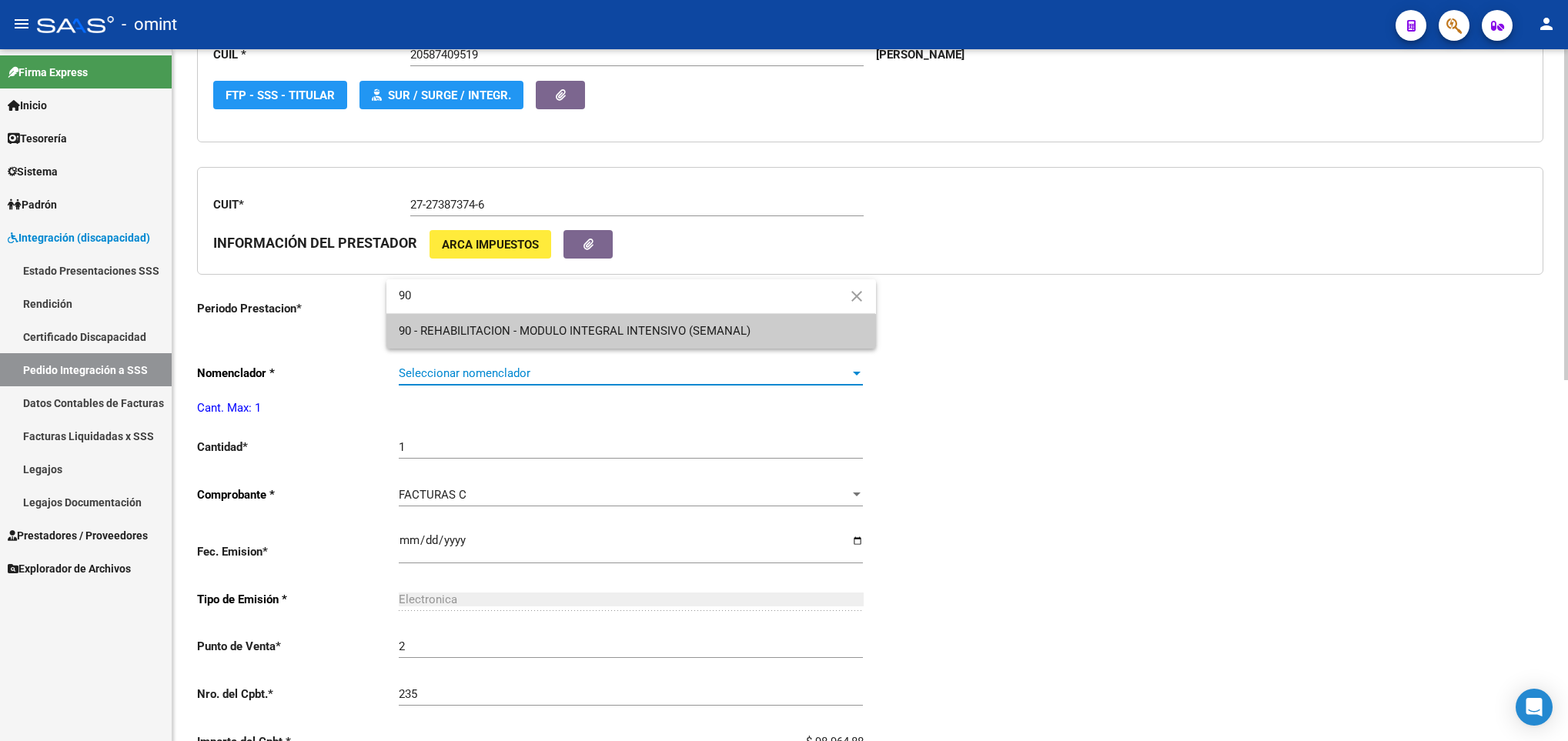
type input "90"
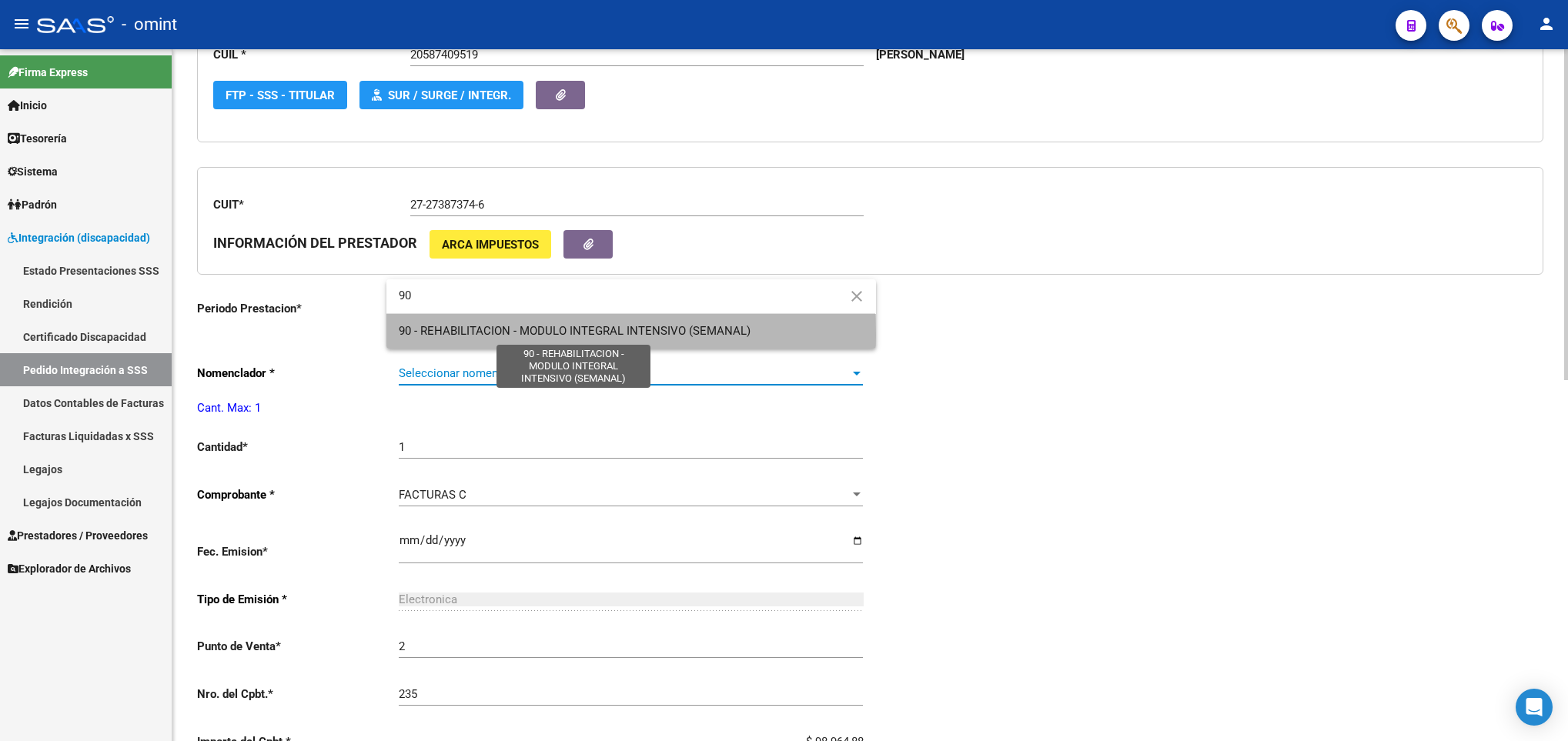
click at [527, 335] on span "90 - REHABILITACION - MODULO INTEGRAL INTENSIVO (SEMANAL)" at bounding box center [574, 331] width 351 height 13
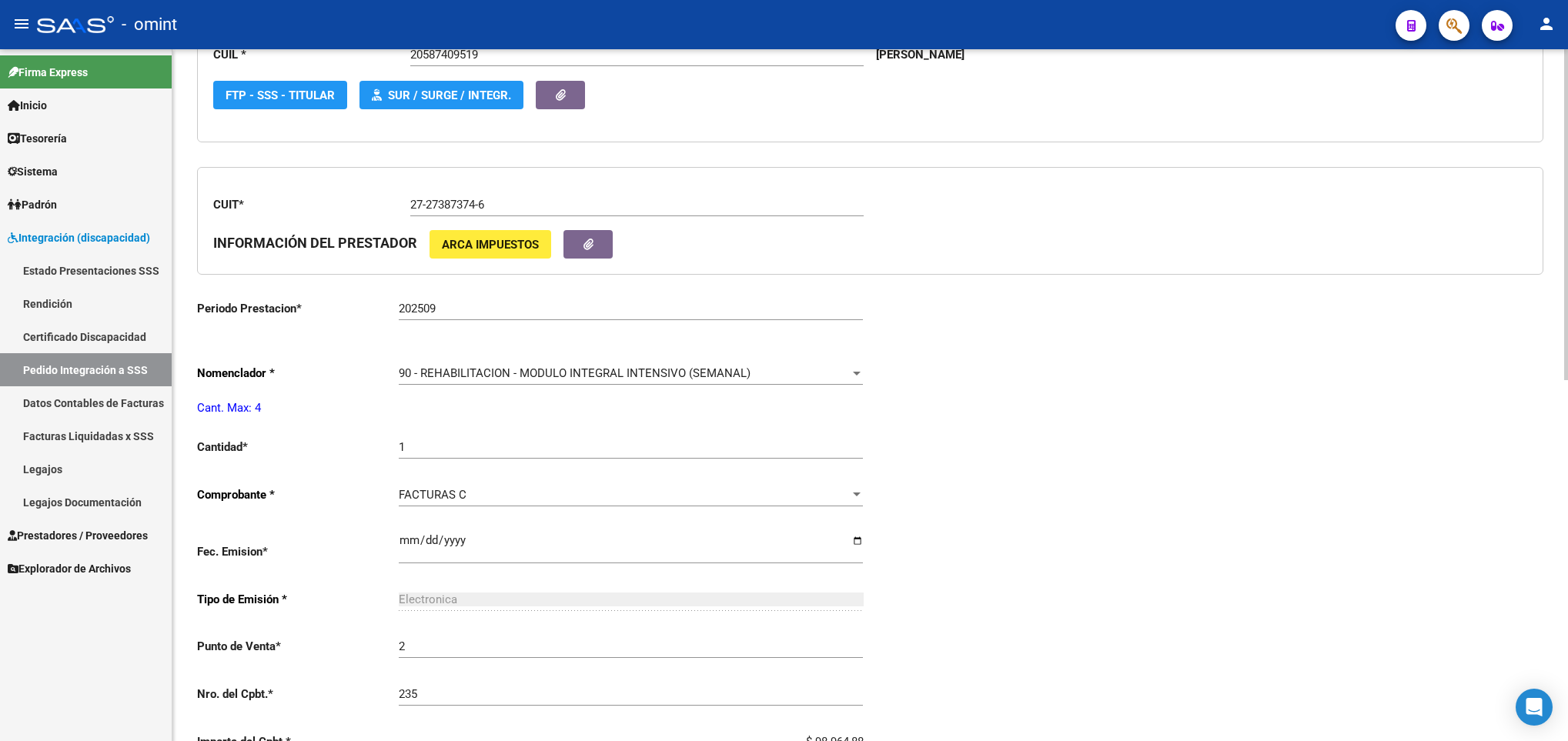
click at [444, 459] on div "1 Ingresar el nro" at bounding box center [631, 443] width 464 height 33
type input "4"
click at [1480, 351] on div "Periodo Presentacion * 202509 Ingresar el Periodo Tipo Archivo * DS Seleccionar…" at bounding box center [869, 421] width 1346 height 1138
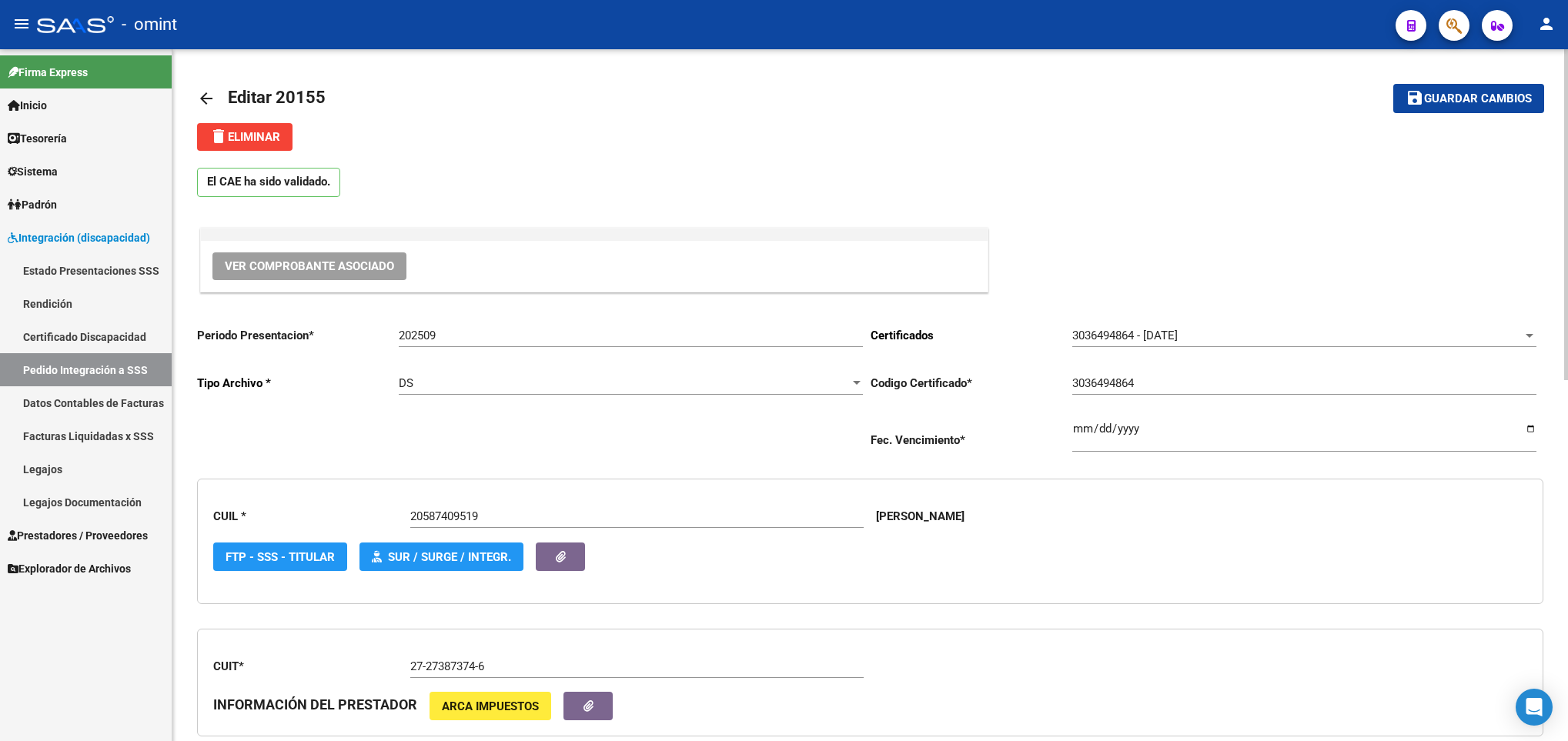
click at [1448, 100] on span "Guardar cambios" at bounding box center [1478, 98] width 108 height 13
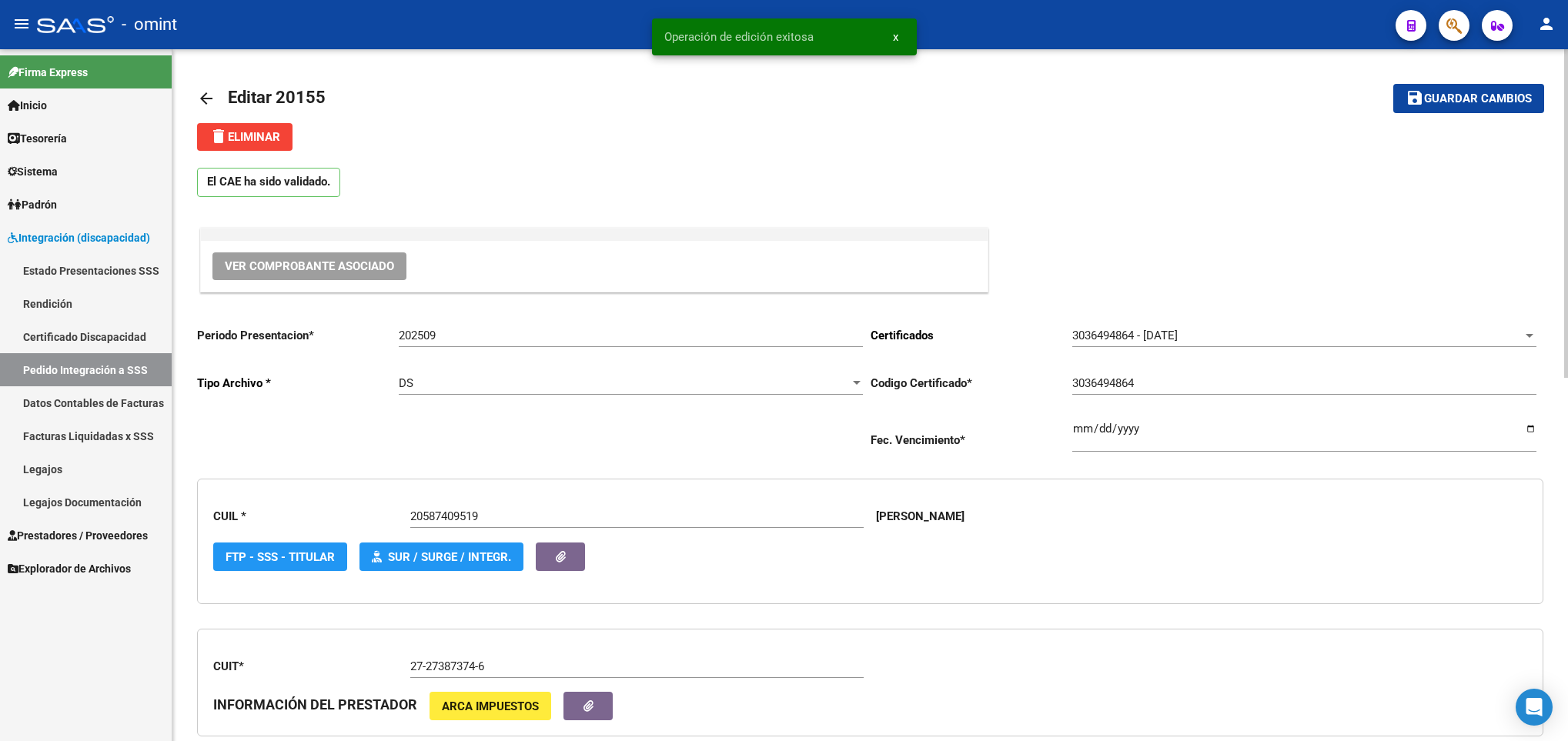
click at [213, 90] on mat-icon "arrow_back" at bounding box center [205, 98] width 18 height 18
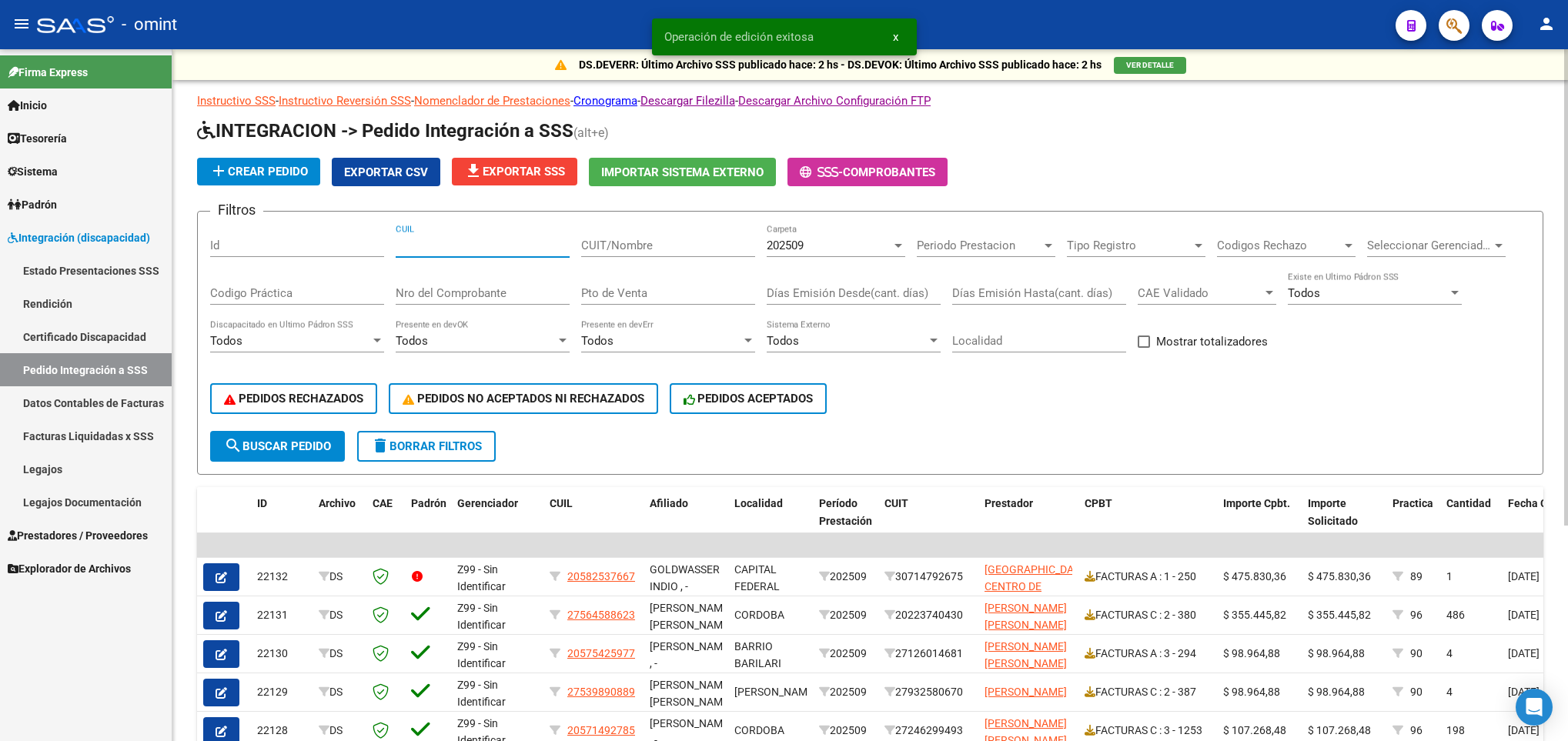
click at [472, 243] on input "CUIL" at bounding box center [482, 245] width 174 height 13
paste input "20587409519"
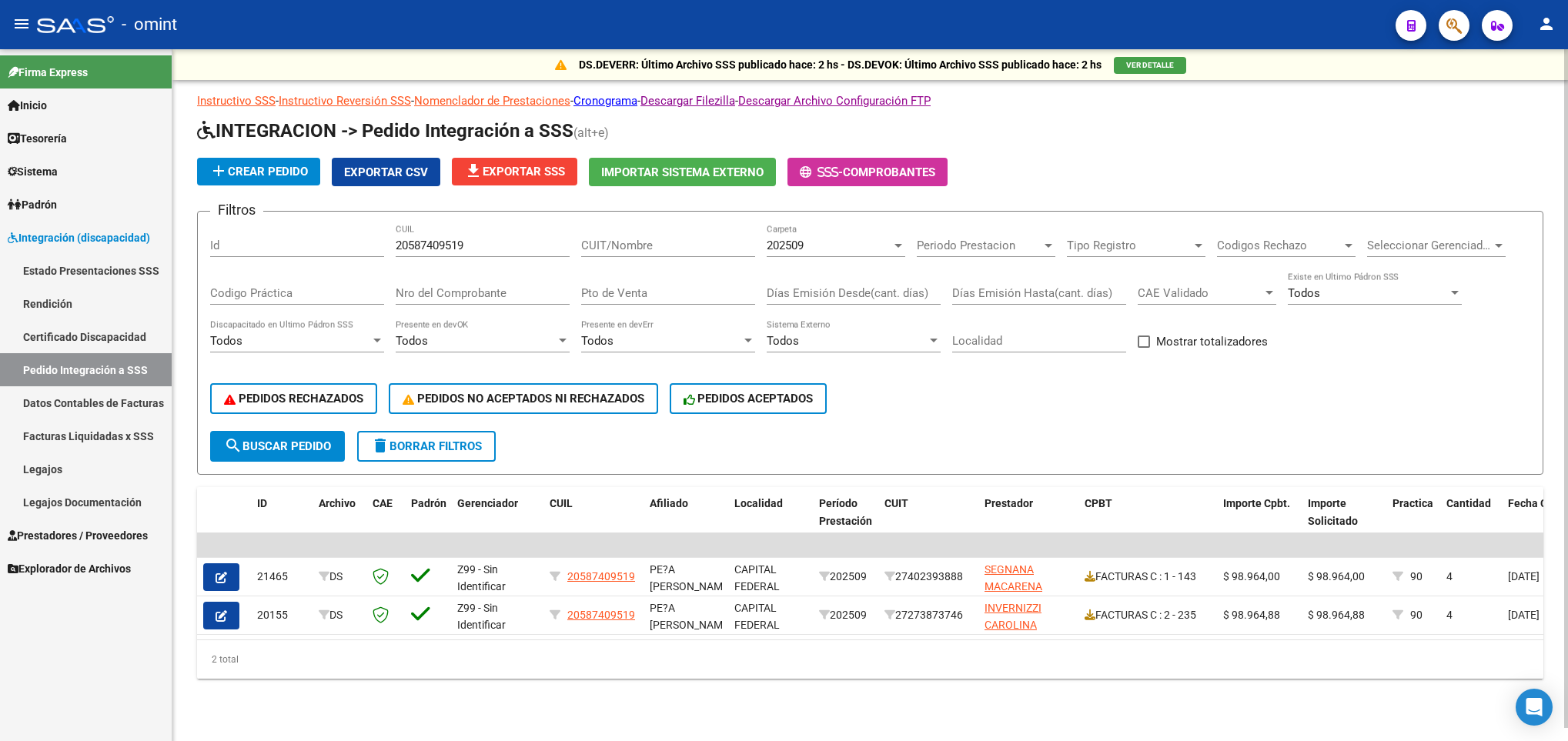
click at [494, 227] on div "20587409519 CUIL" at bounding box center [482, 240] width 174 height 33
drag, startPoint x: 494, startPoint y: 241, endPoint x: 289, endPoint y: 269, distance: 206.9
click at [271, 267] on div "Filtros Id 20587409519 CUIL CUIT/Nombre 202509 Carpeta Periodo Prestacion Perio…" at bounding box center [870, 327] width 1320 height 207
paste input "29061278"
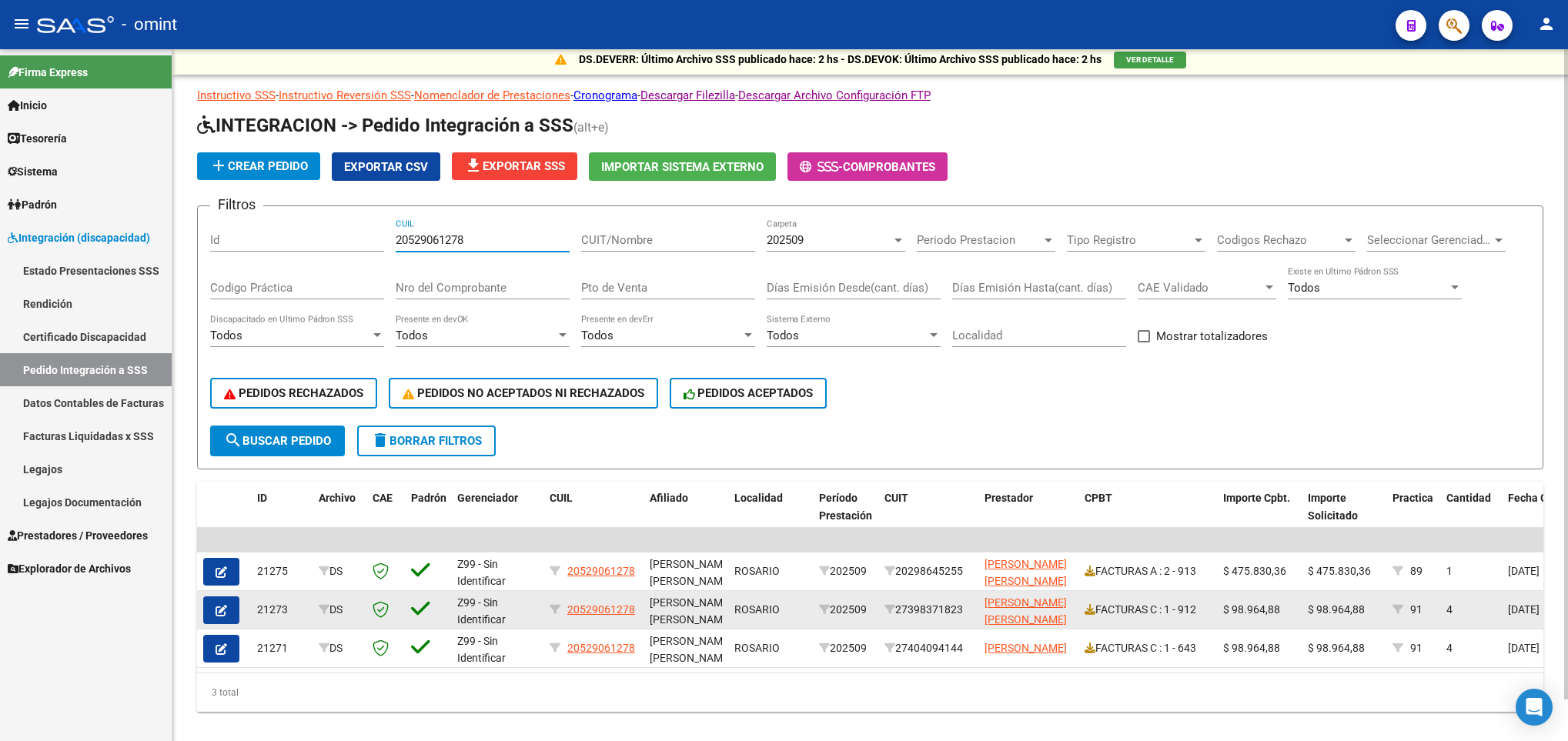
type input "20529061278"
click at [224, 608] on icon "button" at bounding box center [221, 611] width 12 height 12
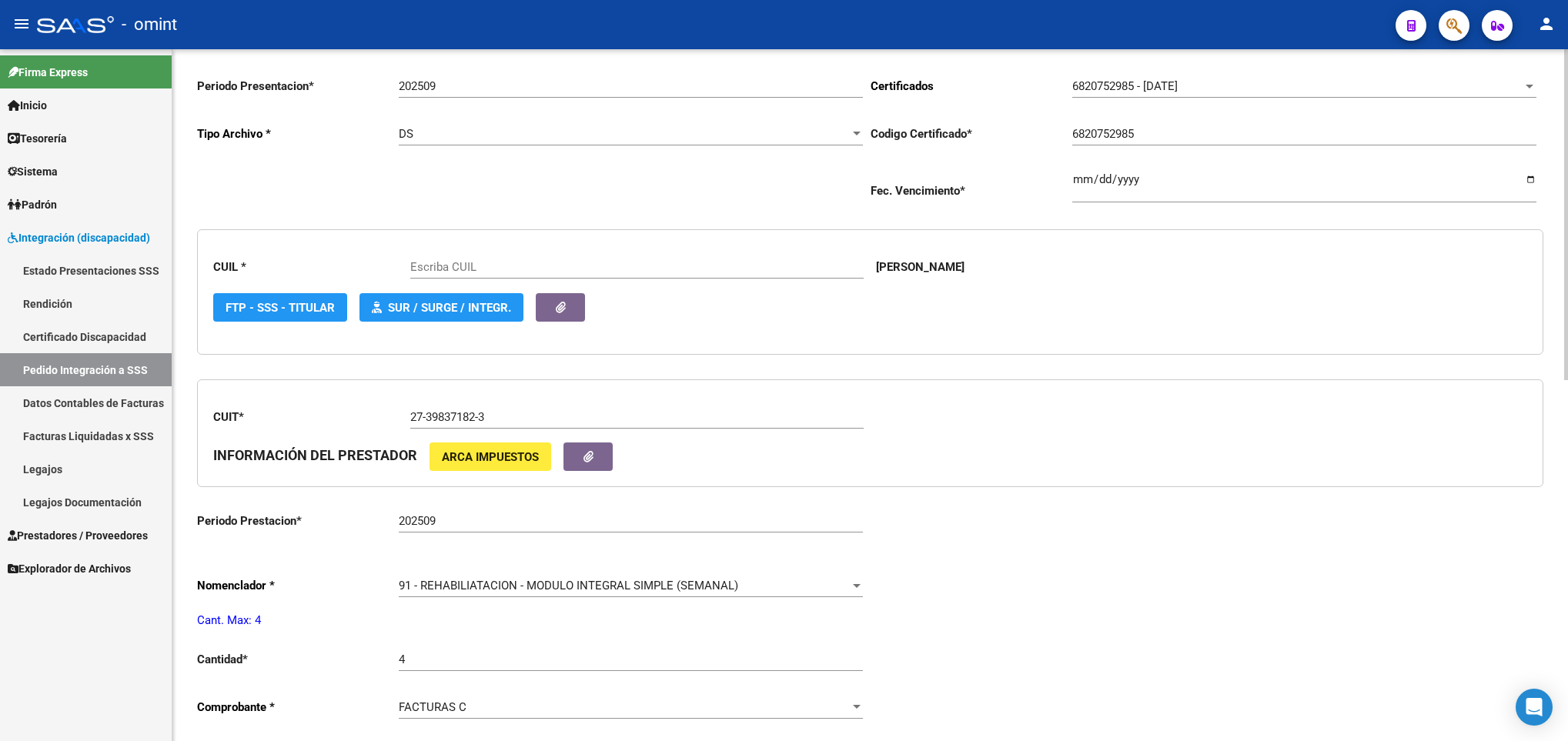
scroll to position [347, 0]
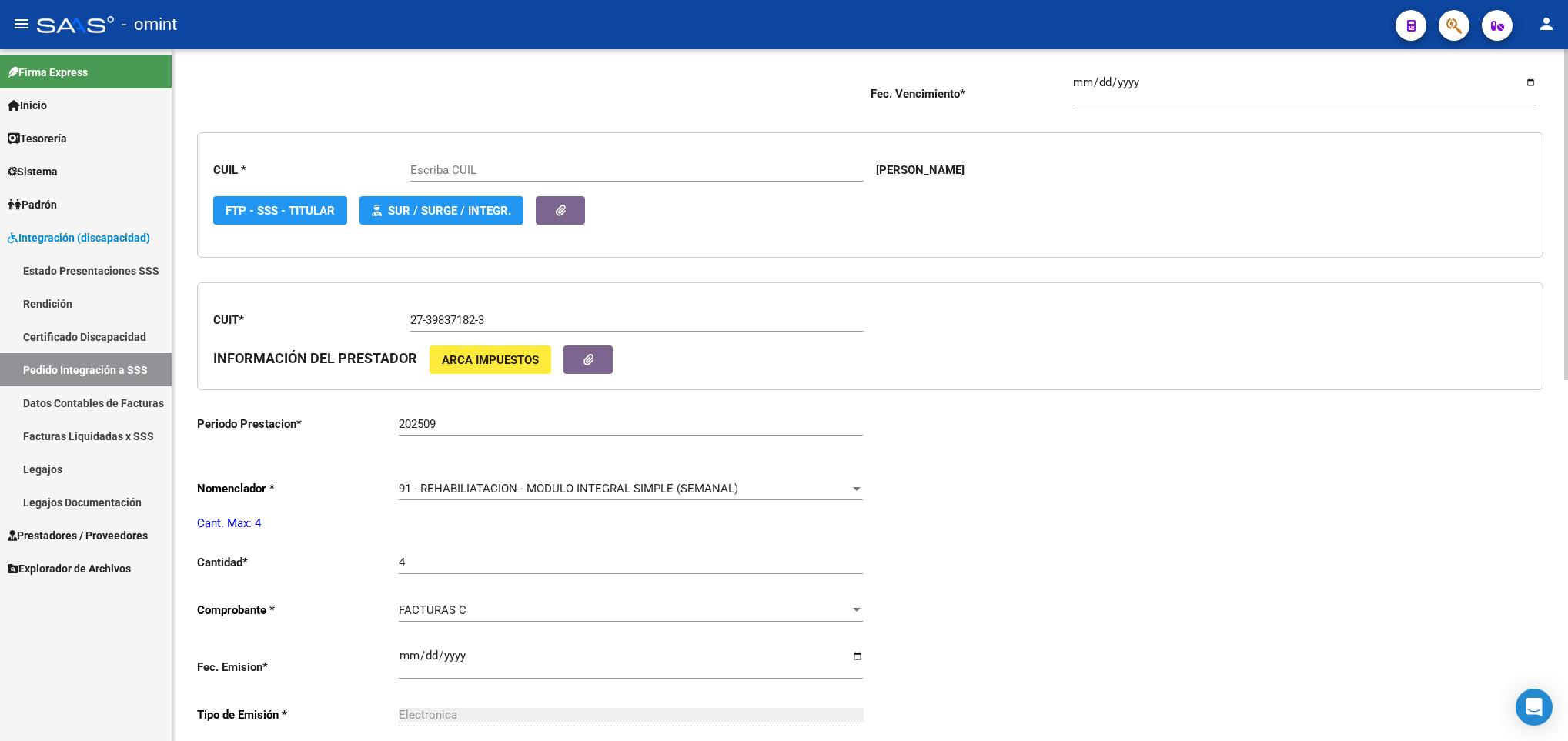
click at [534, 488] on span "91 - REHABILIATACION - MODULO INTEGRAL SIMPLE (SEMANAL)" at bounding box center [569, 488] width 339 height 13
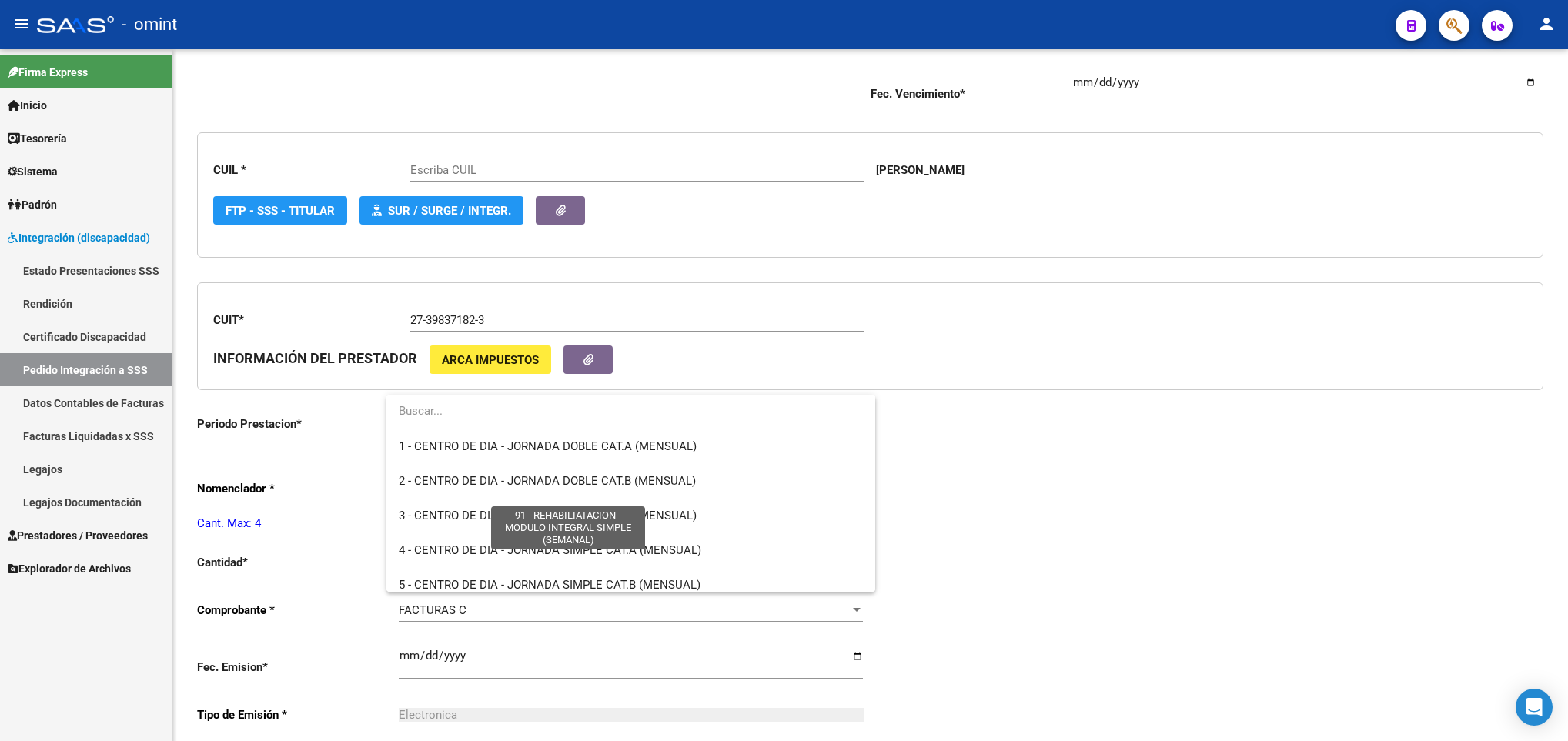
scroll to position [3072, 0]
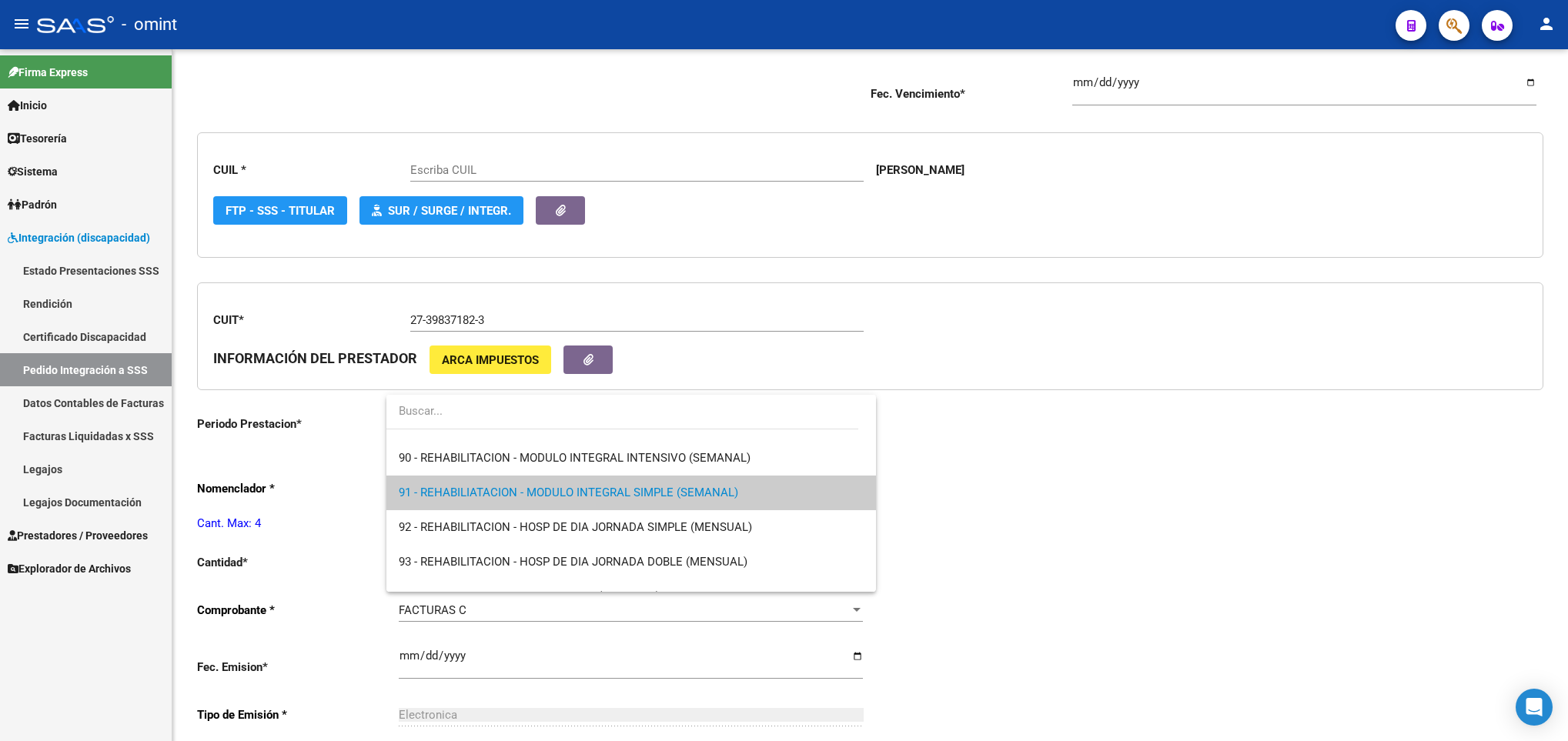
type input "20529061278"
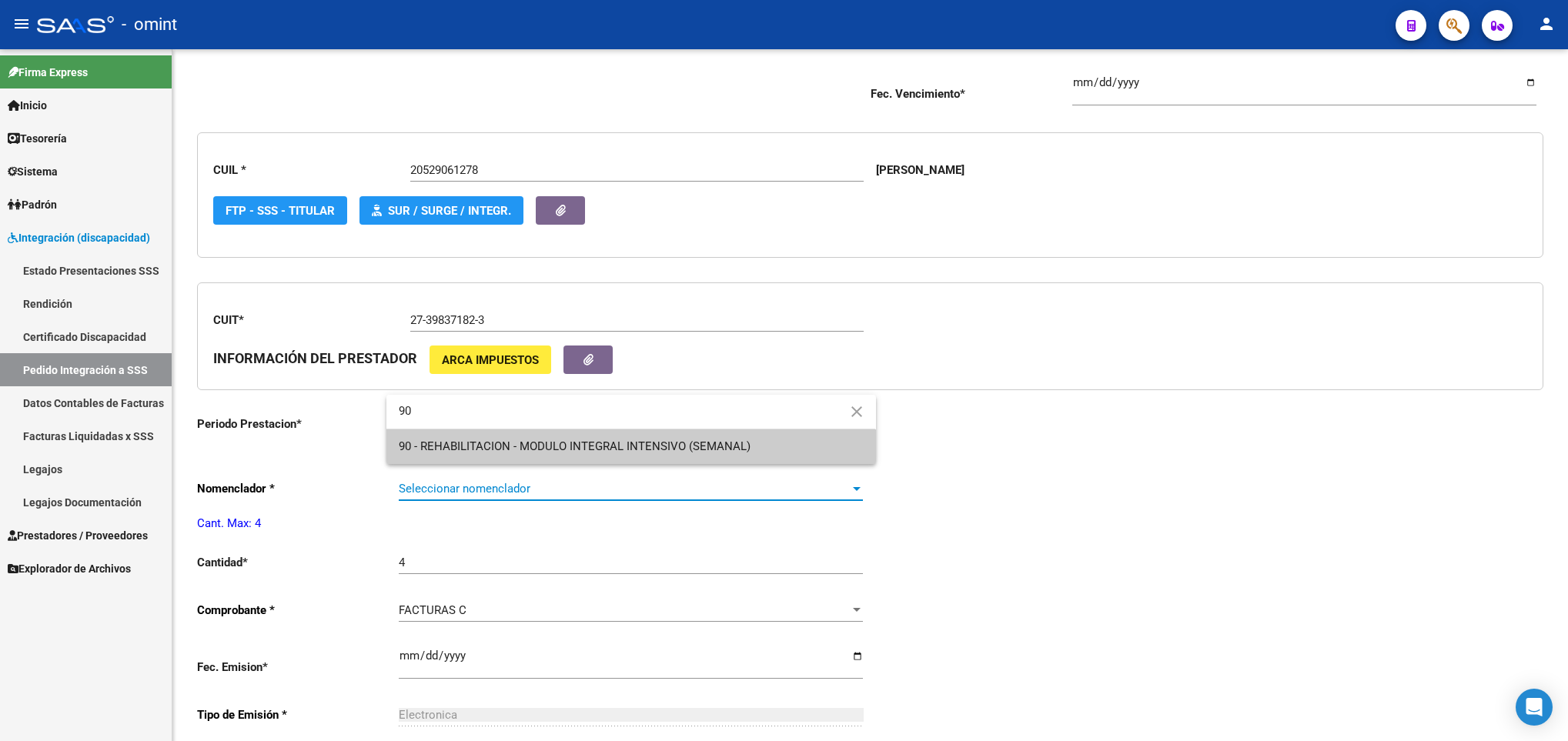
type input "90"
click at [559, 434] on span "90 - REHABILITACION - MODULO INTEGRAL INTENSIVO (SEMANAL)" at bounding box center [631, 447] width 464 height 35
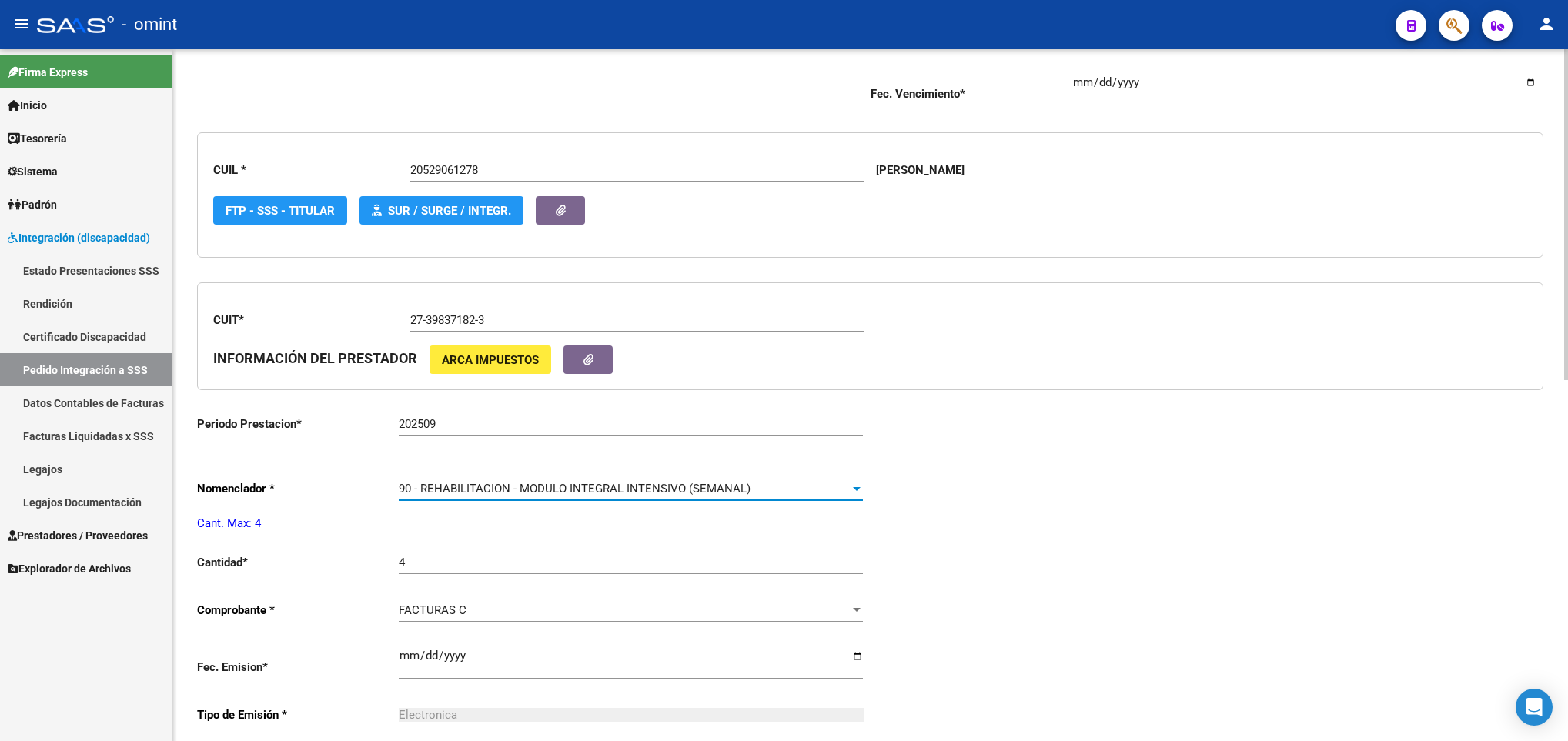
click at [1286, 543] on div "Periodo Presentacion * 202509 Ingresar el Periodo Tipo Archivo * DS Seleccionar…" at bounding box center [869, 536] width 1346 height 1138
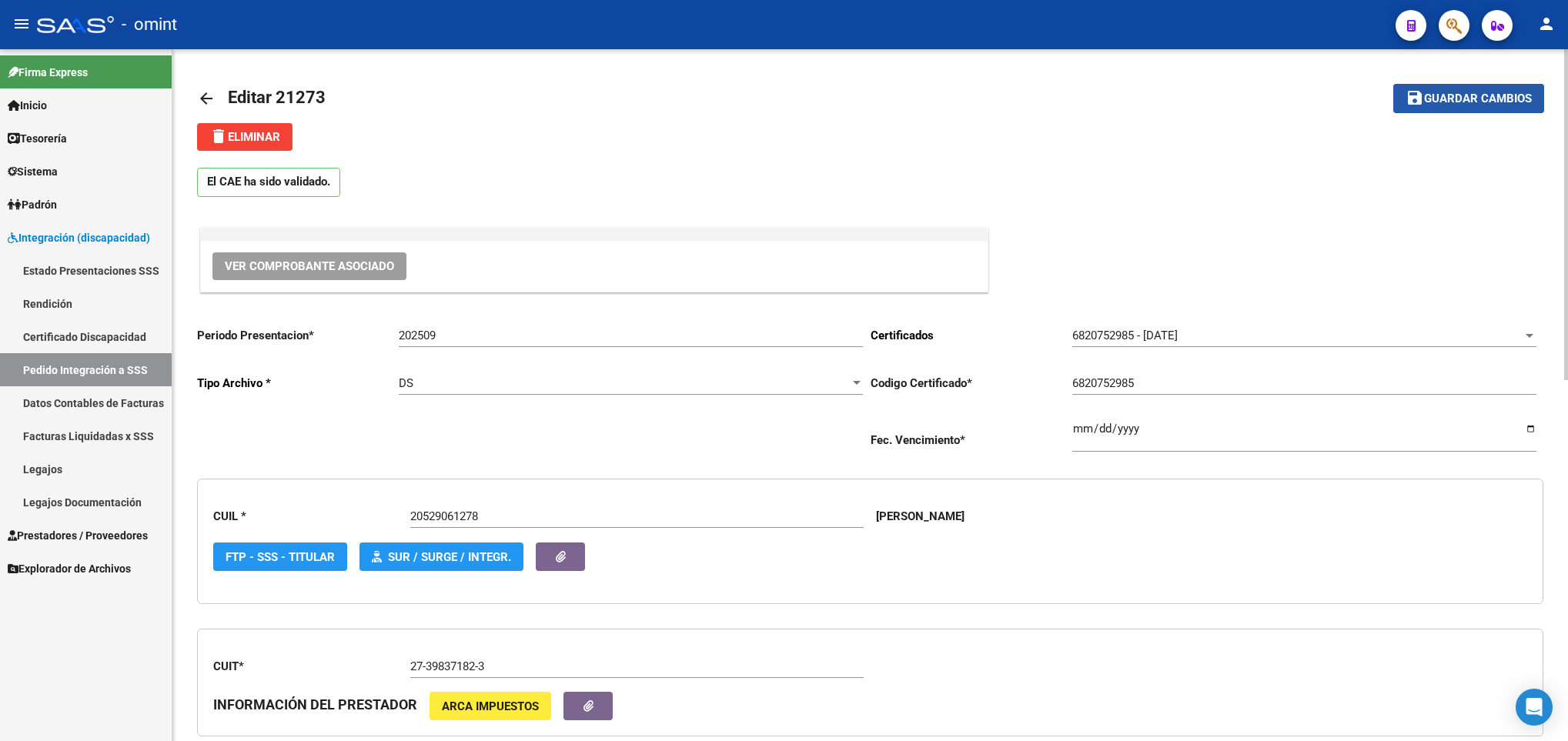
click at [1505, 100] on span "Guardar cambios" at bounding box center [1478, 98] width 108 height 13
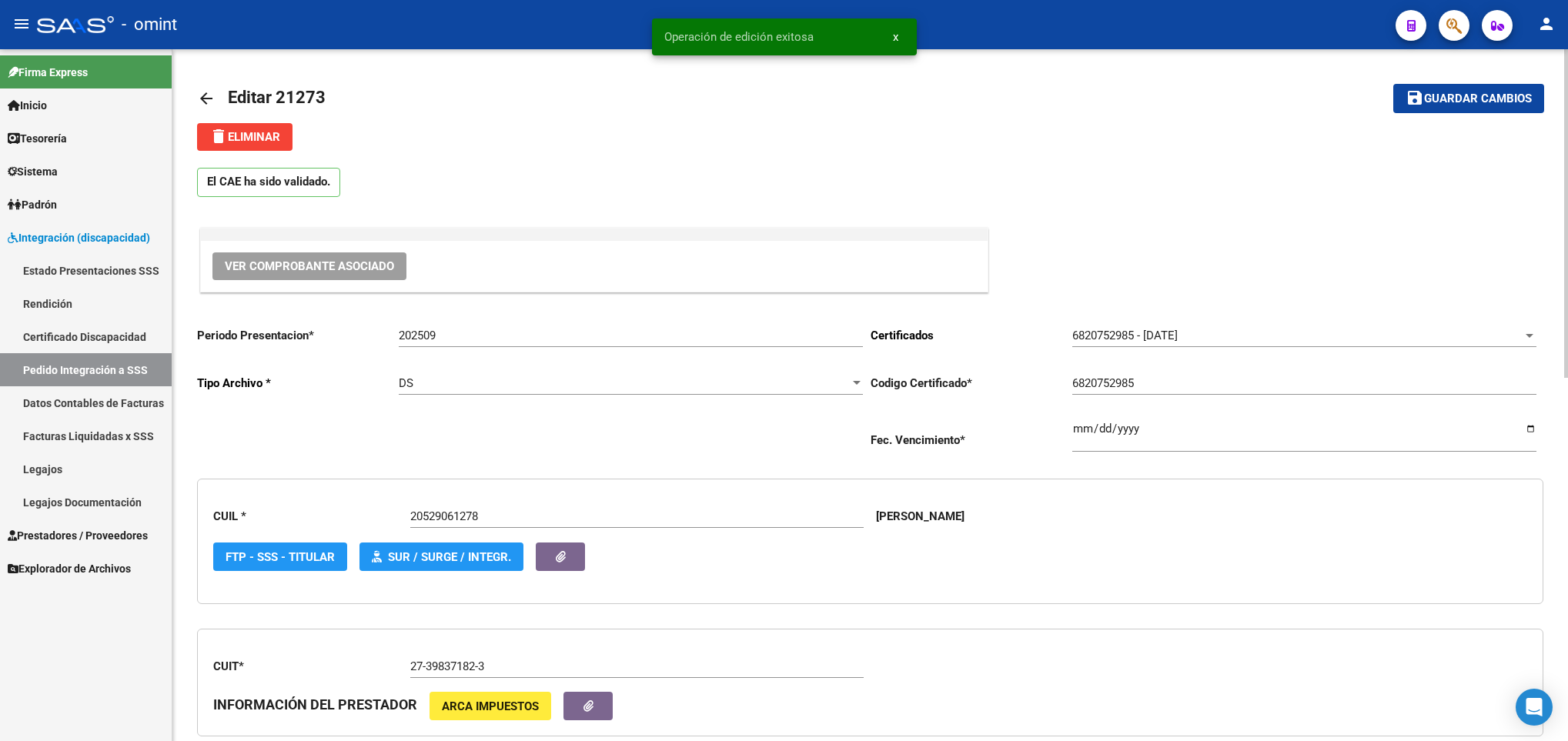
click at [201, 94] on mat-icon "arrow_back" at bounding box center [205, 98] width 18 height 18
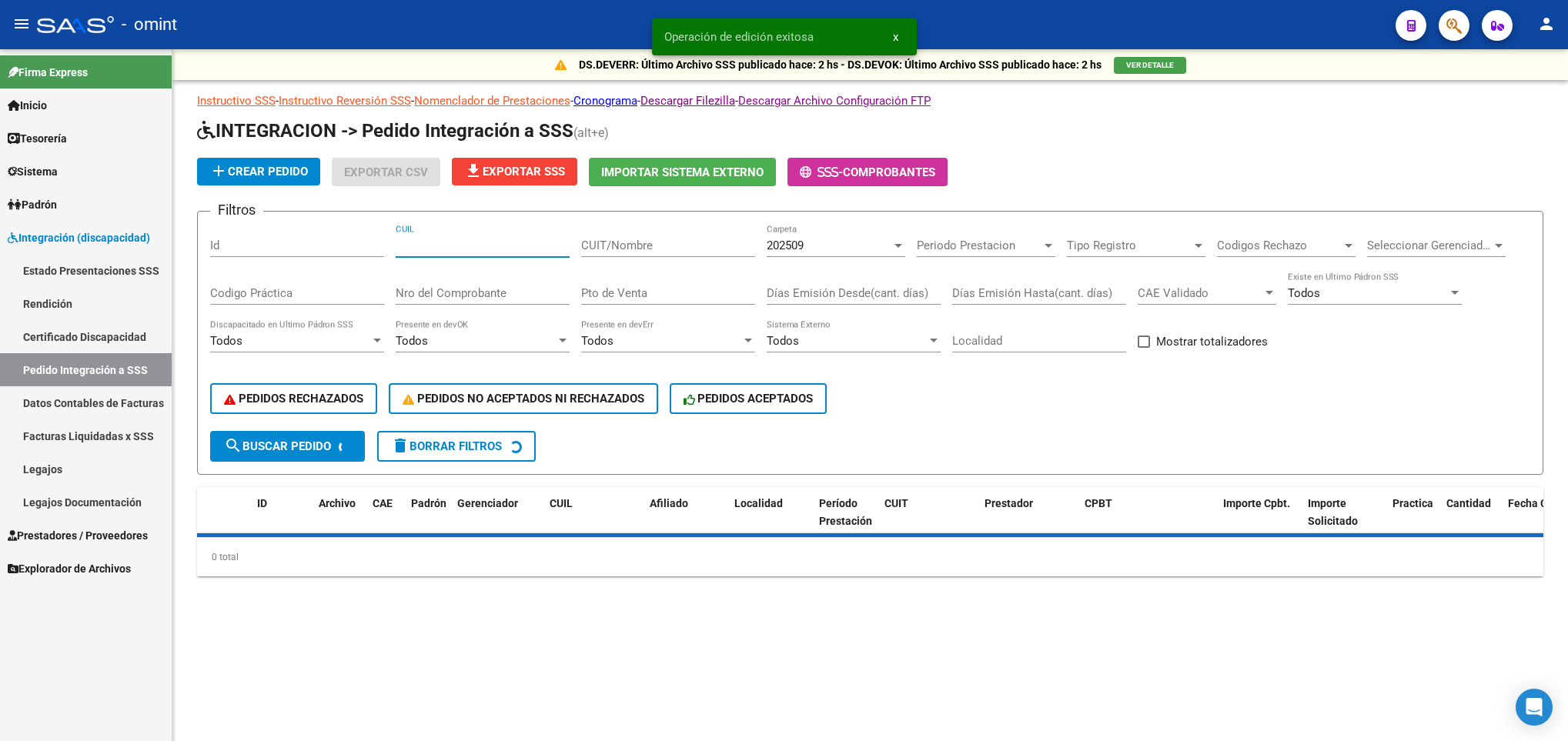
click at [510, 247] on input "CUIL" at bounding box center [482, 245] width 174 height 13
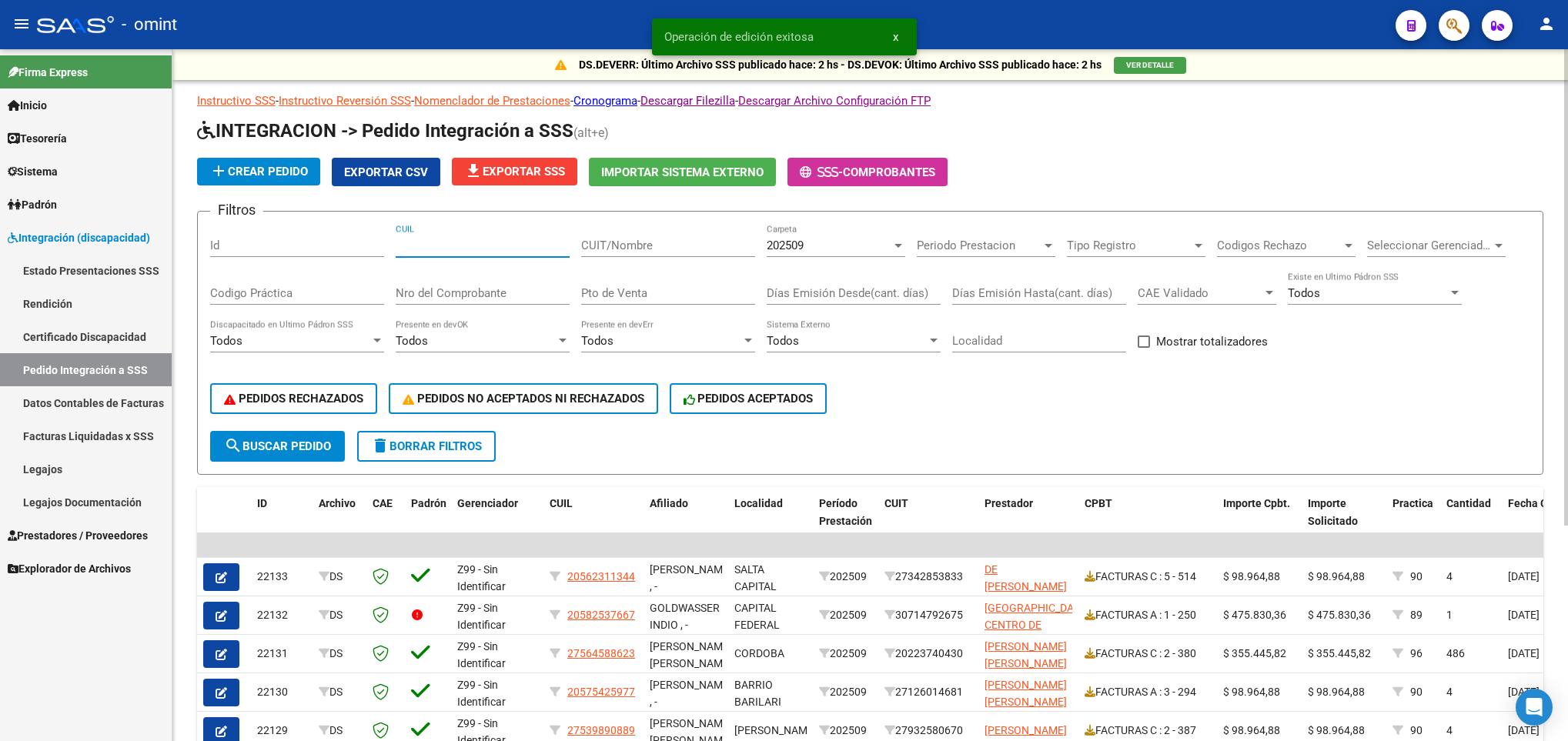
paste input "20529061278"
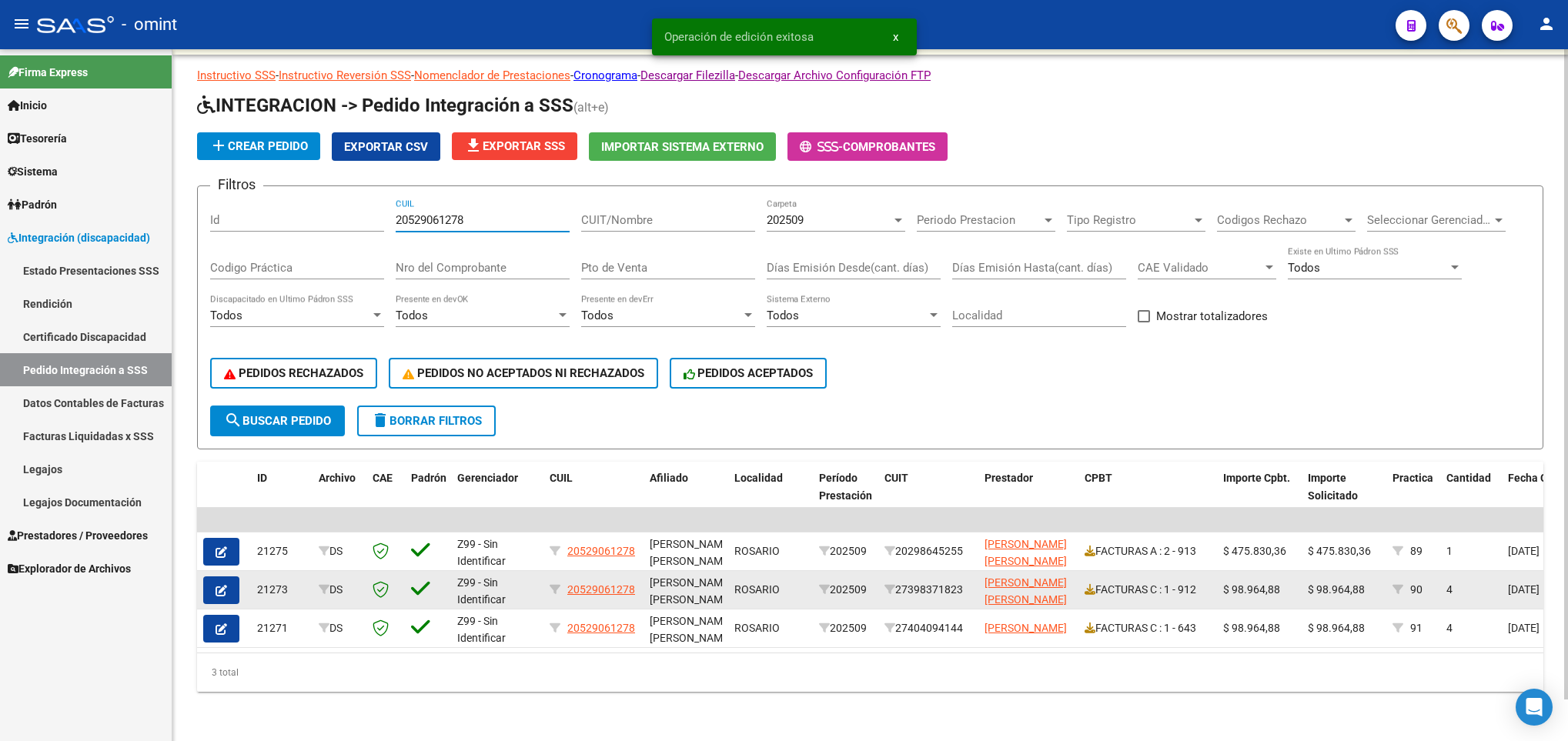
scroll to position [44, 0]
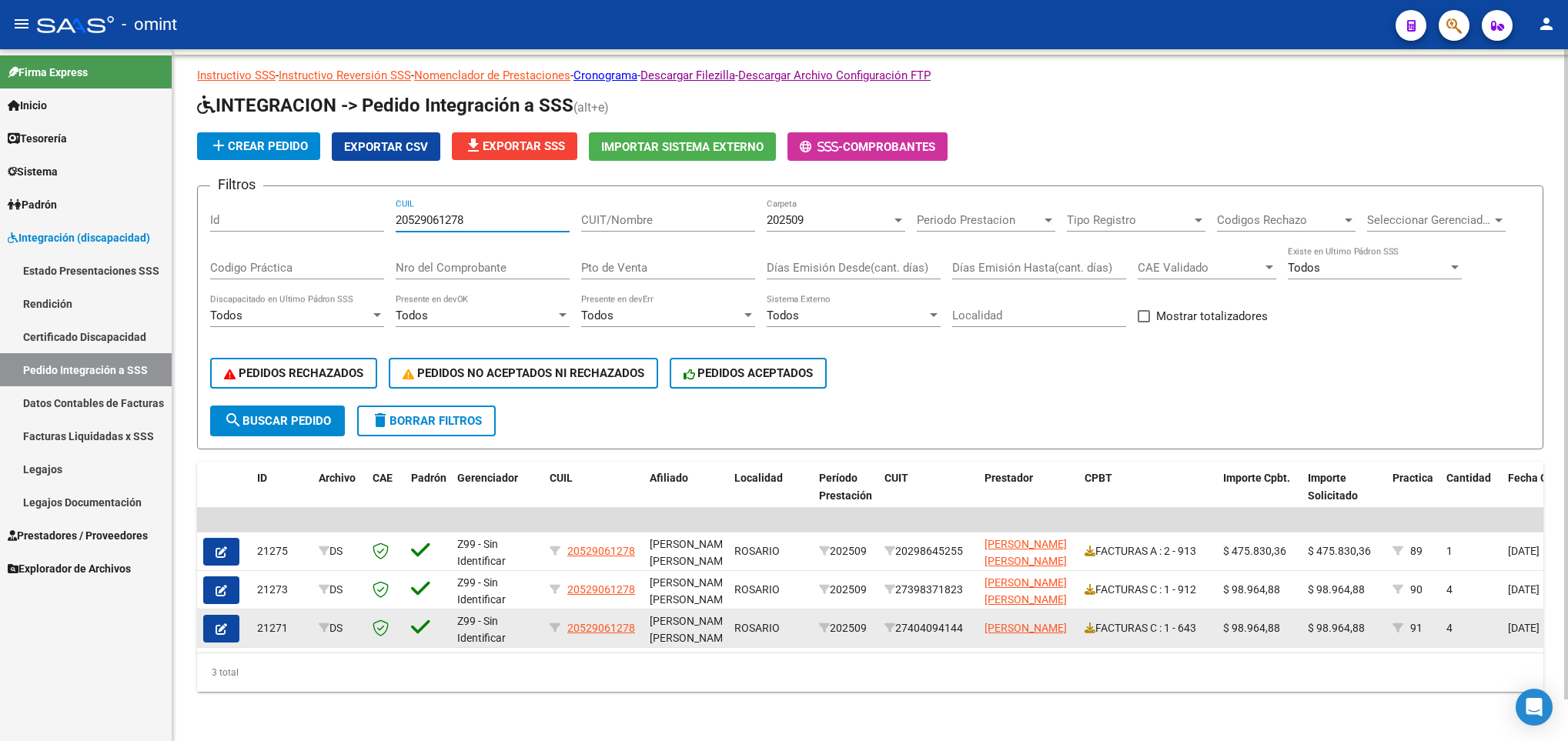
type input "20529061278"
click at [213, 615] on button "button" at bounding box center [221, 628] width 36 height 28
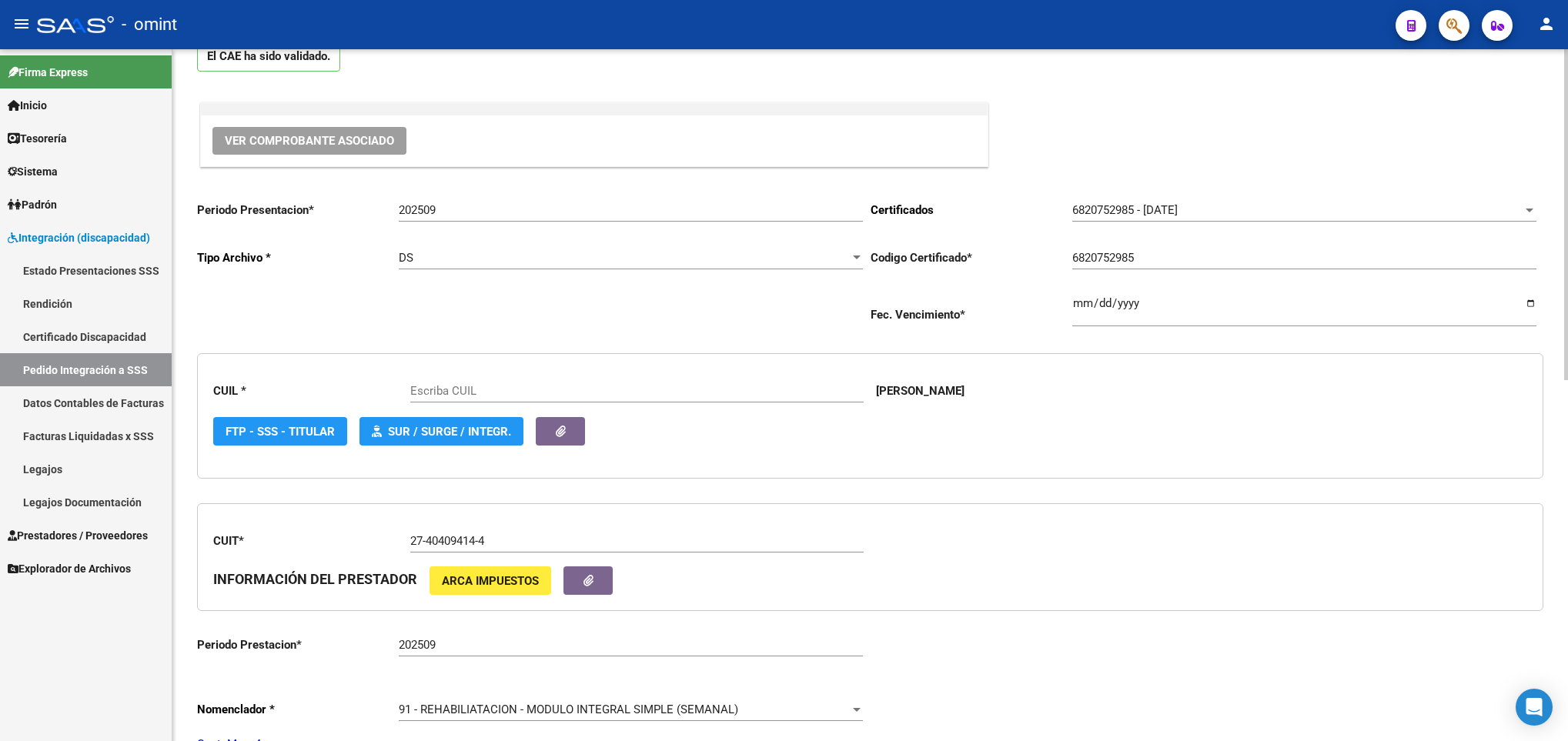
scroll to position [347, 0]
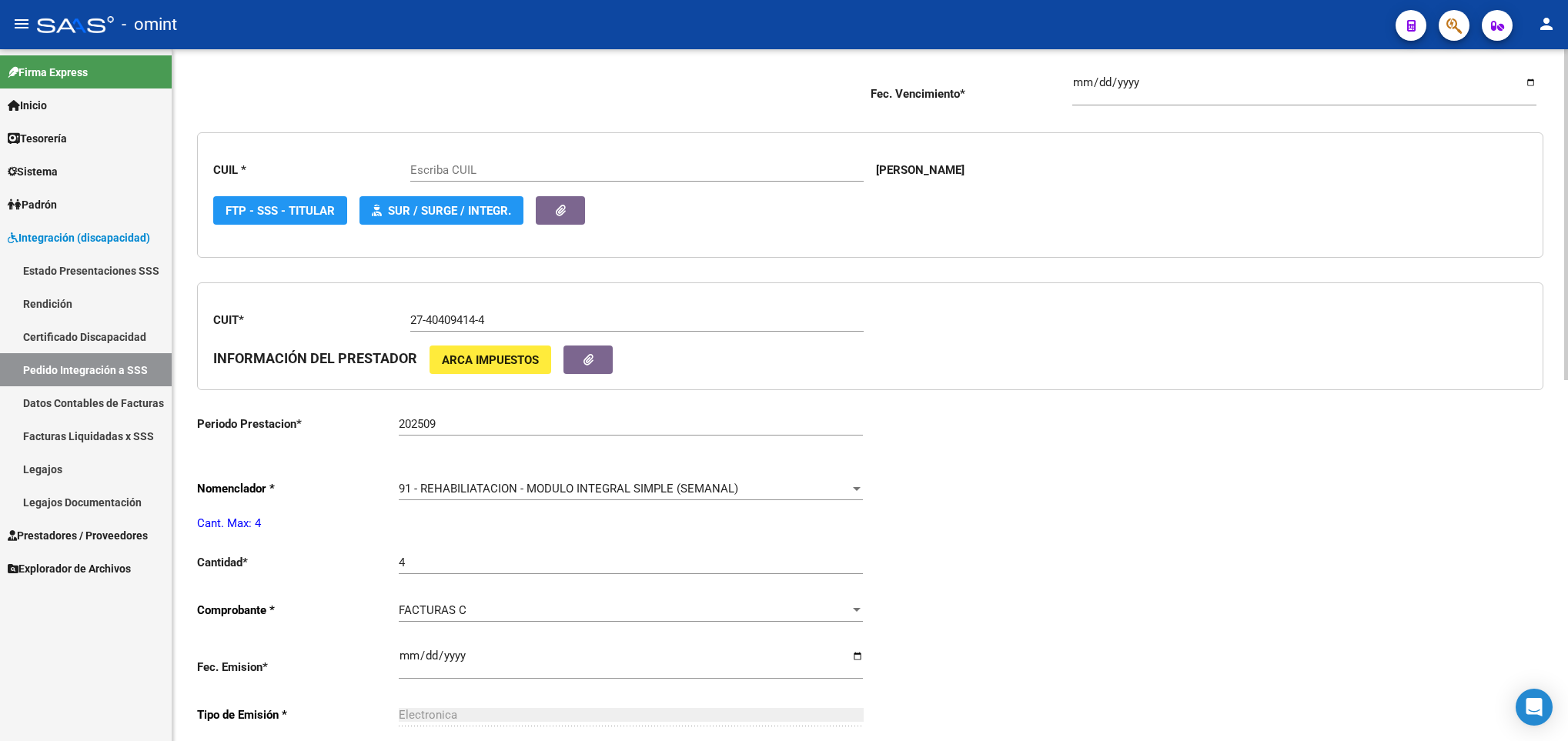
click at [502, 488] on span "91 - REHABILIATACION - MODULO INTEGRAL SIMPLE (SEMANAL)" at bounding box center [569, 488] width 339 height 13
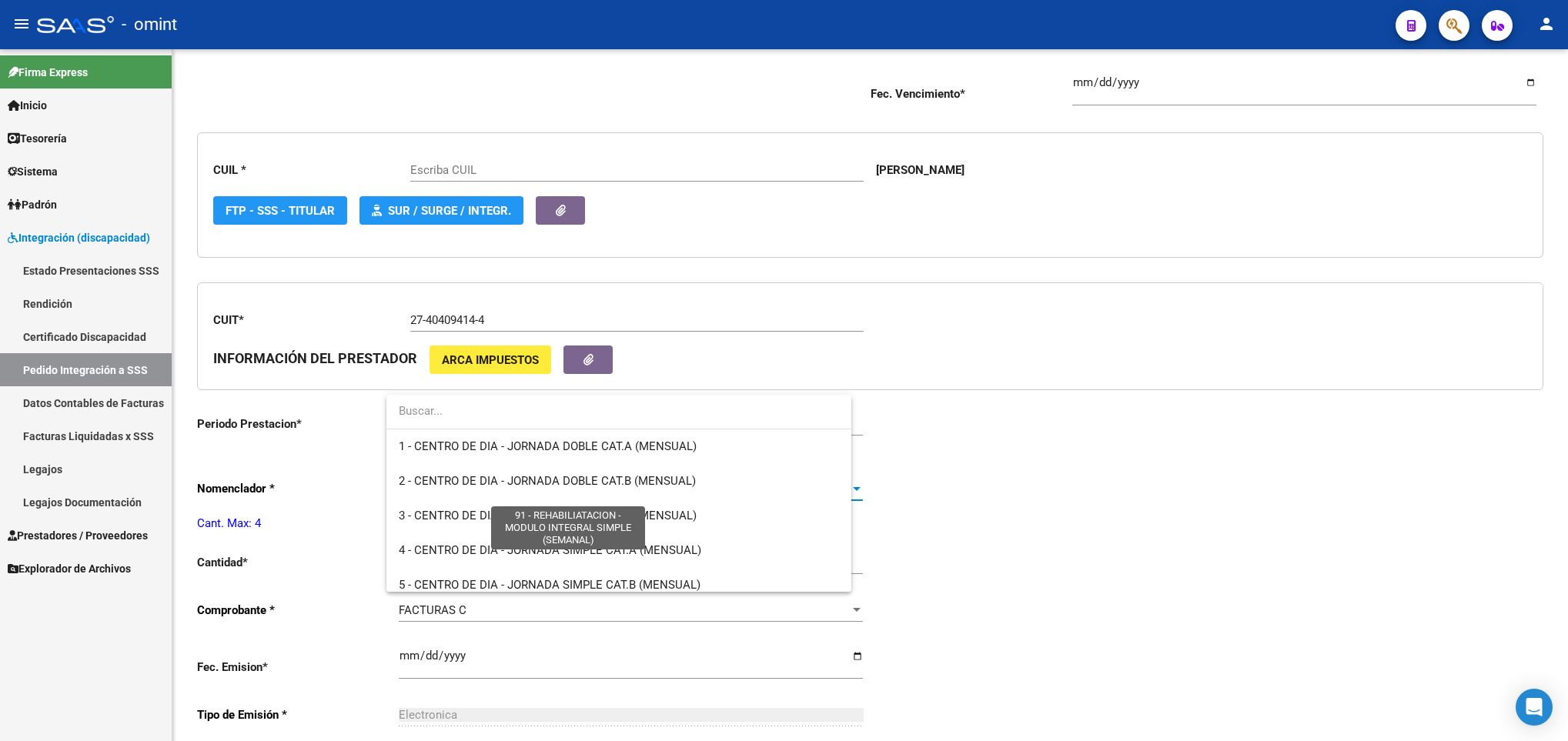
scroll to position [3072, 0]
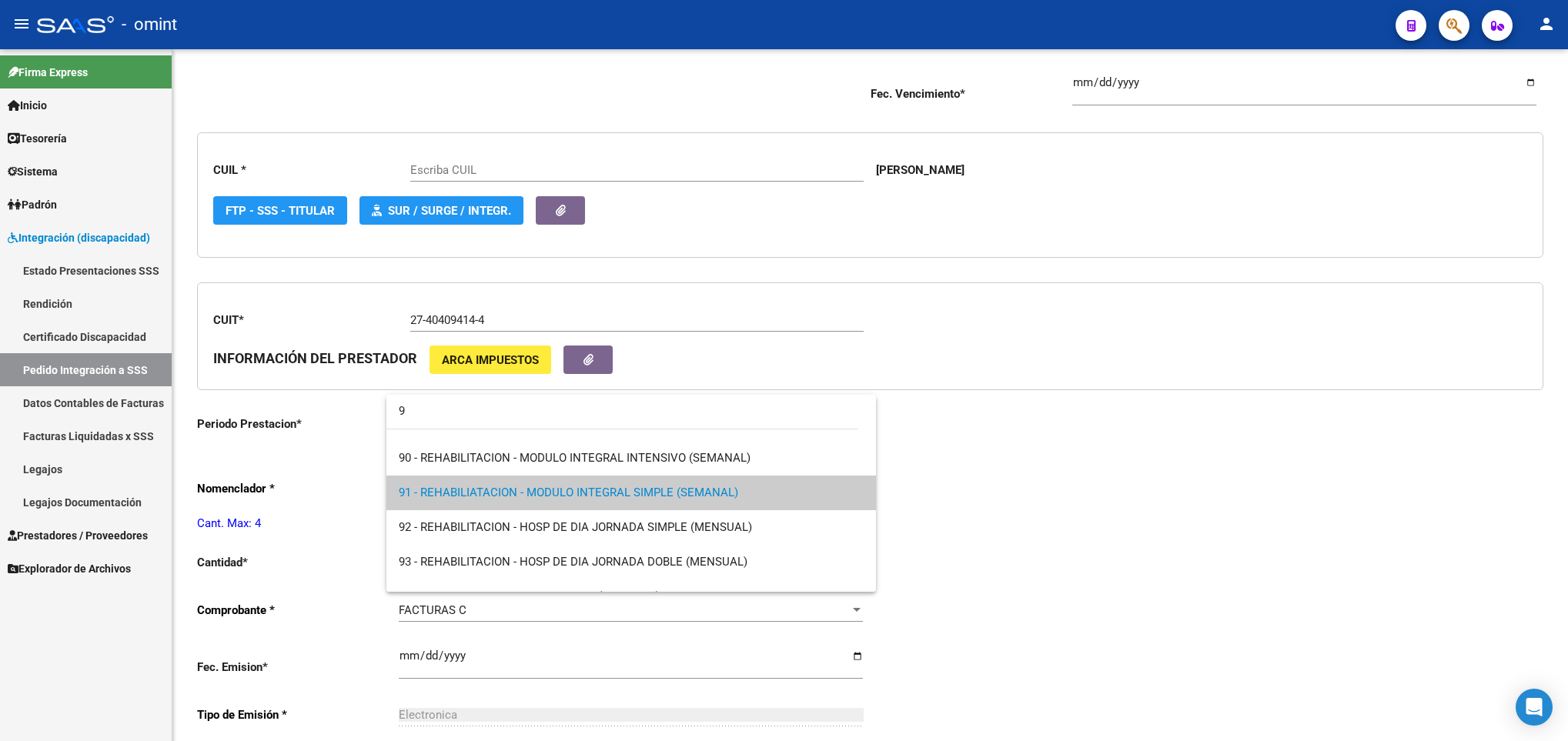
type input "90"
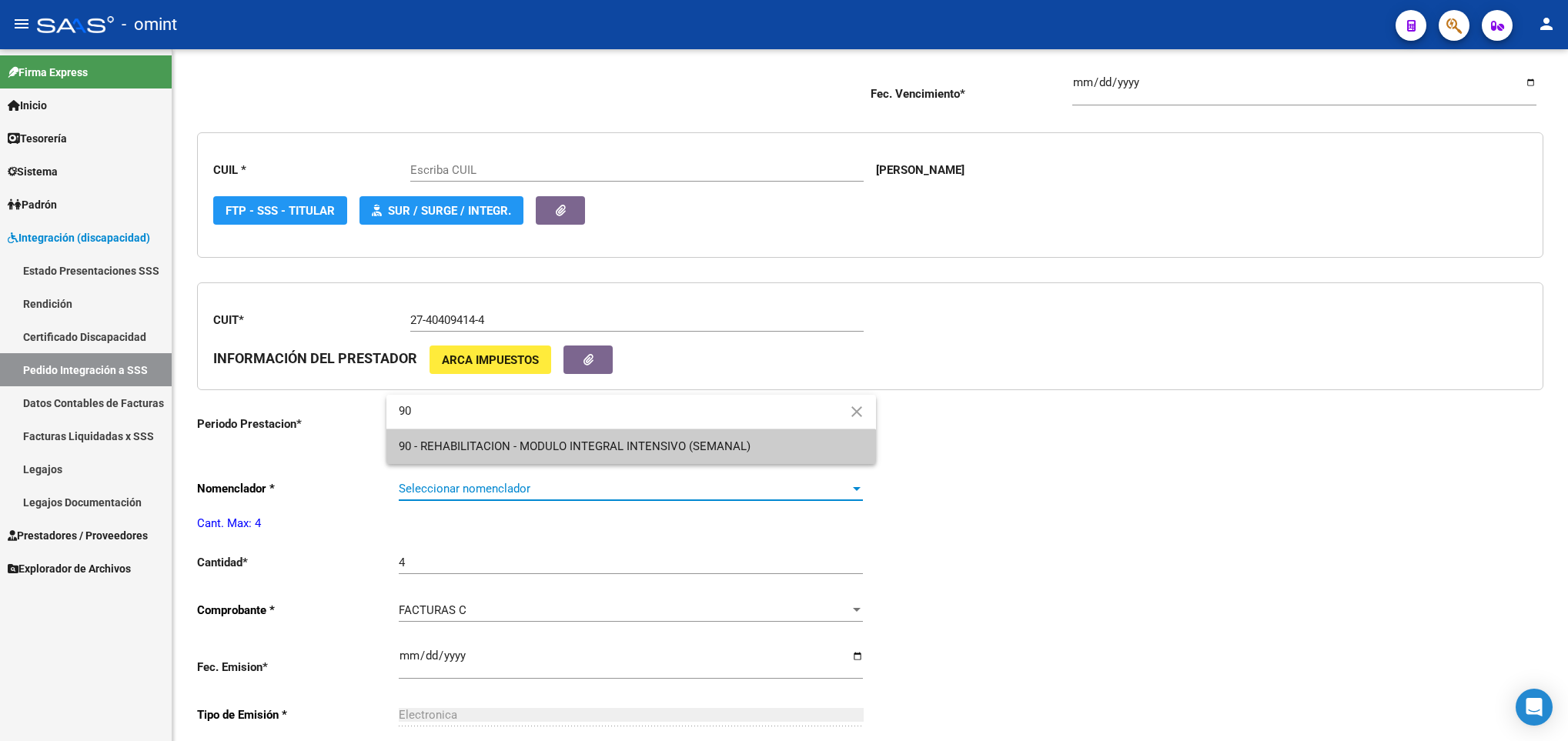
type input "20529061278"
type input "90"
click at [523, 454] on span "90 - REHABILITACION - MODULO INTEGRAL INTENSIVO (SEMANAL)" at bounding box center [574, 446] width 351 height 13
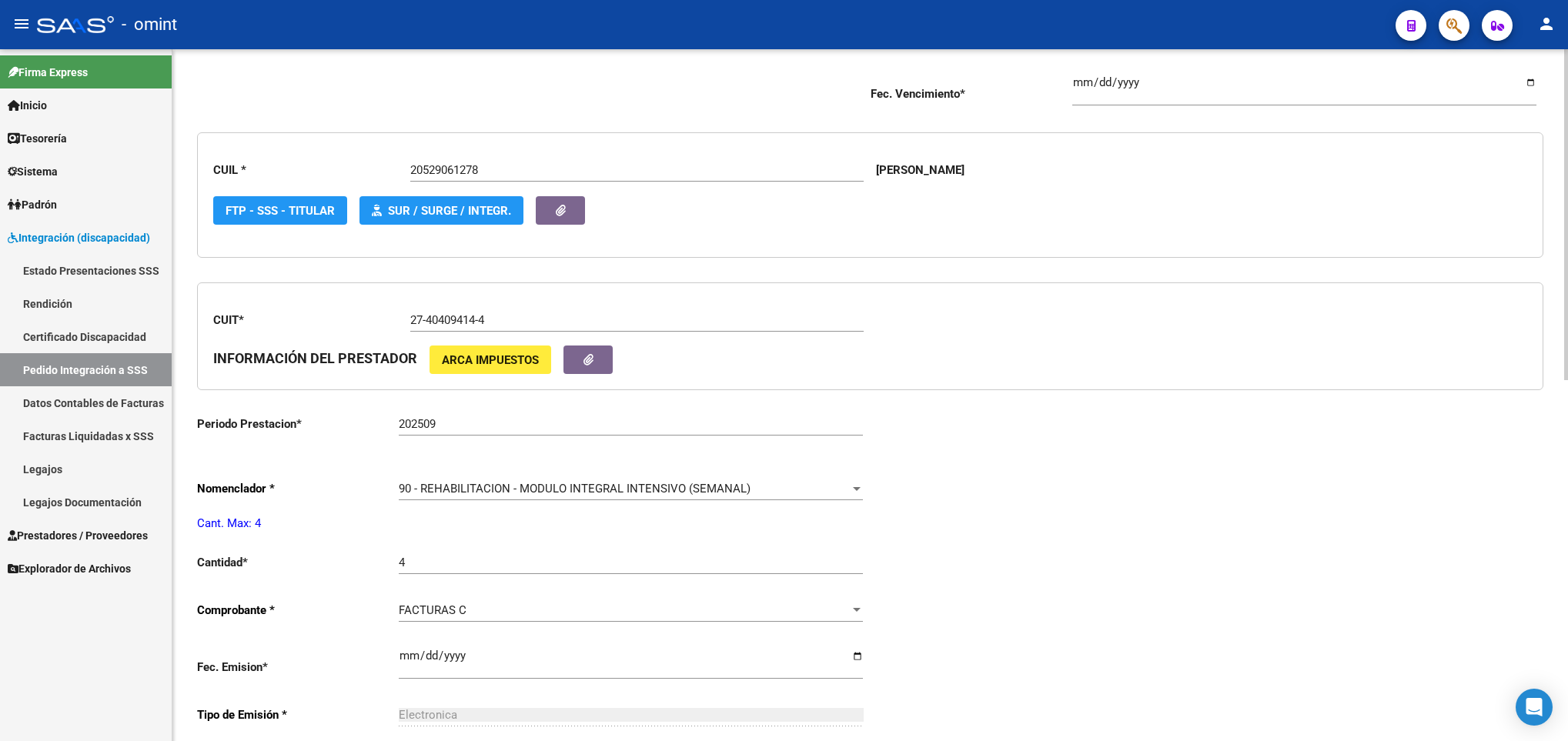
click at [1224, 497] on div "Periodo Presentacion * 202509 Ingresar el Periodo Tipo Archivo * DS Seleccionar…" at bounding box center [869, 536] width 1346 height 1138
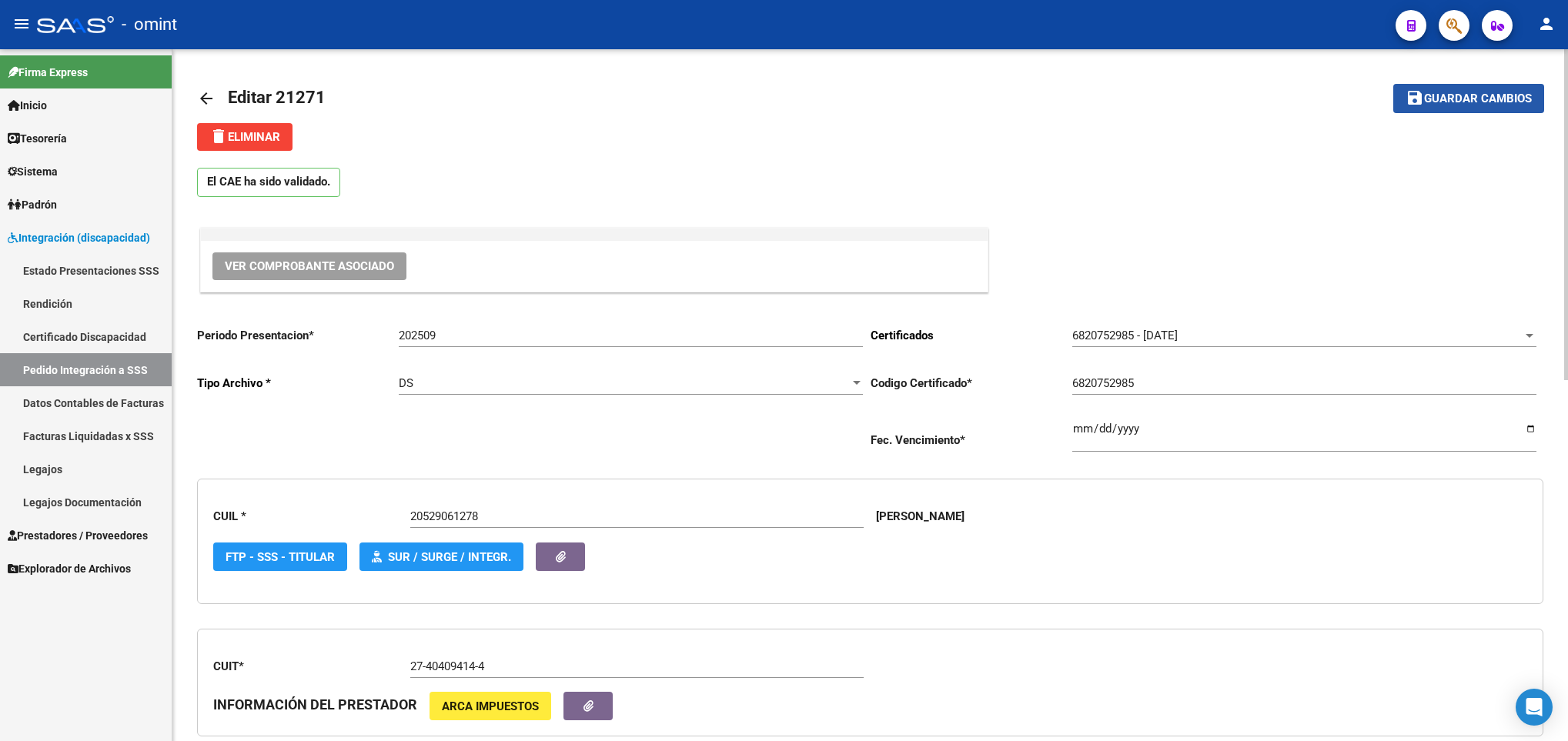
click at [1478, 97] on span "Guardar cambios" at bounding box center [1478, 98] width 108 height 13
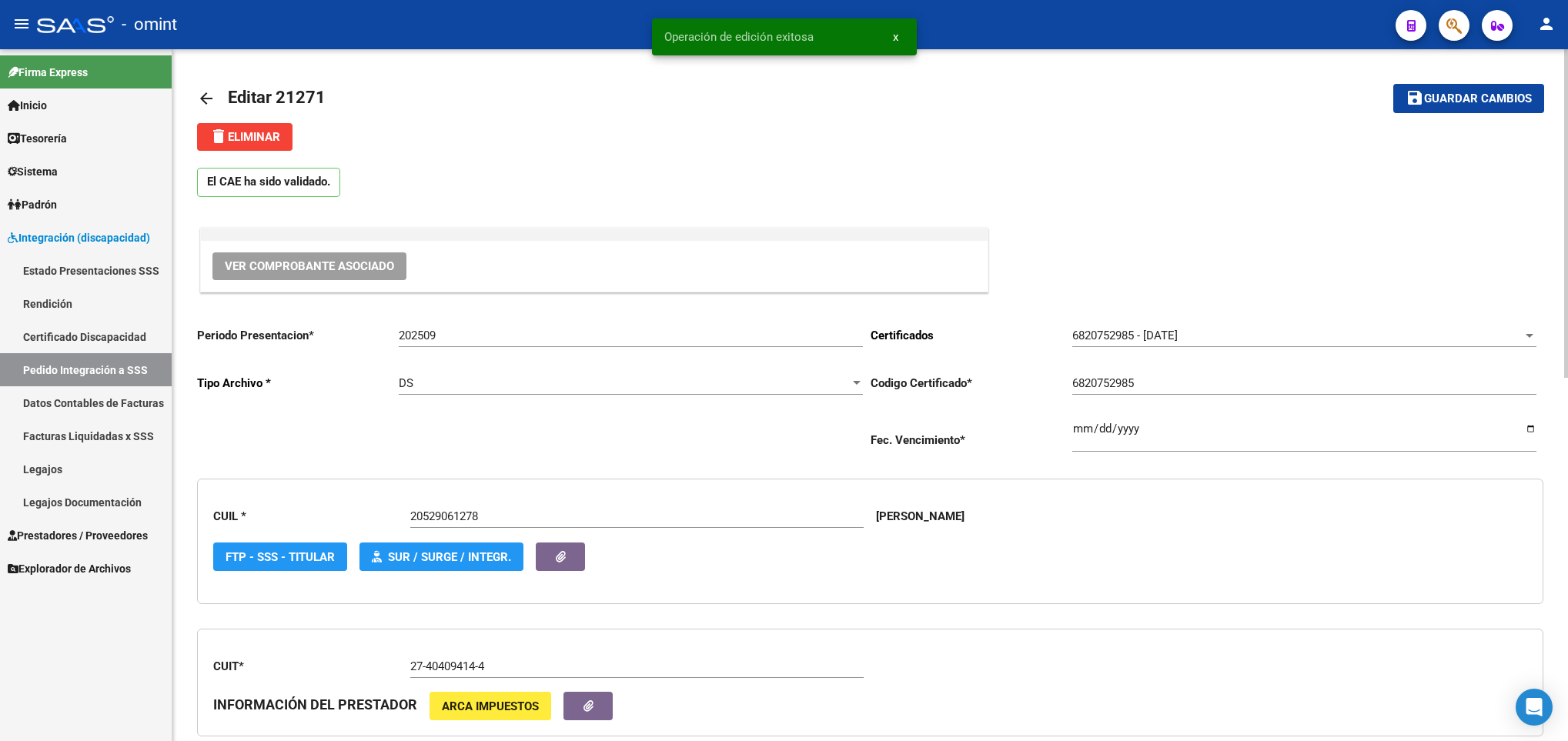
click at [208, 92] on mat-icon "arrow_back" at bounding box center [205, 98] width 18 height 18
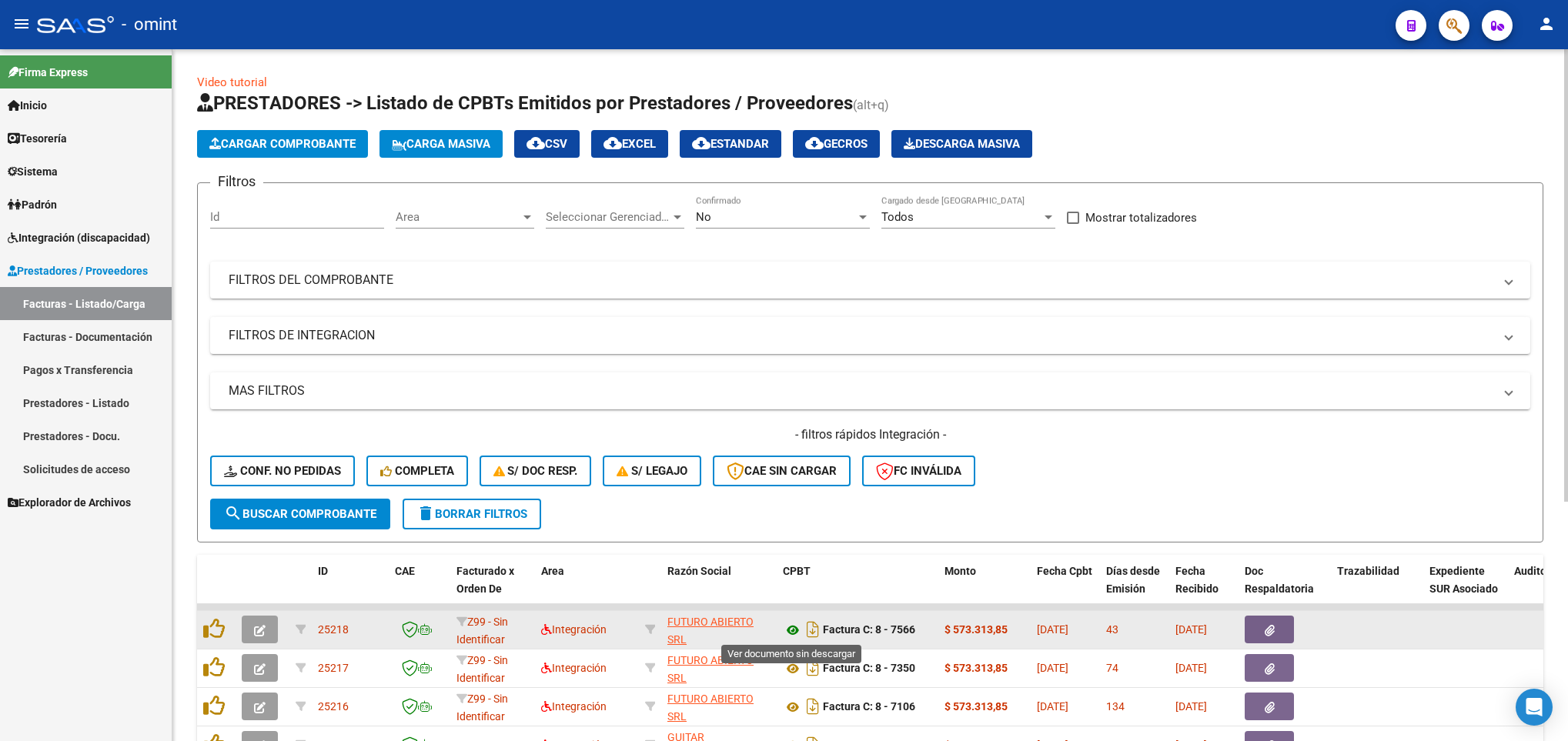
click at [786, 633] on icon at bounding box center [792, 630] width 20 height 18
